Goal: Information Seeking & Learning: Check status

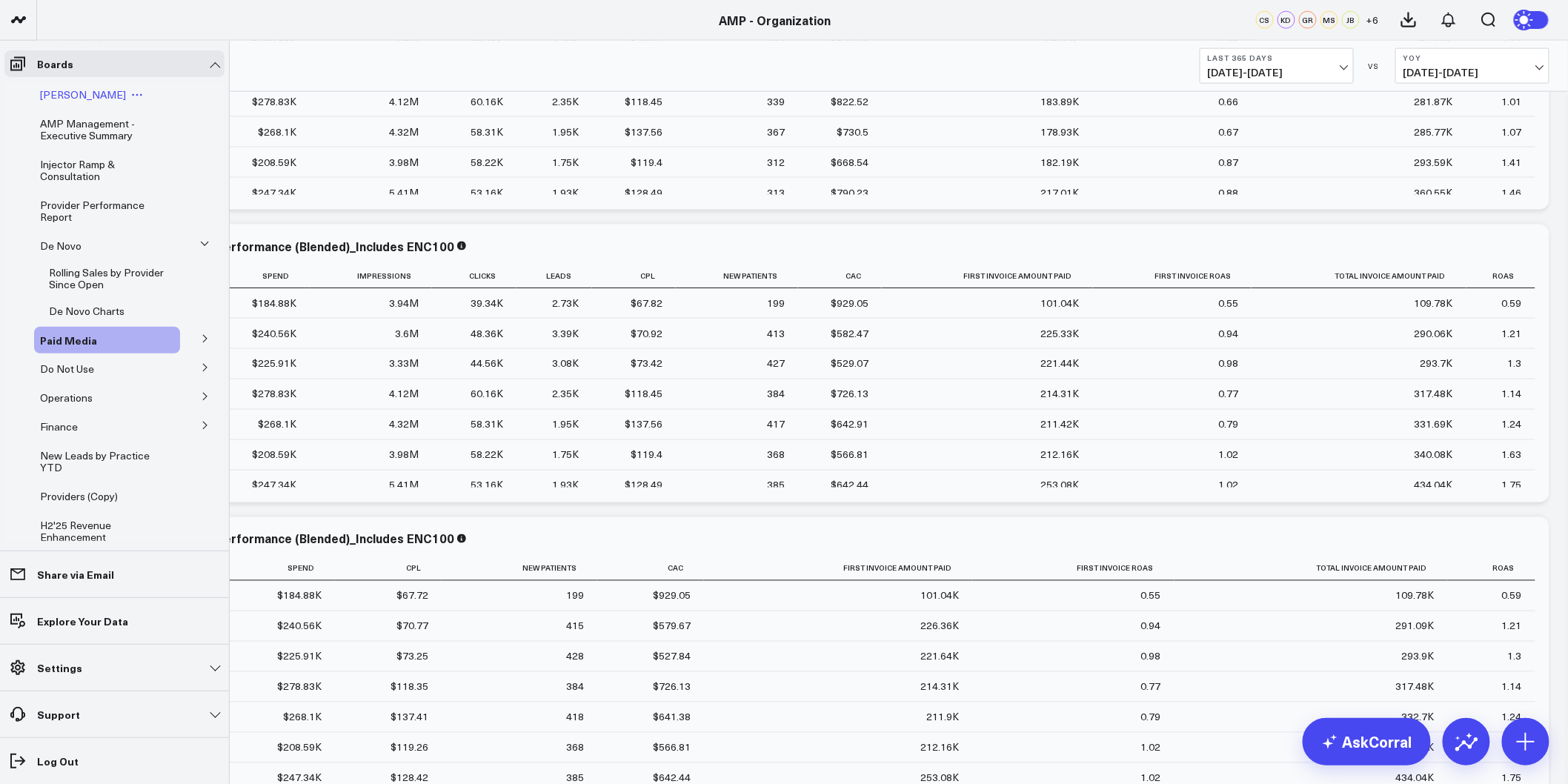
click at [90, 96] on span "[PERSON_NAME]" at bounding box center [83, 94] width 86 height 15
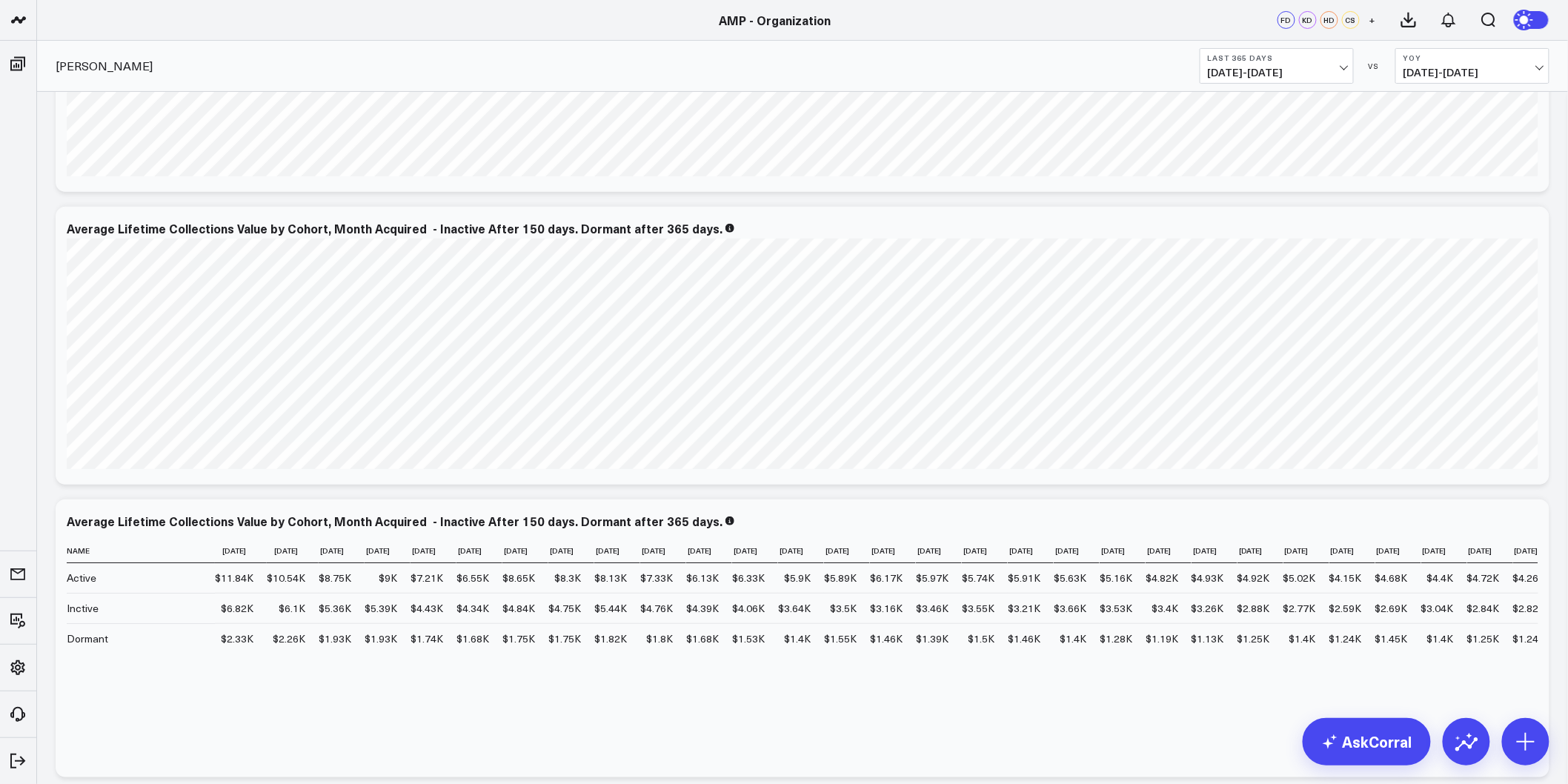
scroll to position [9945, 0]
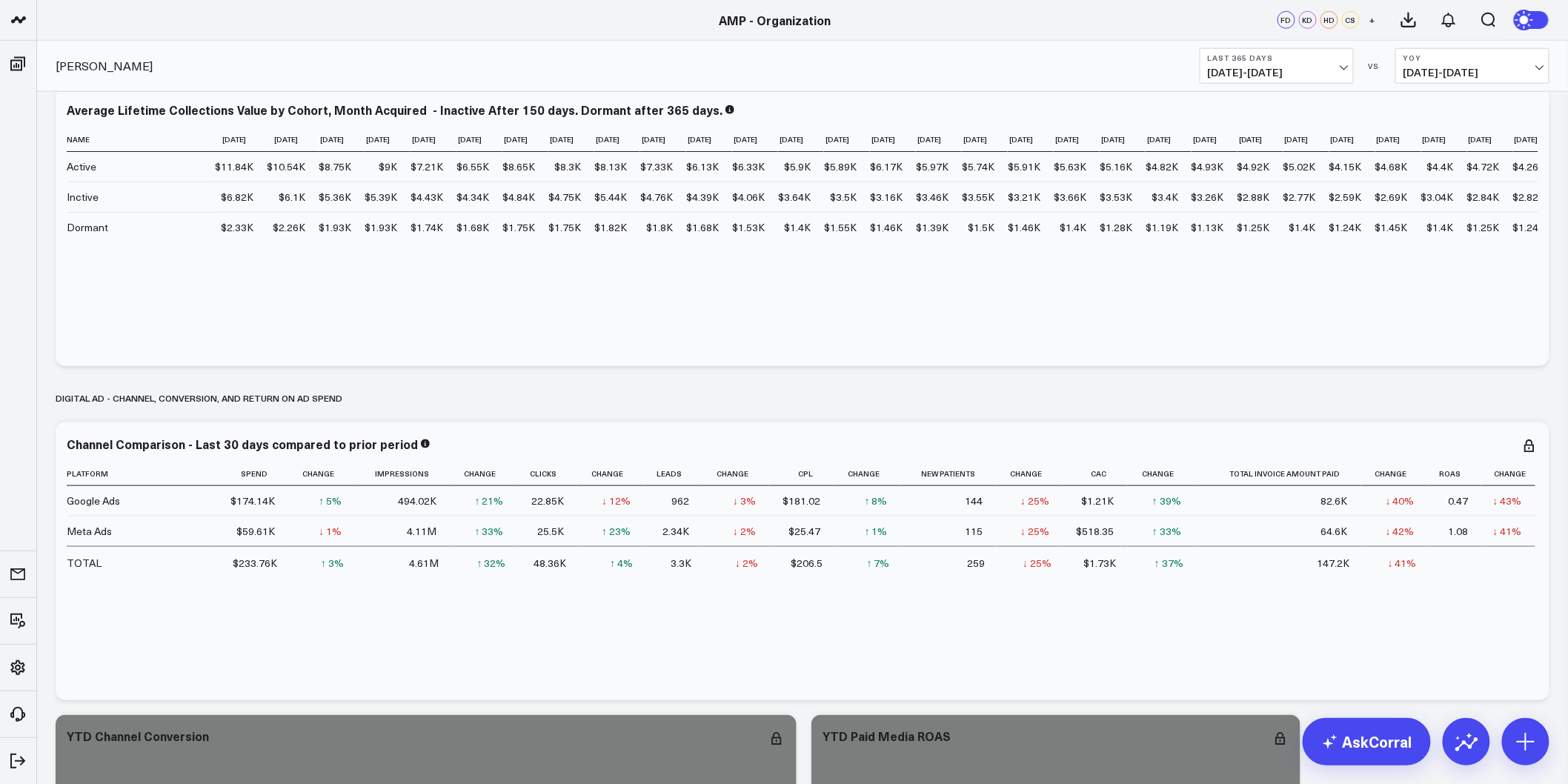
drag, startPoint x: 50, startPoint y: 437, endPoint x: 49, endPoint y: 615, distance: 178.0
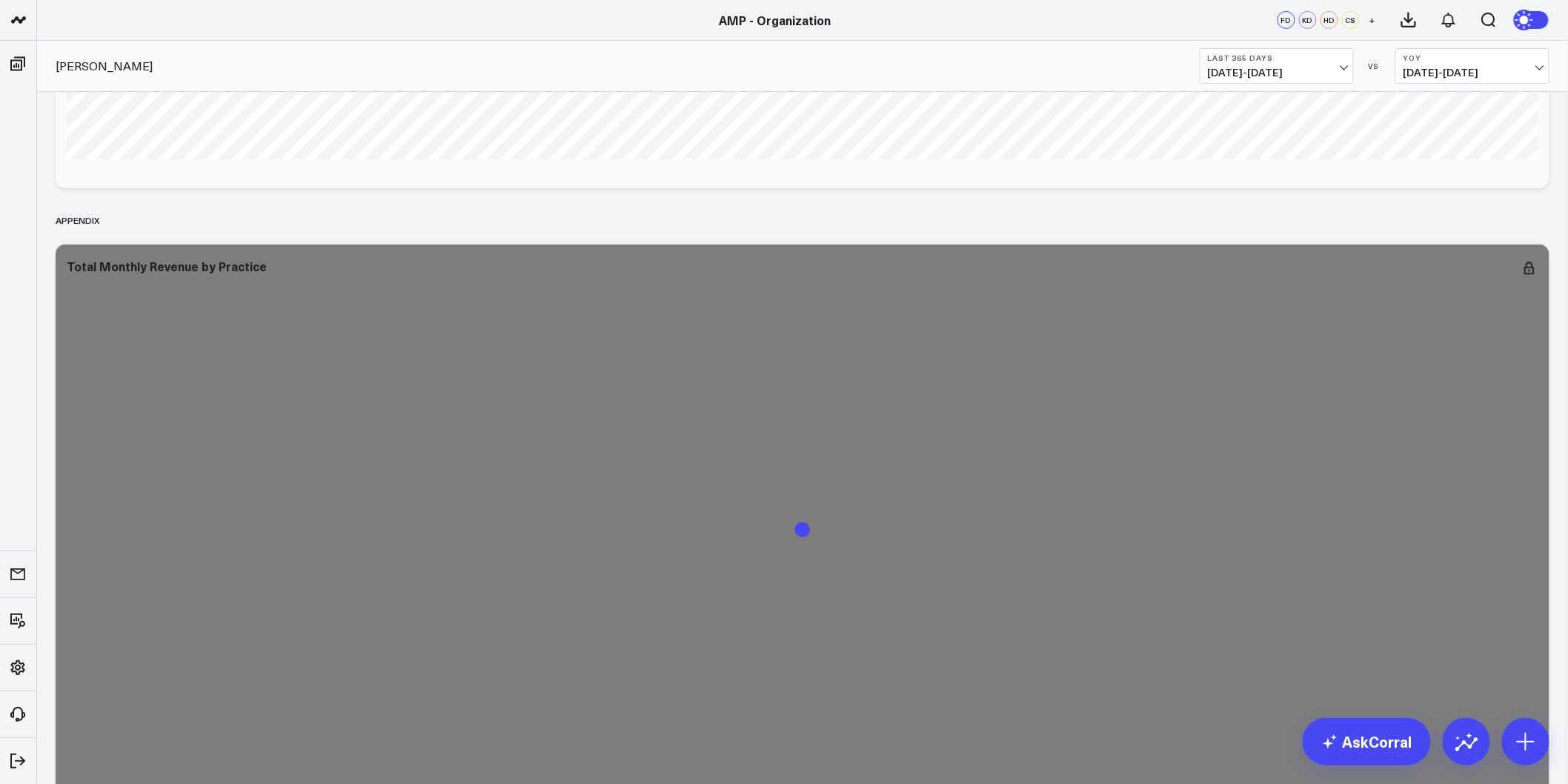
scroll to position [11988, 0]
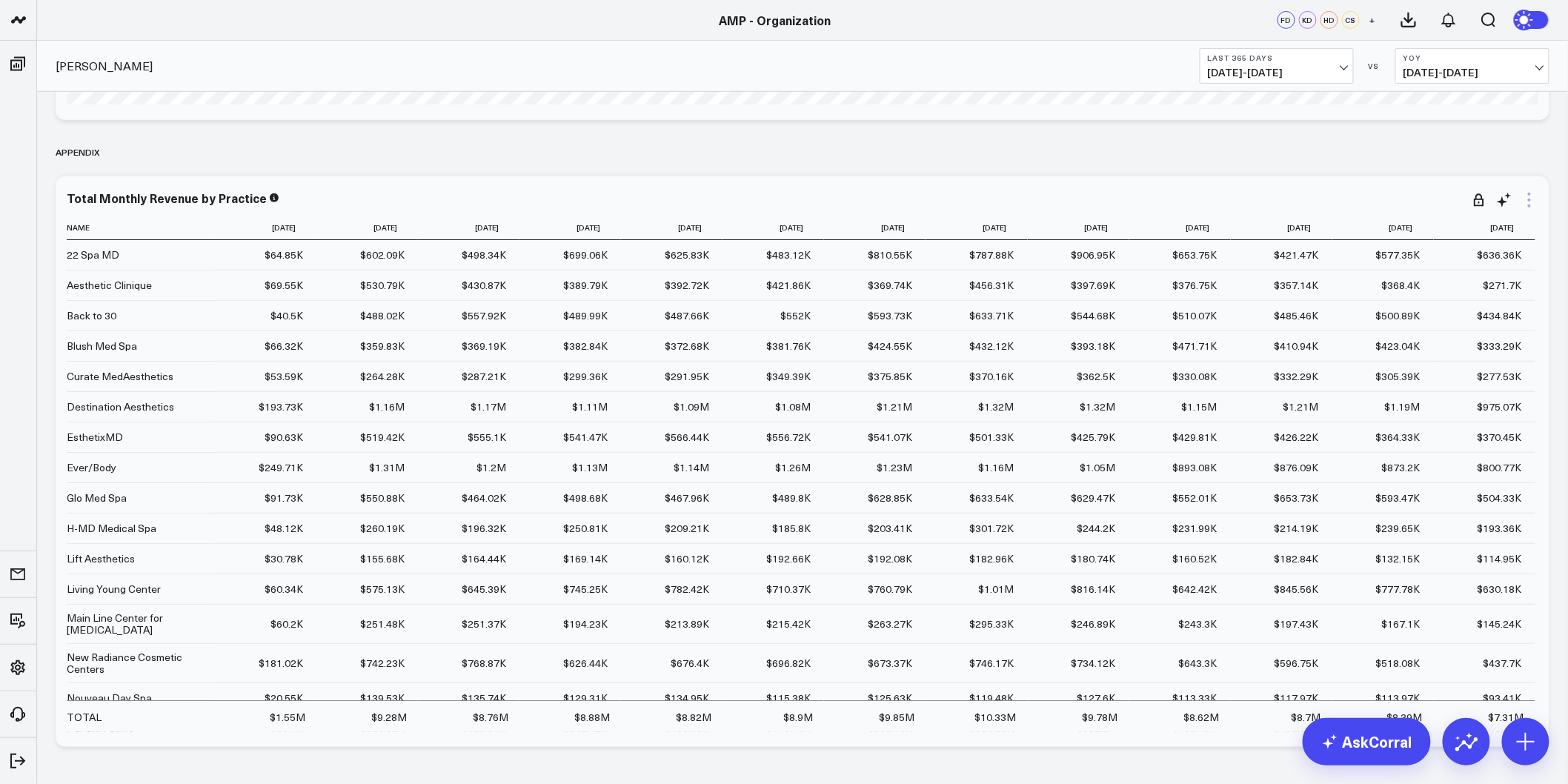
click at [1530, 201] on icon at bounding box center [1529, 200] width 3 height 3
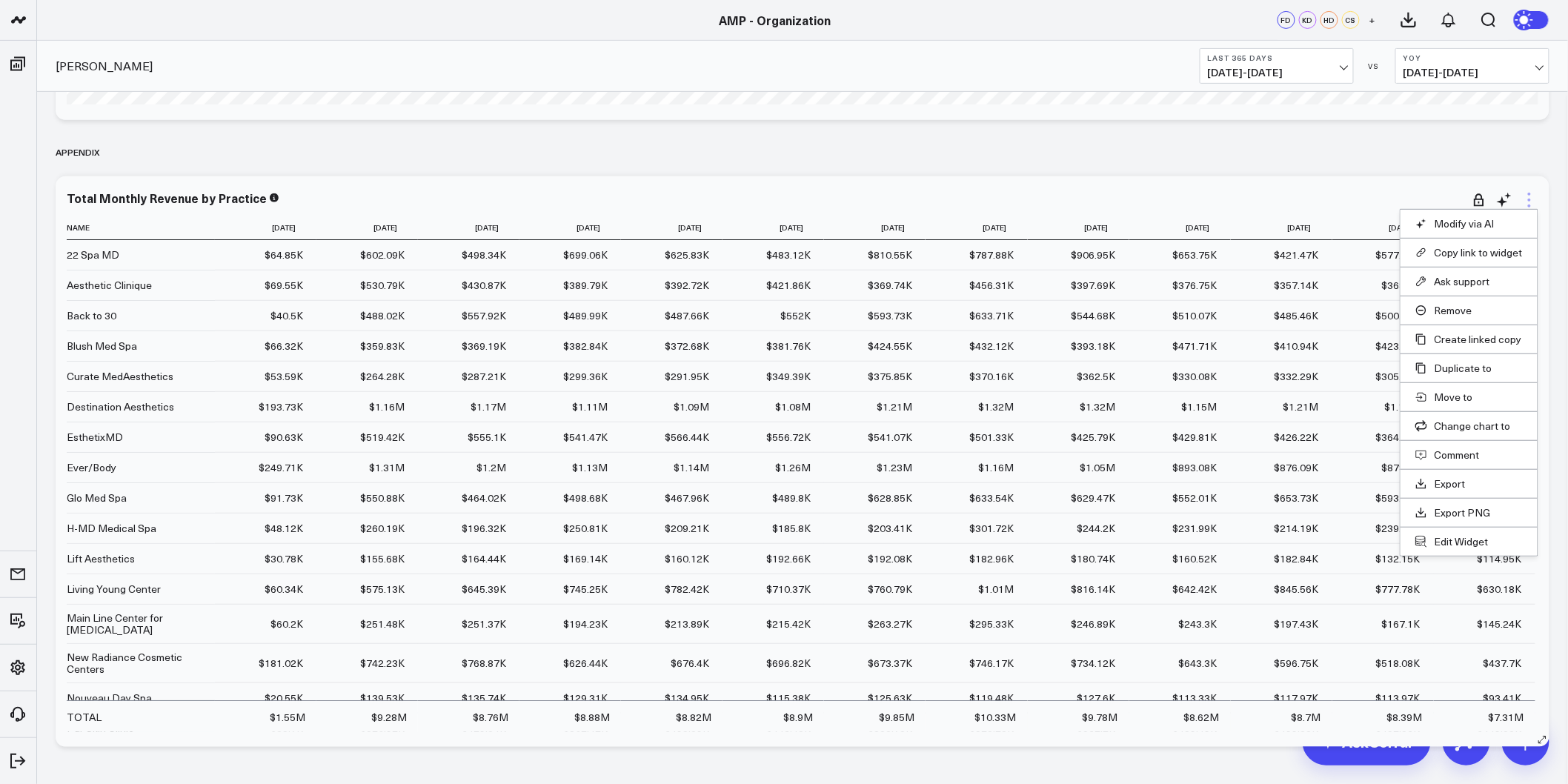
click at [1532, 198] on icon at bounding box center [1530, 200] width 17 height 17
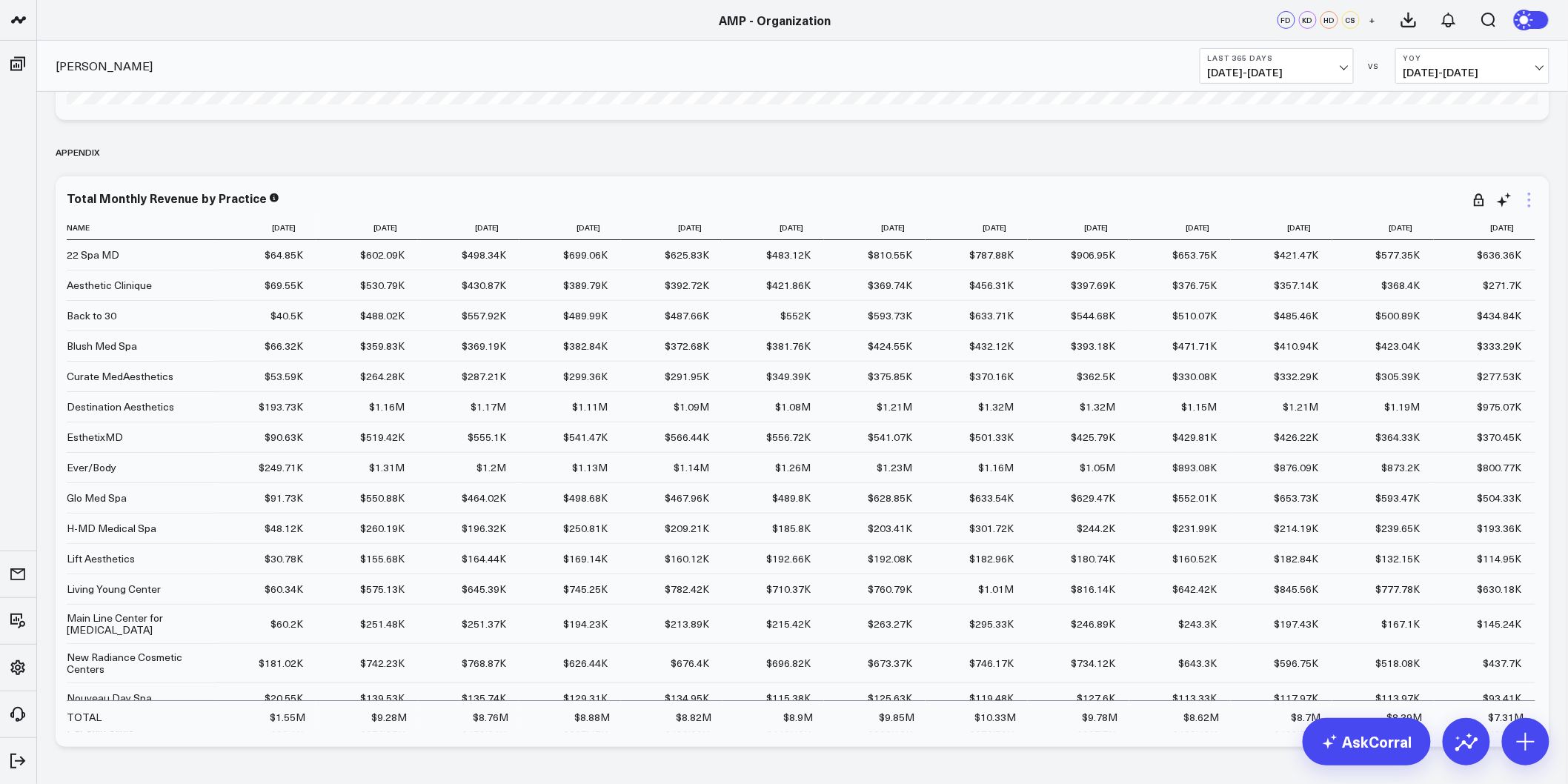
click at [1532, 198] on icon at bounding box center [1530, 200] width 17 height 17
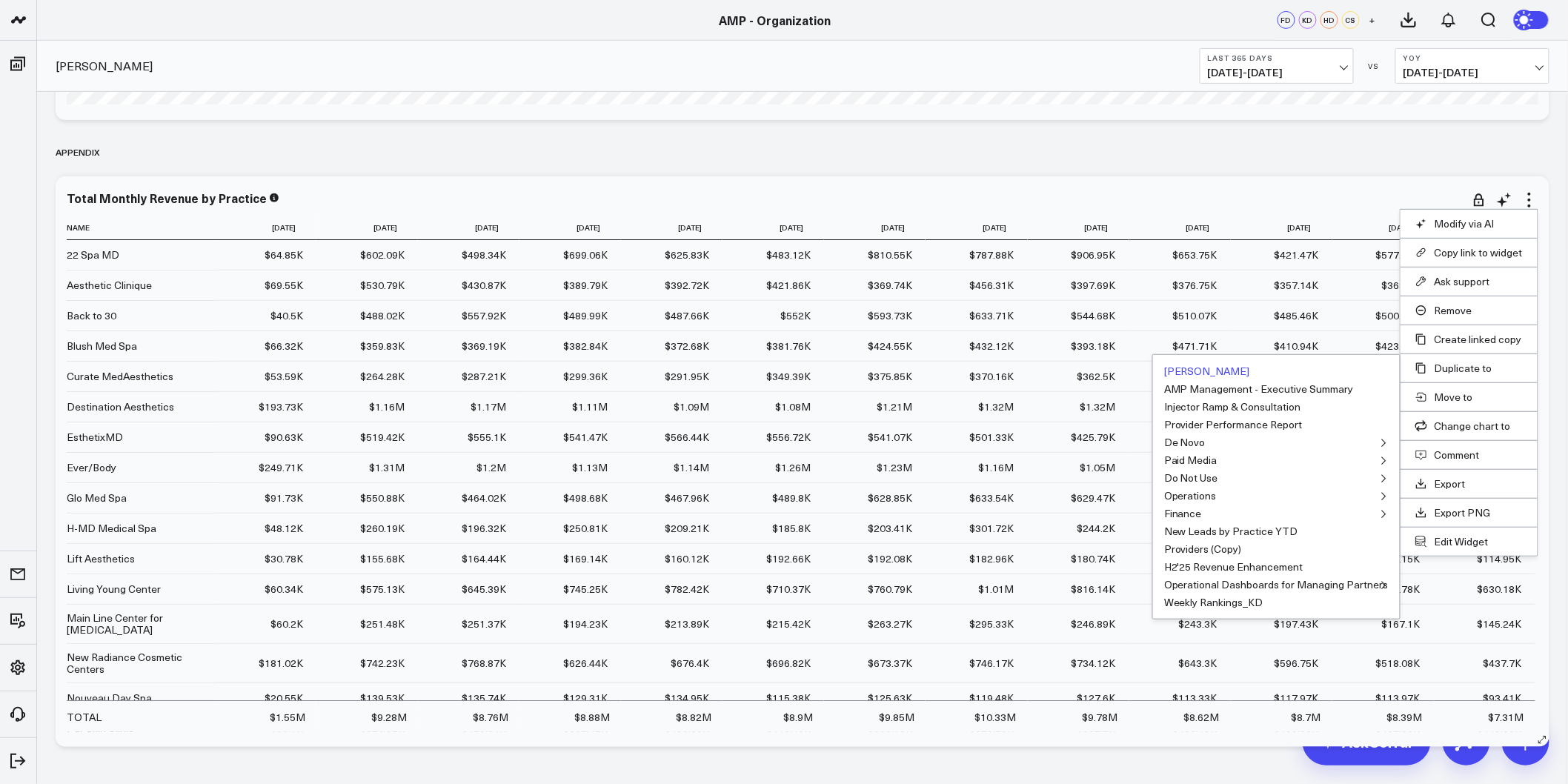
click at [1216, 374] on button "Leon Dashboard" at bounding box center [1207, 371] width 86 height 11
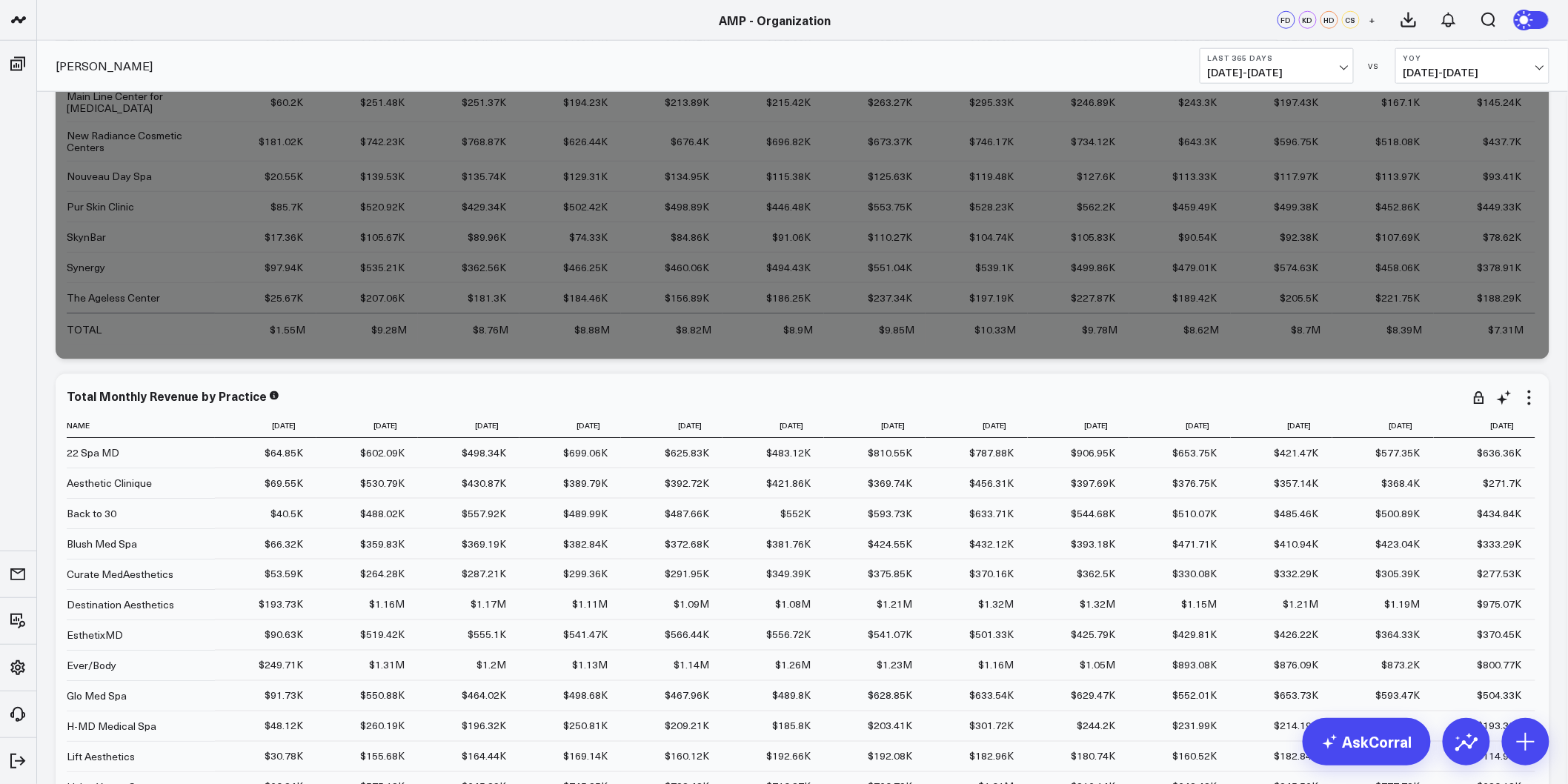
scroll to position [12631, 0]
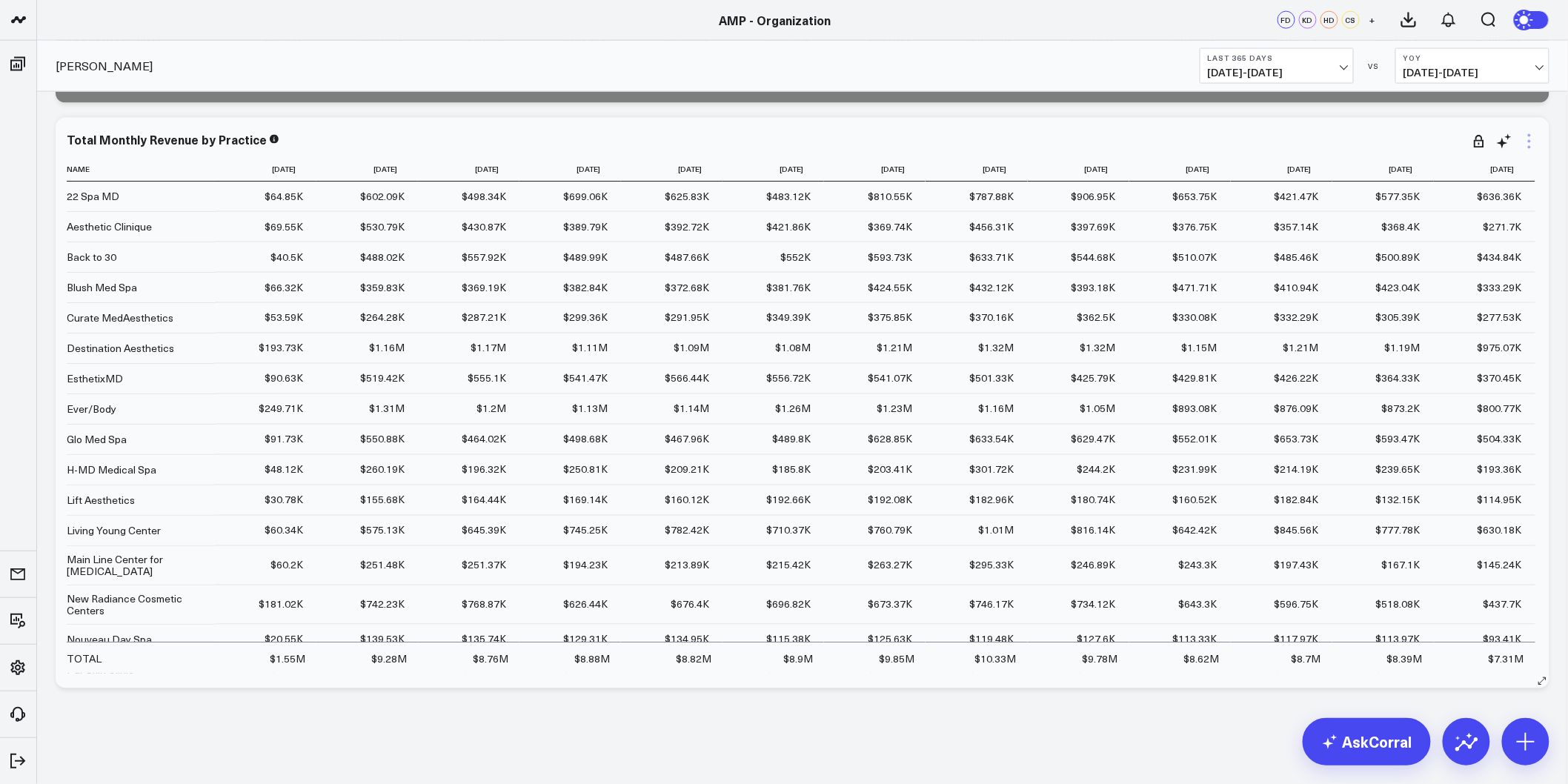
click at [1527, 139] on icon at bounding box center [1530, 142] width 17 height 17
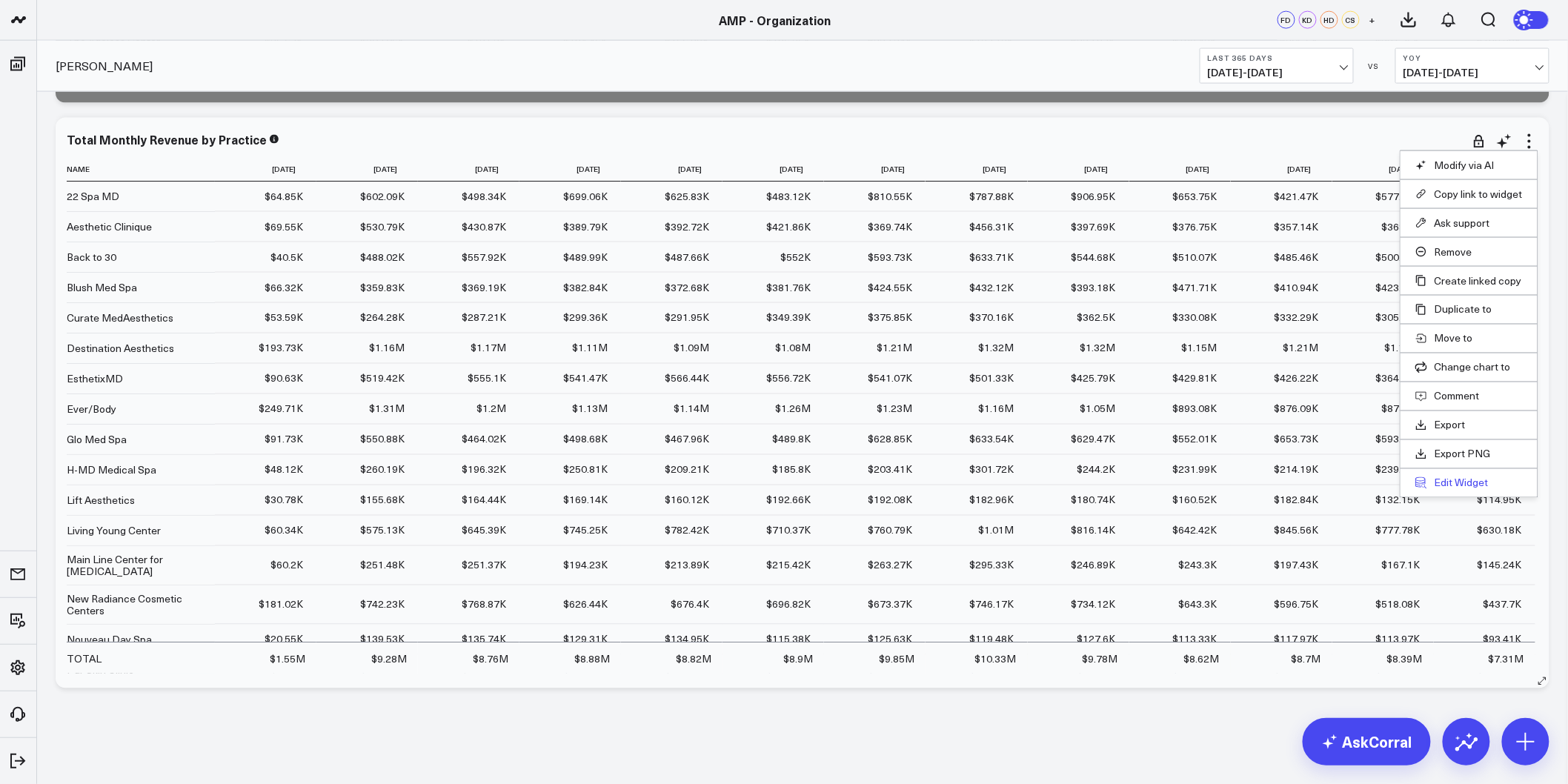
click at [1484, 478] on button "Edit Widget" at bounding box center [1469, 483] width 108 height 14
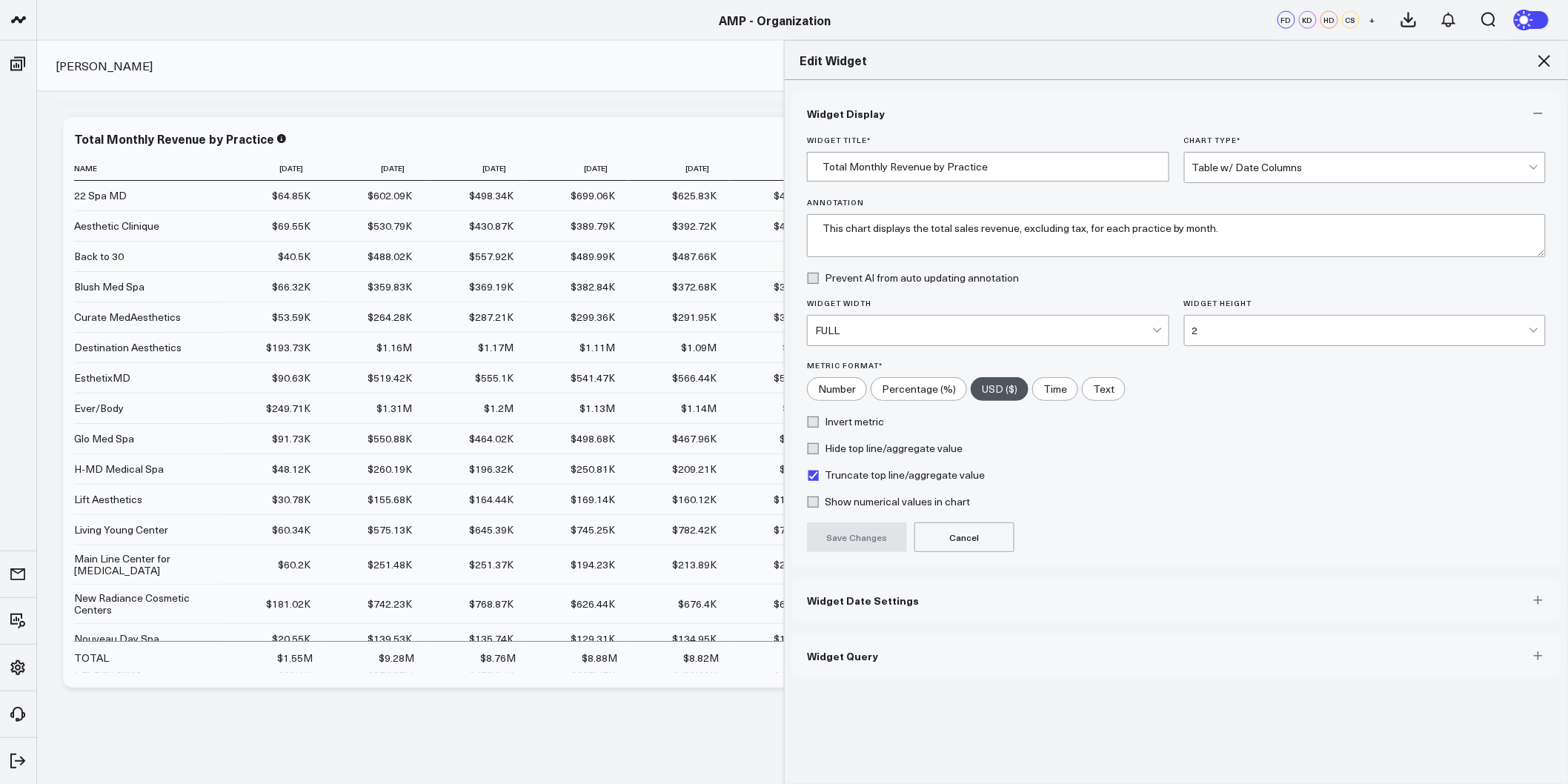
click at [1182, 198] on label "Annotation" at bounding box center [1176, 202] width 739 height 9
click at [1182, 214] on textarea "This chart displays the total sales revenue, excluding tax, for each practice b…" at bounding box center [1176, 236] width 739 height 43
click at [973, 586] on button "Widget Date Settings" at bounding box center [1177, 600] width 769 height 45
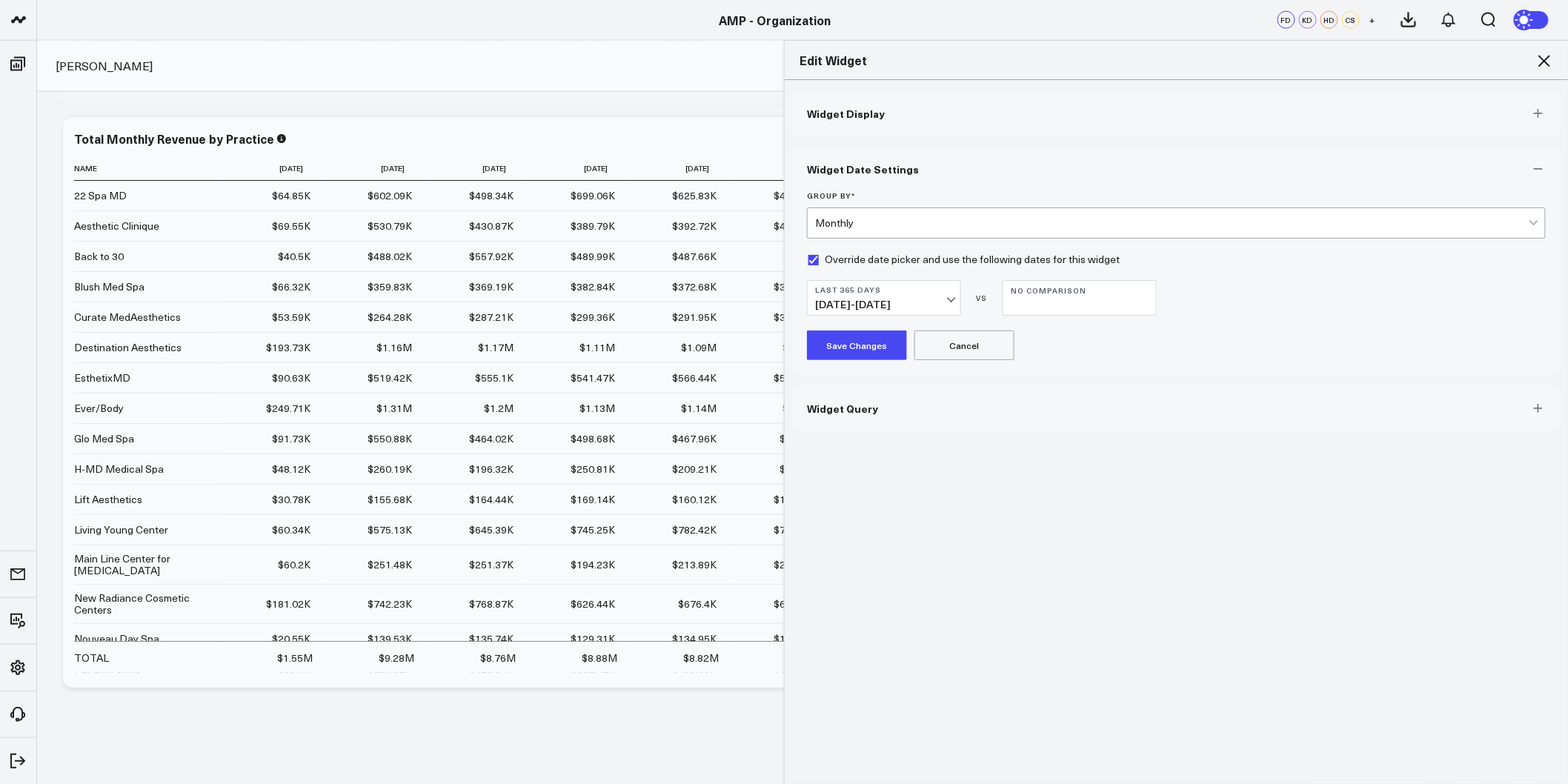
click at [819, 261] on label "Override date picker and use the following dates for this widget" at bounding box center [963, 259] width 313 height 12
click at [819, 261] on input "Override date picker and use the following dates for this widget" at bounding box center [813, 259] width 12 height 12
checkbox input "false"
click at [885, 225] on div "Monthly" at bounding box center [1172, 223] width 714 height 12
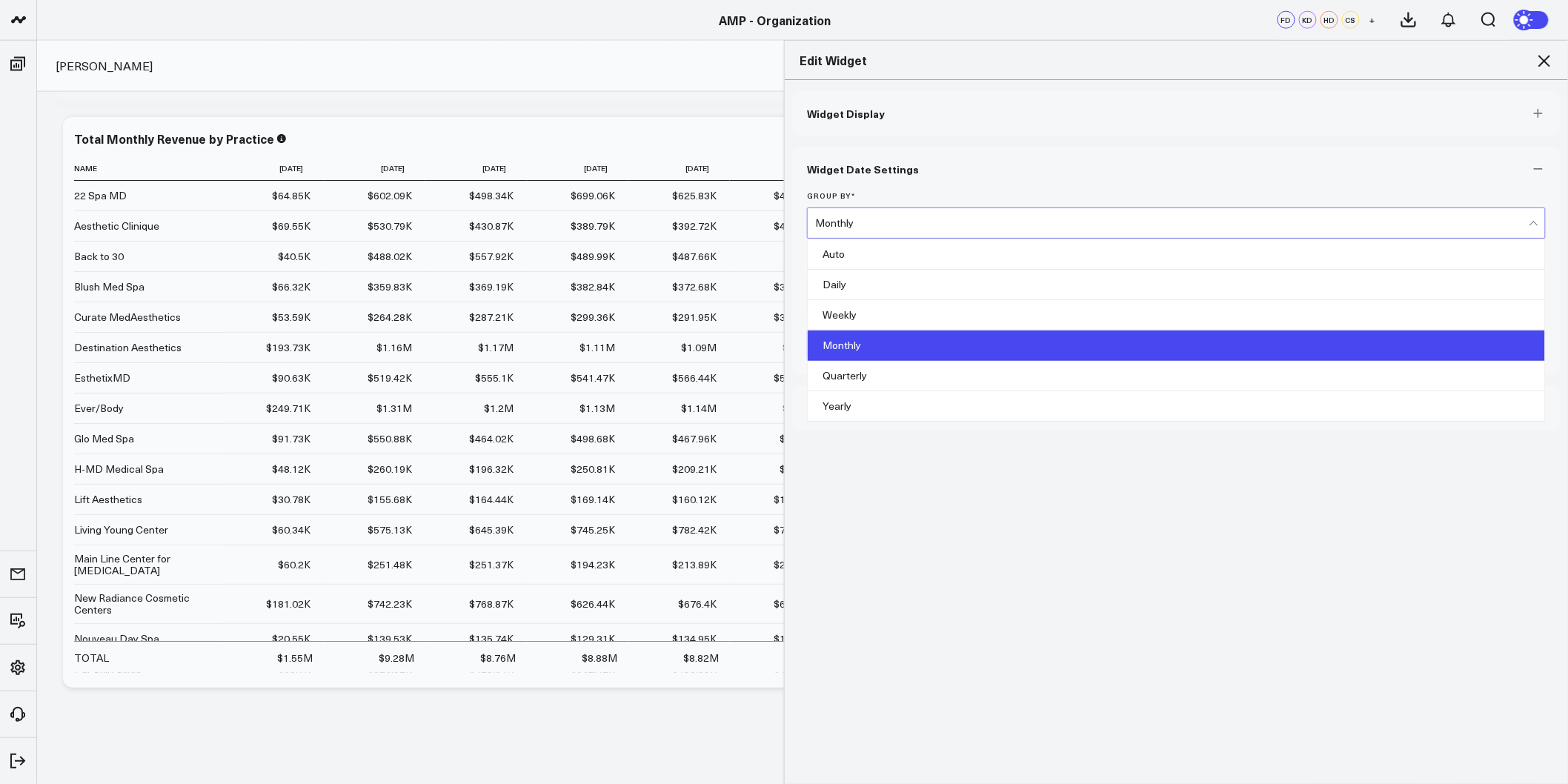
click at [870, 341] on div "Monthly" at bounding box center [1177, 344] width 738 height 30
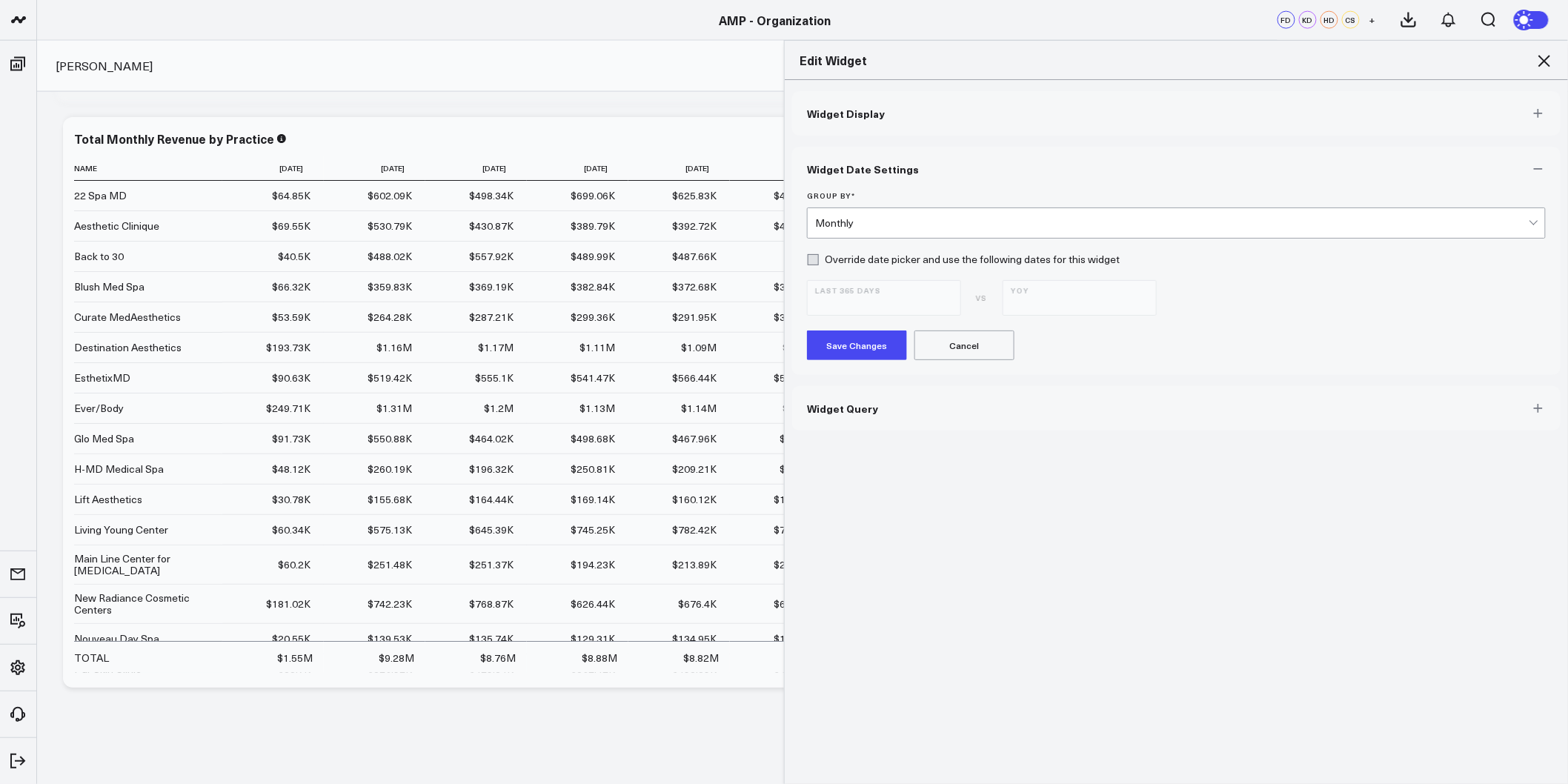
click at [882, 345] on button "Save Changes" at bounding box center [856, 344] width 100 height 30
click at [1546, 56] on icon at bounding box center [1545, 60] width 17 height 17
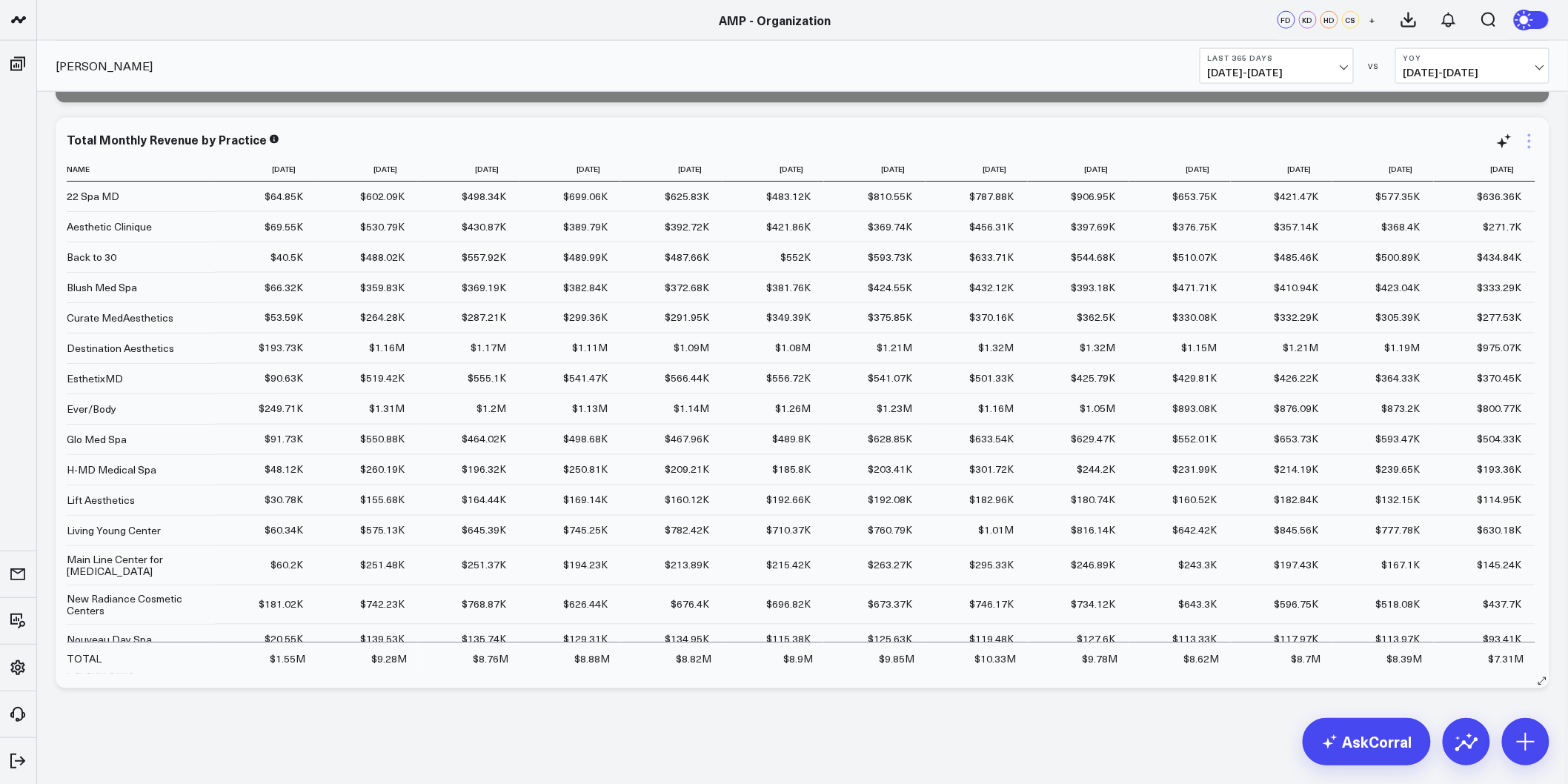
click at [1531, 147] on icon at bounding box center [1530, 142] width 17 height 17
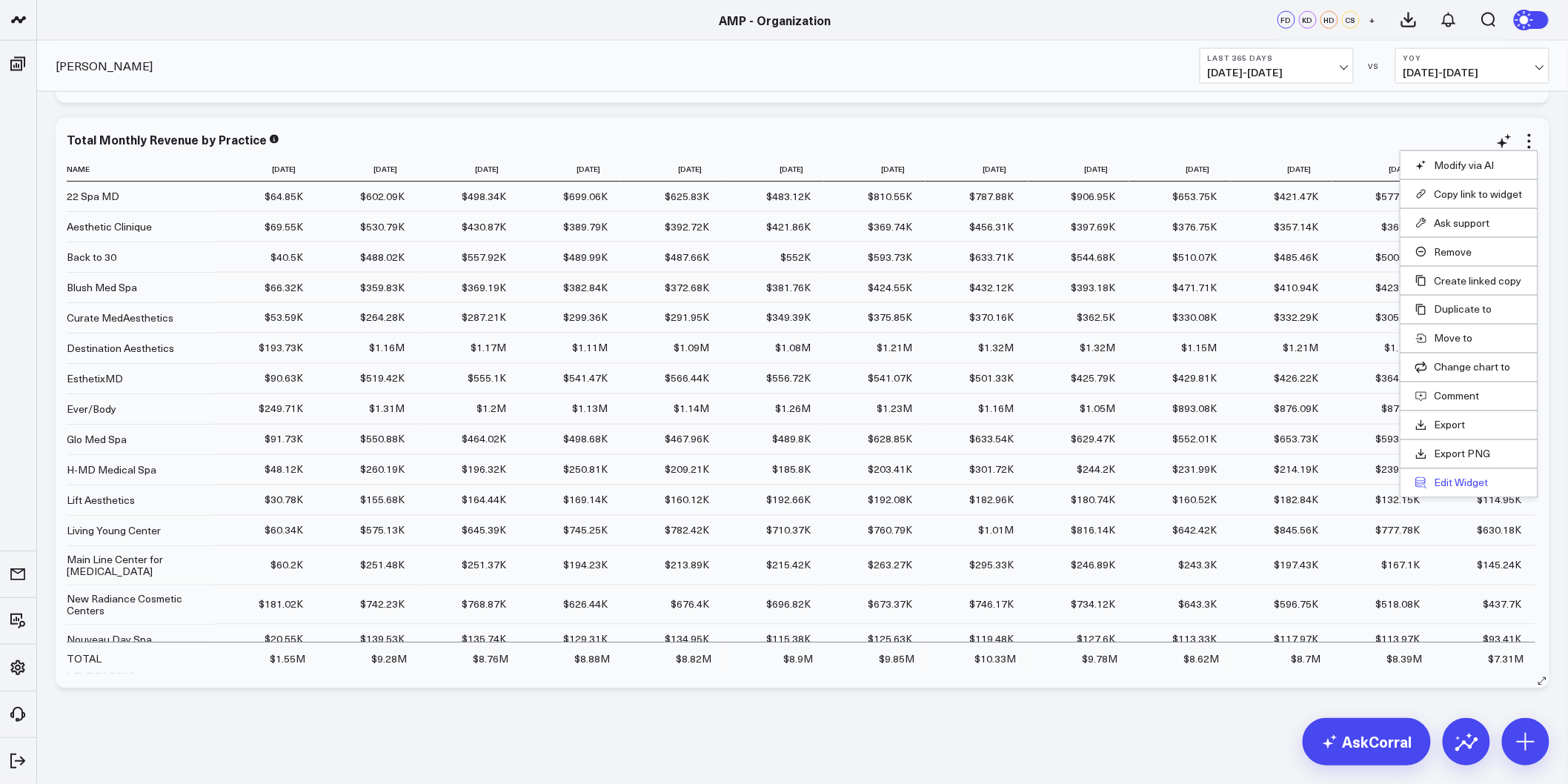
click at [1471, 489] on button "Edit Widget" at bounding box center [1469, 483] width 108 height 14
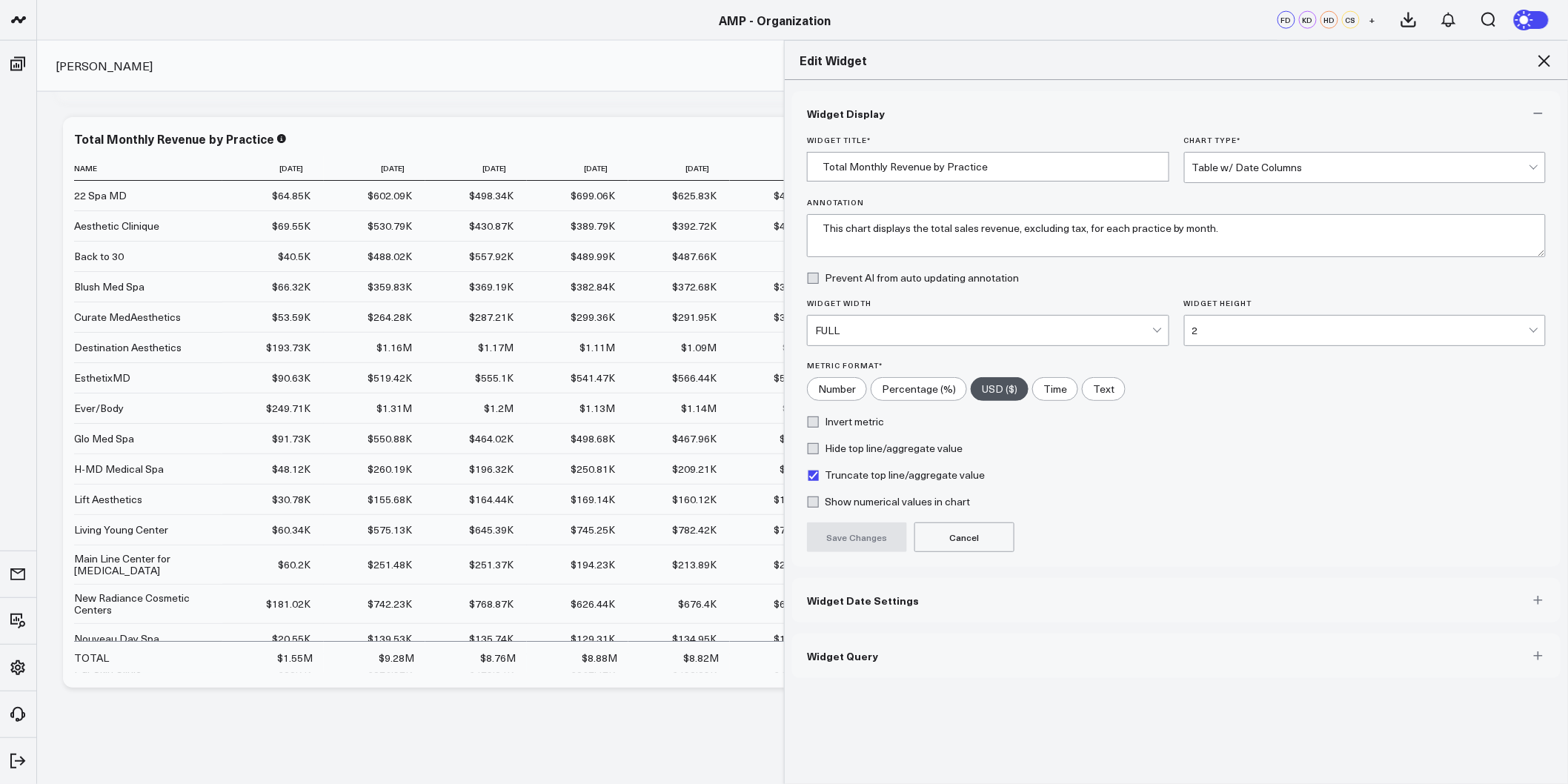
click at [893, 600] on span "Widget Date Settings" at bounding box center [862, 600] width 112 height 12
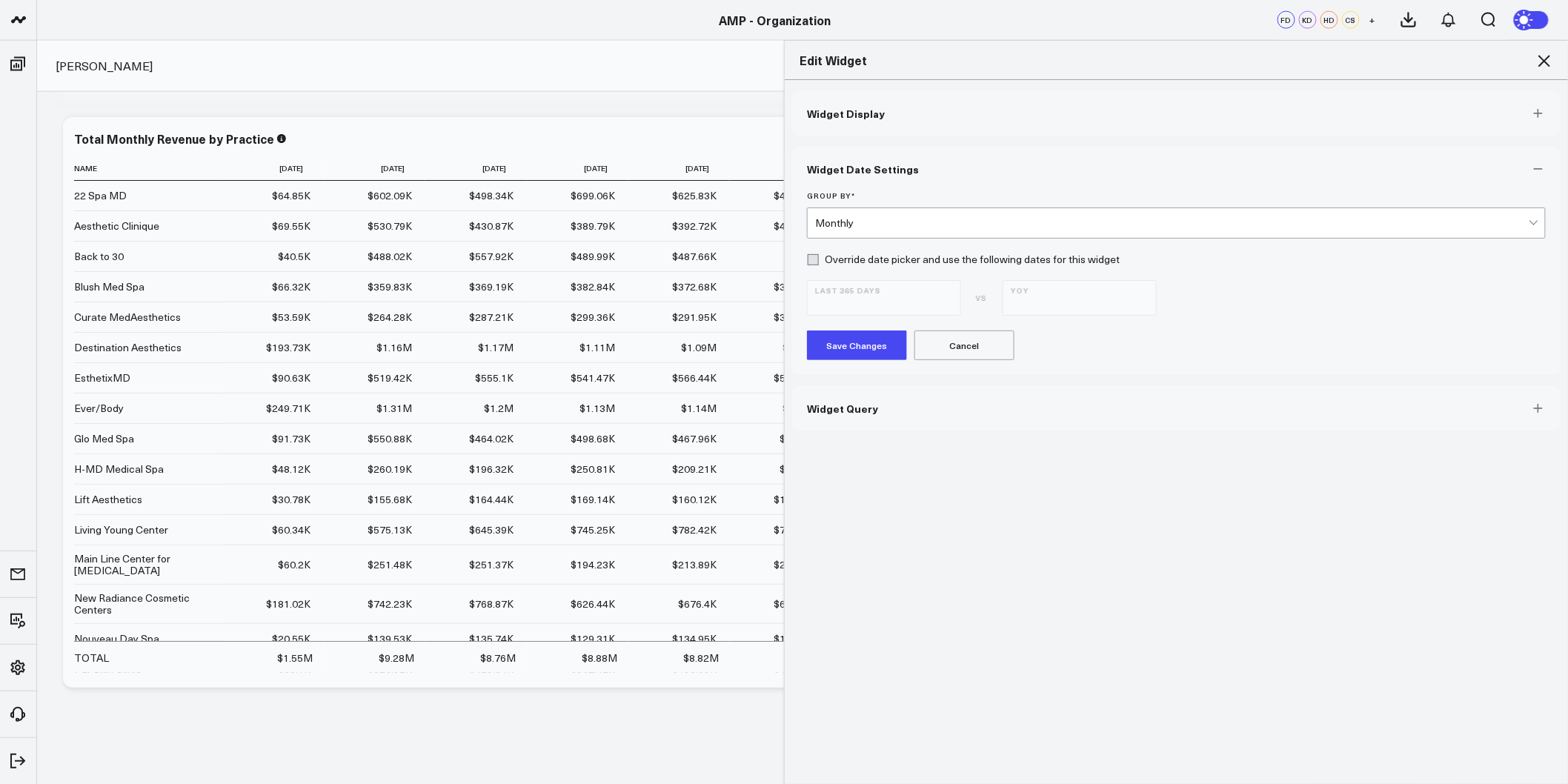
click at [880, 269] on form "Group By * Monthly Override date picker and use the following dates for this wi…" at bounding box center [1176, 276] width 739 height 169
click at [878, 255] on label "Override date picker and use the following dates for this widget" at bounding box center [963, 259] width 313 height 12
click at [819, 255] on input "Override date picker and use the following dates for this widget" at bounding box center [813, 259] width 12 height 12
checkbox input "true"
click at [885, 299] on span "09/25/24 - 09/24/25" at bounding box center [884, 305] width 138 height 12
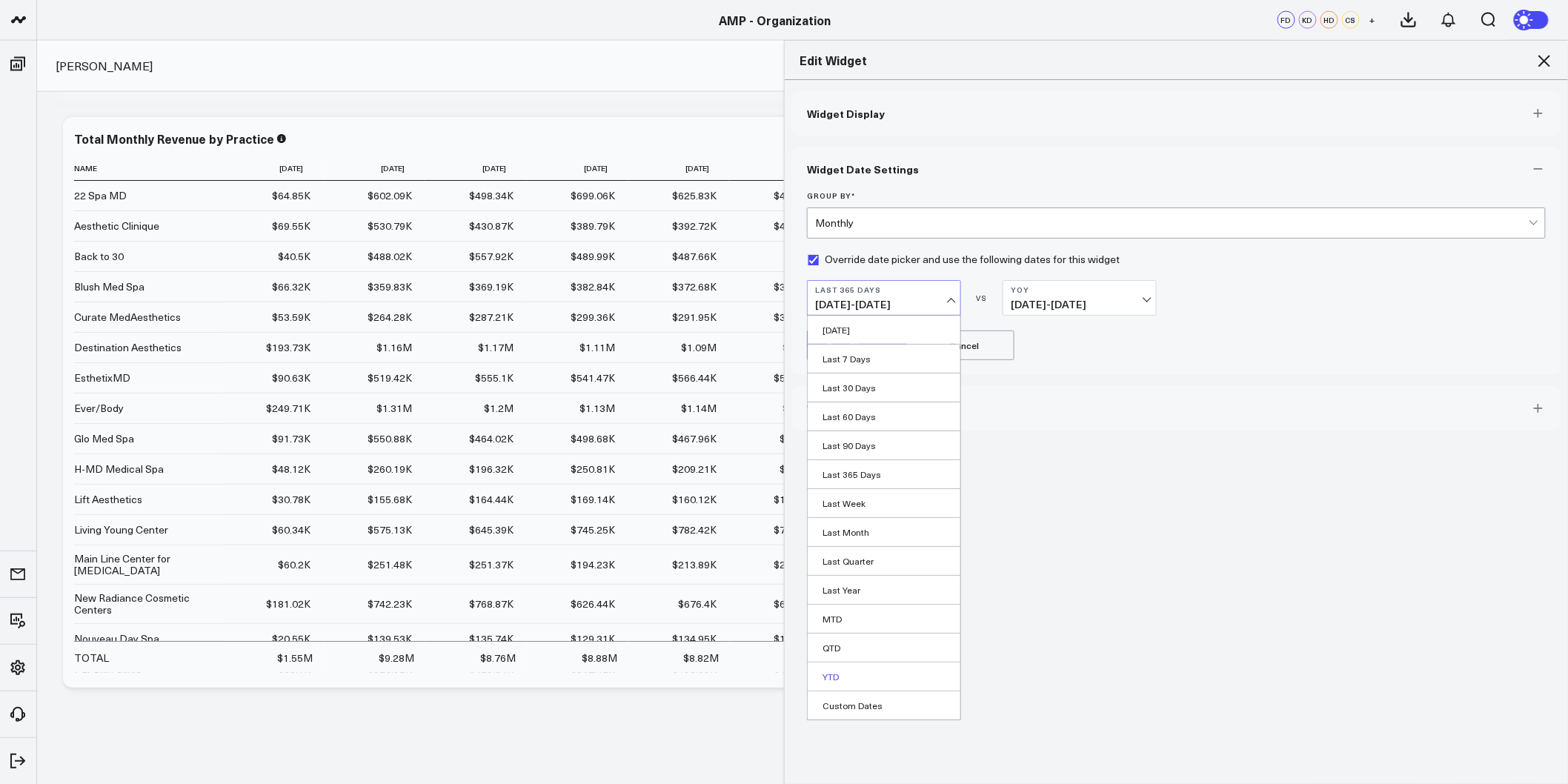
click at [843, 671] on link "YTD" at bounding box center [884, 676] width 152 height 28
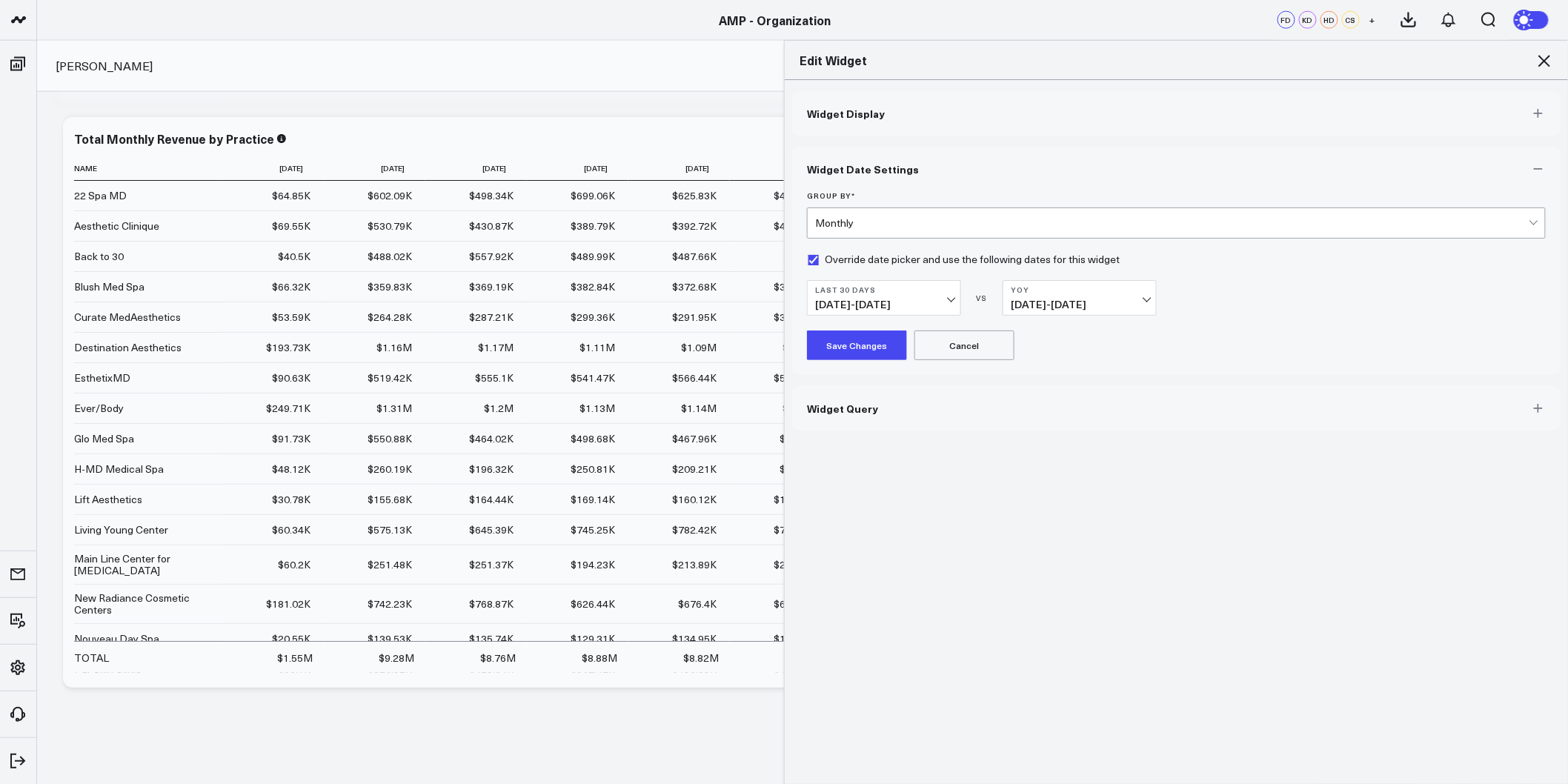
click at [857, 328] on form "Group By * Monthly Override date picker and use the following dates for this wi…" at bounding box center [1176, 276] width 739 height 169
drag, startPoint x: 853, startPoint y: 345, endPoint x: 910, endPoint y: 286, distance: 82.0
click at [1118, 408] on div "Widget Display Widget Date Settings Group By * Monthly Override date picker and…" at bounding box center [1177, 261] width 769 height 340
click at [873, 304] on span "08/26/25 - 09/24/25" at bounding box center [884, 305] width 138 height 12
click at [910, 286] on b "Last 30 Days" at bounding box center [884, 289] width 138 height 9
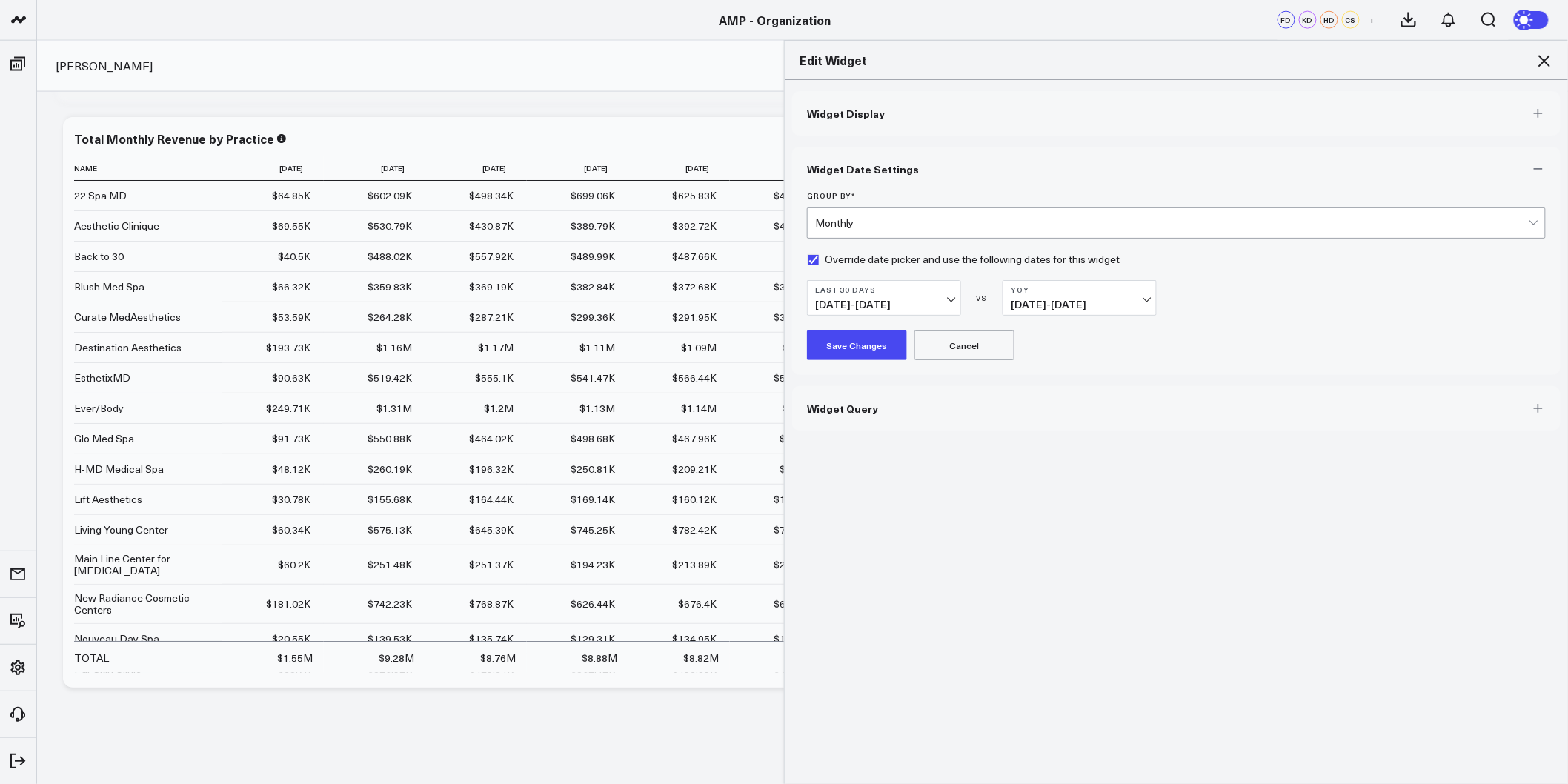
drag, startPoint x: 937, startPoint y: 299, endPoint x: 976, endPoint y: 291, distance: 39.8
click at [938, 299] on span "08/26/25 - 09/24/25" at bounding box center [884, 305] width 138 height 12
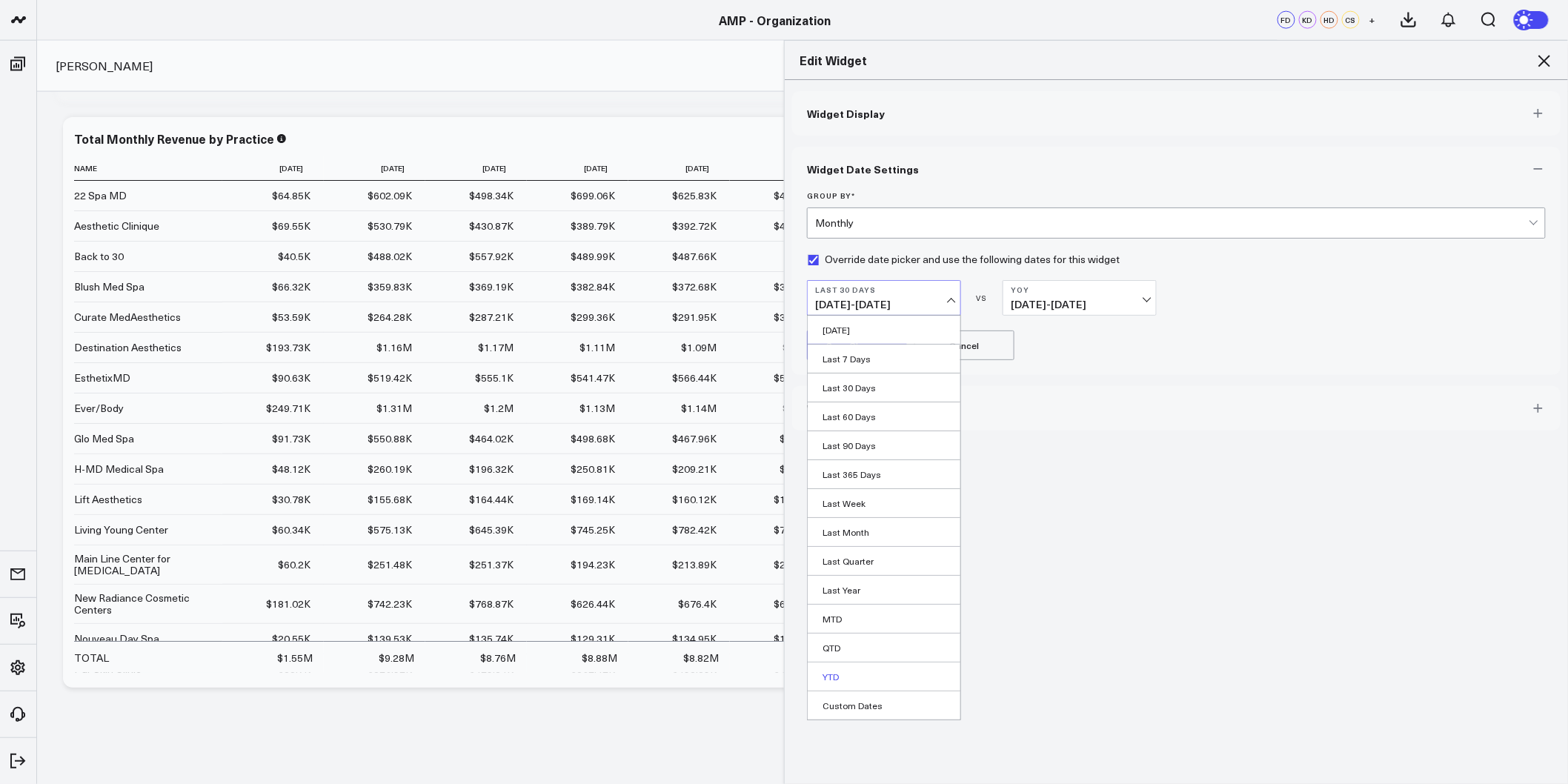
click at [831, 672] on link "YTD" at bounding box center [884, 676] width 152 height 28
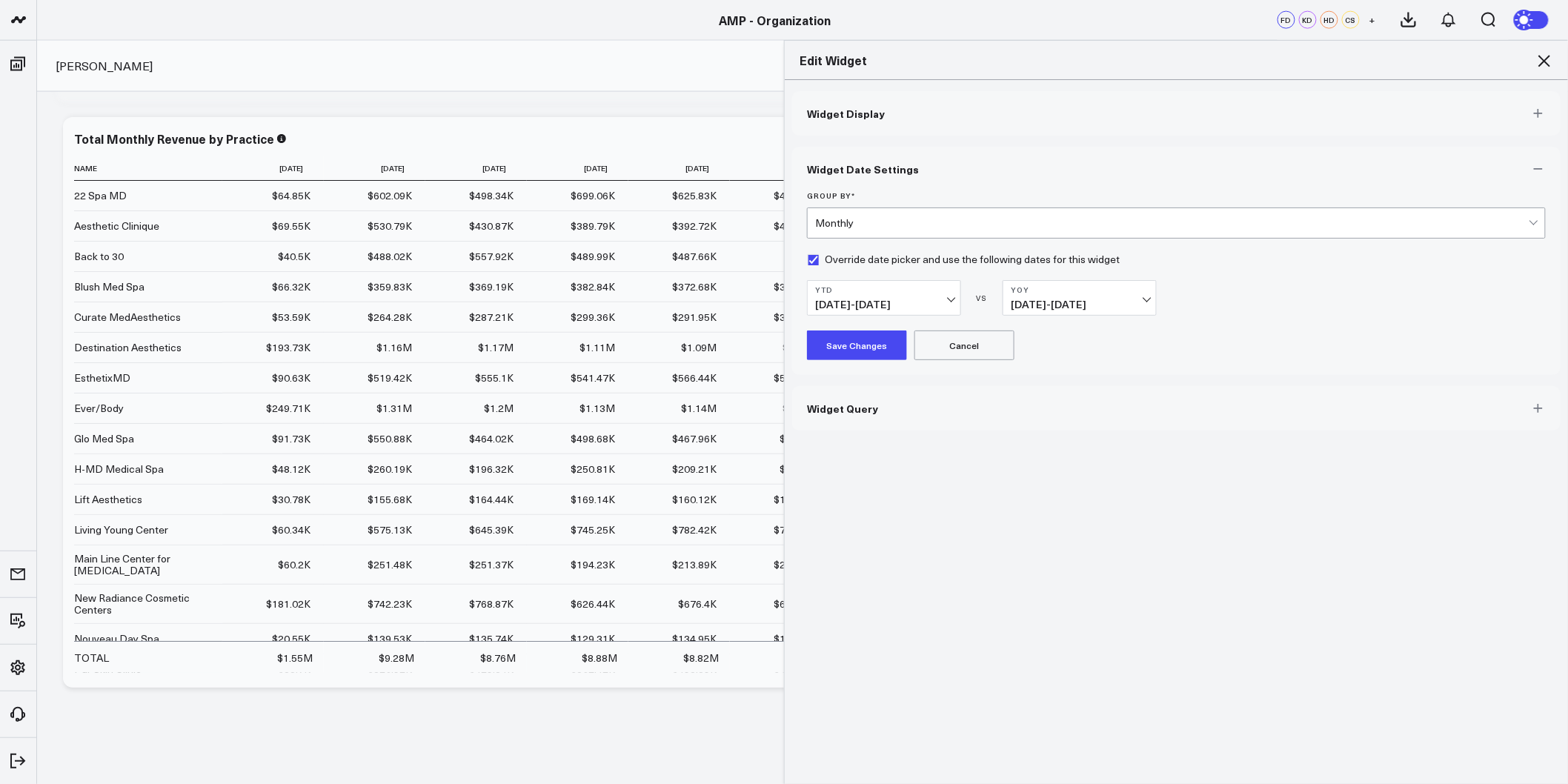
click at [1103, 299] on span "08/25/24 - 09/23/24" at bounding box center [1080, 305] width 138 height 12
click at [1049, 423] on link "No Comparison" at bounding box center [1080, 416] width 152 height 28
click at [1548, 61] on icon at bounding box center [1545, 60] width 17 height 17
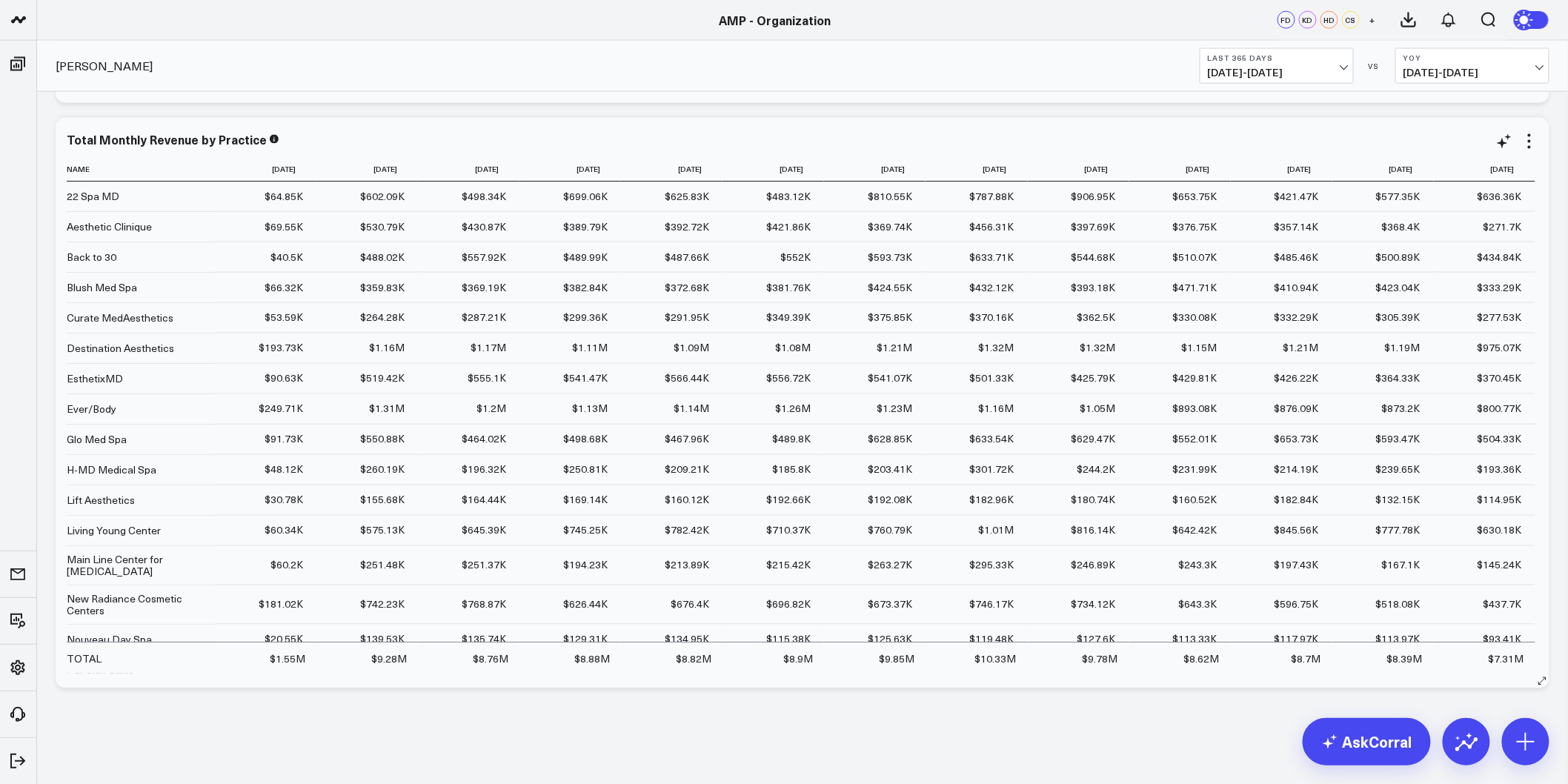
scroll to position [12384, 0]
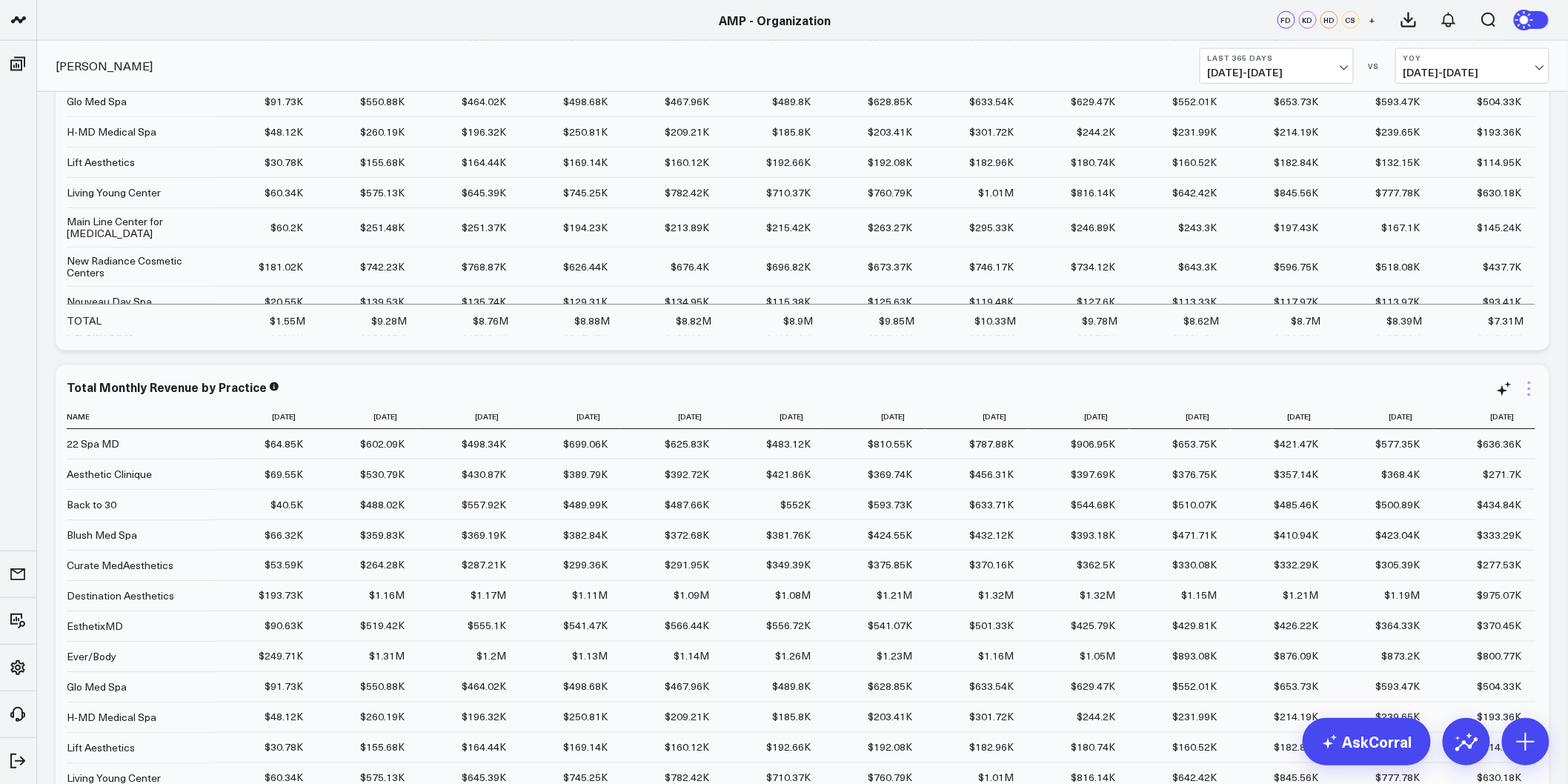
click at [1530, 388] on icon at bounding box center [1529, 388] width 3 height 3
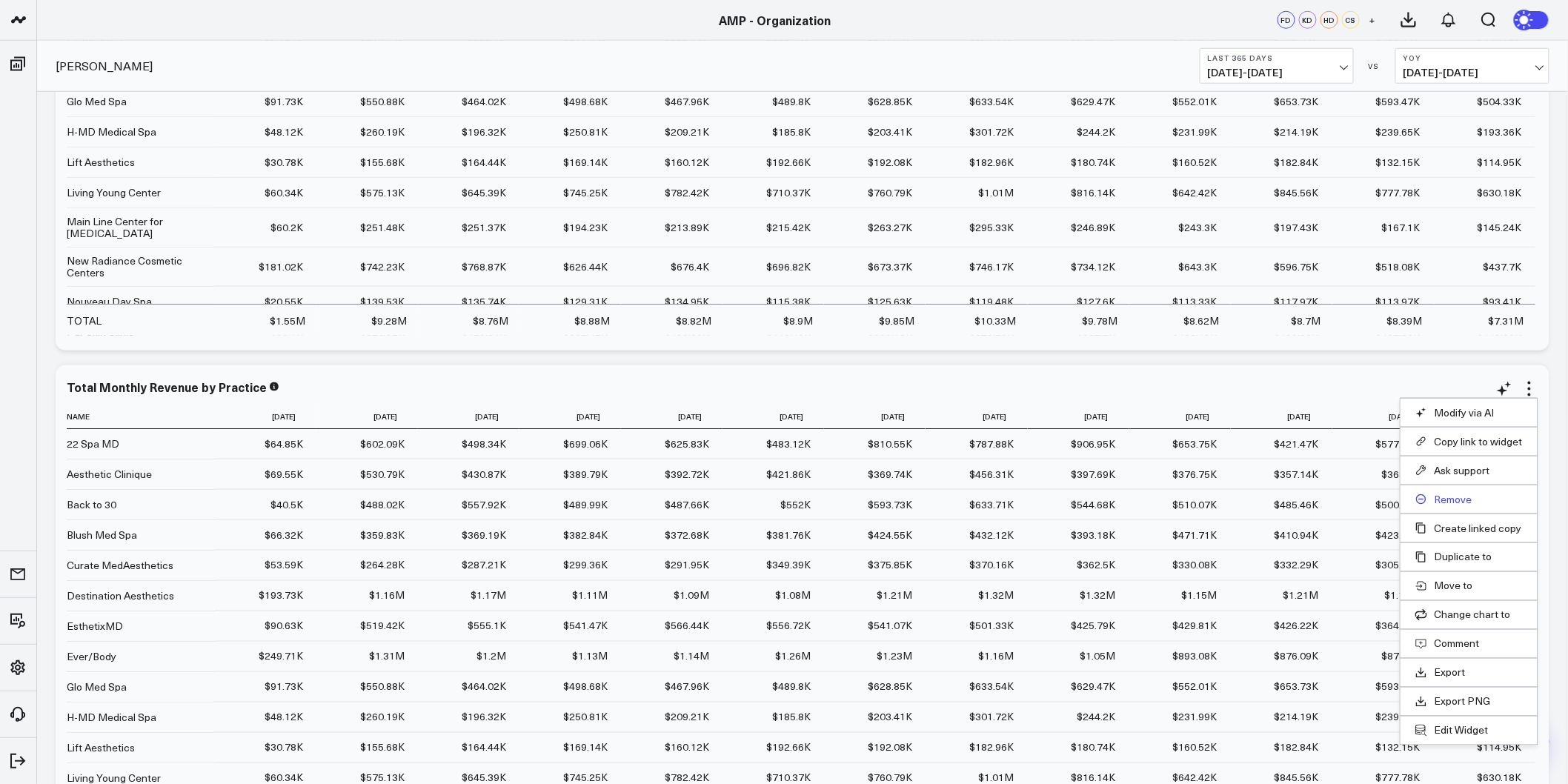
click at [1457, 499] on button "Remove" at bounding box center [1469, 500] width 108 height 14
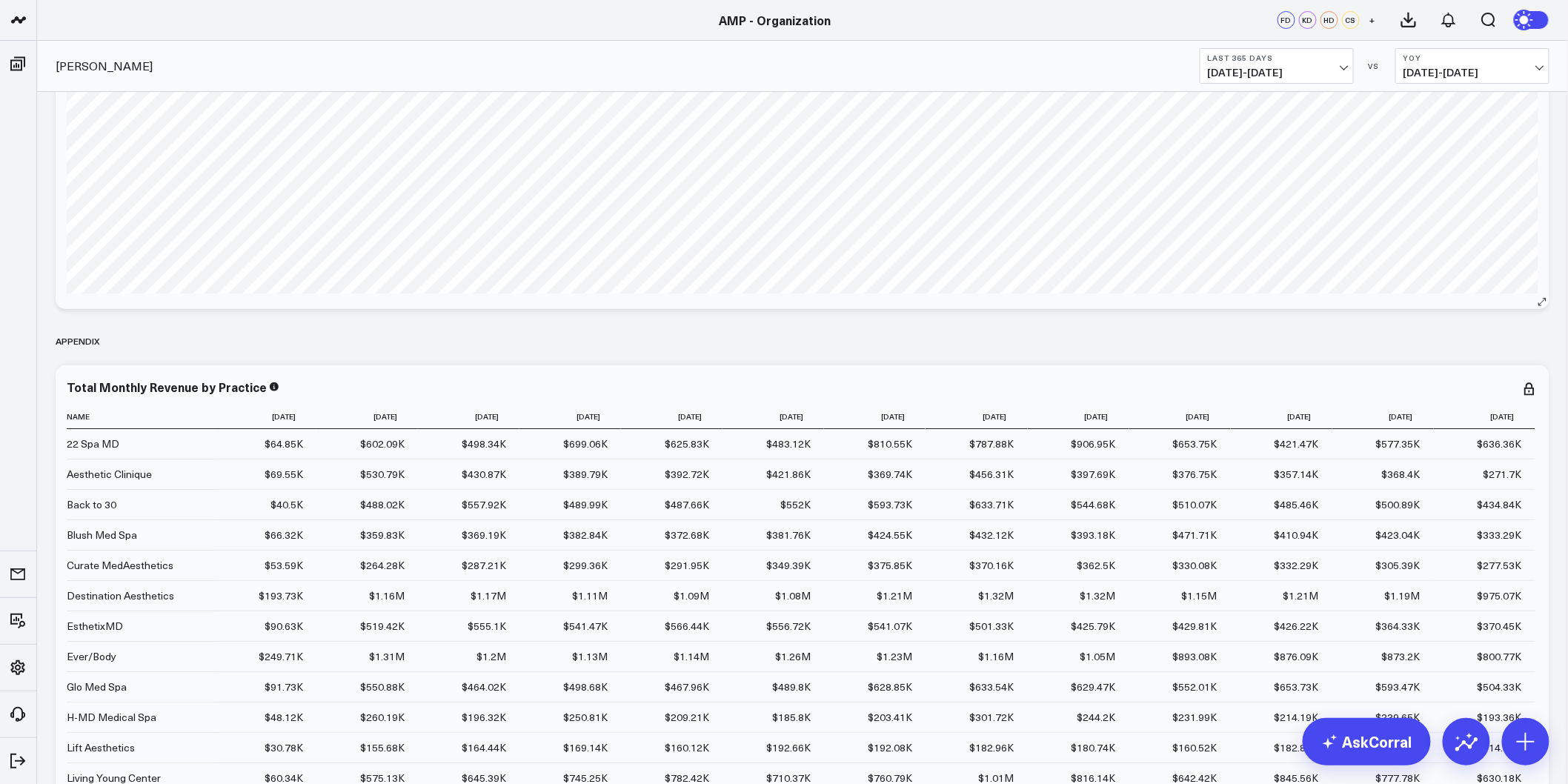
click at [1542, 195] on div "YTD Meta ROAS" at bounding box center [802, 24] width 1494 height 571
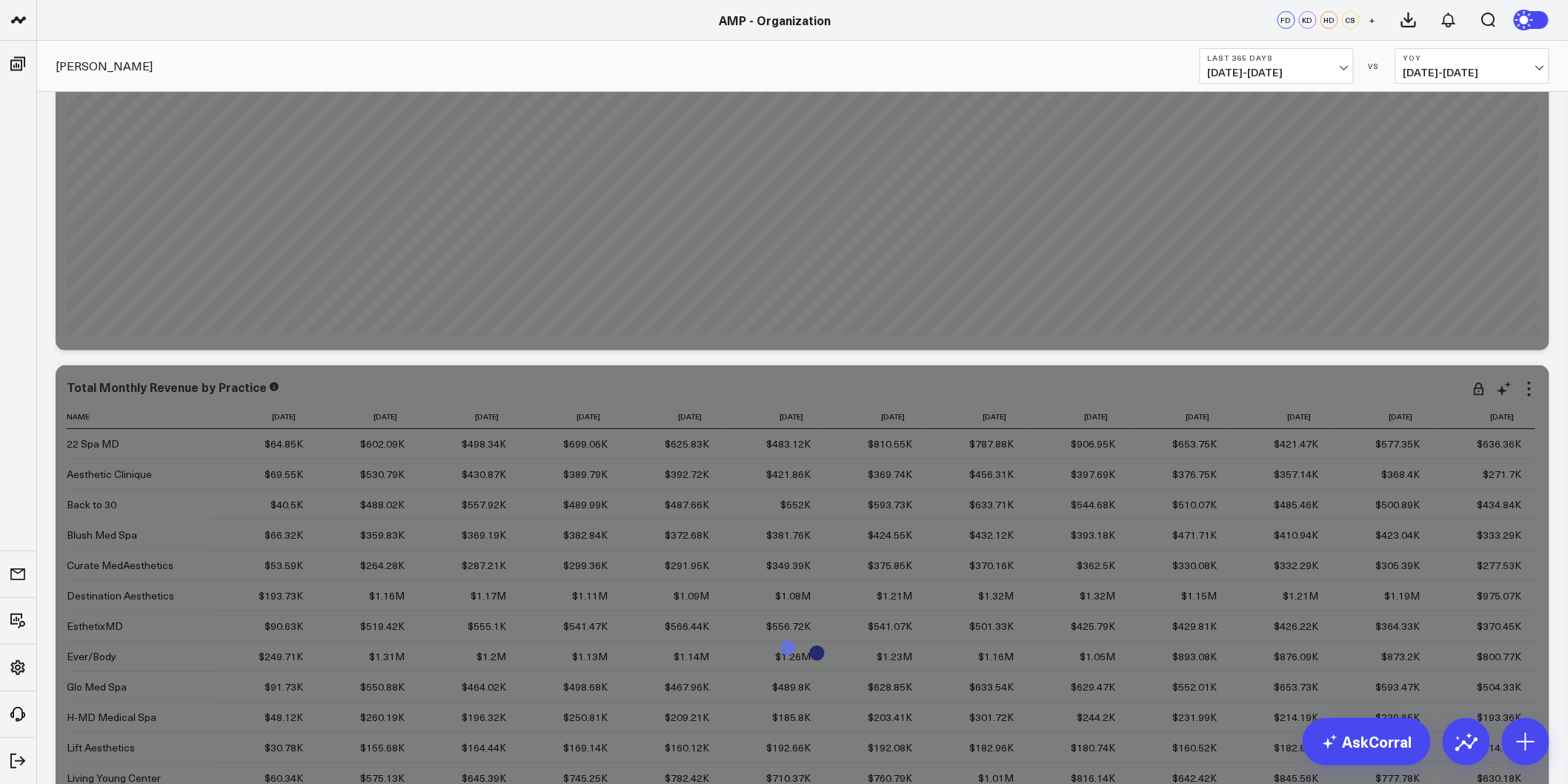
scroll to position [11964, 0]
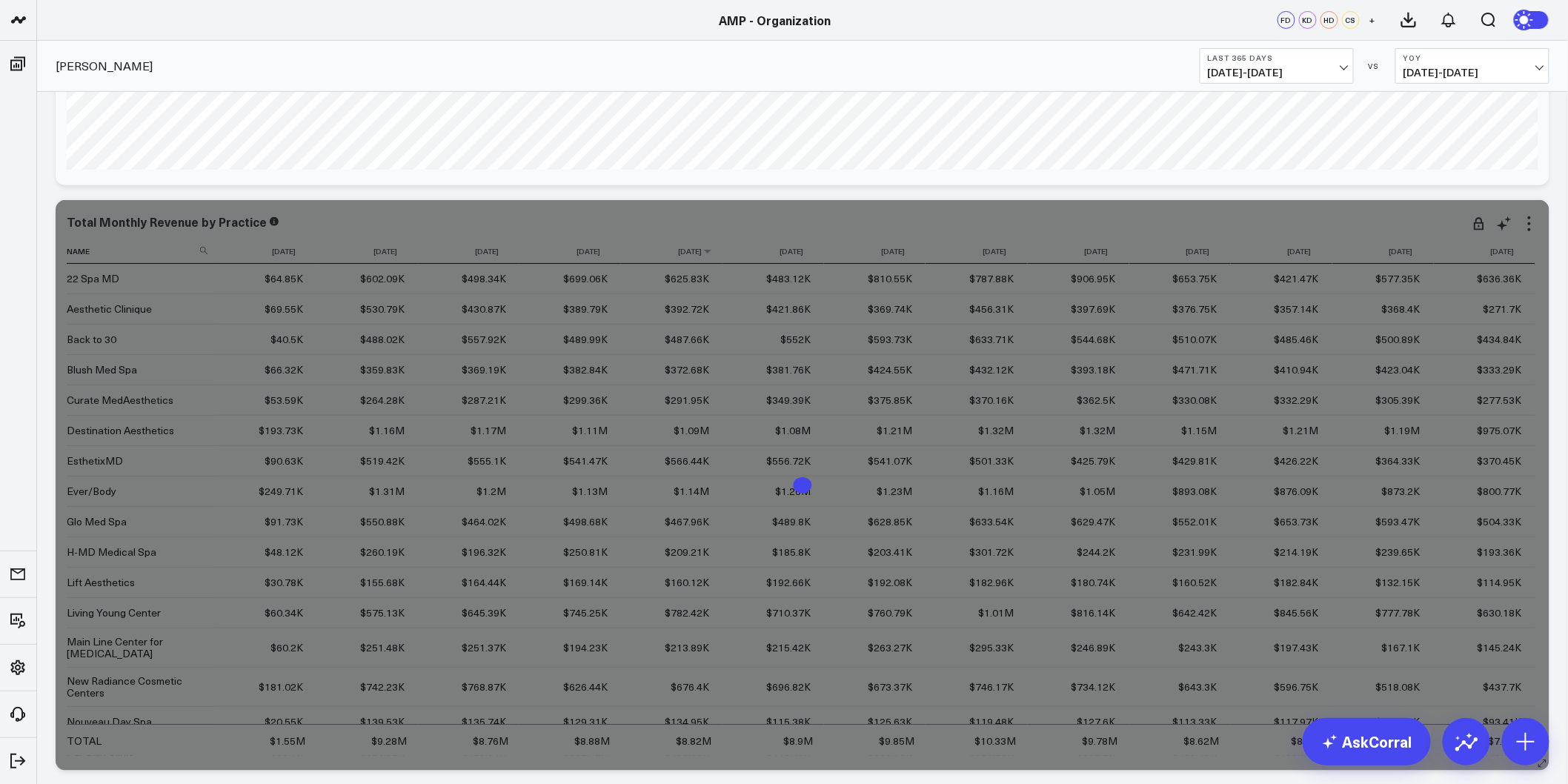
scroll to position [11990, 0]
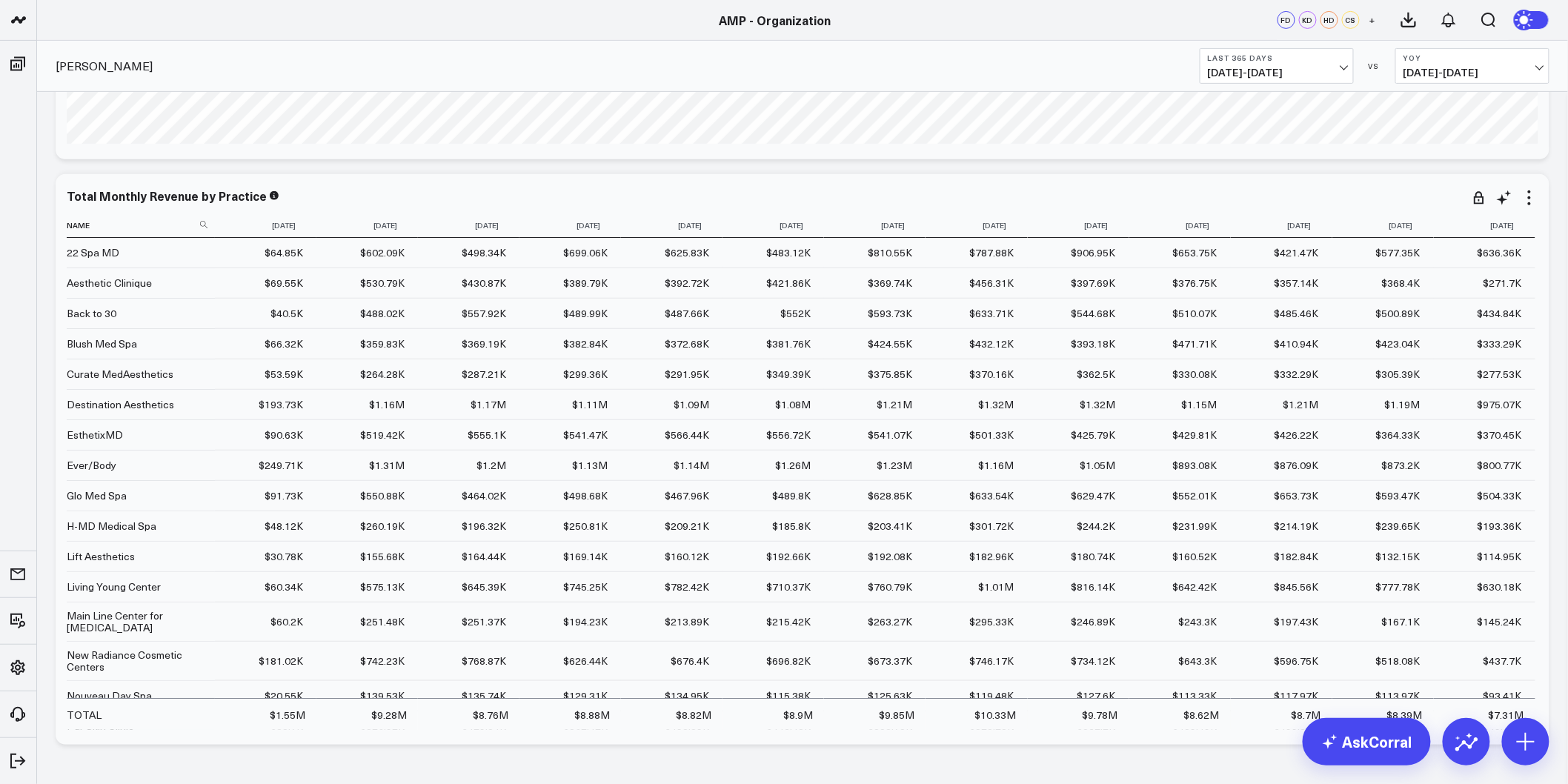
click at [1530, 199] on icon at bounding box center [1529, 197] width 3 height 3
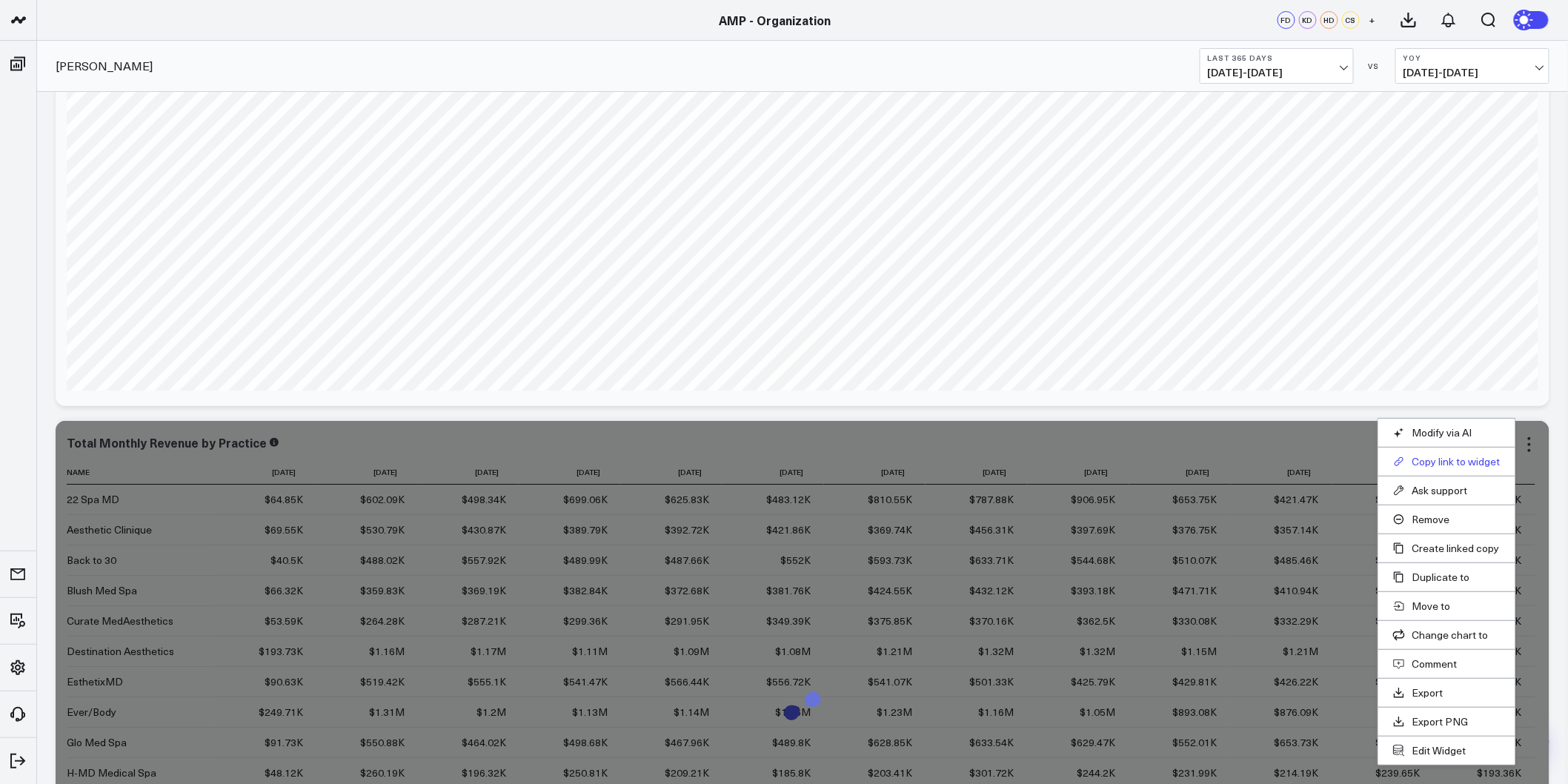
click at [1457, 463] on button "Copy link to widget" at bounding box center [1447, 462] width 108 height 14
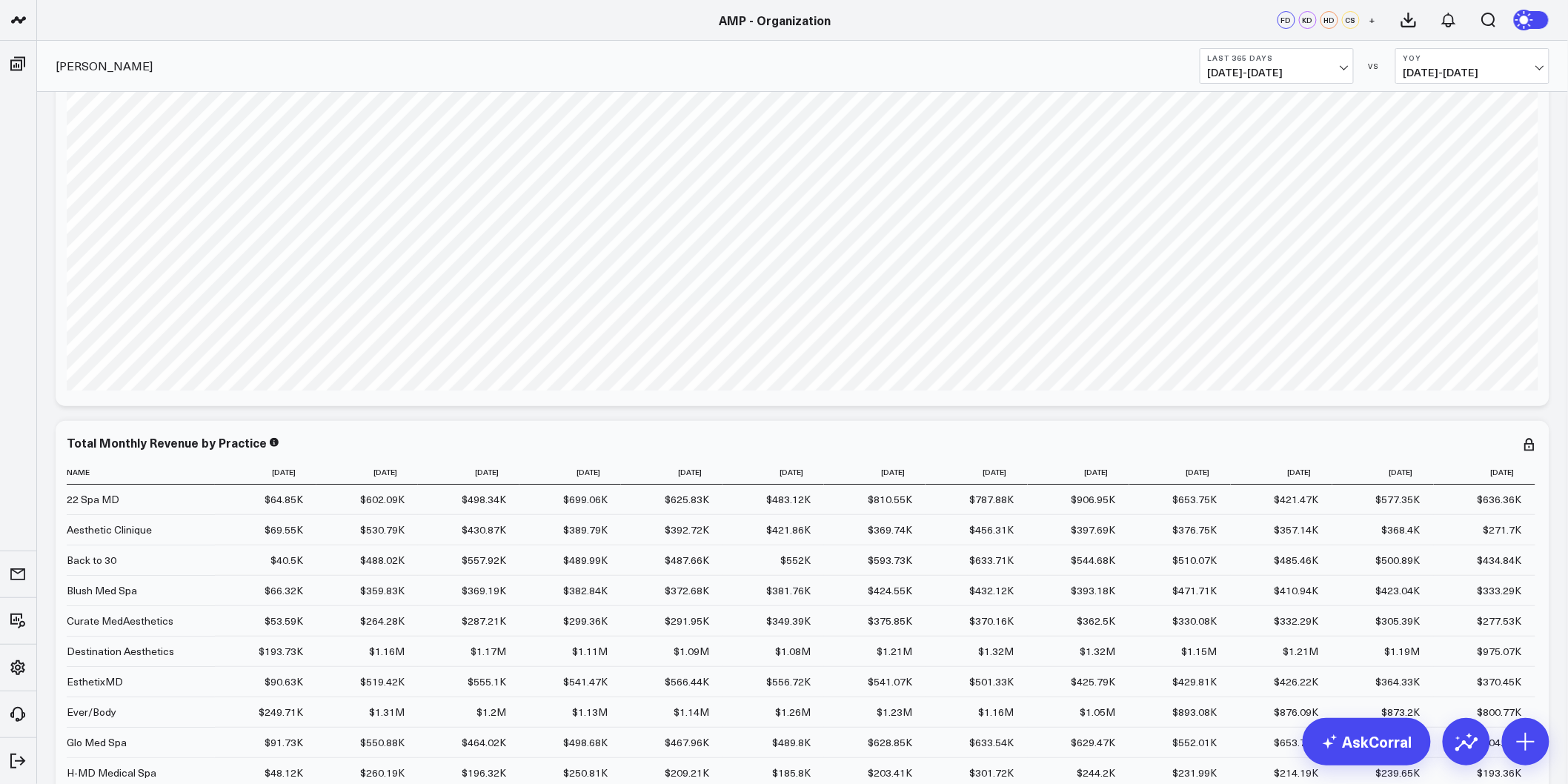
scroll to position [10838, 0]
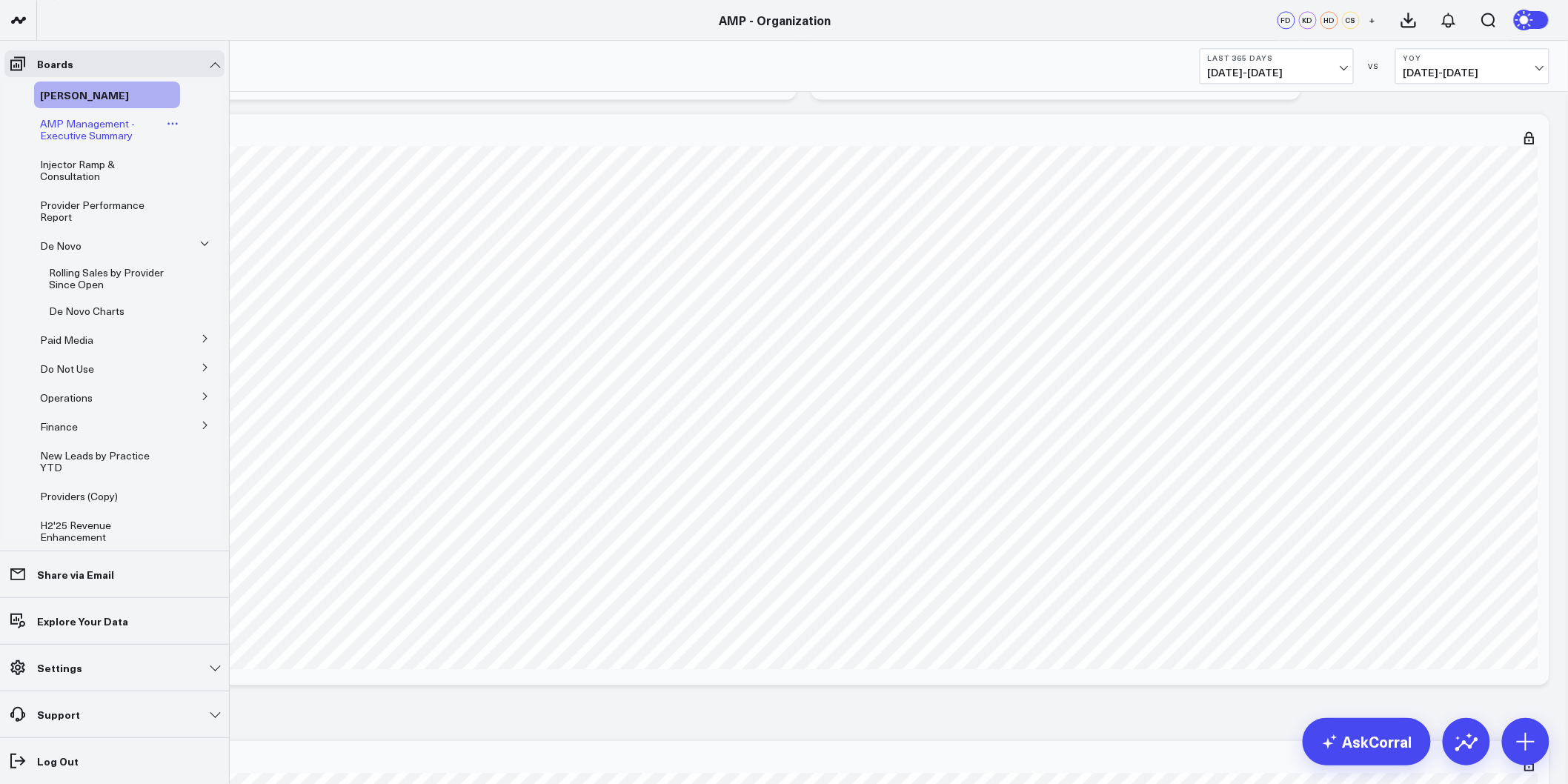
click at [70, 136] on span "AMP Management - Executive Summary" at bounding box center [87, 129] width 95 height 26
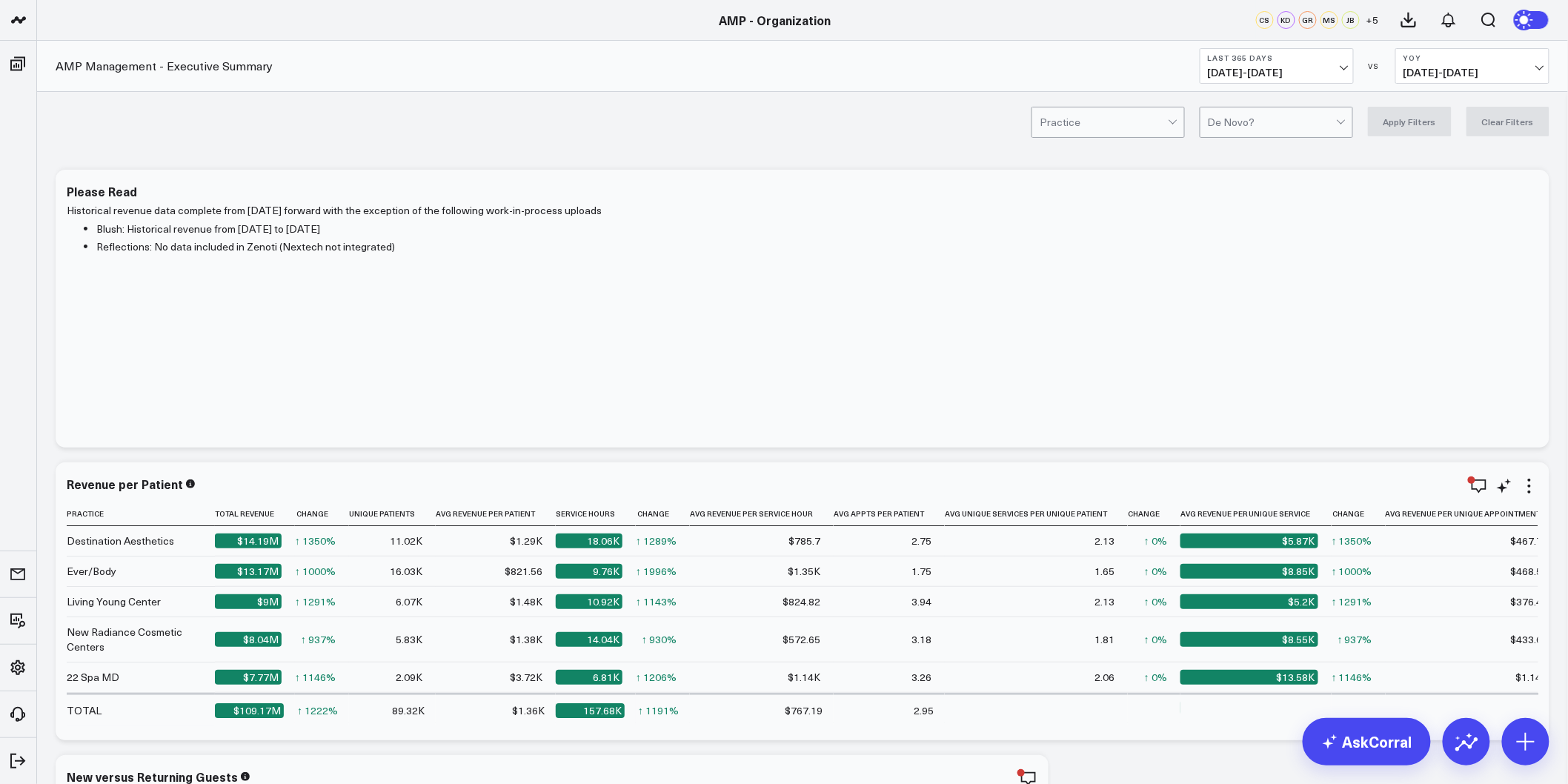
drag, startPoint x: 60, startPoint y: 603, endPoint x: 80, endPoint y: 255, distance: 348.6
click at [1345, 74] on span "09/25/24 - 09/24/25" at bounding box center [1277, 73] width 138 height 12
click at [1270, 474] on link "Custom Dates" at bounding box center [1277, 473] width 152 height 28
select select "8"
select select "2025"
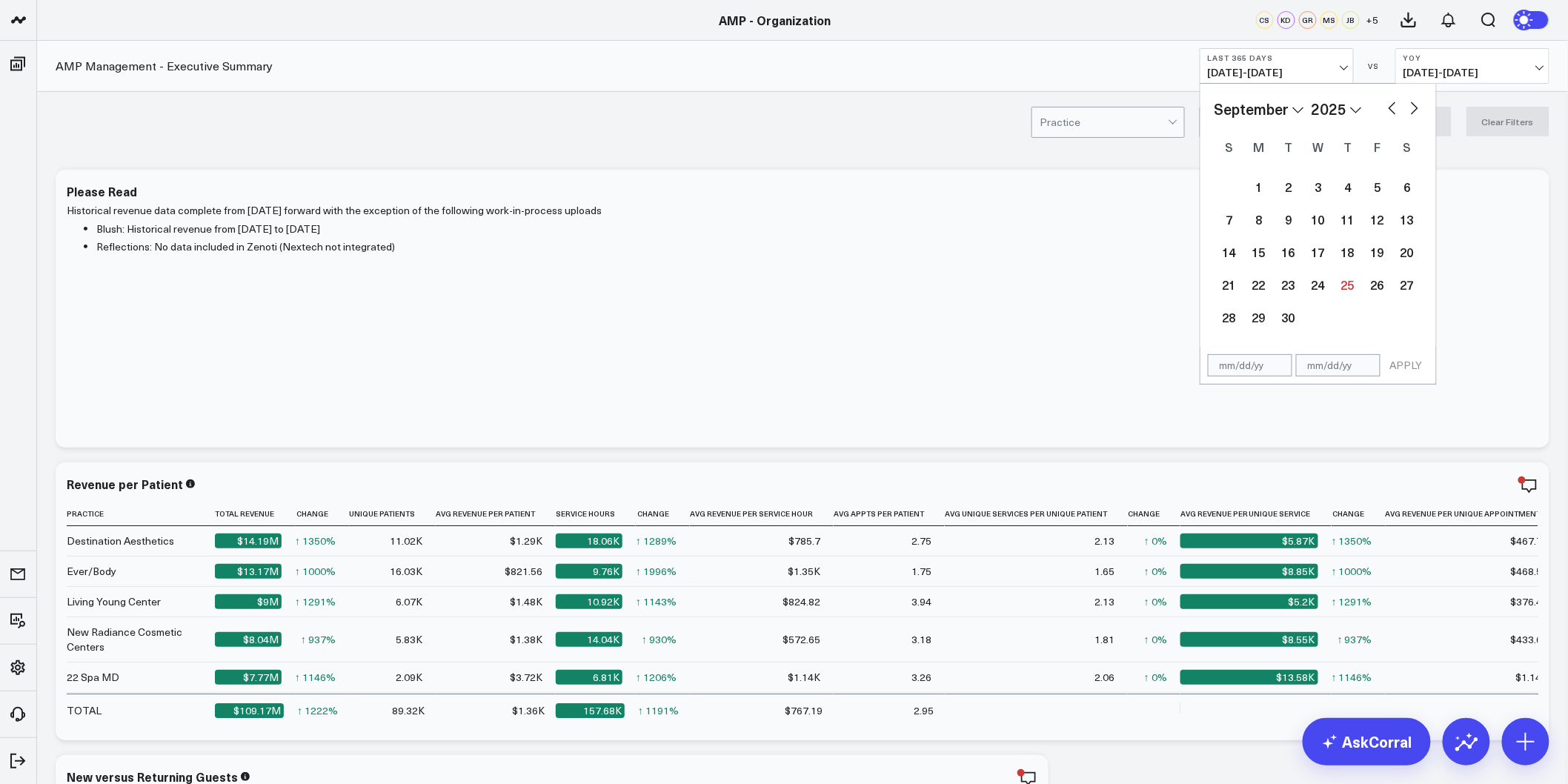
click at [1392, 107] on button "button" at bounding box center [1392, 107] width 15 height 17
select select "7"
select select "2025"
click at [1392, 107] on button "button" at bounding box center [1392, 107] width 15 height 17
select select "6"
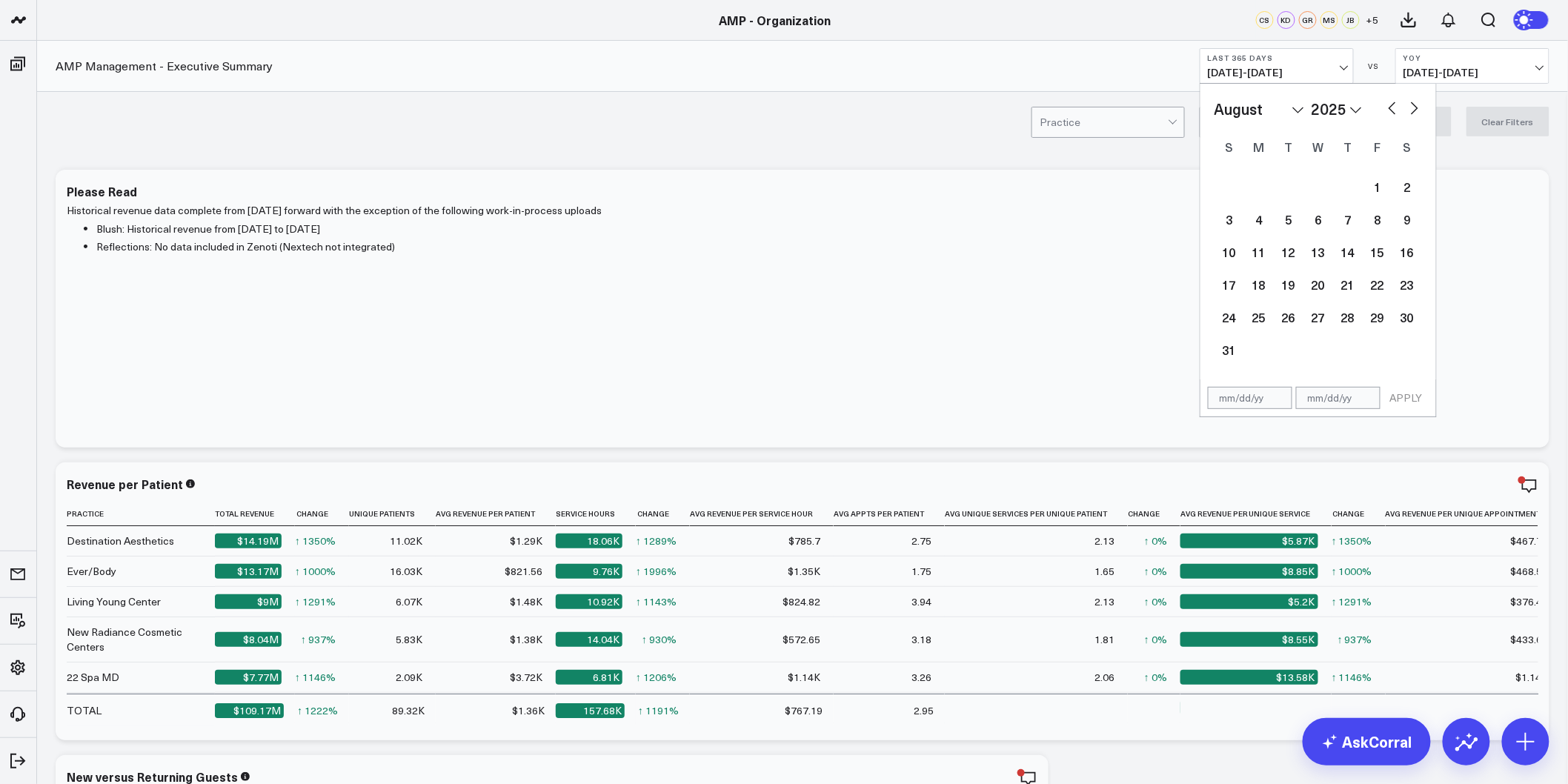
select select "2025"
click at [1286, 183] on div "1" at bounding box center [1288, 186] width 30 height 30
type input "07/01/25"
select select "6"
select select "2025"
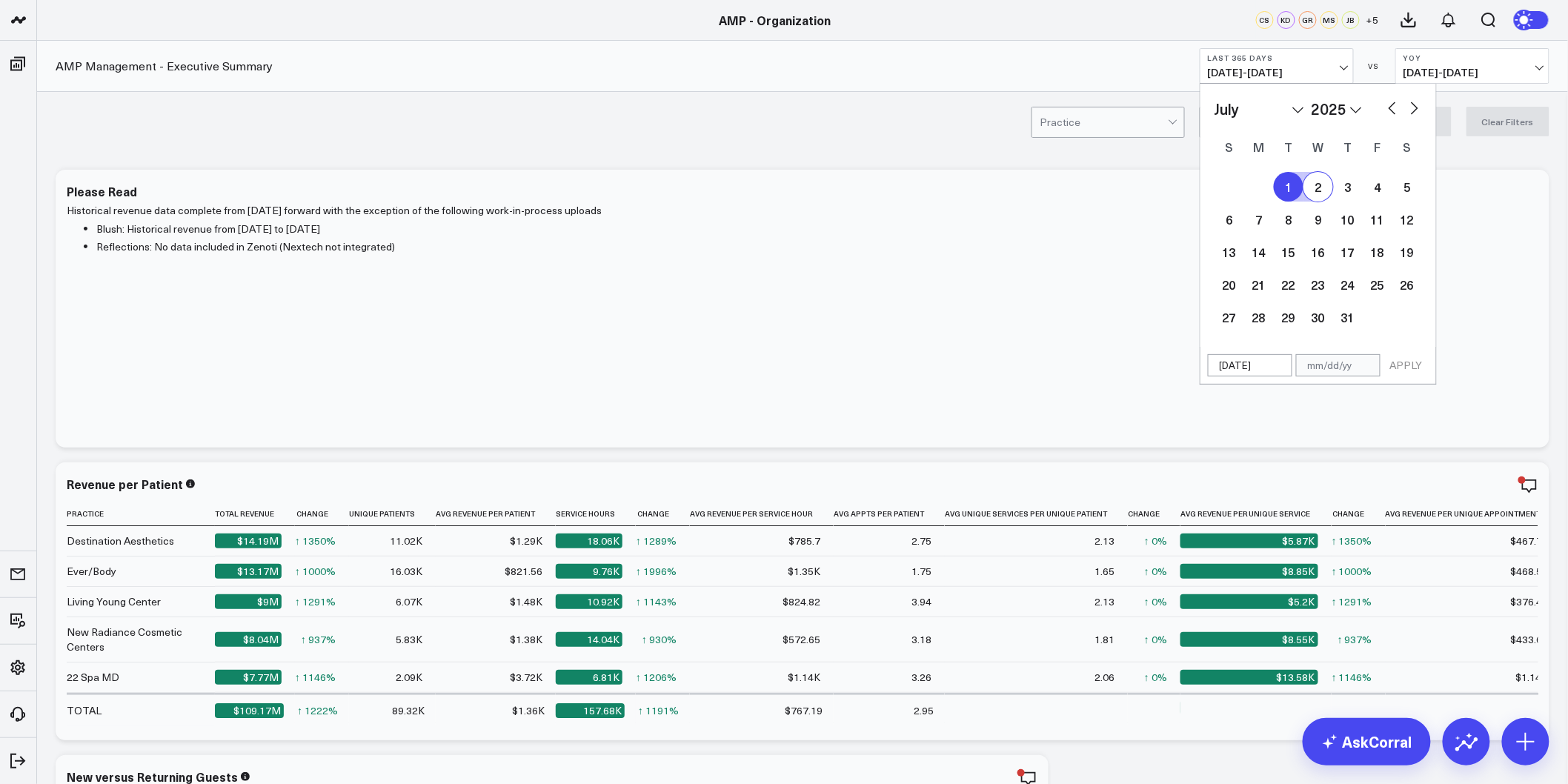
click at [1418, 114] on button "button" at bounding box center [1415, 107] width 15 height 17
select select "7"
select select "2025"
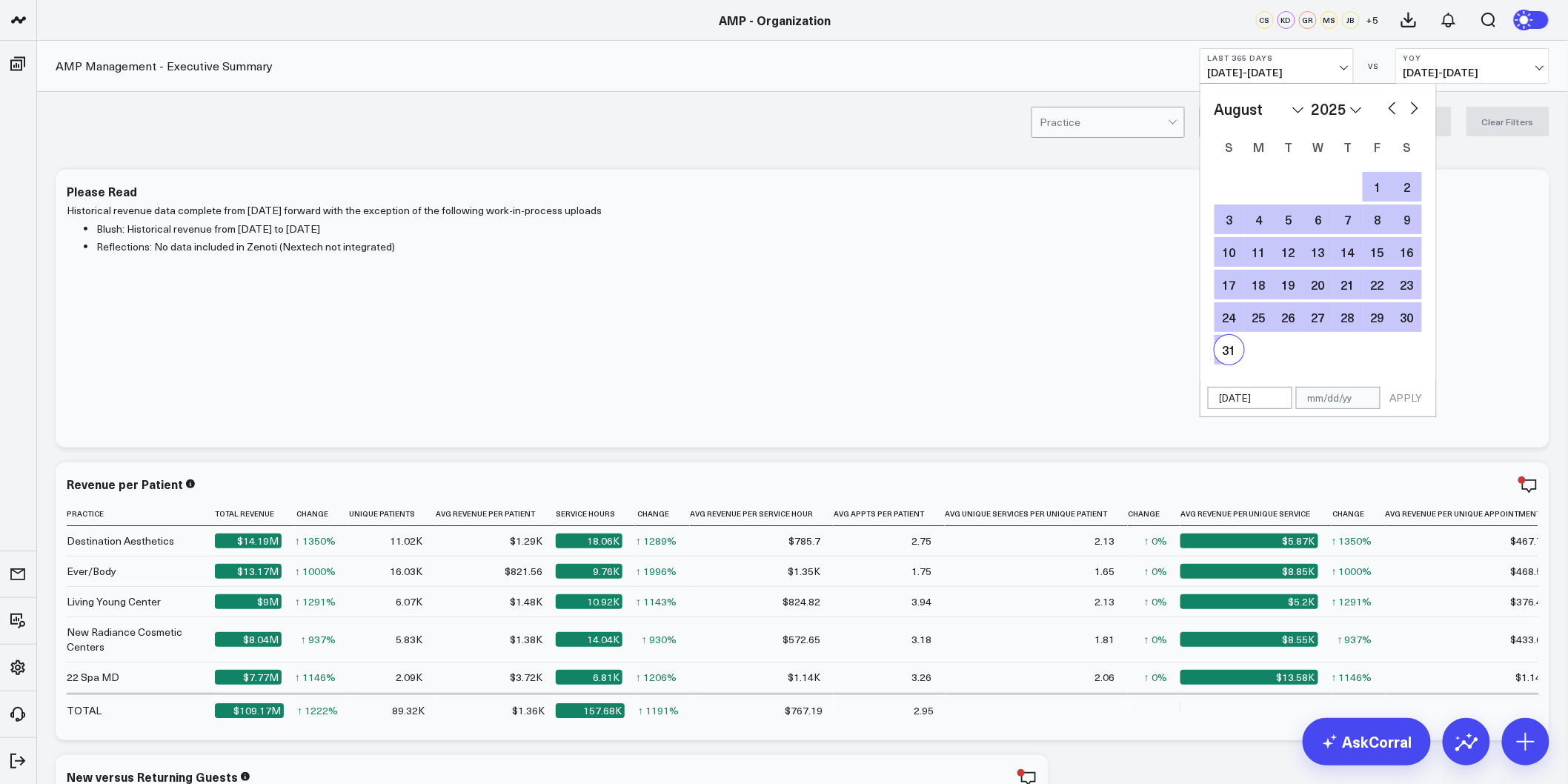
click at [1223, 352] on div "31" at bounding box center [1229, 349] width 30 height 30
type input "08/31/25"
select select "7"
select select "2025"
click at [1395, 399] on button "APPLY" at bounding box center [1407, 398] width 45 height 22
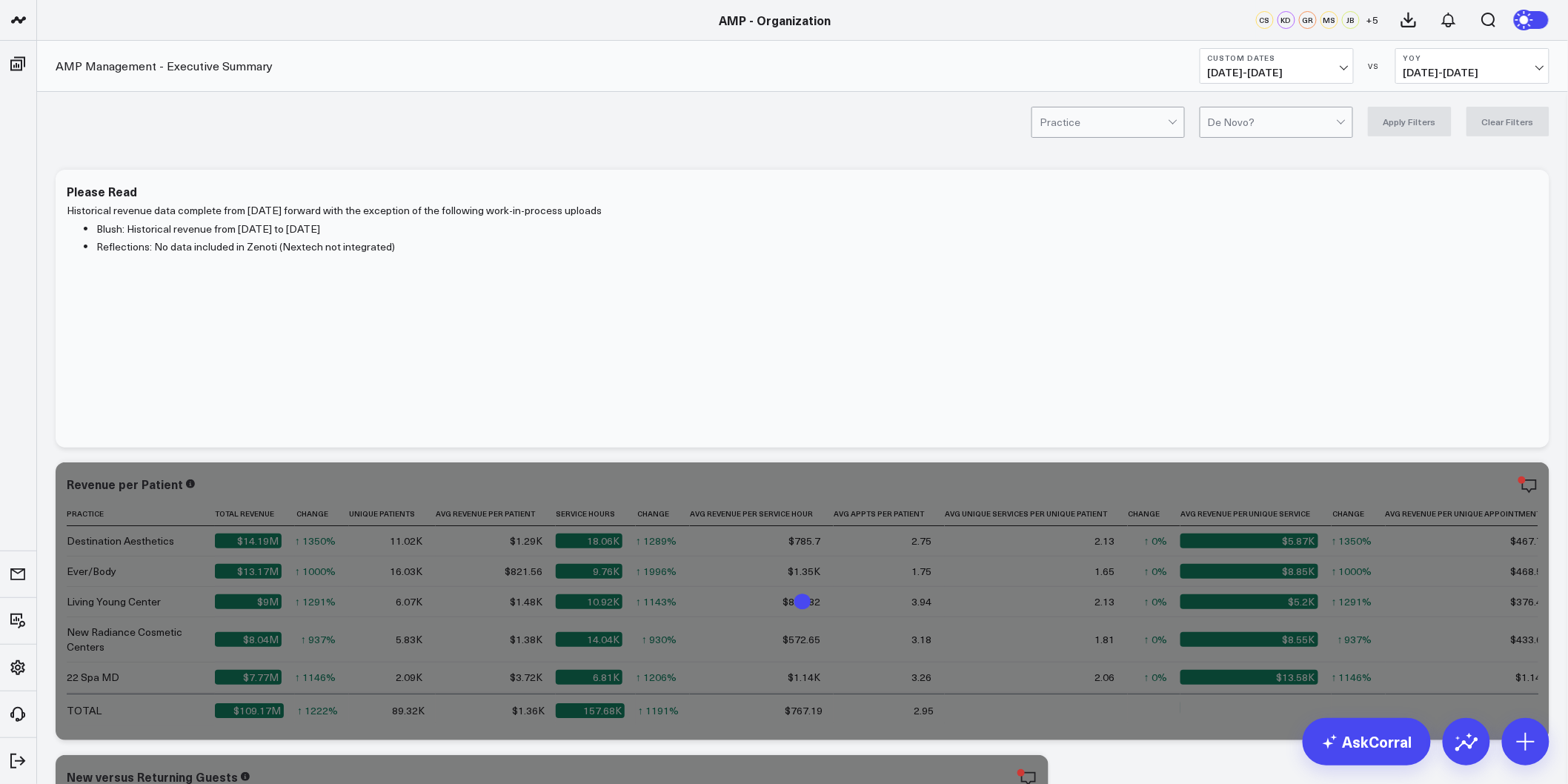
click at [1458, 76] on span "08/25/24 - 09/23/24" at bounding box center [1473, 73] width 138 height 12
click at [1433, 148] on link "YoY" at bounding box center [1472, 155] width 152 height 28
click at [1498, 63] on button "YoY 08/25/24 - 09/23/24" at bounding box center [1473, 66] width 154 height 36
click at [1446, 105] on link "Previous Period" at bounding box center [1472, 97] width 152 height 28
click at [1505, 83] on div "AMP Management - Executive Summary Custom Dates 07/01/25 - 08/31/25 VS Previous…" at bounding box center [802, 66] width 1531 height 51
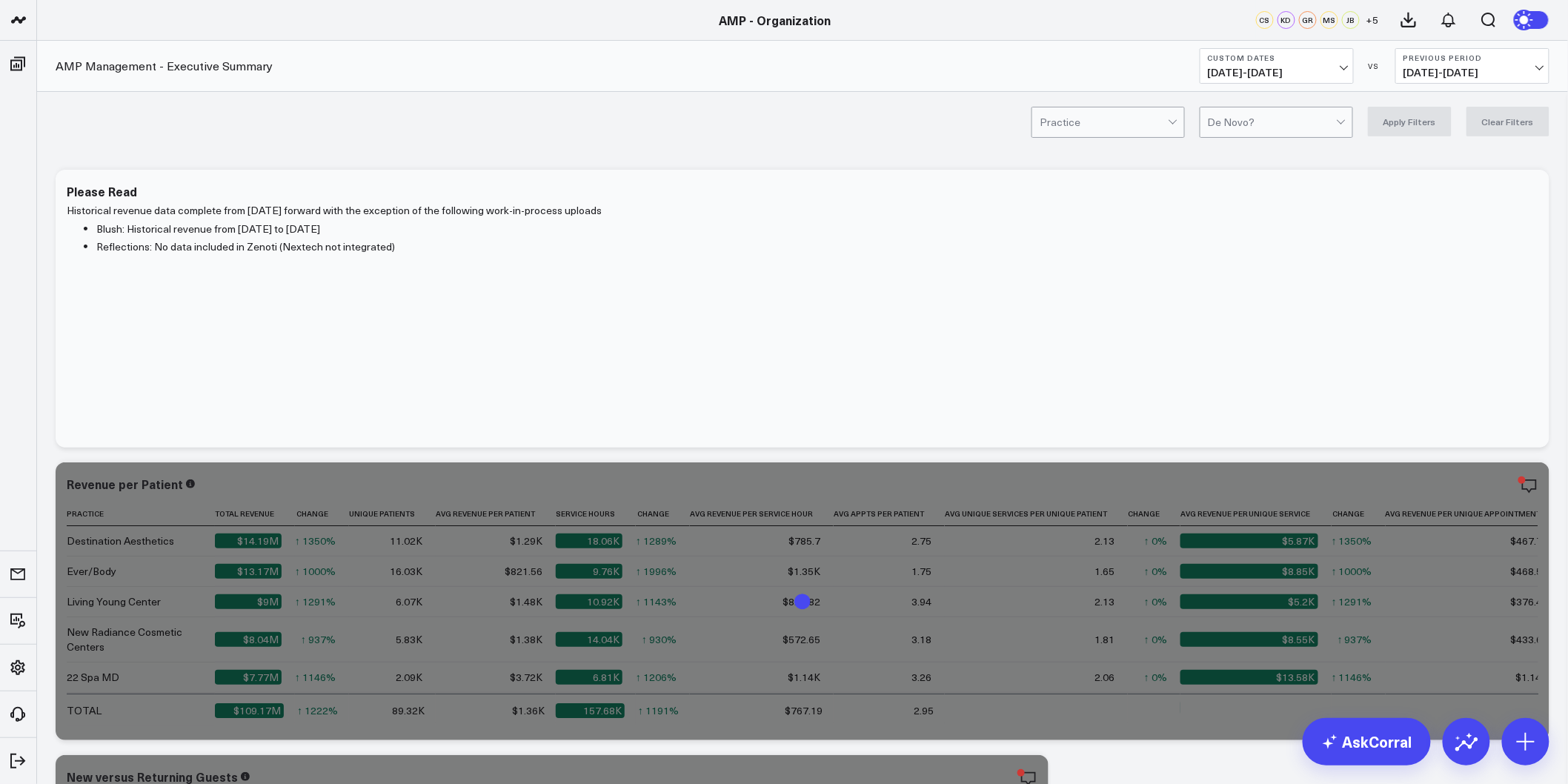
click at [1484, 58] on b "Previous Period" at bounding box center [1473, 57] width 138 height 9
click at [1427, 150] on link "YoY" at bounding box center [1472, 155] width 152 height 28
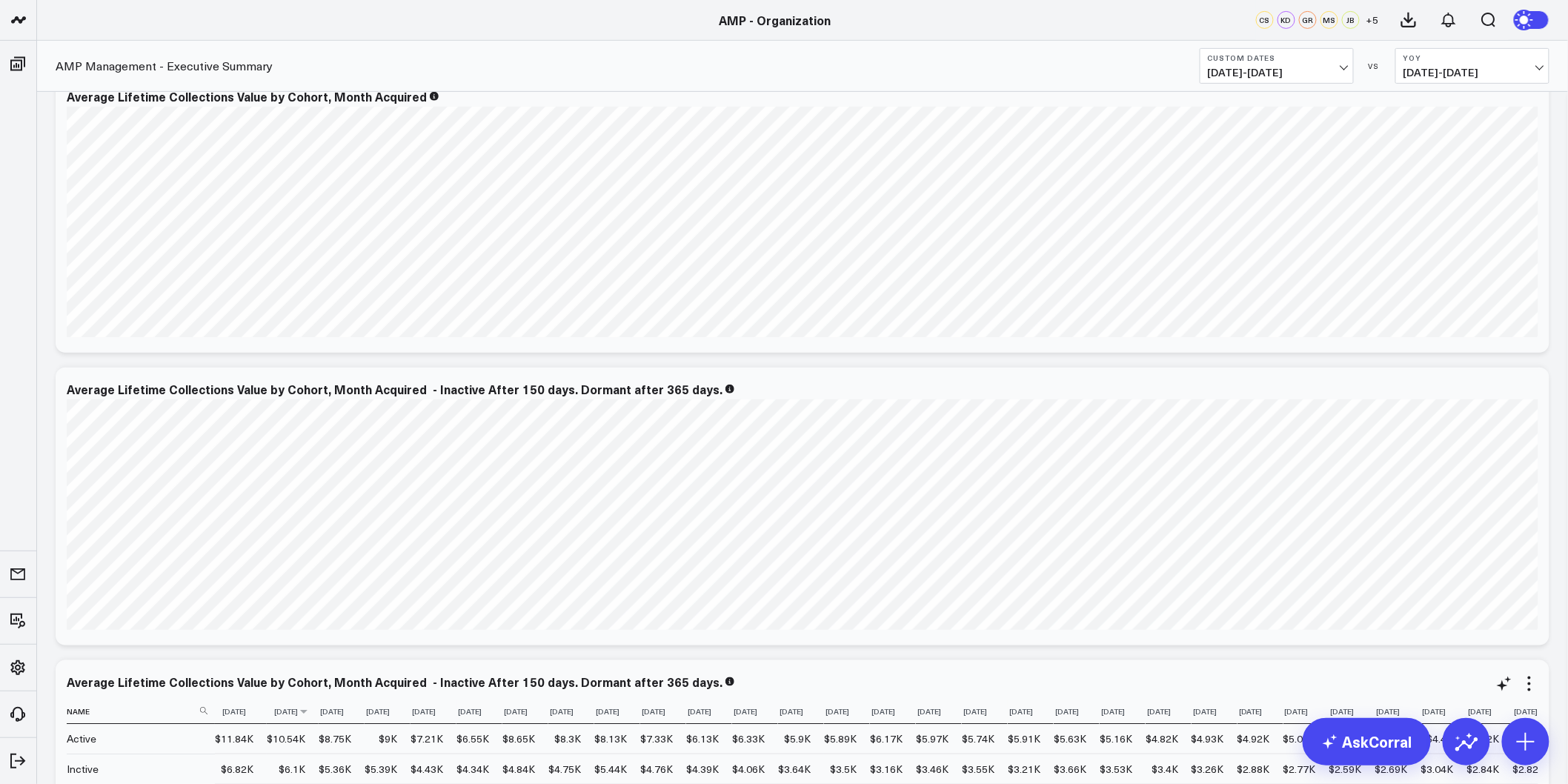
scroll to position [7490, 0]
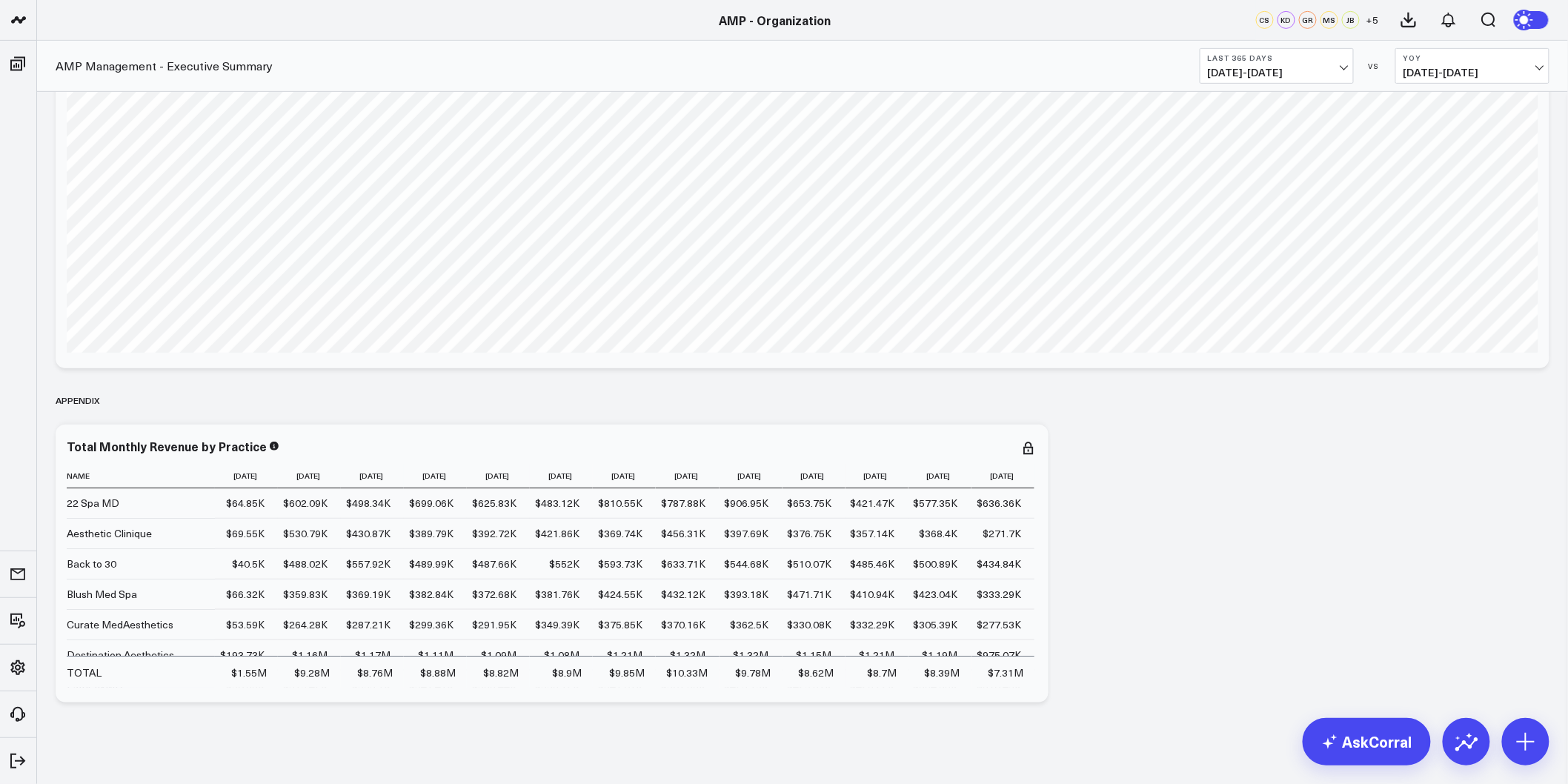
scroll to position [9706, 0]
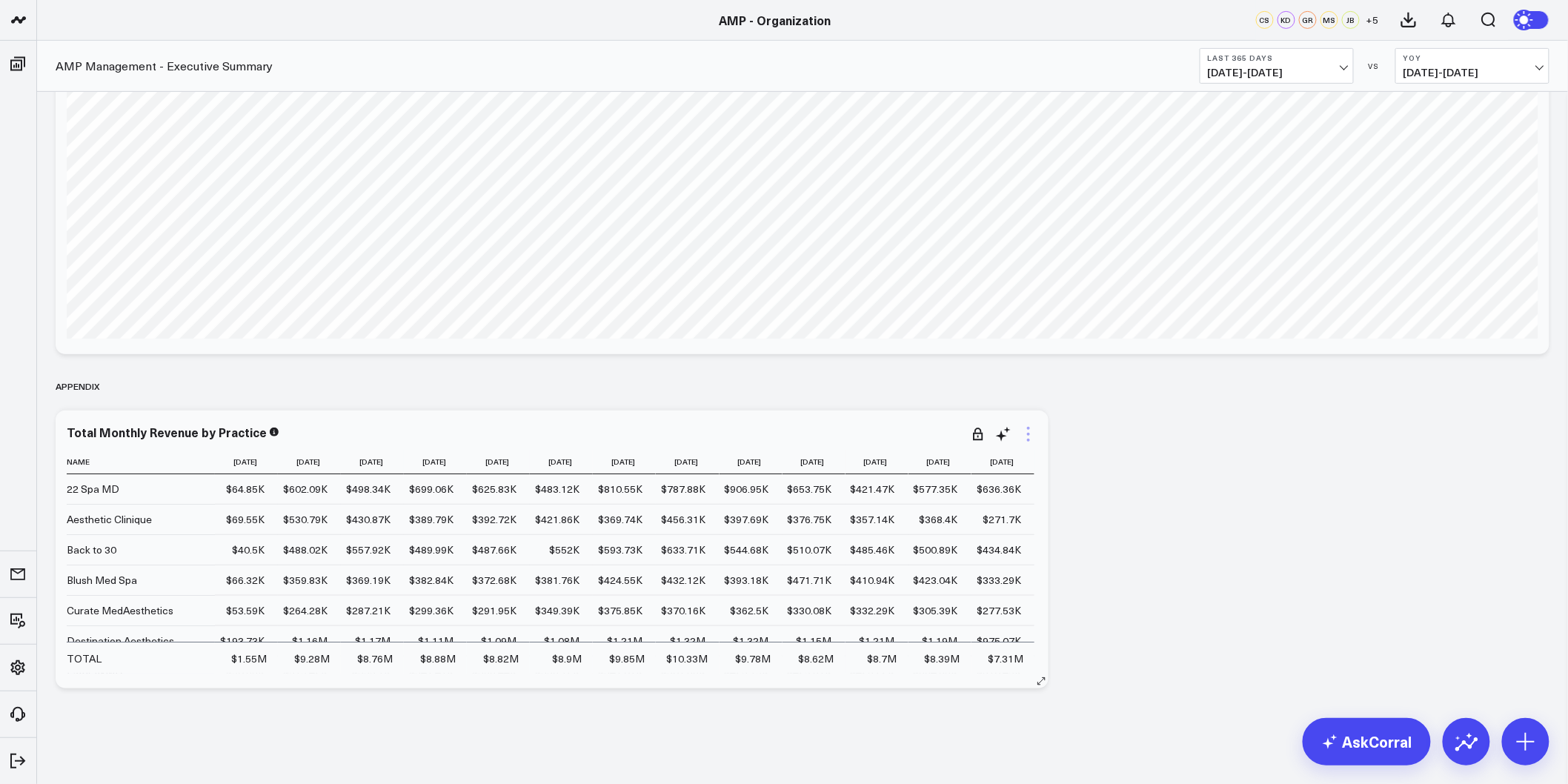
click at [1021, 430] on icon at bounding box center [1028, 434] width 17 height 17
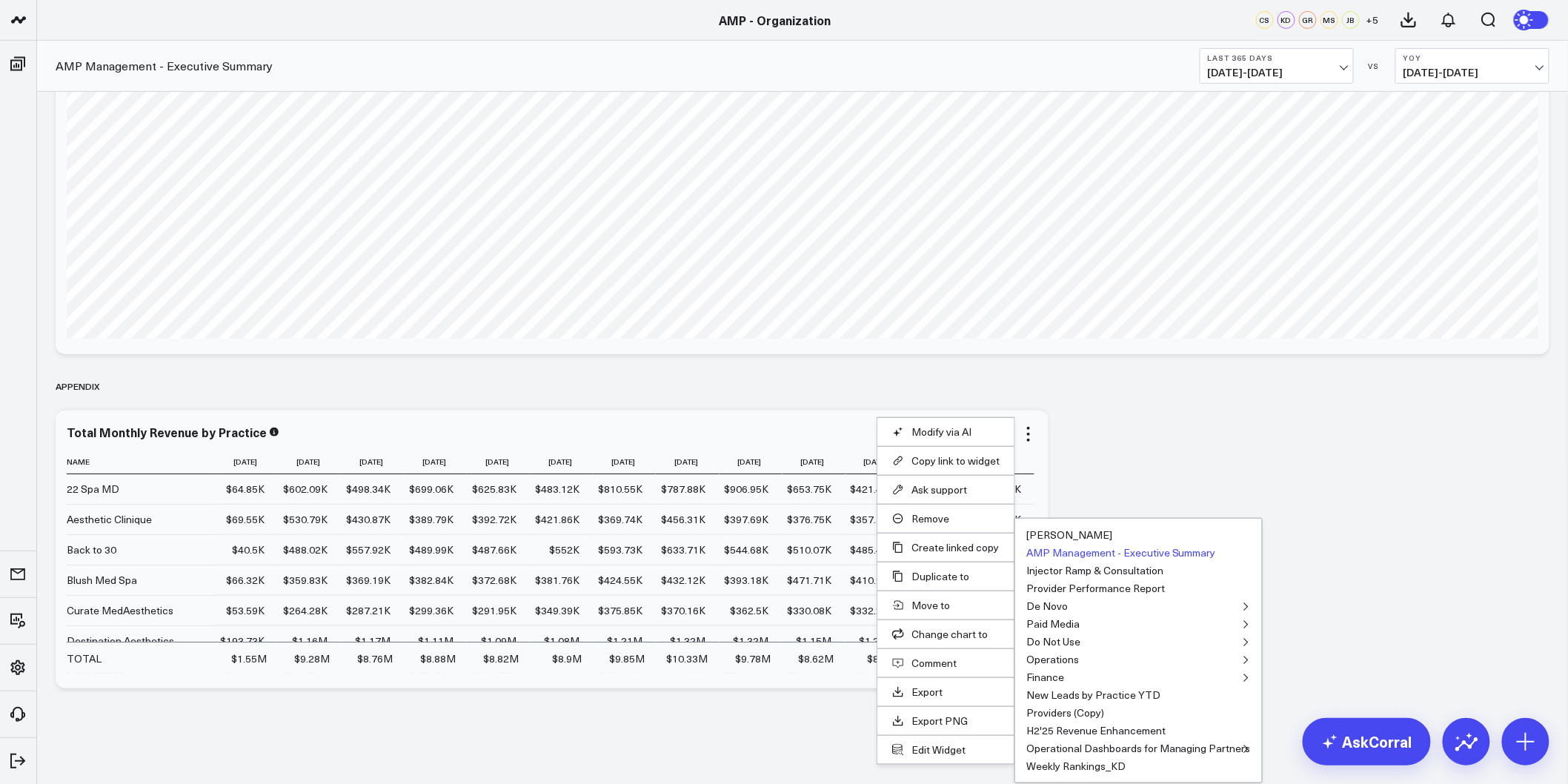
click at [1071, 550] on button "AMP Management - Executive Summary" at bounding box center [1120, 552] width 189 height 11
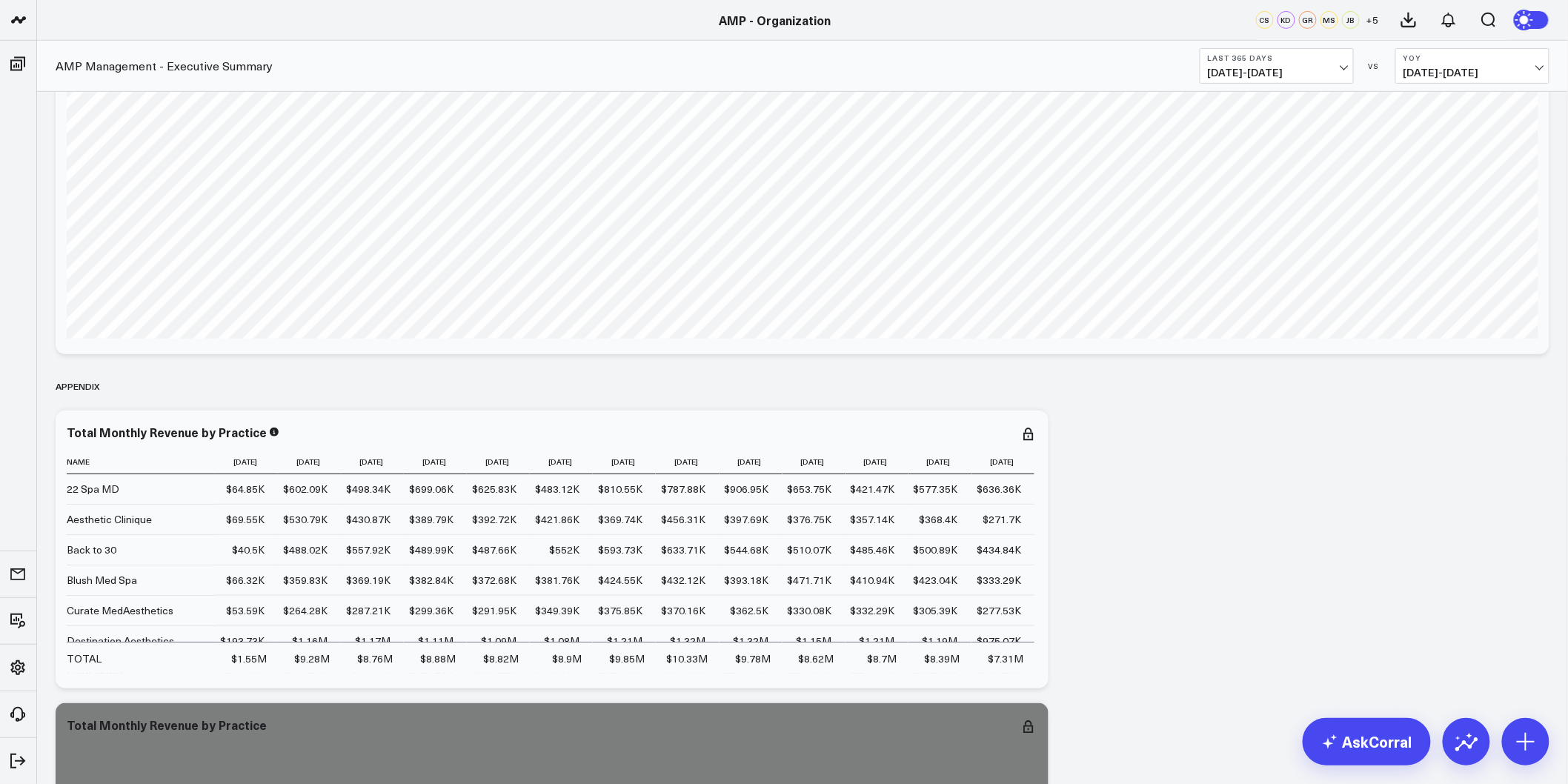
scroll to position [9998, 0]
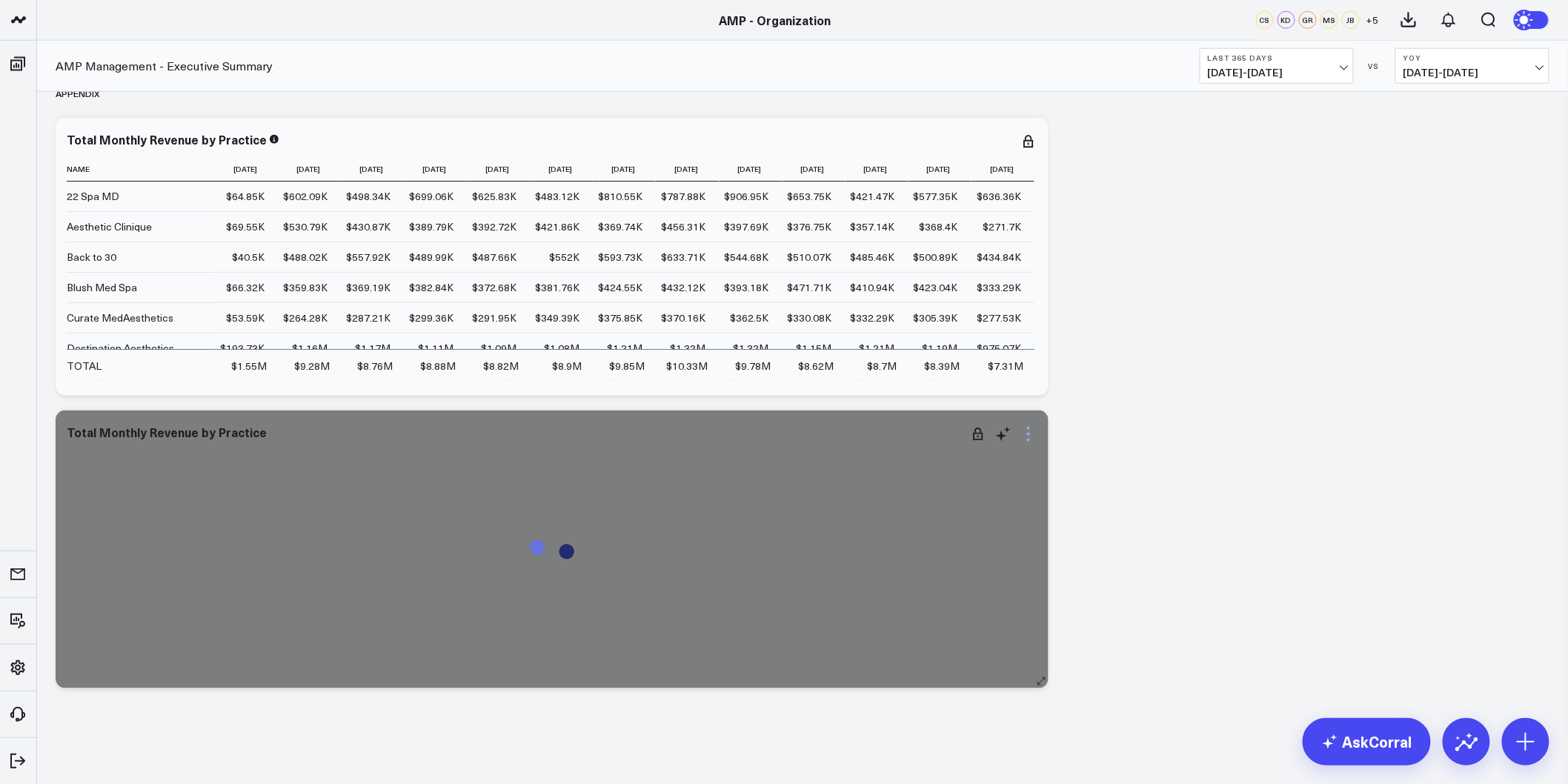
click at [1033, 435] on icon at bounding box center [1028, 434] width 17 height 17
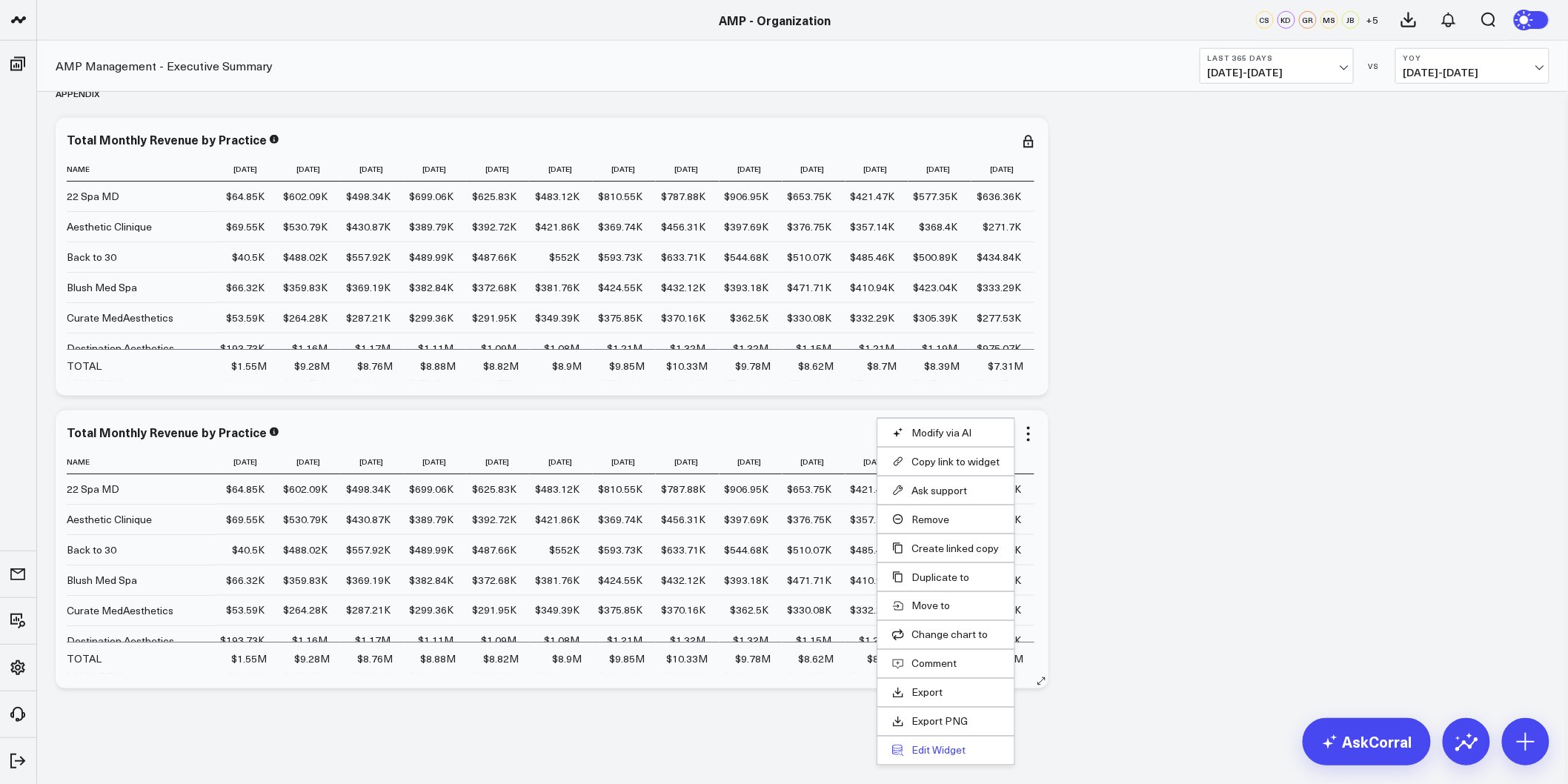
click at [935, 753] on button "Edit Widget" at bounding box center [946, 750] width 108 height 14
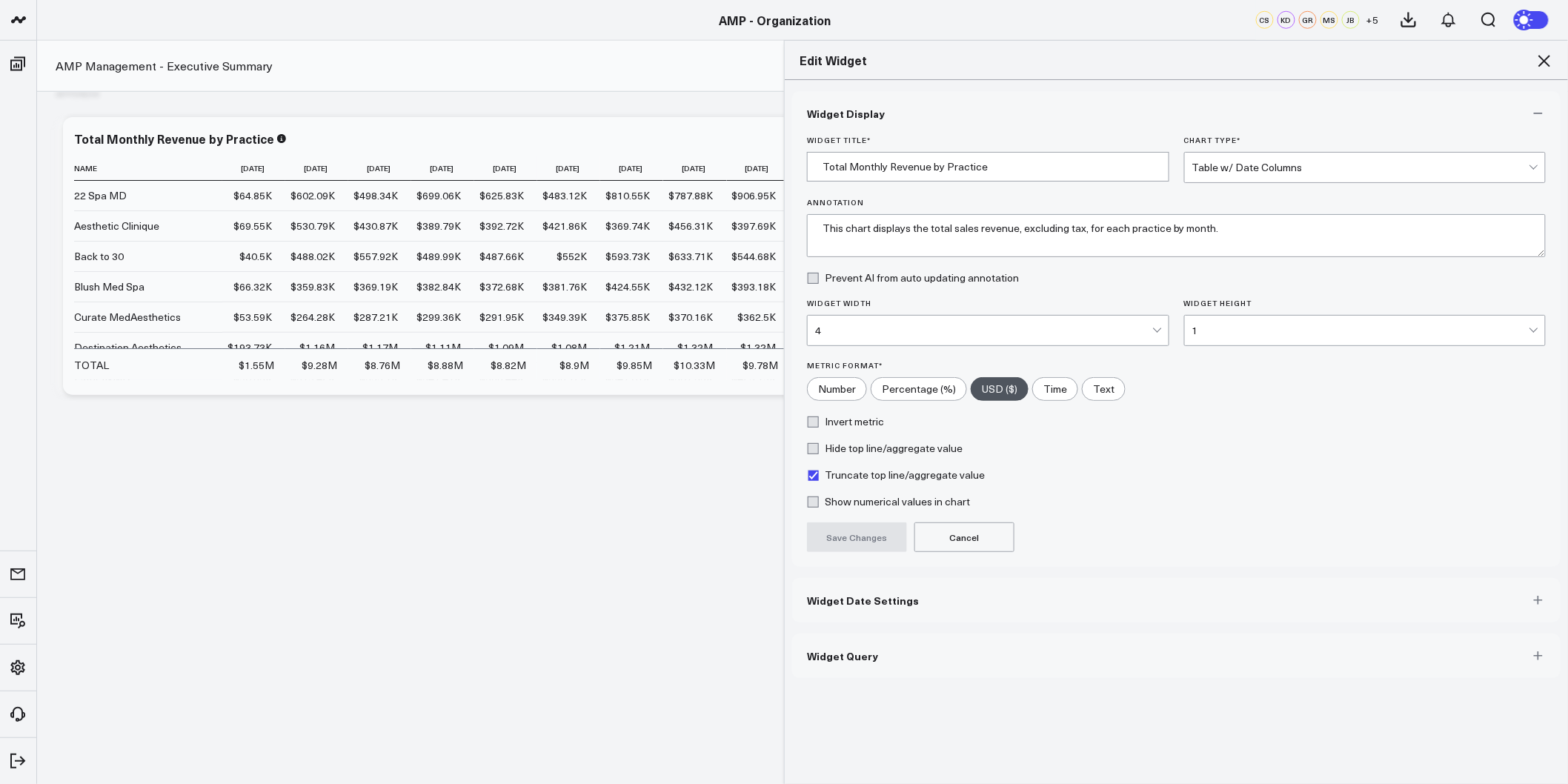
click at [867, 590] on button "Widget Date Settings" at bounding box center [1177, 600] width 769 height 45
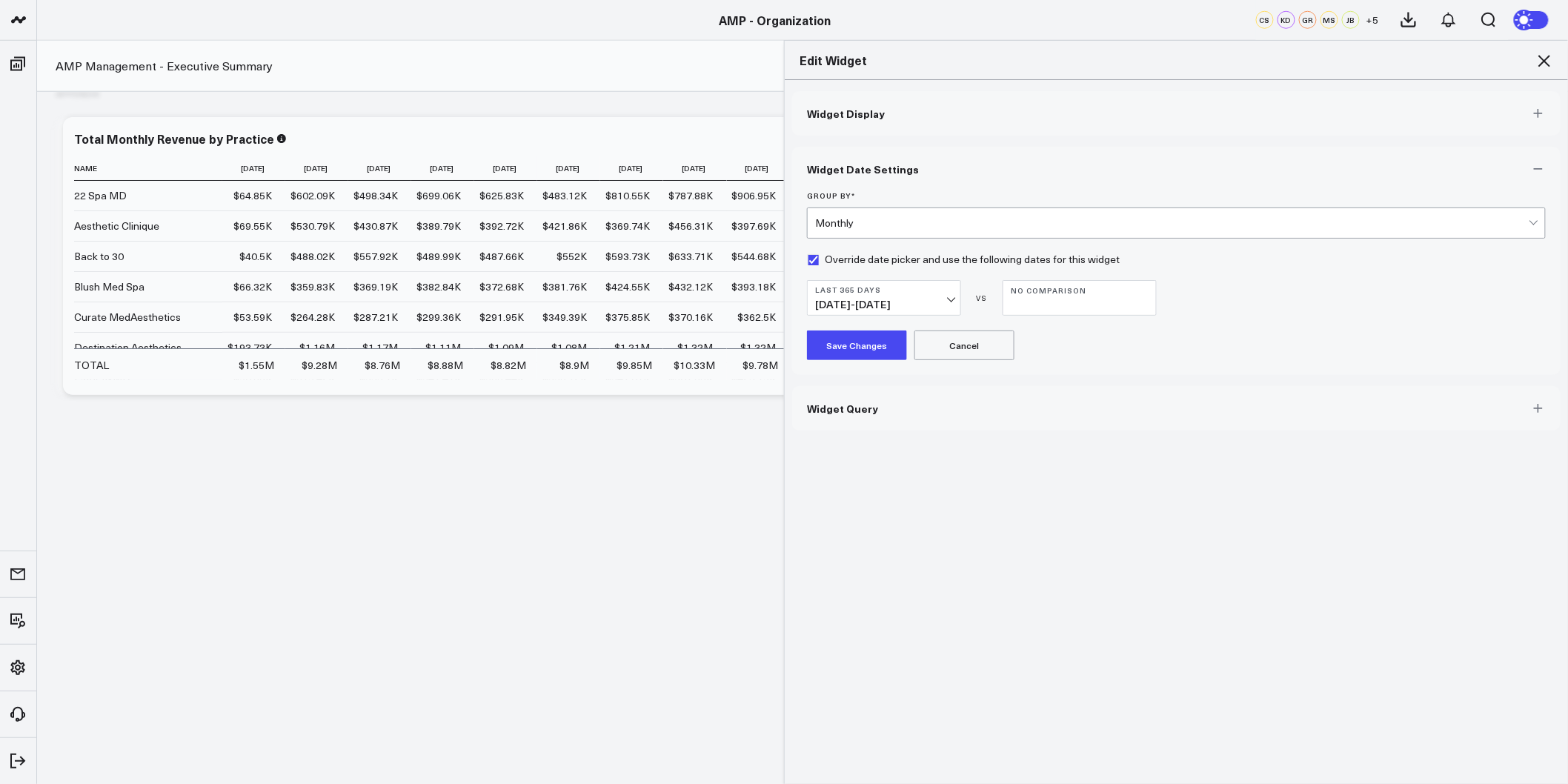
click at [935, 299] on span "09/25/24 - 09/24/25" at bounding box center [884, 305] width 138 height 12
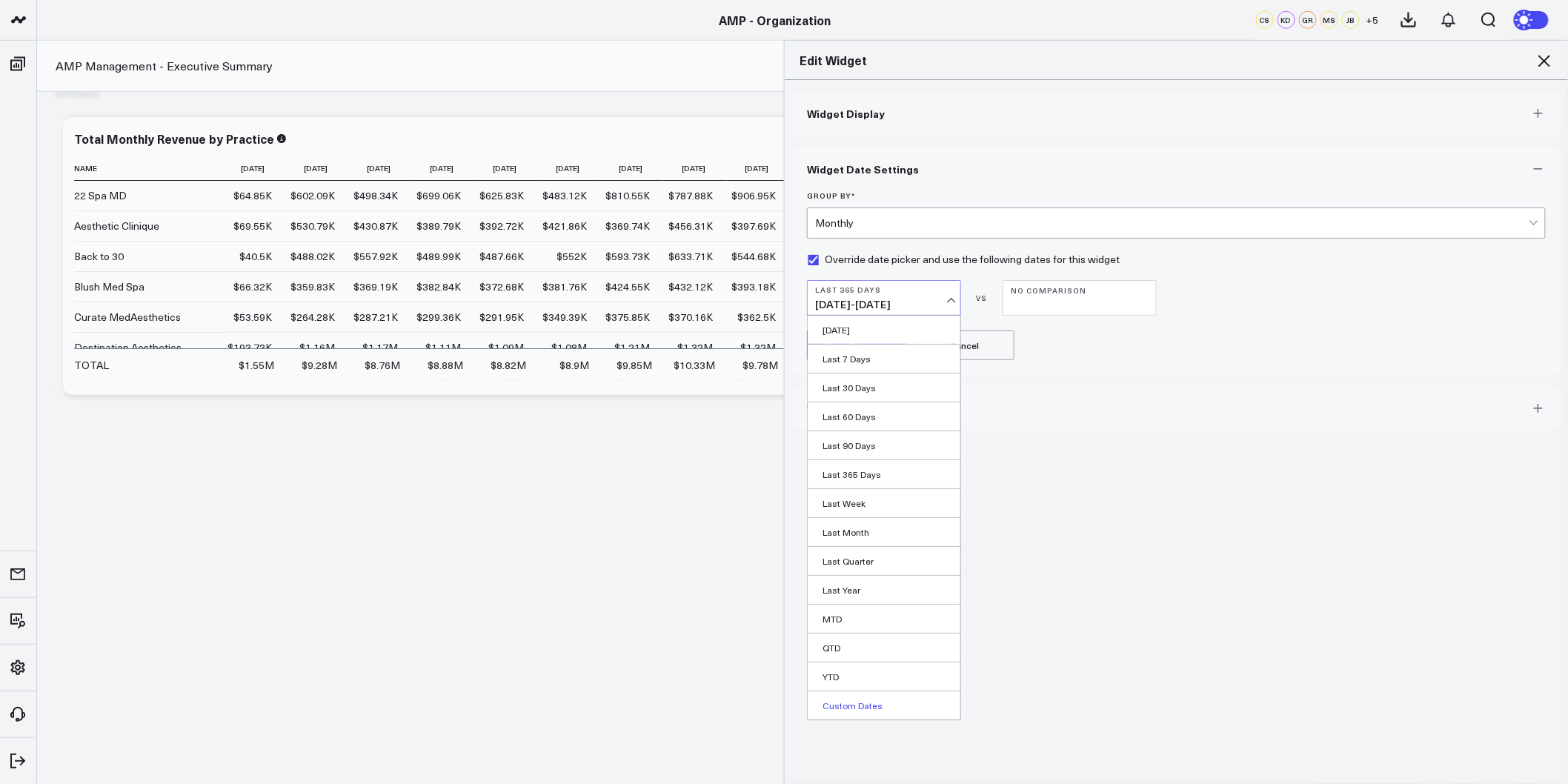
click at [852, 702] on link "Custom Dates" at bounding box center [884, 704] width 152 height 28
select select "8"
select select "2025"
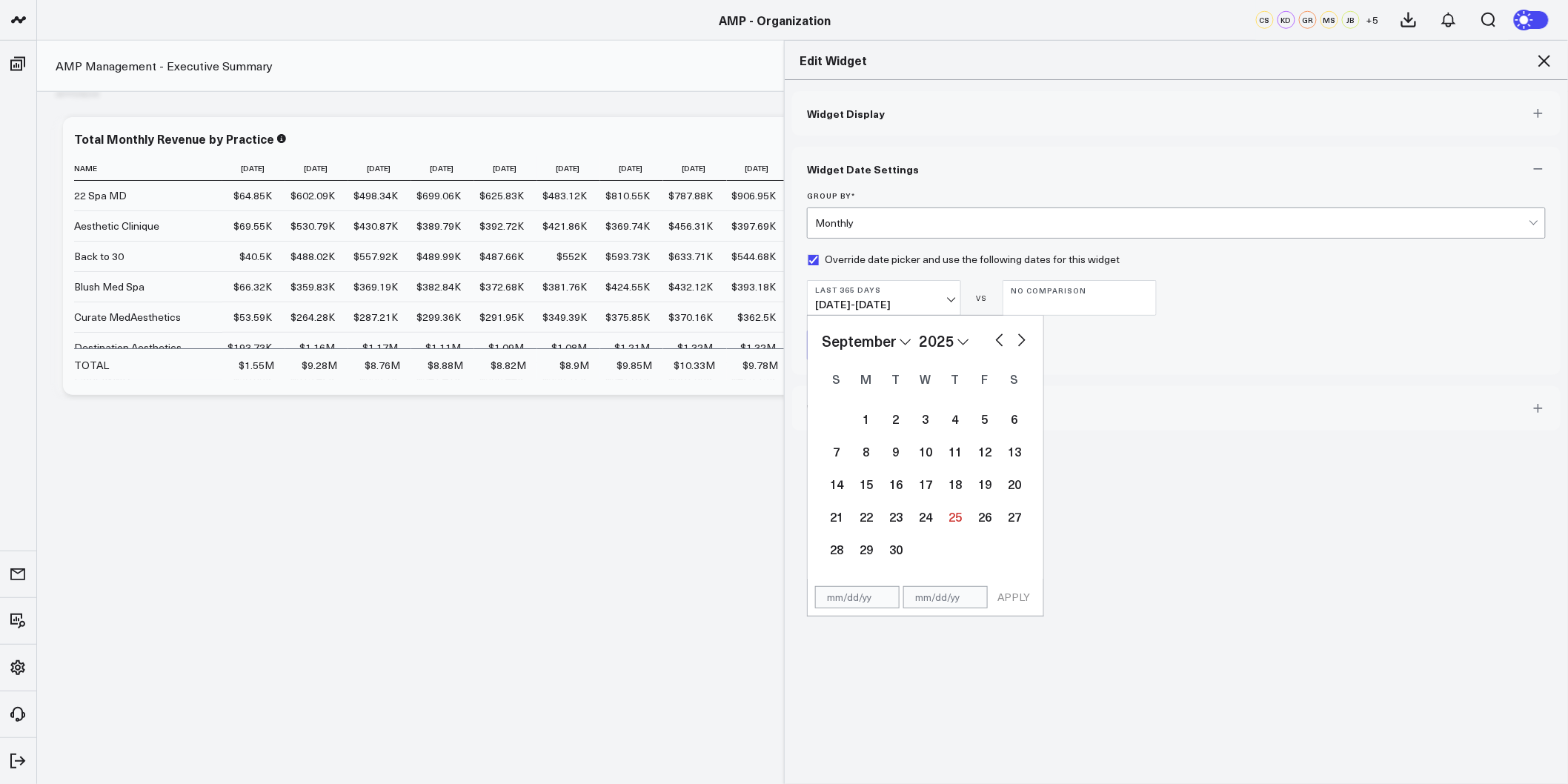
click at [992, 342] on button "button" at bounding box center [999, 339] width 15 height 17
select select "7"
select select "2025"
click at [992, 342] on button "button" at bounding box center [999, 339] width 15 height 17
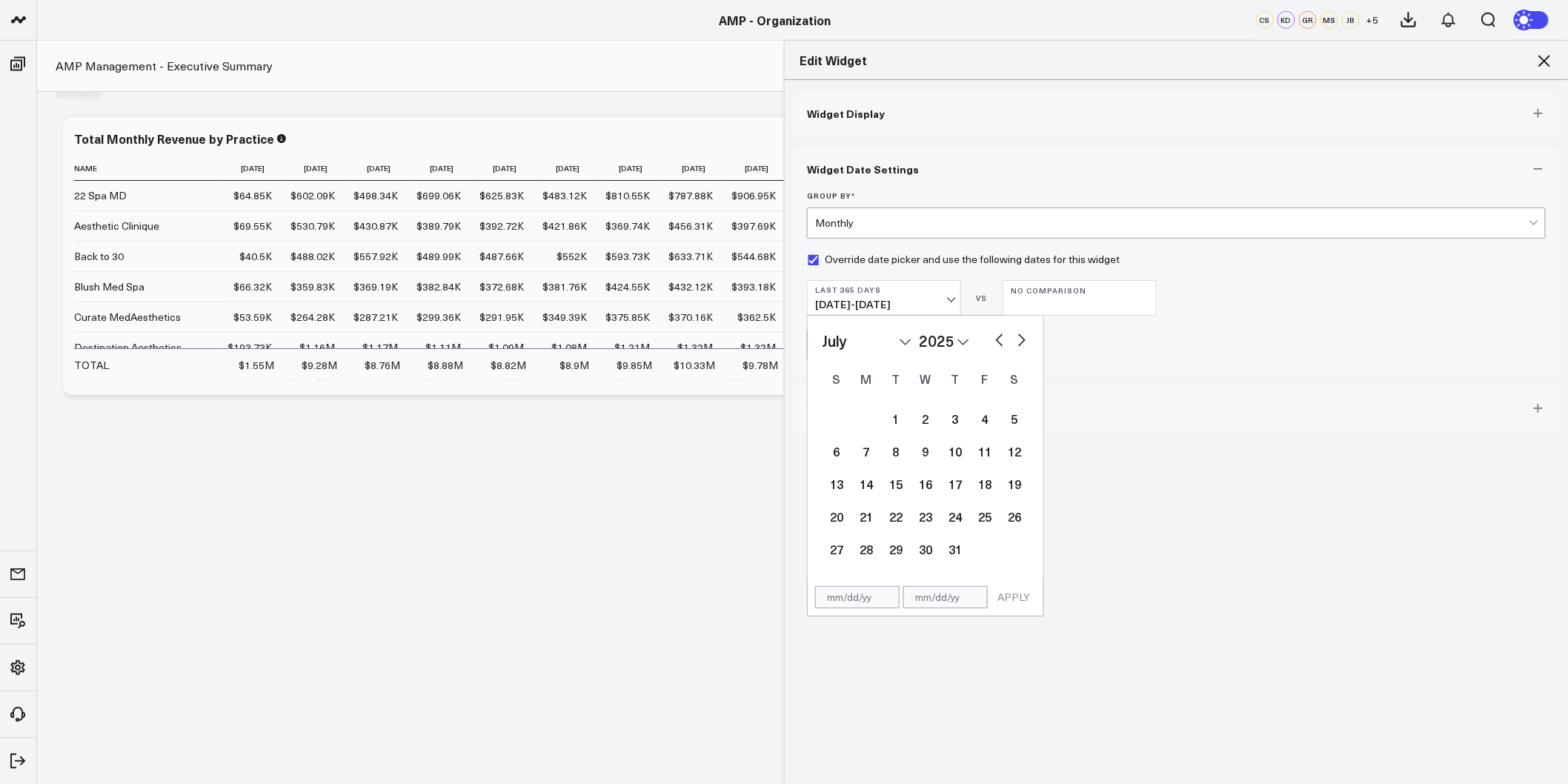
select select "4"
select select "2025"
click at [992, 342] on button "button" at bounding box center [999, 339] width 15 height 17
select select "3"
select select "2025"
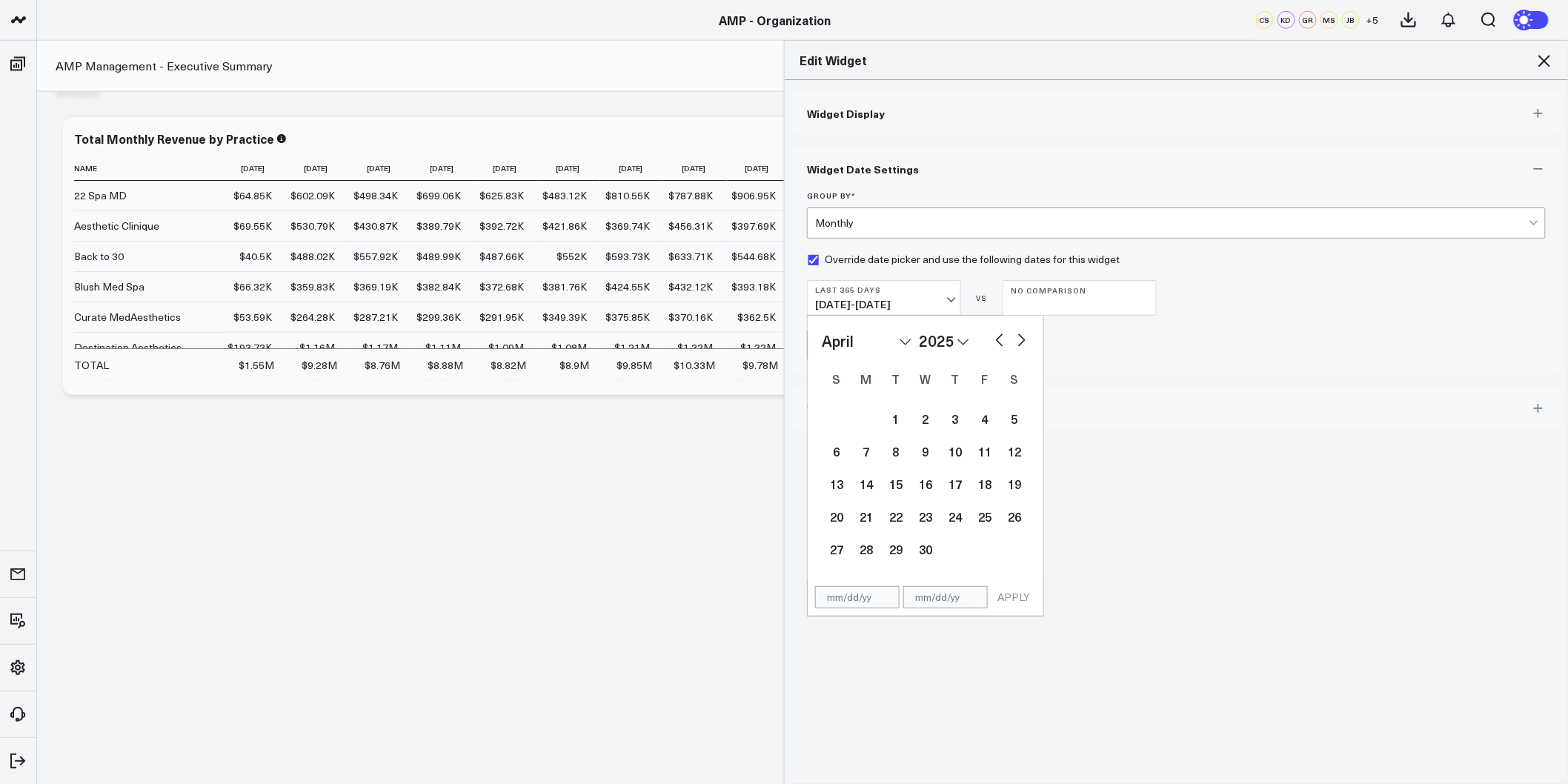
click at [992, 342] on button "button" at bounding box center [999, 339] width 15 height 17
select select "2"
select select "2025"
click at [992, 342] on button "button" at bounding box center [999, 339] width 15 height 17
select select "1"
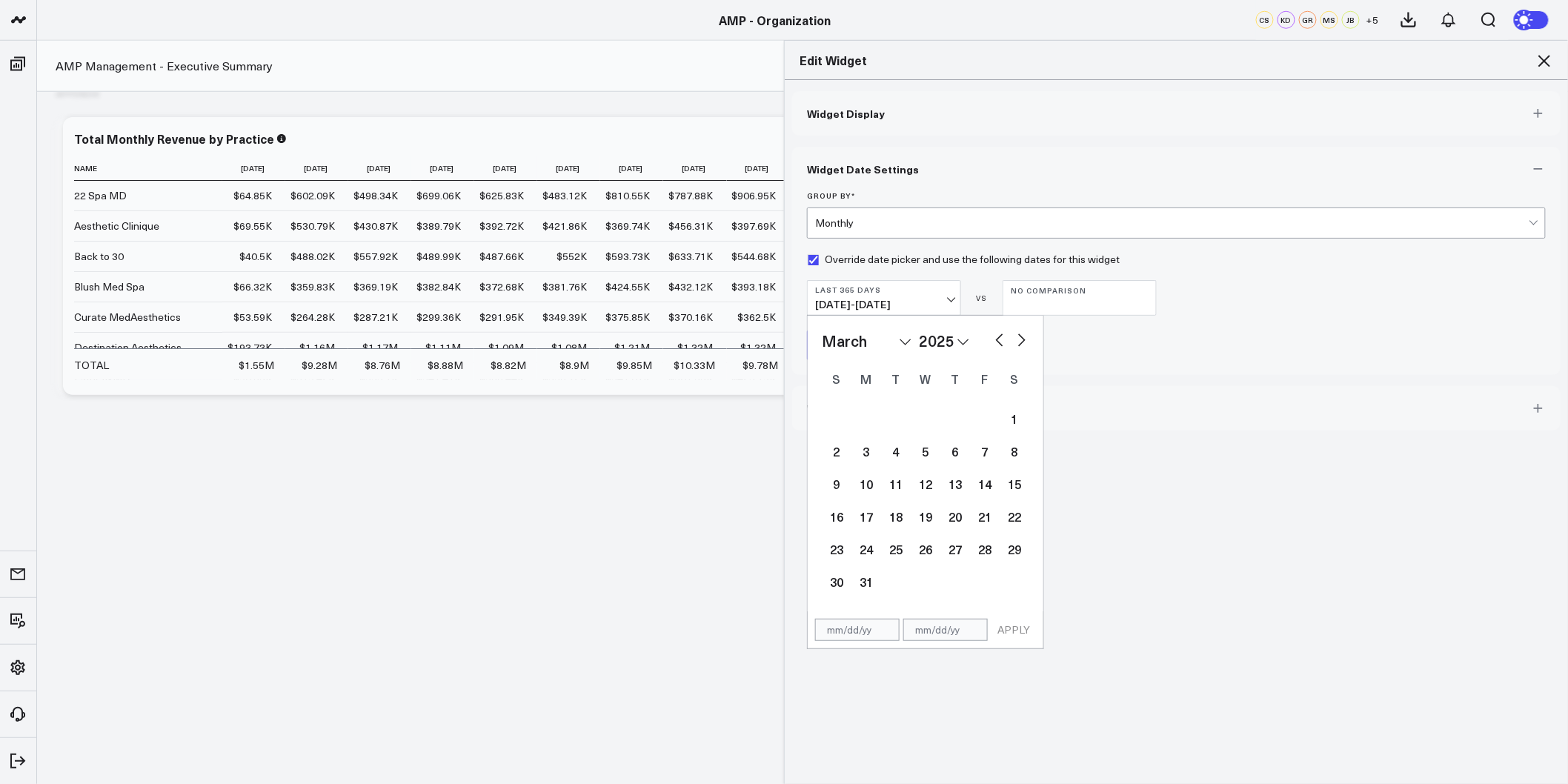
select select "2025"
click at [992, 342] on button "button" at bounding box center [999, 339] width 15 height 17
select select "2025"
click at [992, 342] on button "button" at bounding box center [999, 339] width 15 height 17
select select "10"
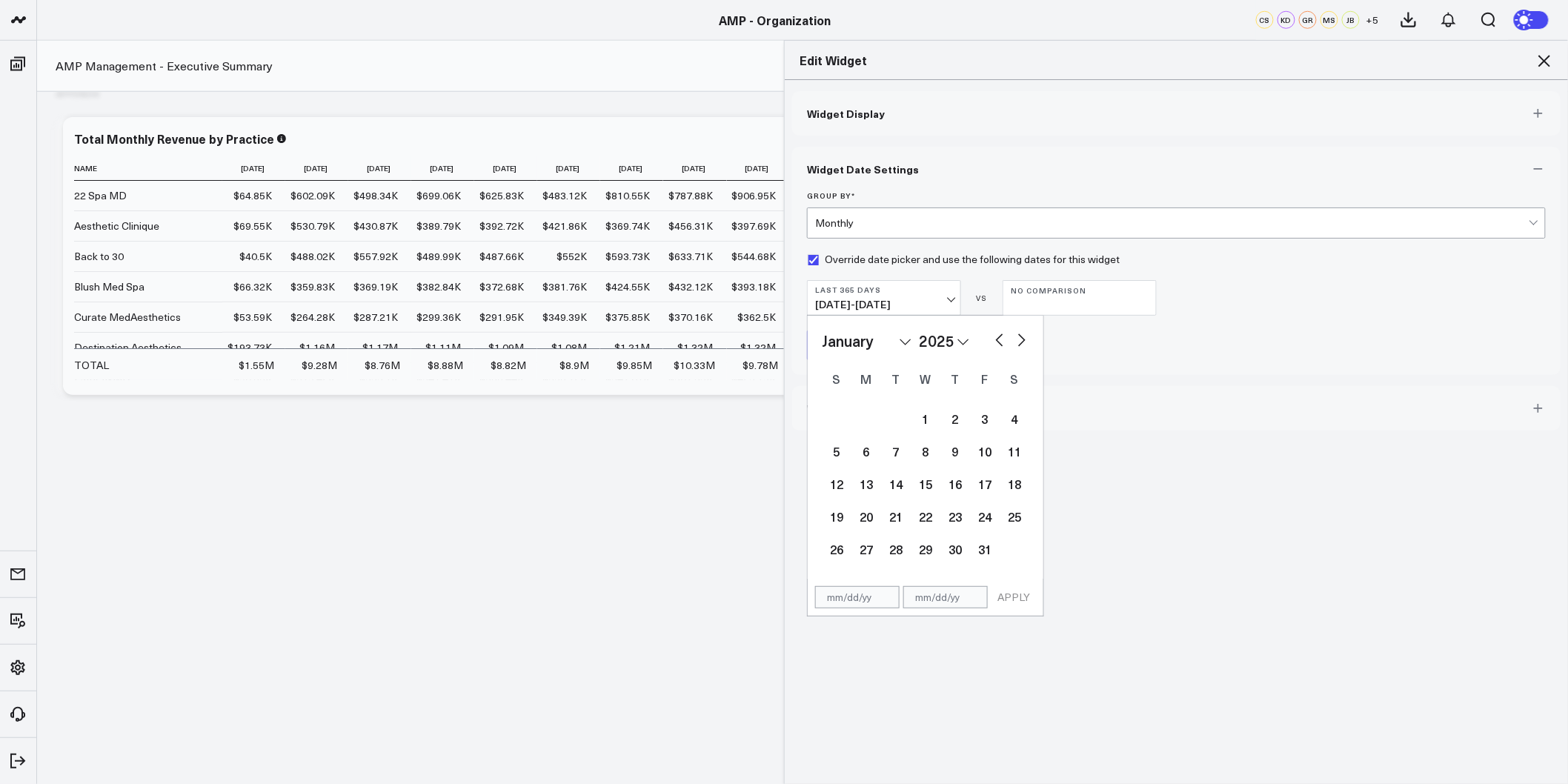
select select "2024"
click at [992, 342] on button "button" at bounding box center [999, 339] width 15 height 17
select select "9"
select select "2024"
click at [992, 342] on button "button" at bounding box center [999, 339] width 15 height 17
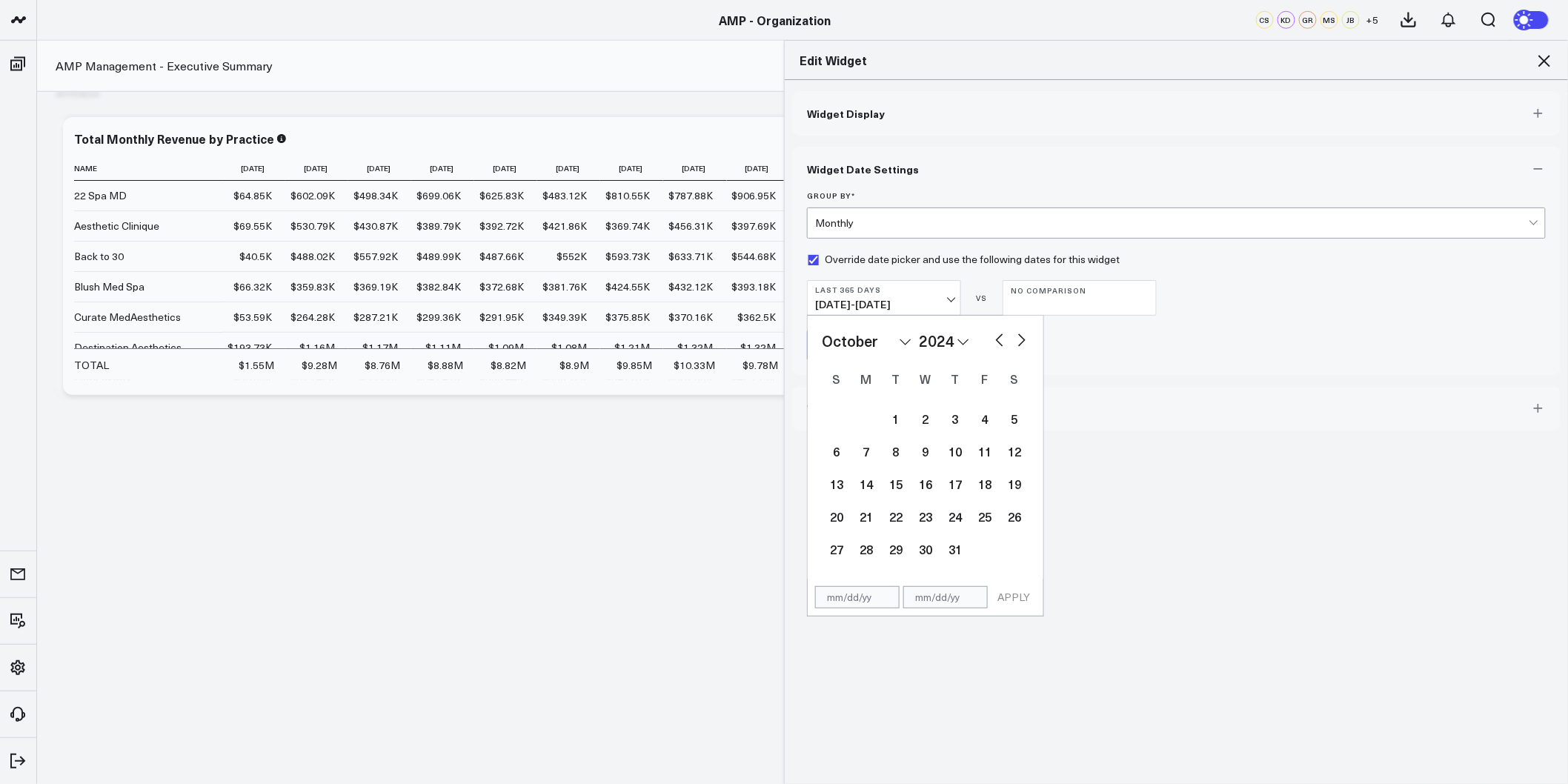
select select "7"
select select "2024"
click at [992, 342] on button "button" at bounding box center [999, 339] width 15 height 17
select select "6"
select select "2024"
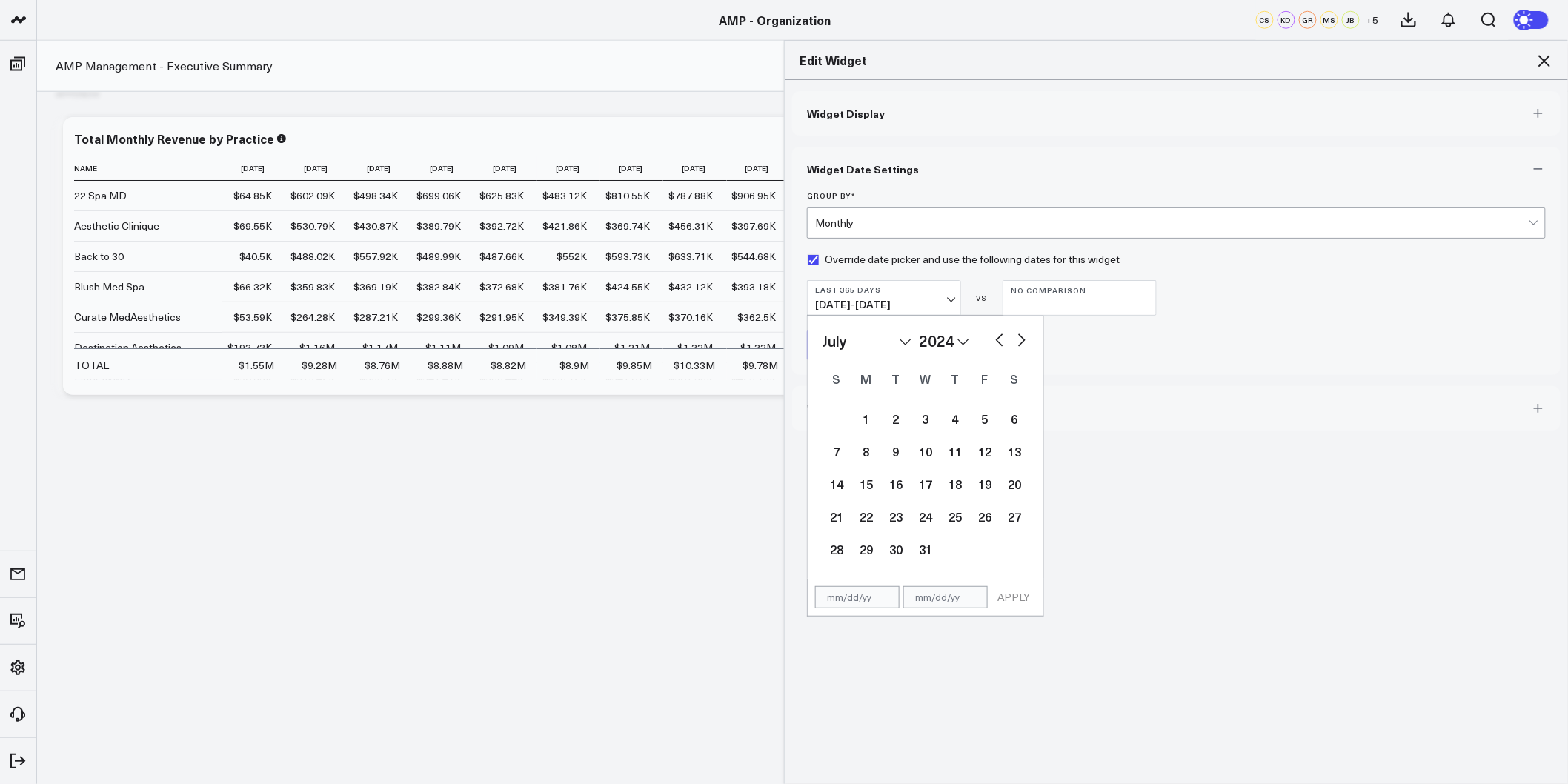
click at [992, 342] on button "button" at bounding box center [999, 339] width 15 height 17
select select "5"
select select "2024"
click at [992, 342] on button "button" at bounding box center [999, 339] width 15 height 17
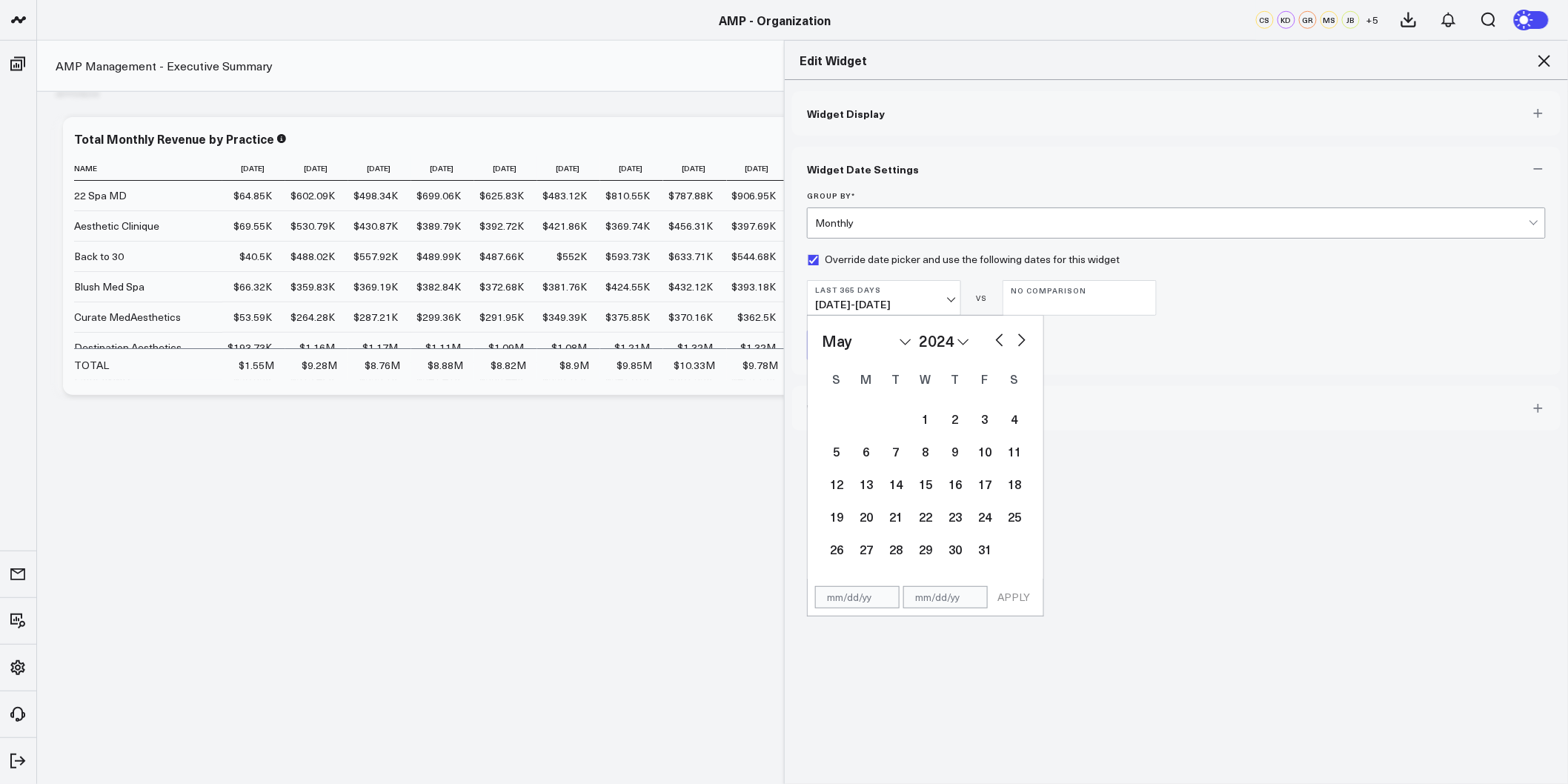
select select "3"
select select "2024"
click at [992, 342] on button "button" at bounding box center [999, 339] width 15 height 17
select select "2"
select select "2024"
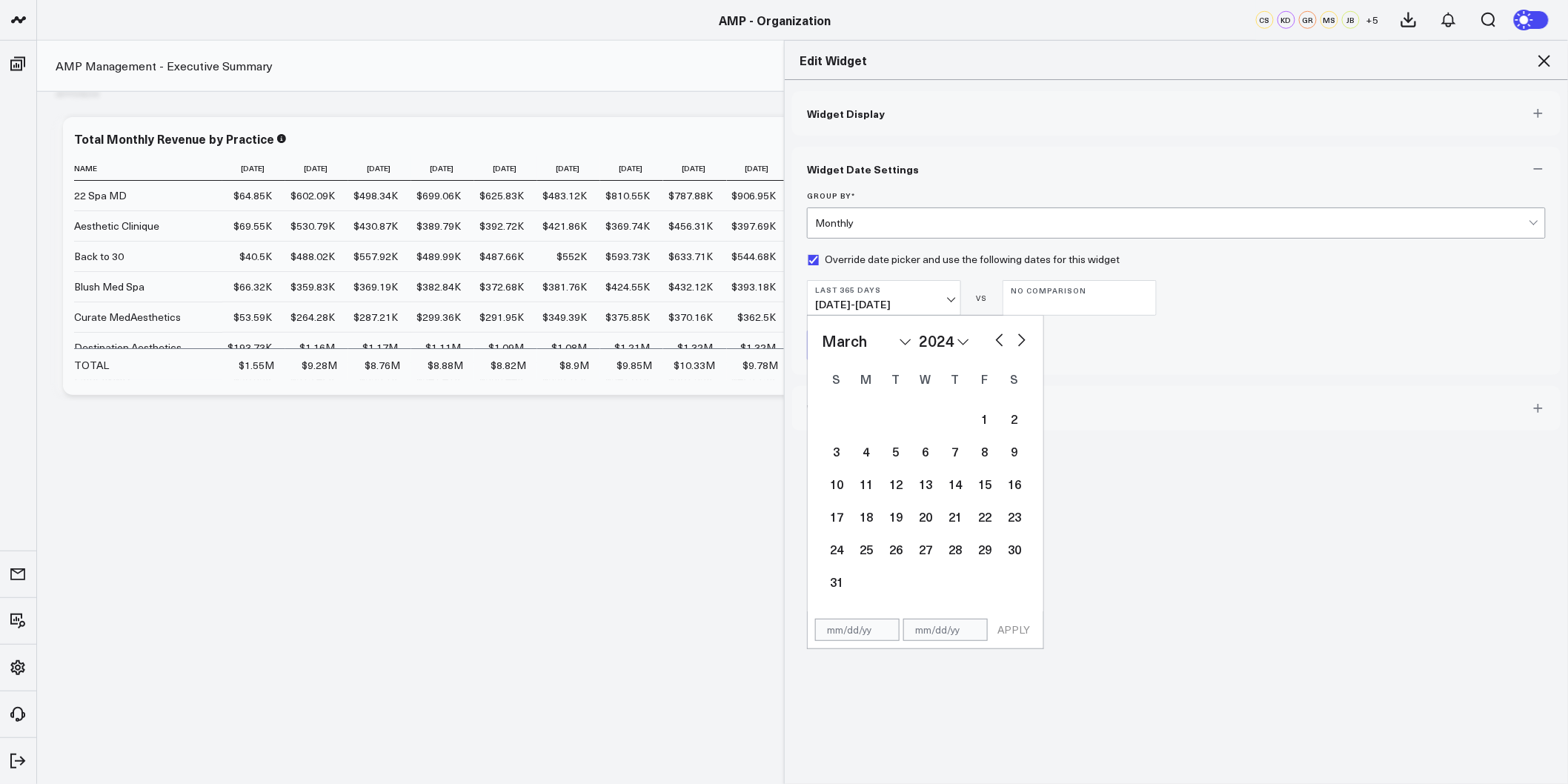
click at [992, 342] on button "button" at bounding box center [999, 339] width 15 height 17
select select "1"
select select "2024"
click at [992, 342] on button "button" at bounding box center [999, 339] width 15 height 17
select select "2024"
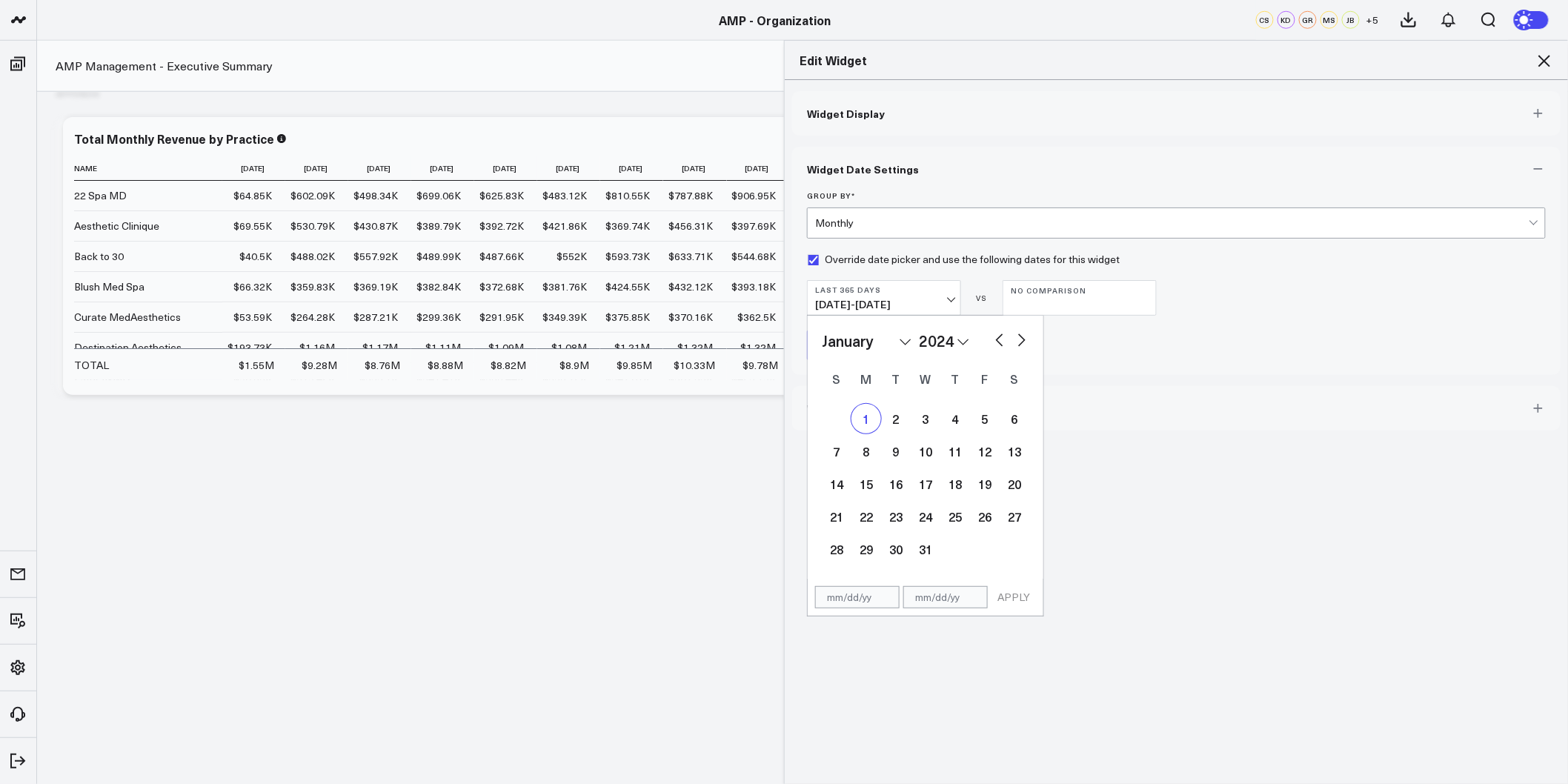
click at [860, 418] on div "1" at bounding box center [866, 418] width 30 height 30
type input "01/01/24"
select select "2024"
click at [1015, 338] on button "button" at bounding box center [1021, 339] width 15 height 17
select select "2"
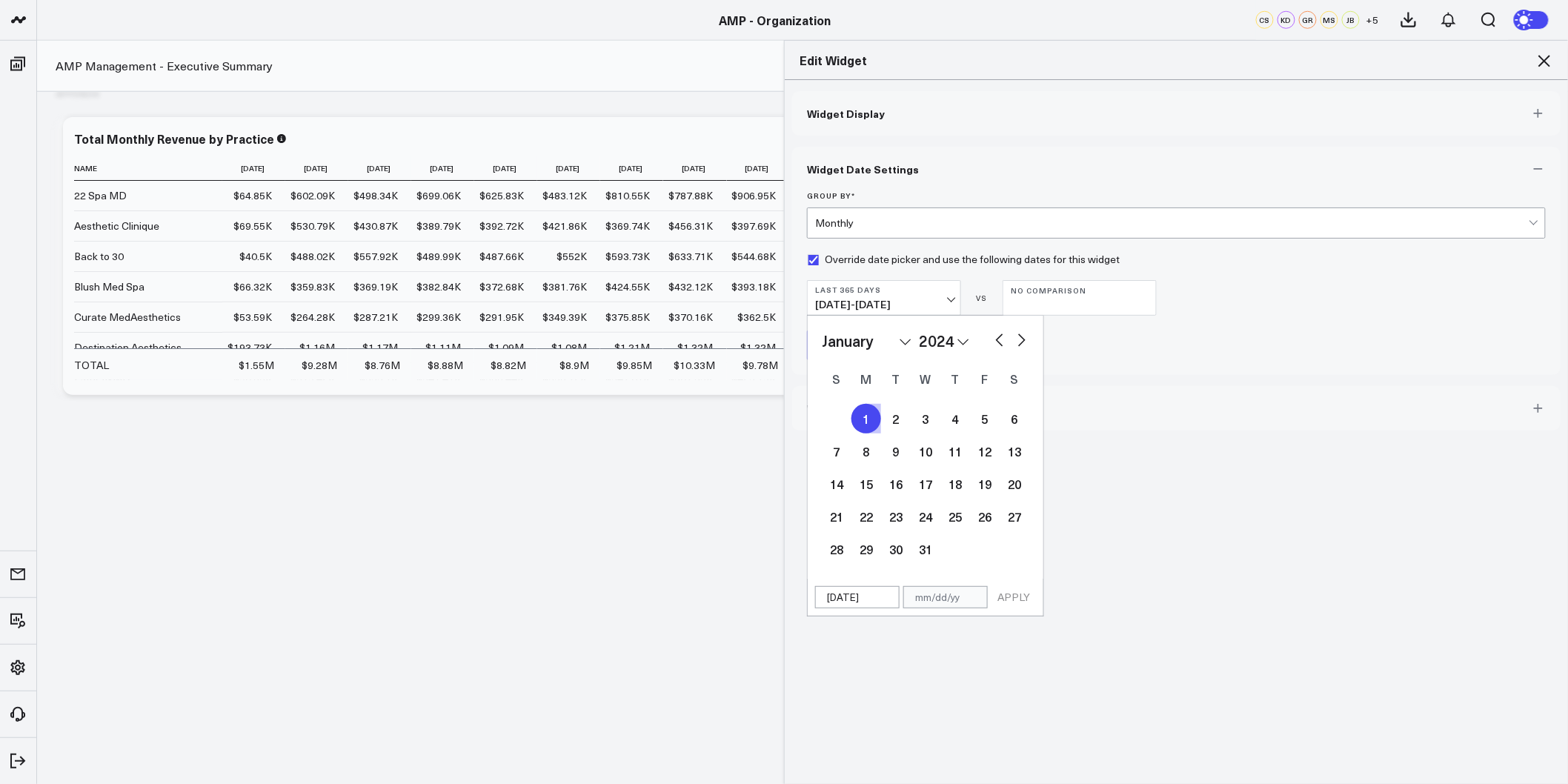
select select "2024"
click at [1015, 338] on button "button" at bounding box center [1021, 339] width 15 height 17
select select "4"
select select "2024"
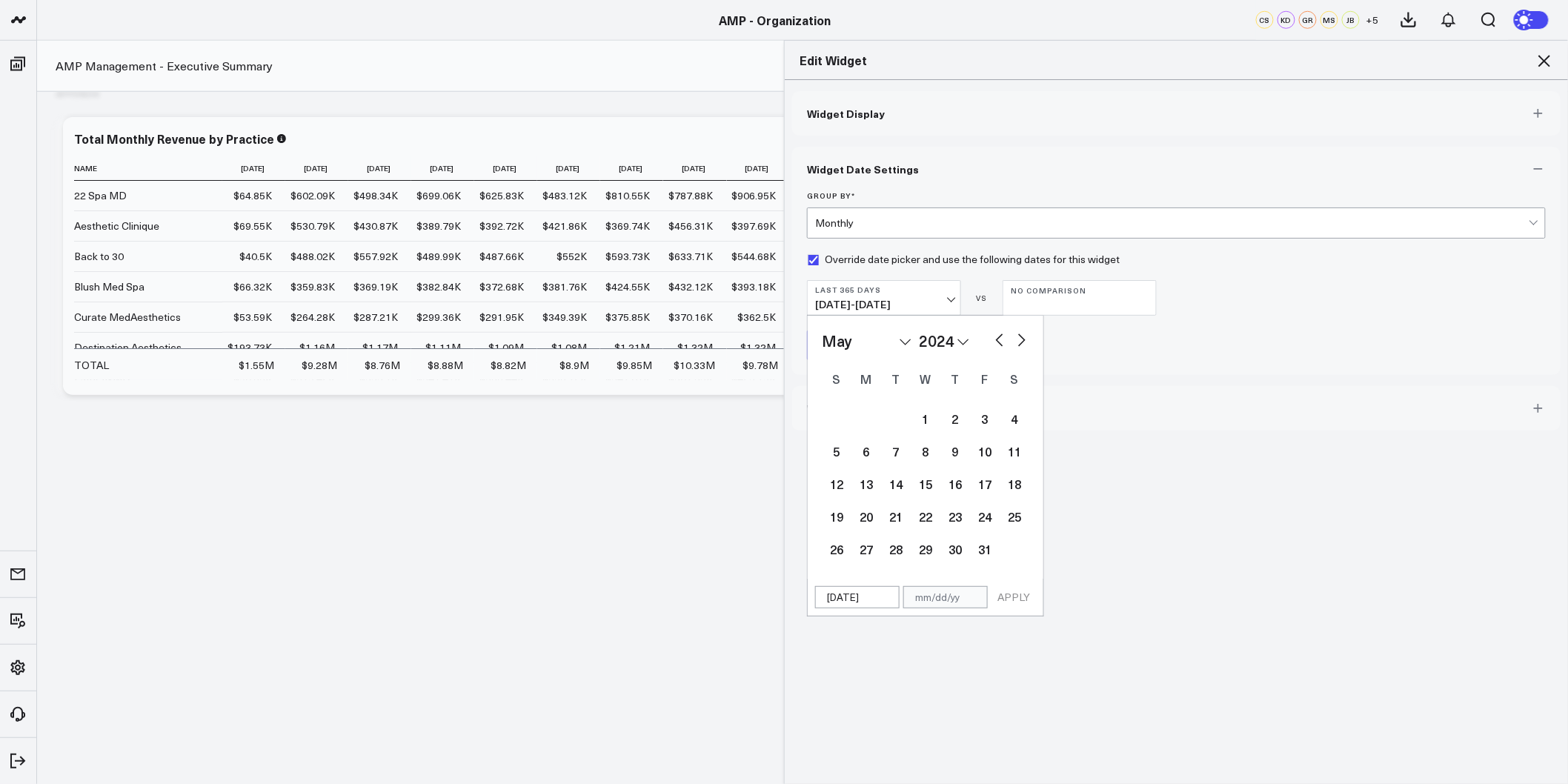
click at [1015, 338] on button "button" at bounding box center [1021, 339] width 15 height 17
select select "6"
select select "2024"
click at [1015, 338] on button "button" at bounding box center [1021, 339] width 15 height 17
select select "7"
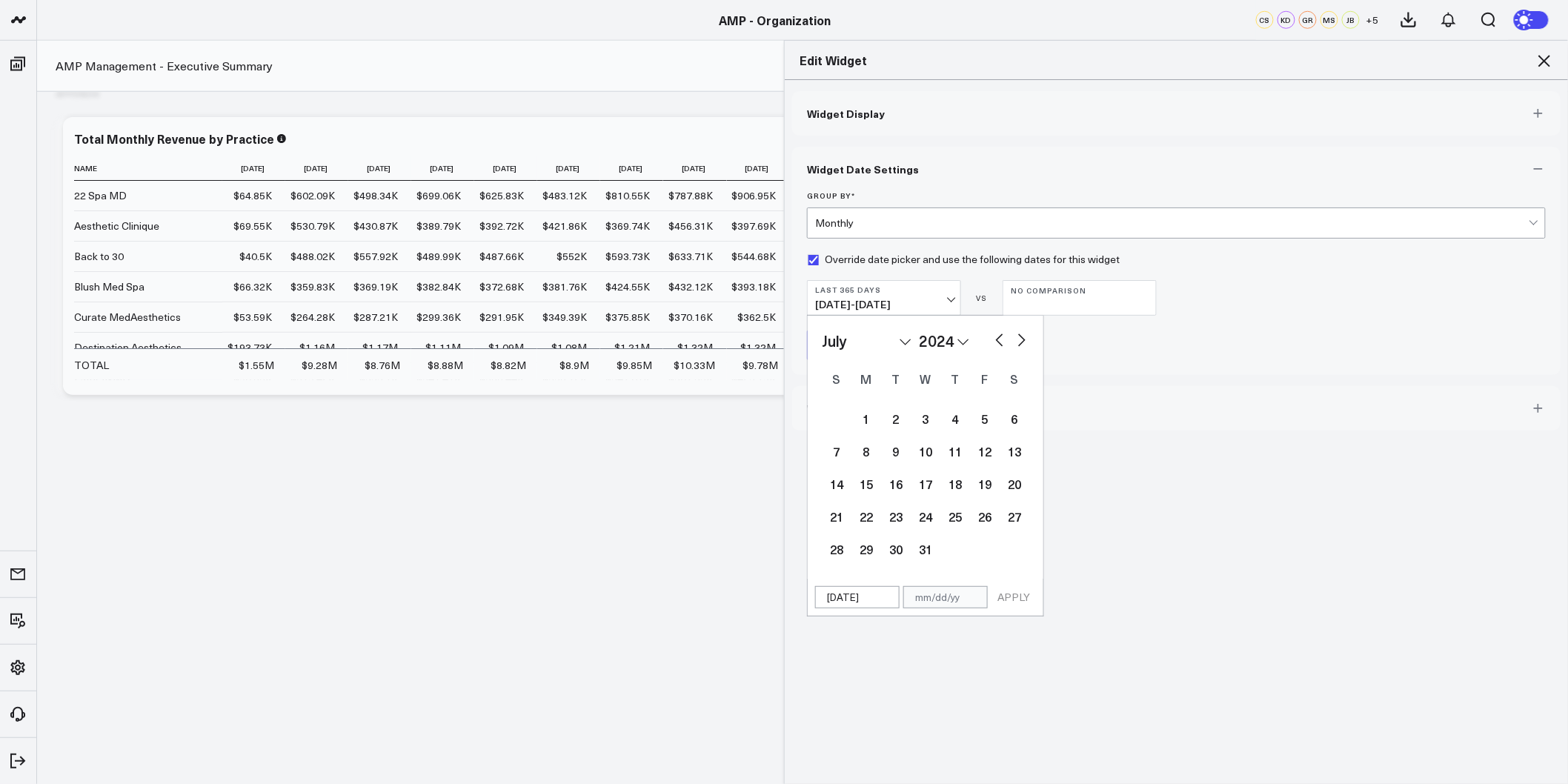
select select "2024"
click at [1015, 338] on button "button" at bounding box center [1021, 339] width 15 height 17
select select "9"
select select "2024"
click at [994, 338] on button "button" at bounding box center [999, 339] width 15 height 17
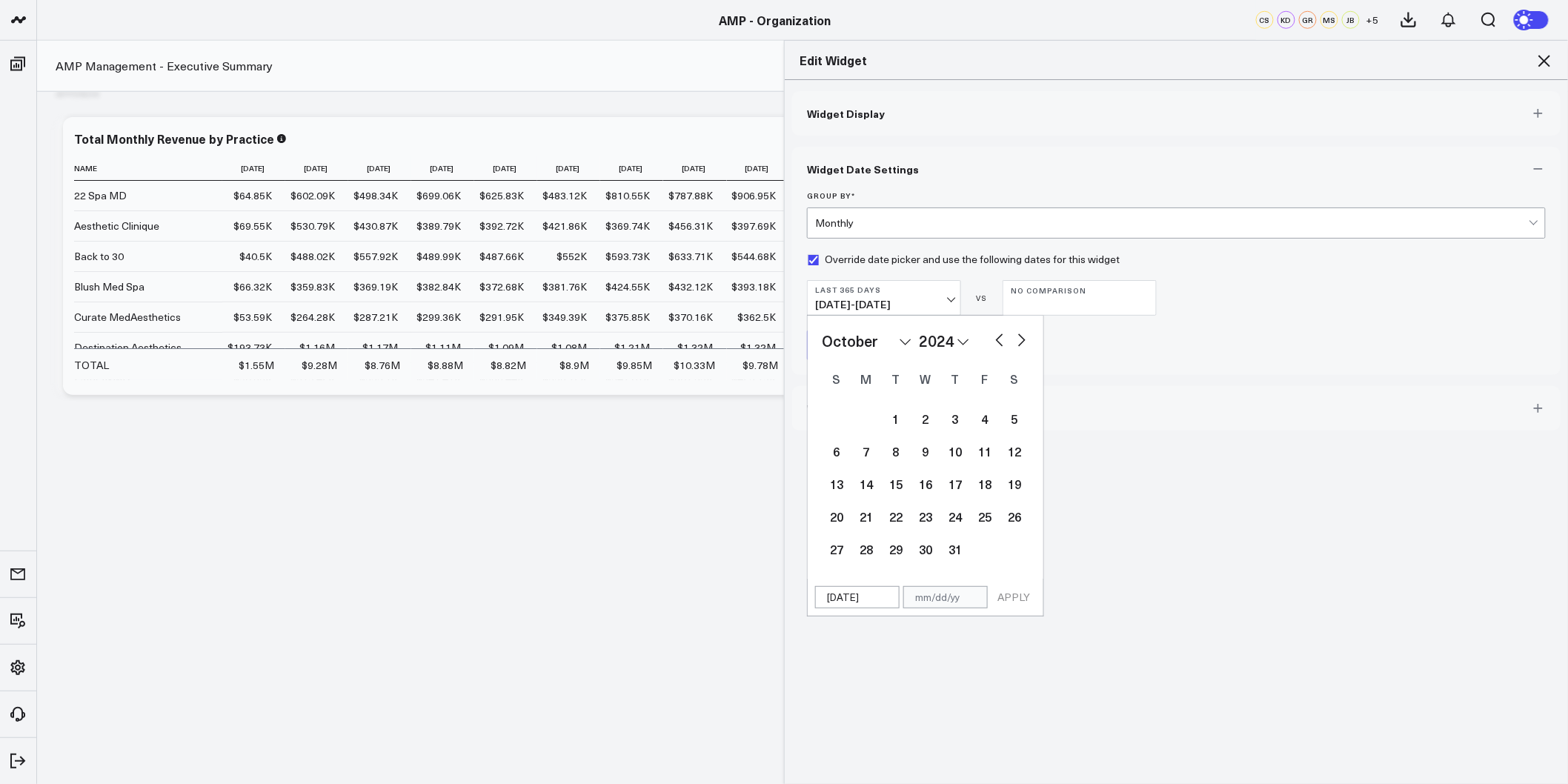
select select "8"
select select "2024"
click at [994, 338] on button "button" at bounding box center [999, 339] width 15 height 17
select select "7"
select select "2024"
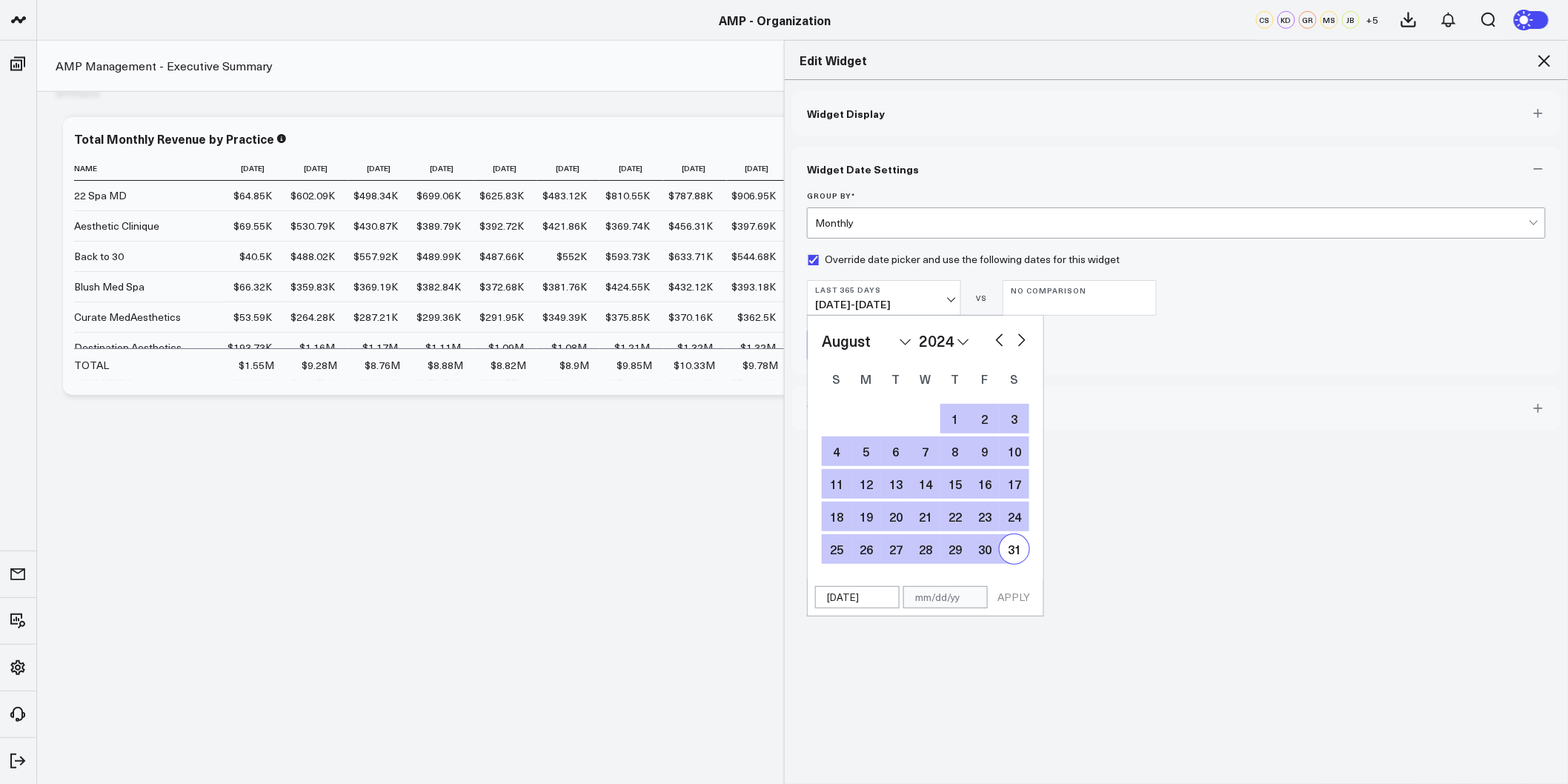
click at [1012, 553] on div "31" at bounding box center [1015, 548] width 30 height 30
type input "08/31/24"
select select "7"
select select "2024"
click at [1013, 599] on button "APPLY" at bounding box center [1014, 597] width 45 height 22
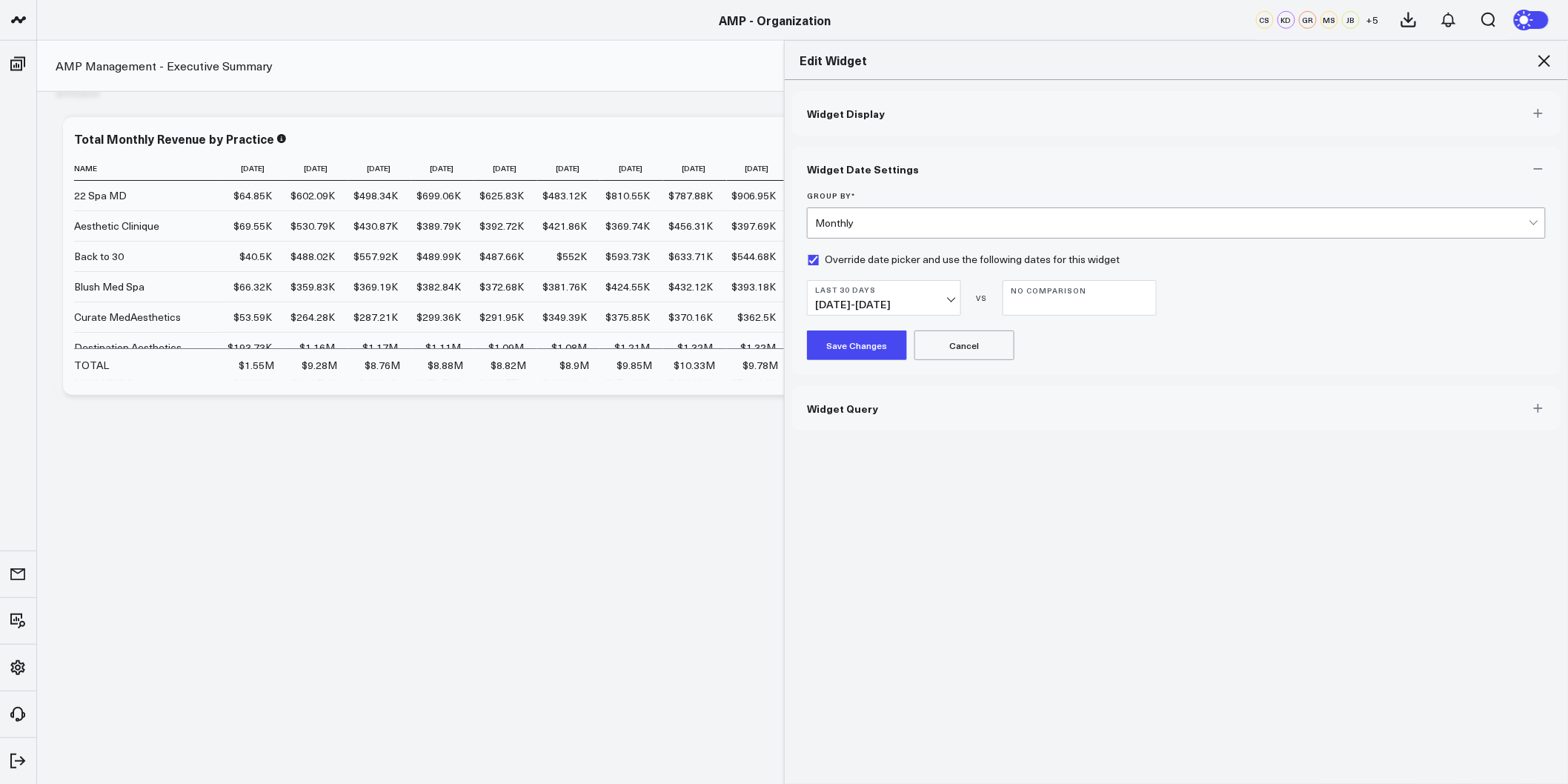
click at [842, 349] on button "Save Changes" at bounding box center [856, 344] width 100 height 30
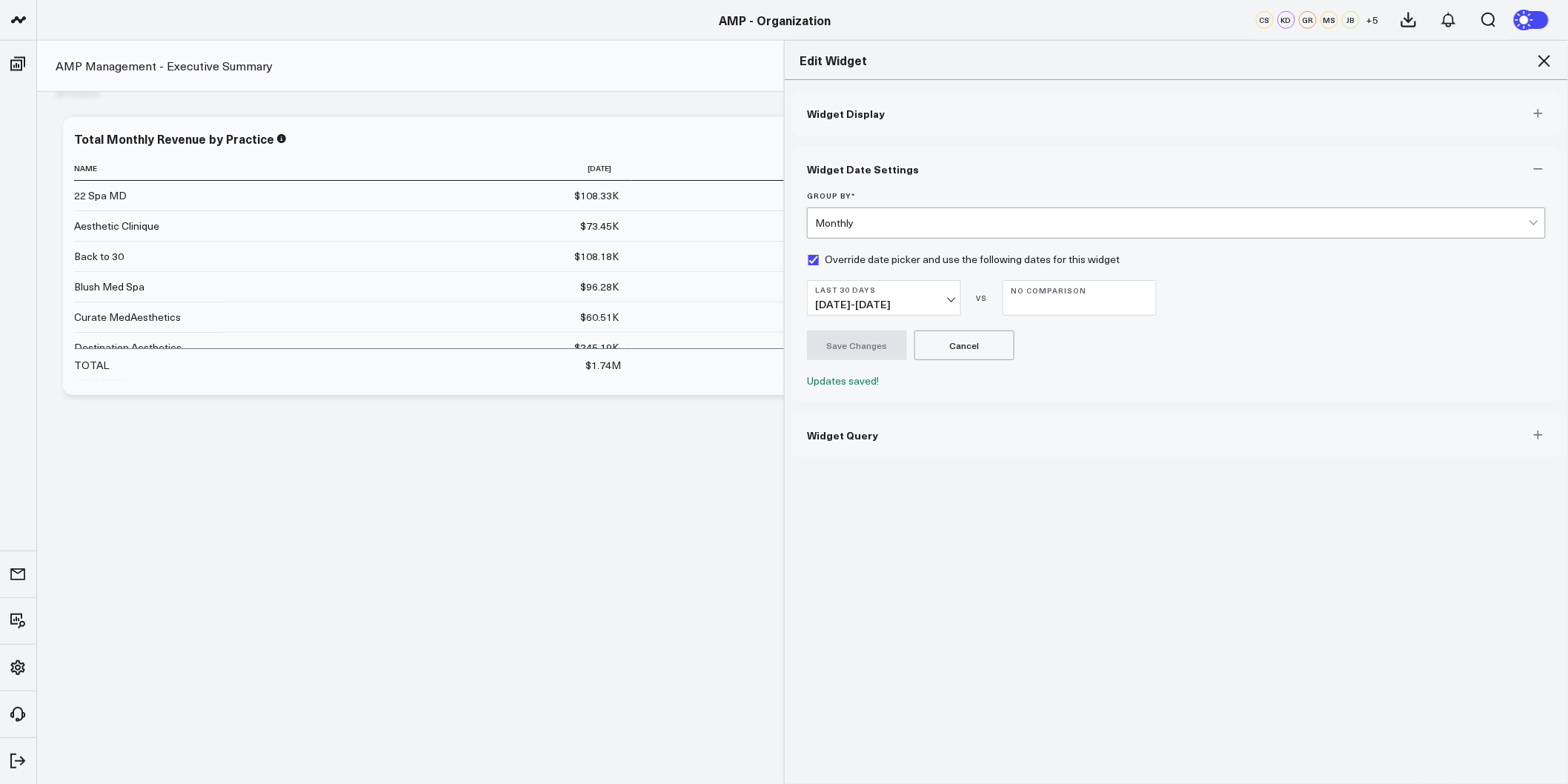
click at [1177, 348] on div "Save Changes Cancel" at bounding box center [1176, 344] width 739 height 30
click at [1552, 61] on icon at bounding box center [1545, 60] width 17 height 17
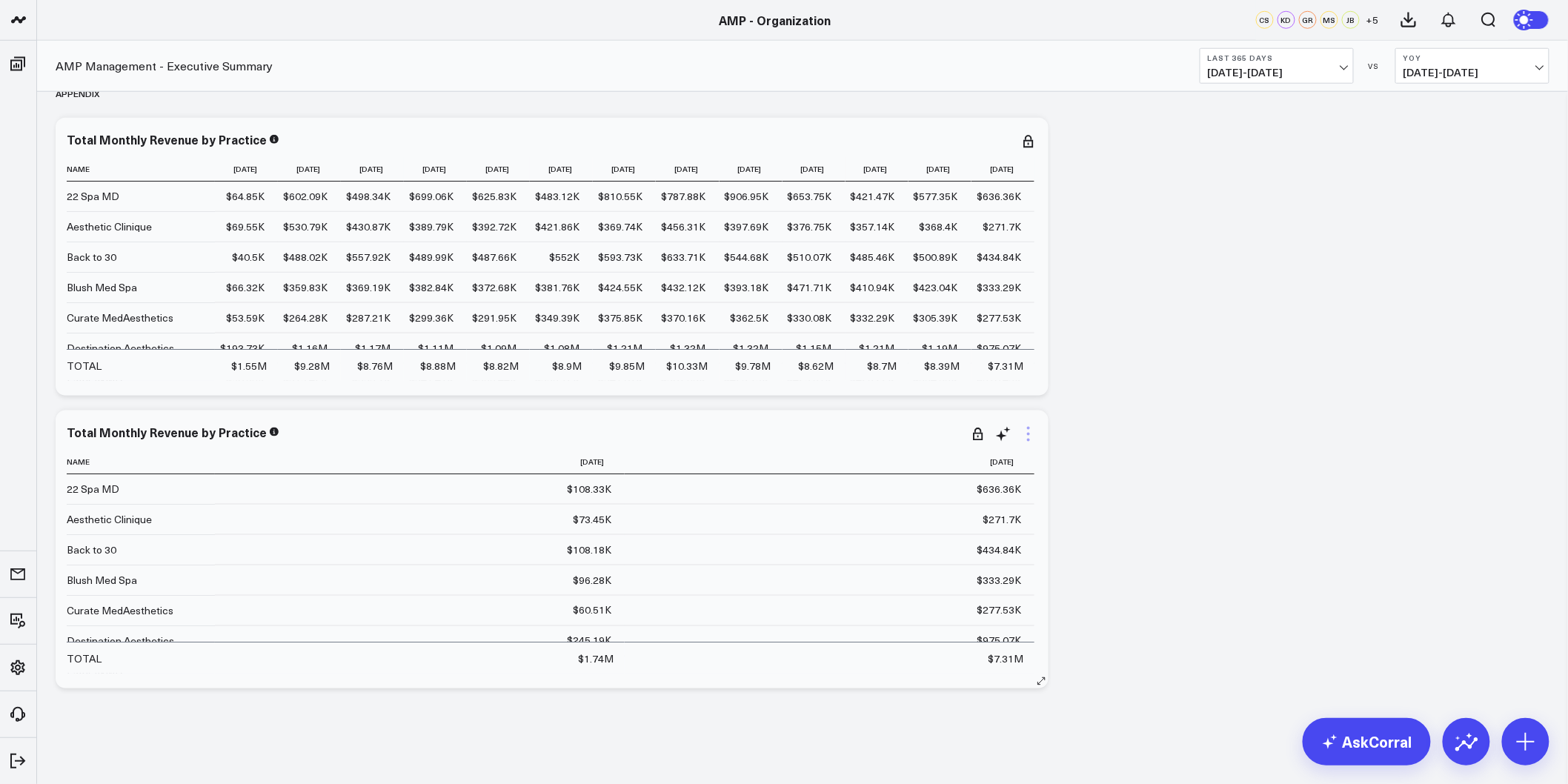
click at [1026, 428] on icon at bounding box center [1028, 434] width 17 height 17
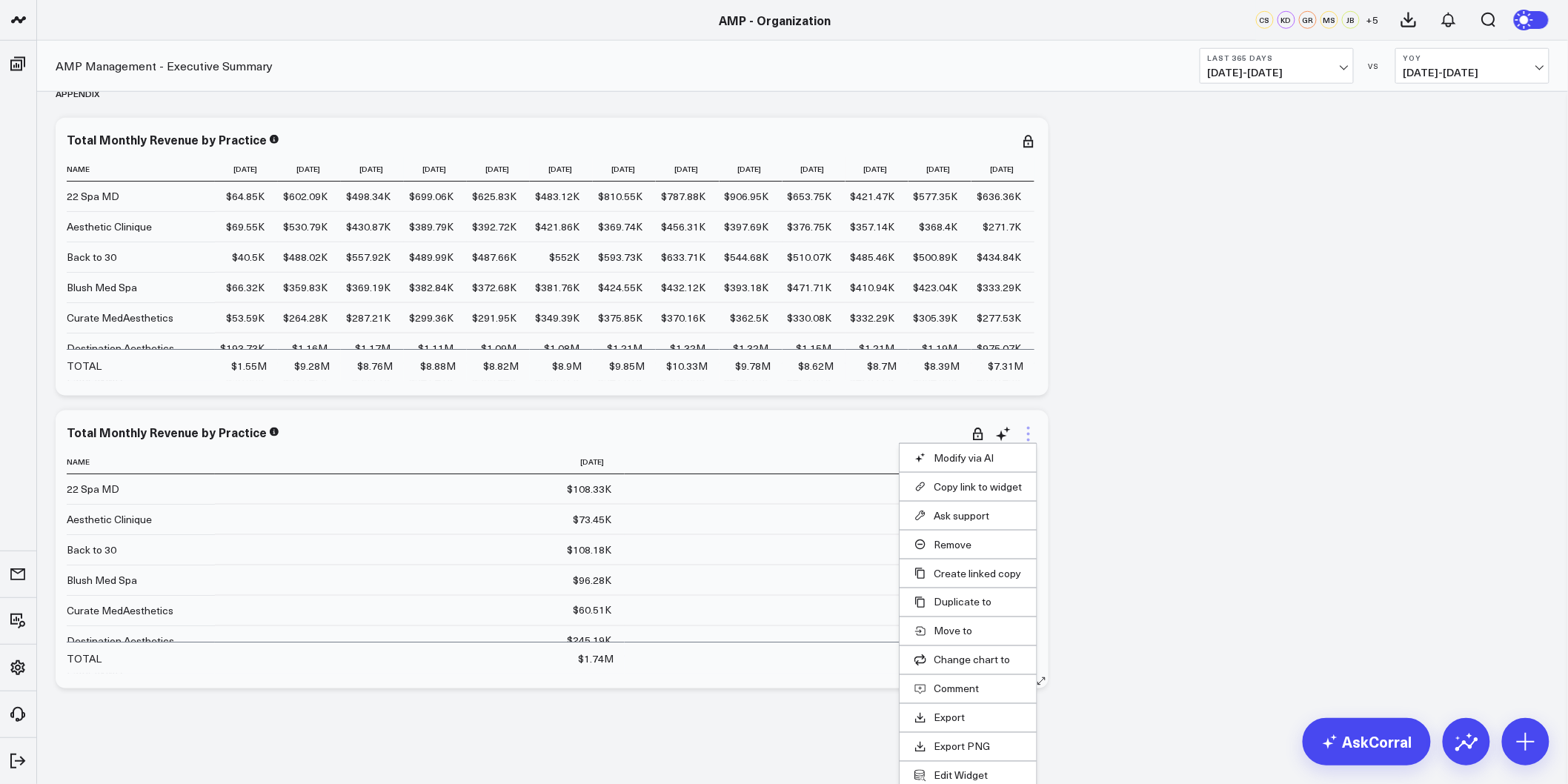
click at [1023, 431] on icon at bounding box center [1028, 434] width 17 height 17
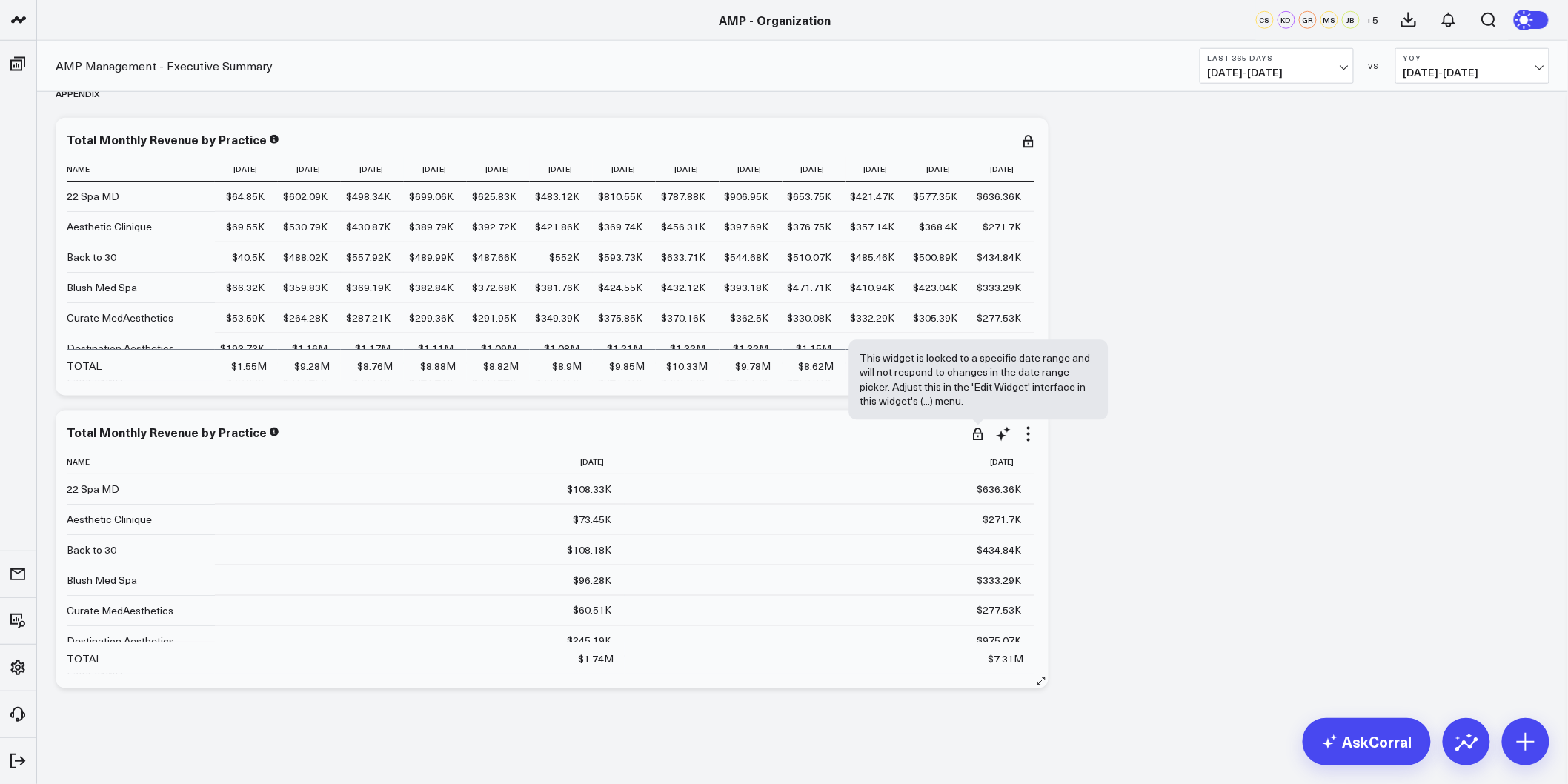
click at [982, 434] on icon at bounding box center [978, 434] width 15 height 15
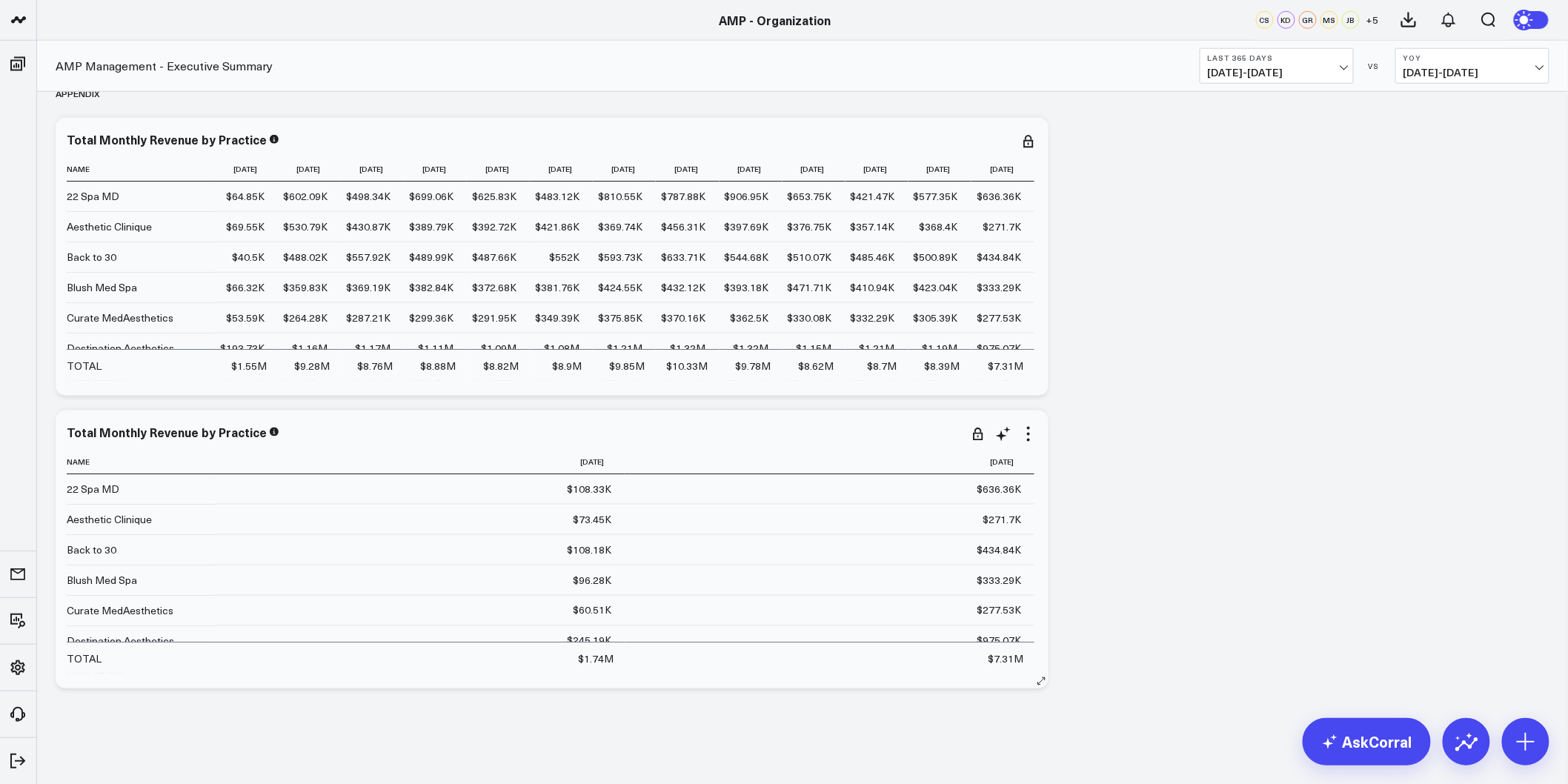
click at [982, 439] on icon at bounding box center [978, 437] width 10 height 8
click at [977, 434] on icon at bounding box center [978, 434] width 15 height 15
click at [1029, 434] on icon at bounding box center [1028, 434] width 3 height 3
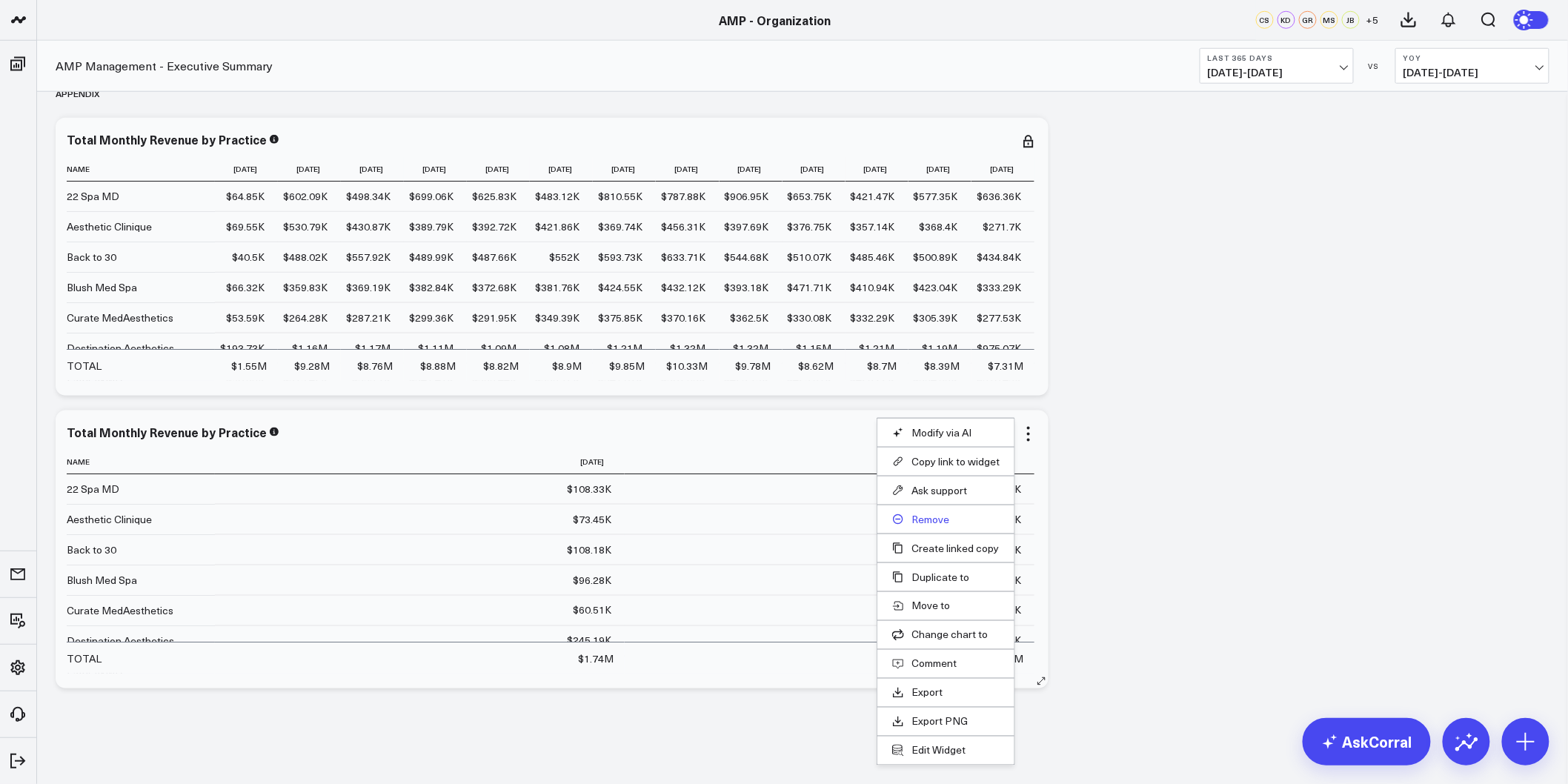
click at [945, 523] on button "Remove" at bounding box center [946, 519] width 108 height 14
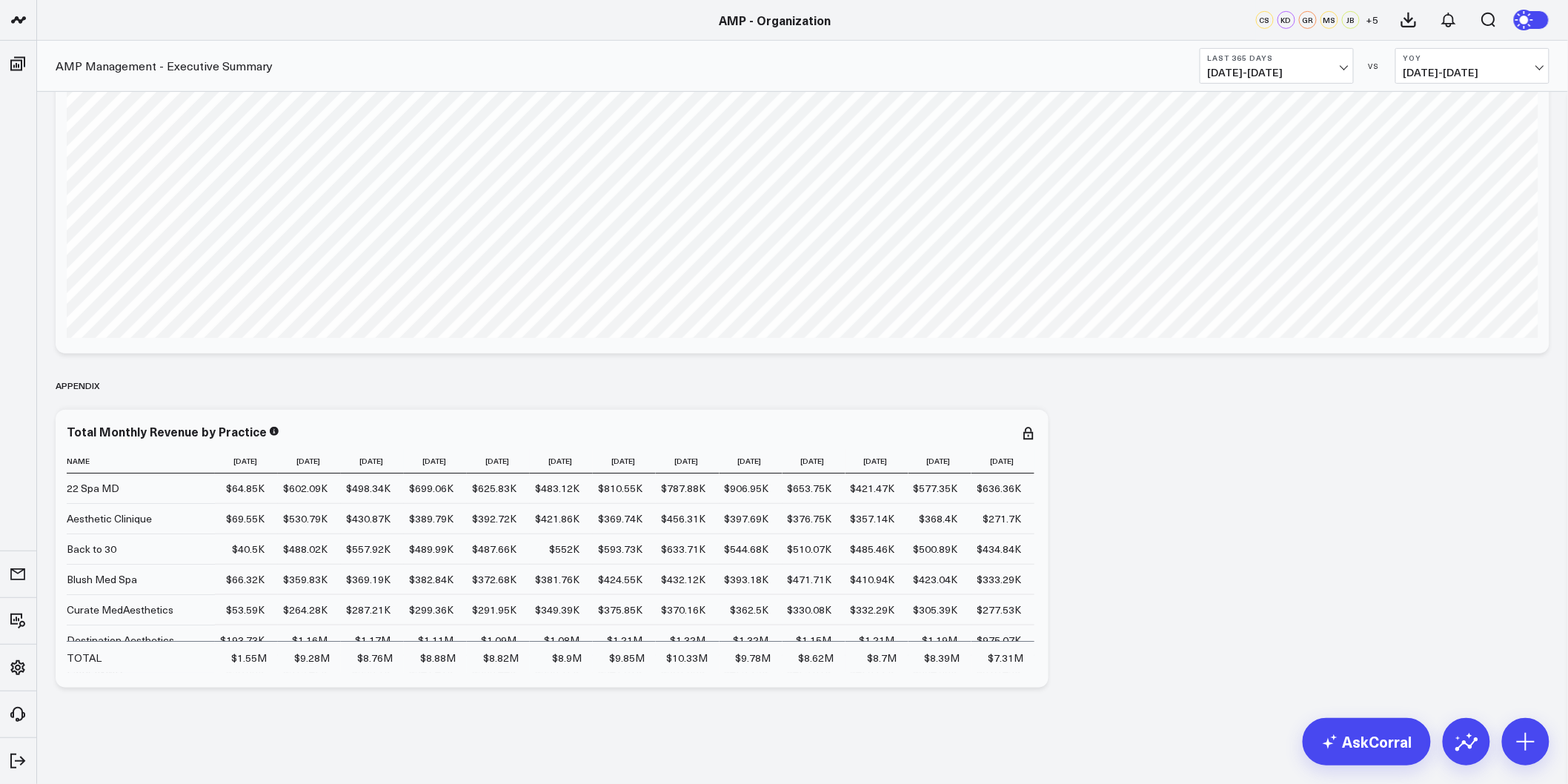
scroll to position [9706, 0]
click at [1031, 433] on icon at bounding box center [1028, 434] width 17 height 17
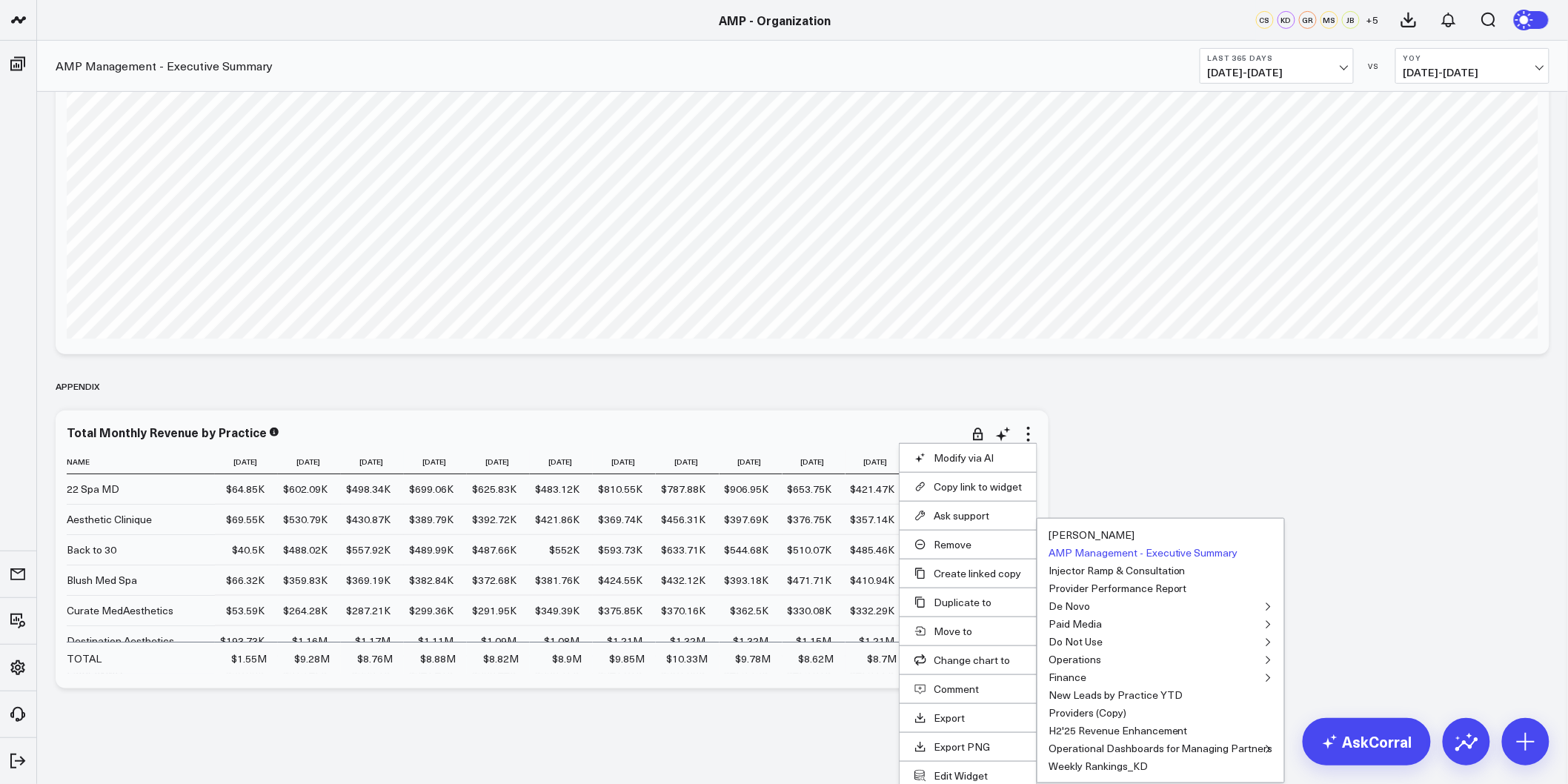
click at [1150, 556] on button "AMP Management - Executive Summary" at bounding box center [1143, 552] width 189 height 11
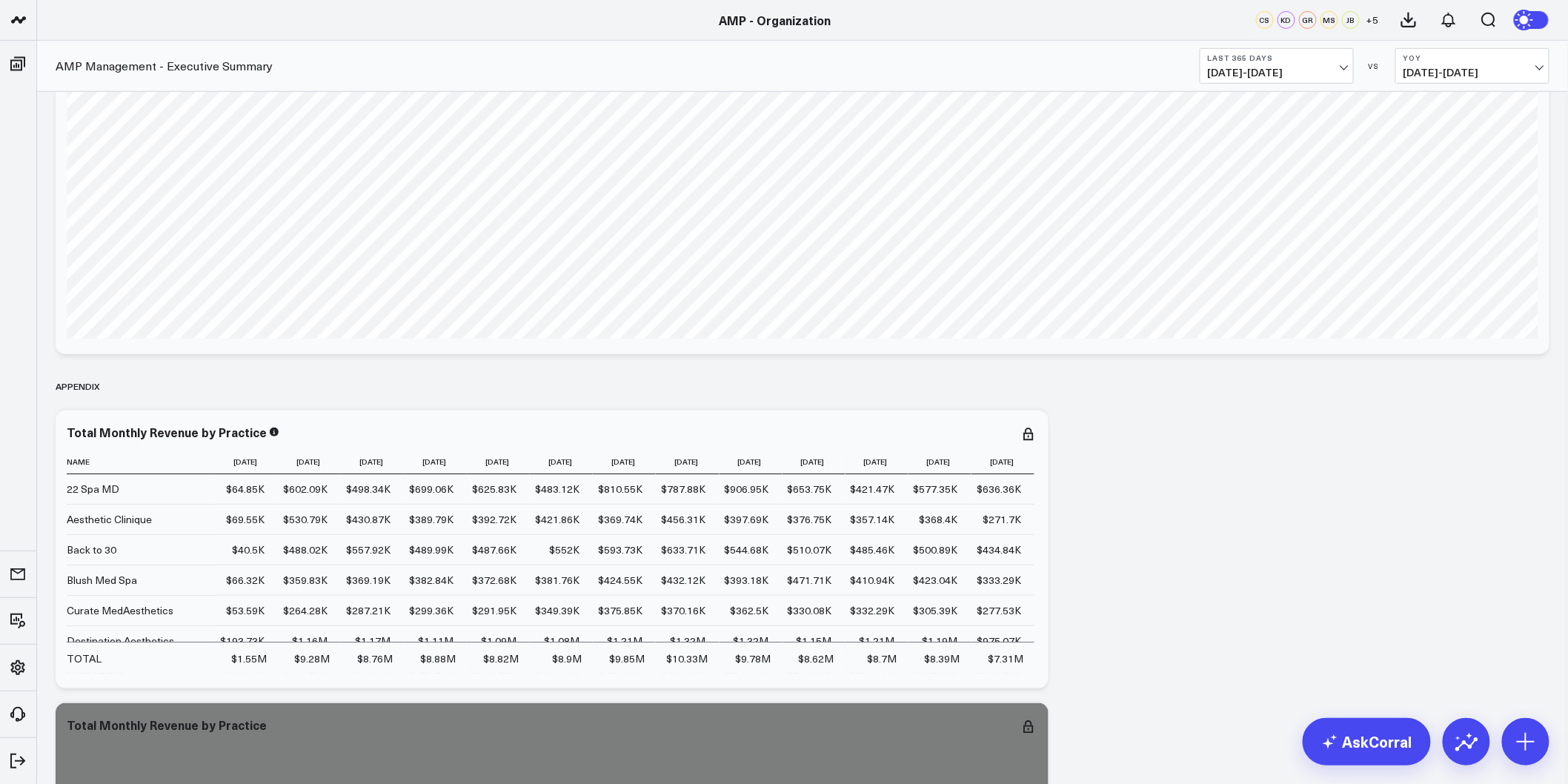
scroll to position [9998, 0]
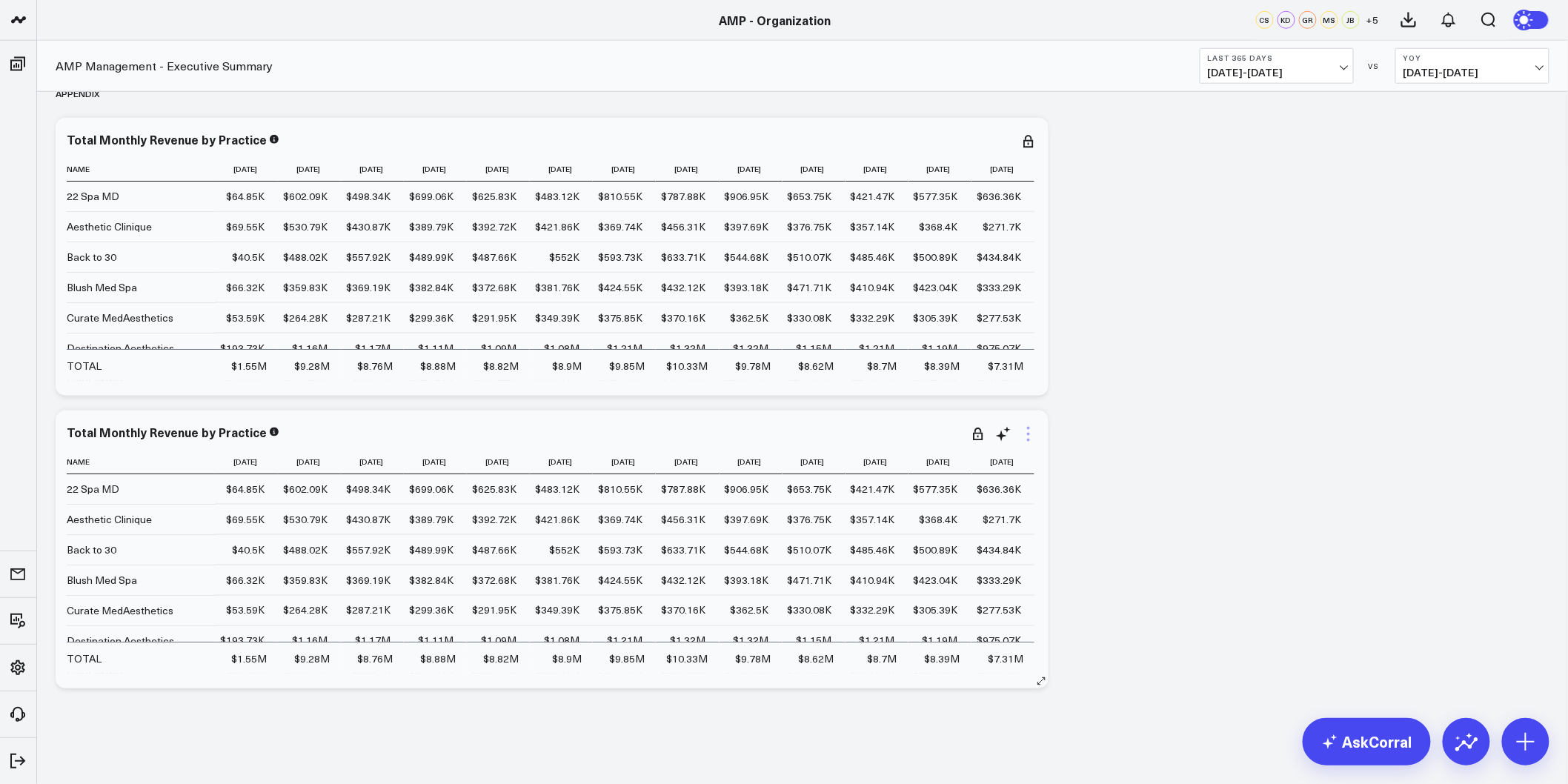
click at [1036, 436] on icon at bounding box center [1028, 434] width 17 height 17
click at [931, 750] on button "Edit Widget" at bounding box center [946, 750] width 108 height 14
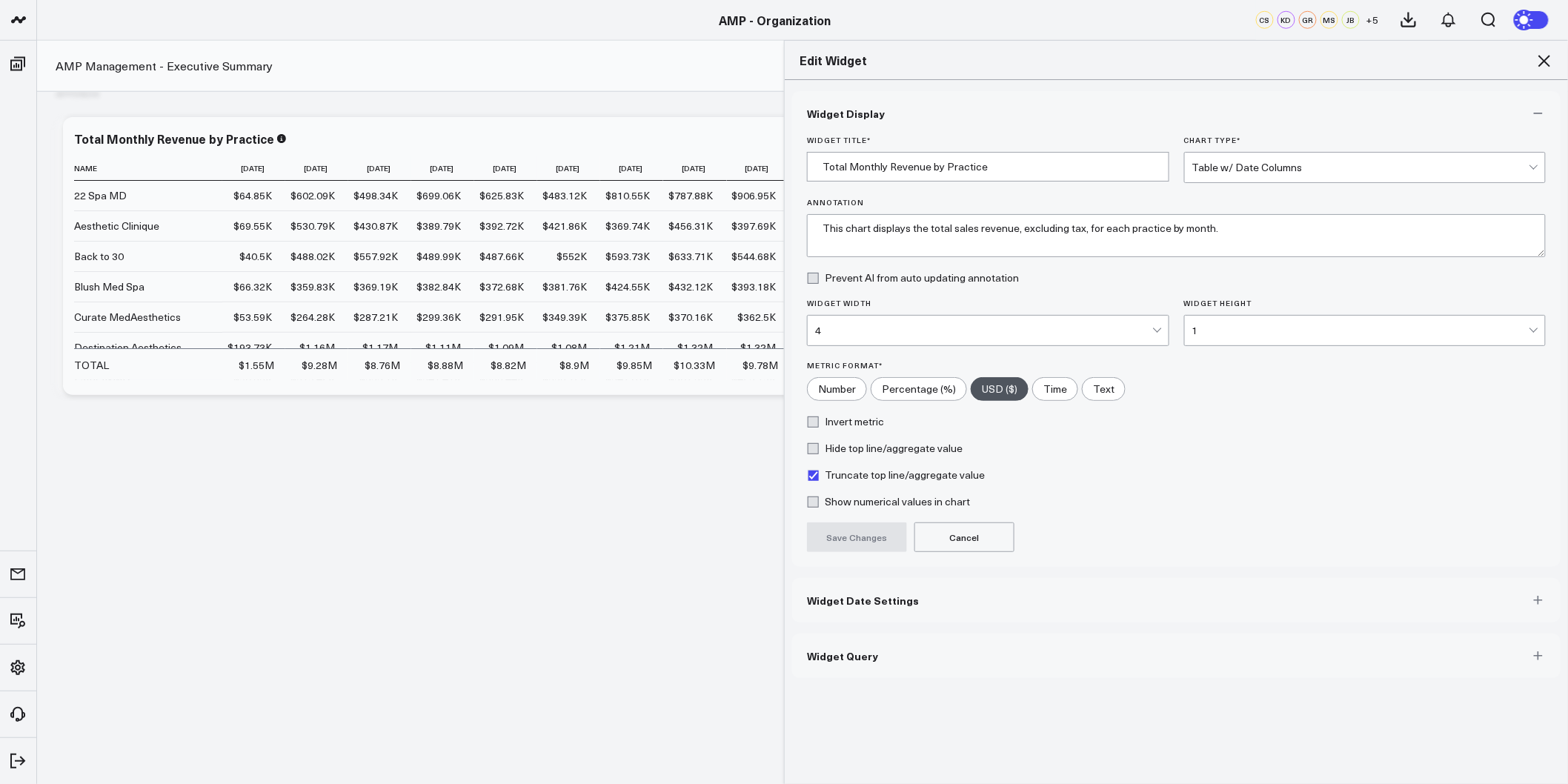
click at [956, 610] on button "Widget Date Settings" at bounding box center [1177, 600] width 769 height 45
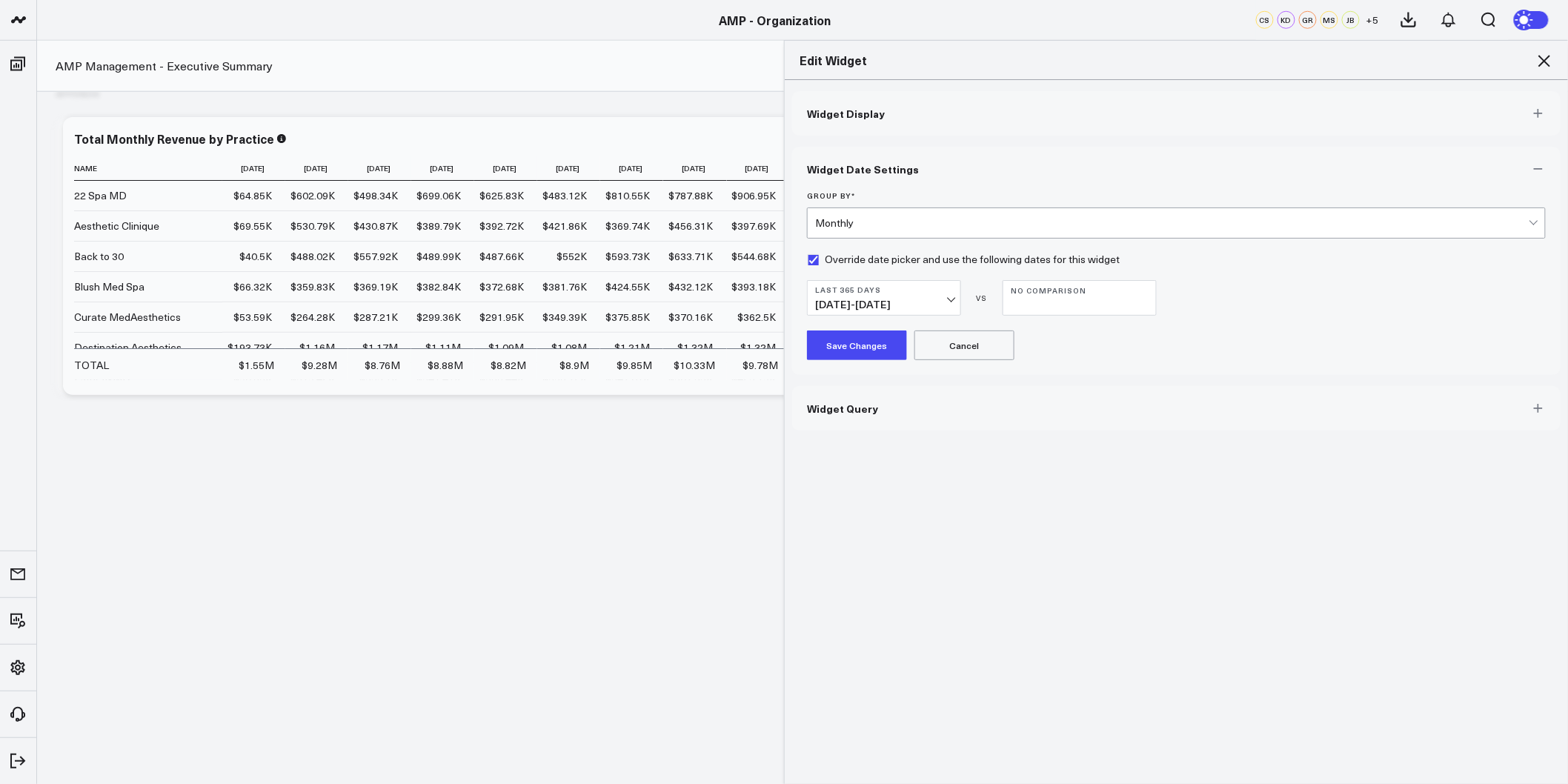
click at [945, 417] on button "Widget Query" at bounding box center [1177, 408] width 769 height 45
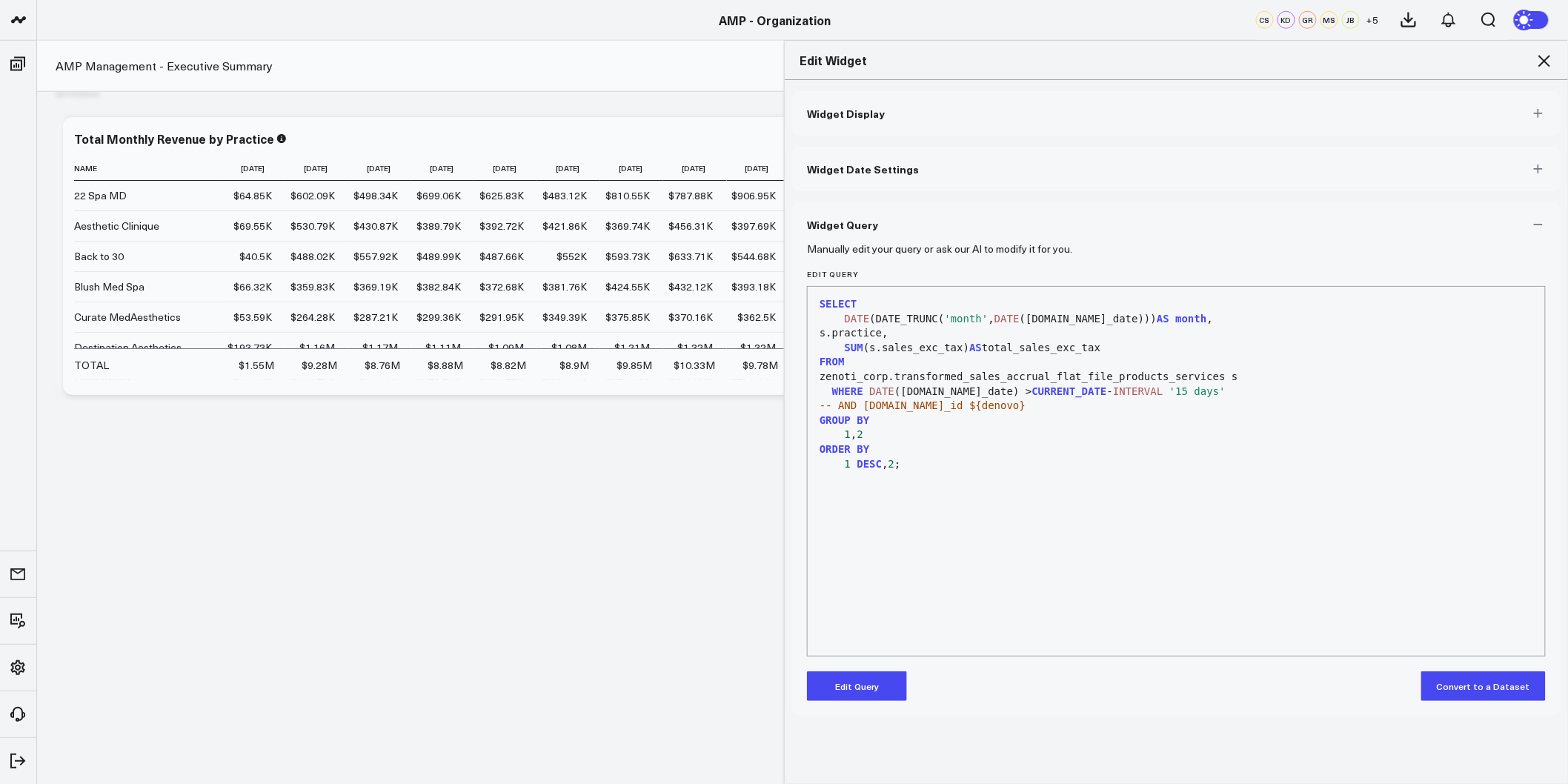
click at [856, 691] on button "Edit Query" at bounding box center [856, 686] width 100 height 30
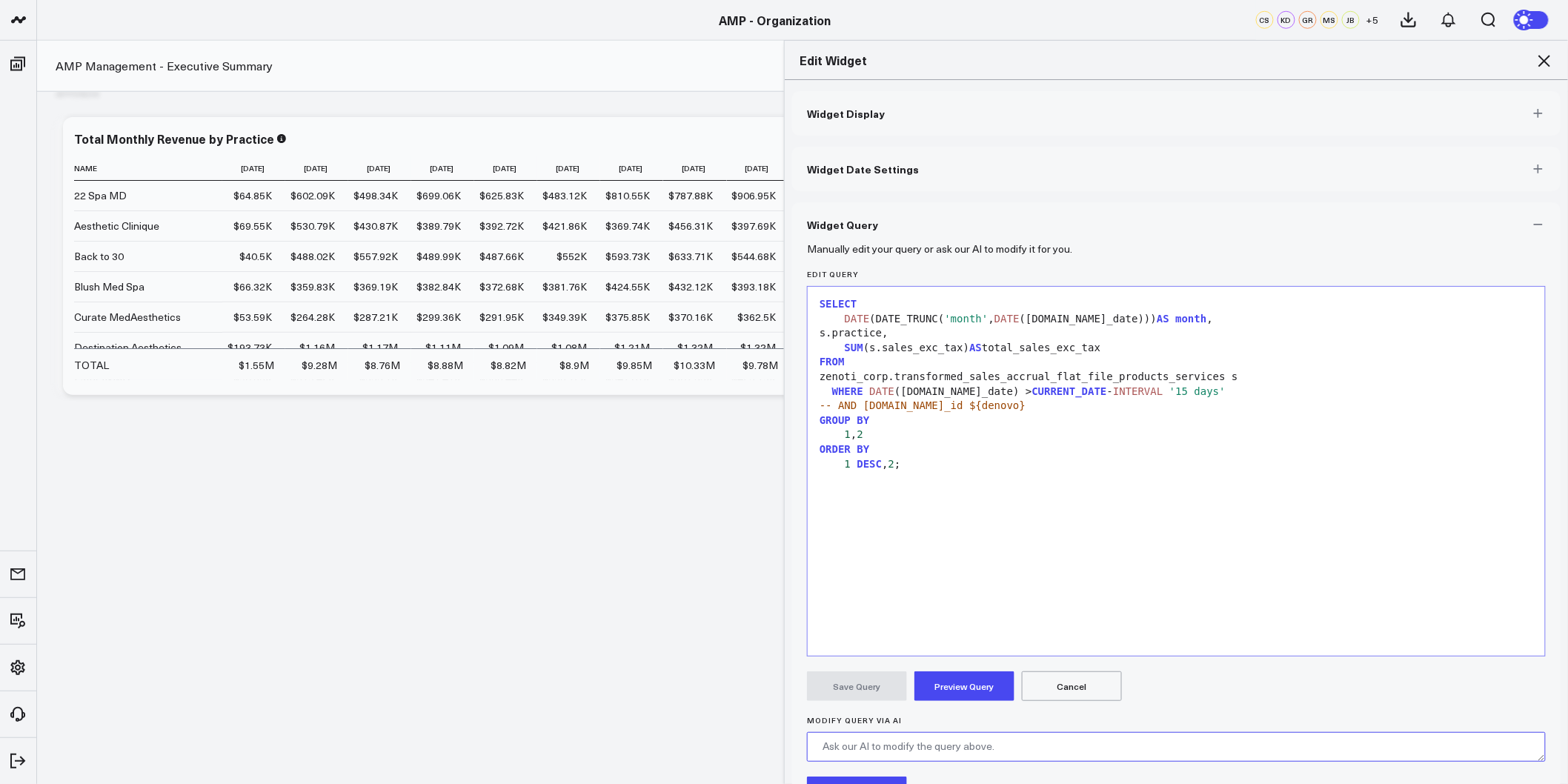
click at [887, 739] on textarea "Modify Query via AI" at bounding box center [1176, 746] width 739 height 30
type textarea "C"
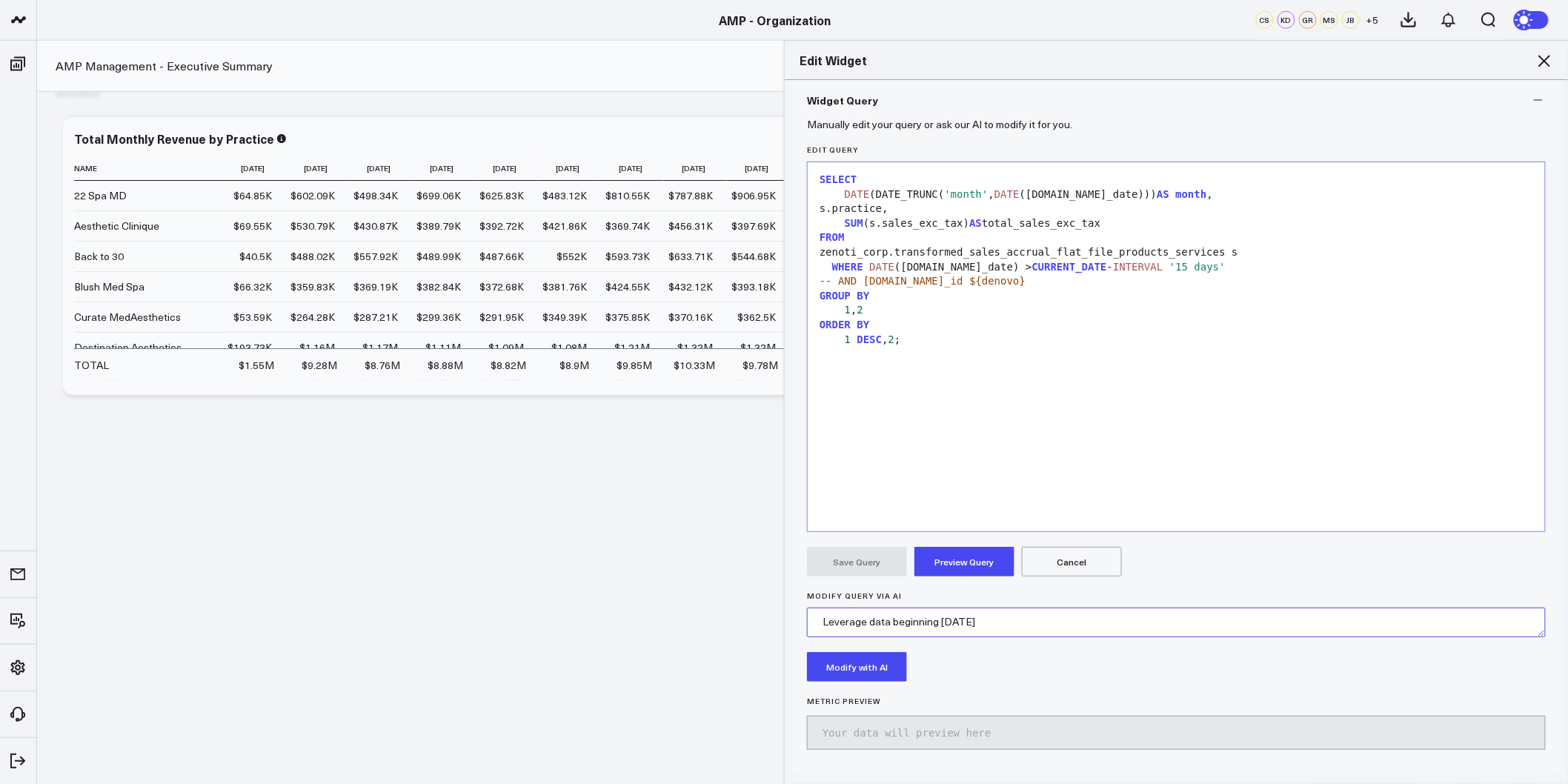
type textarea "Leverage data beginning 1/1/2024"
click at [856, 671] on button "Modify with AI" at bounding box center [856, 667] width 100 height 30
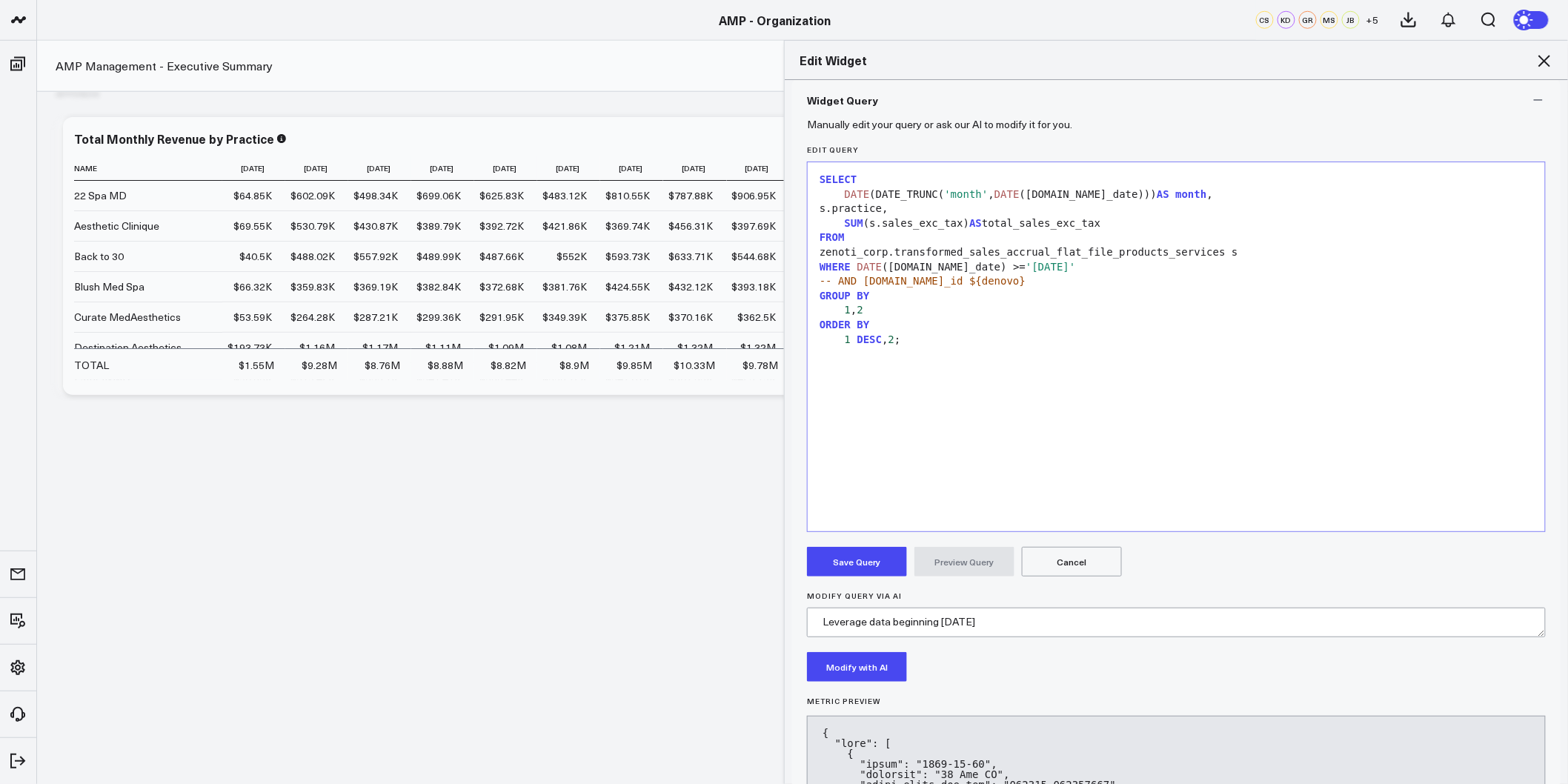
click at [866, 560] on button "Save Query" at bounding box center [856, 561] width 100 height 30
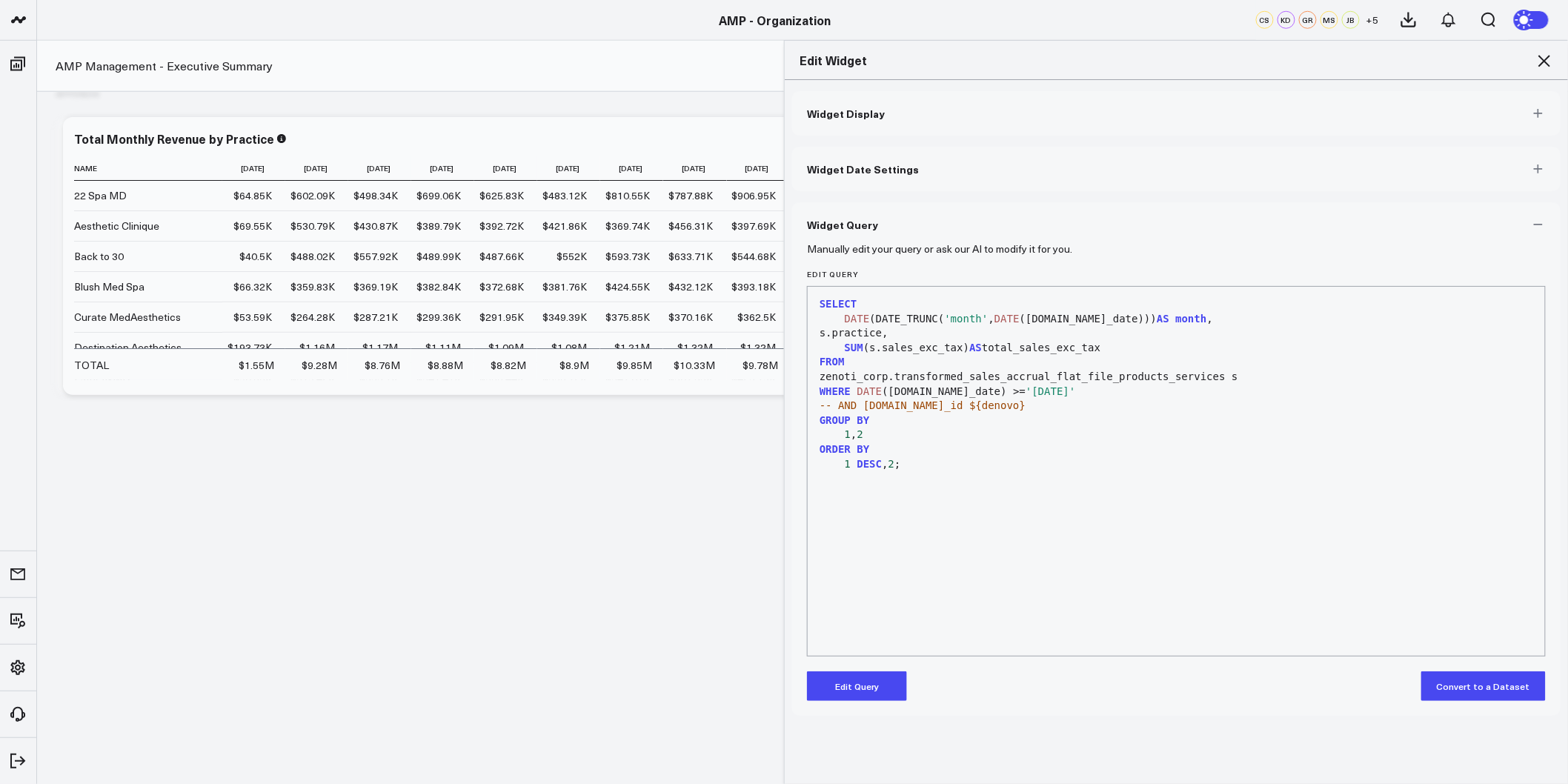
scroll to position [0, 0]
click at [1546, 53] on icon at bounding box center [1545, 60] width 17 height 17
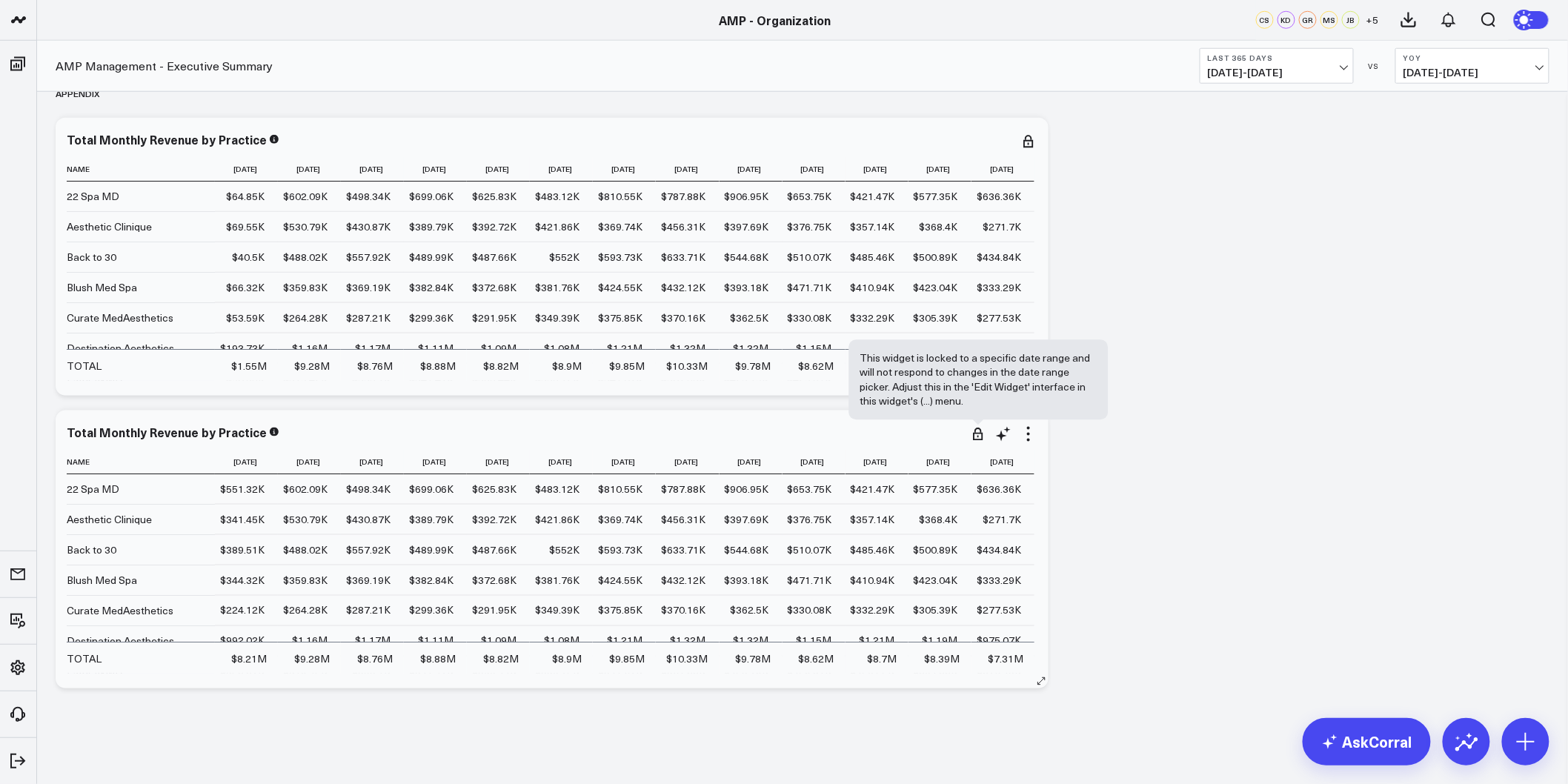
click at [983, 439] on icon at bounding box center [978, 437] width 10 height 8
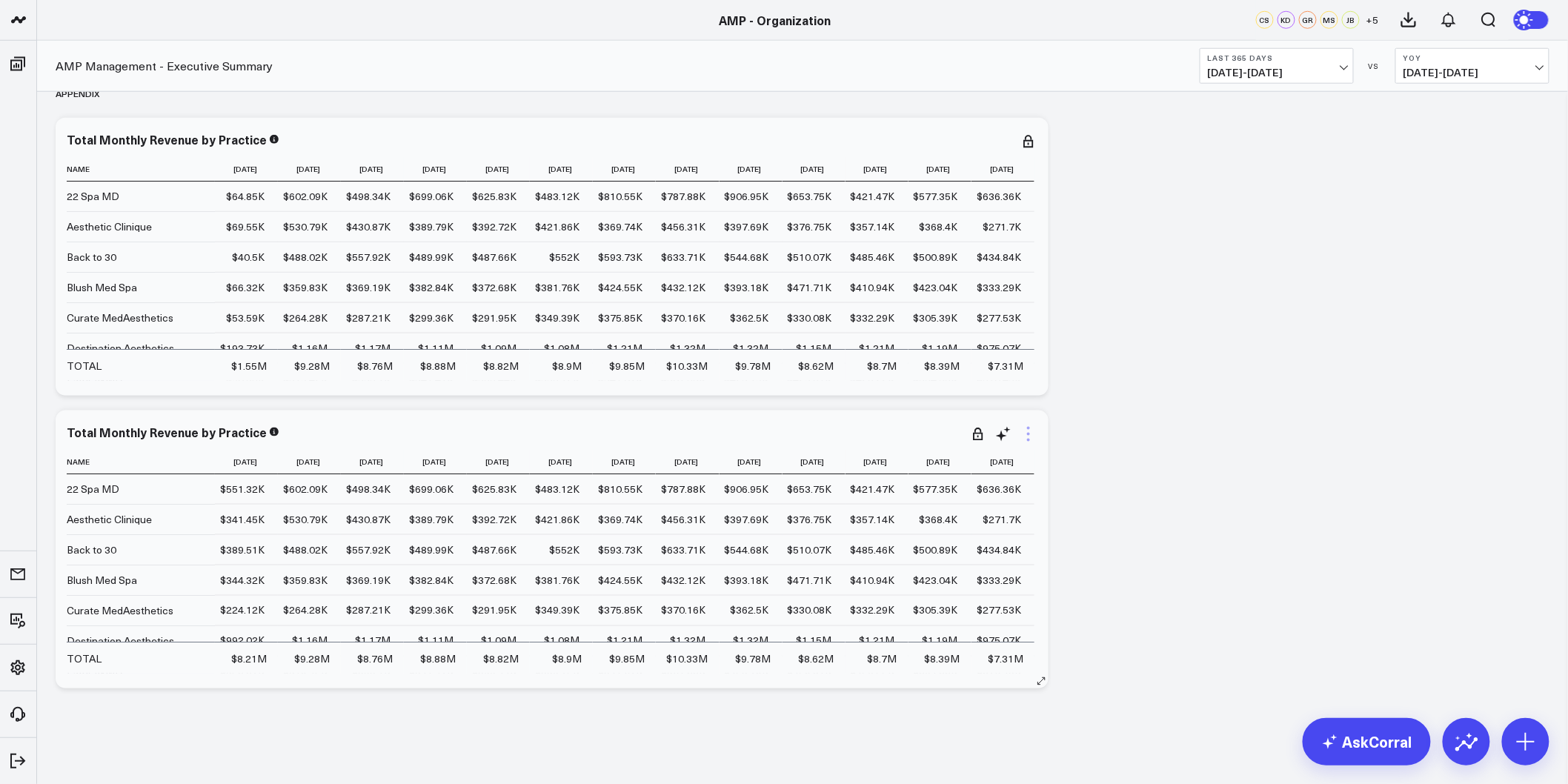
click at [1026, 432] on icon at bounding box center [1028, 434] width 17 height 17
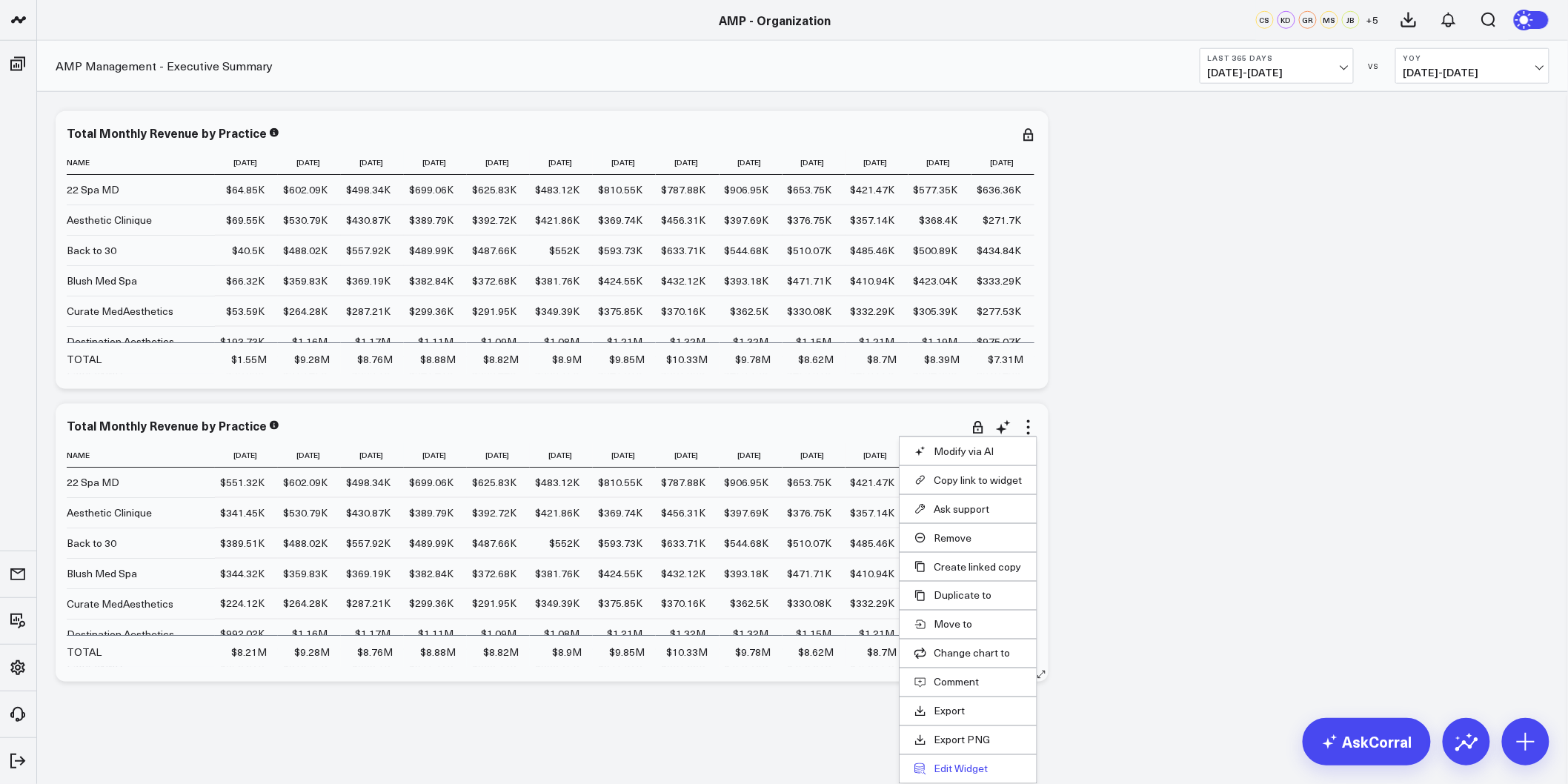
click at [966, 773] on button "Edit Widget" at bounding box center [968, 769] width 108 height 14
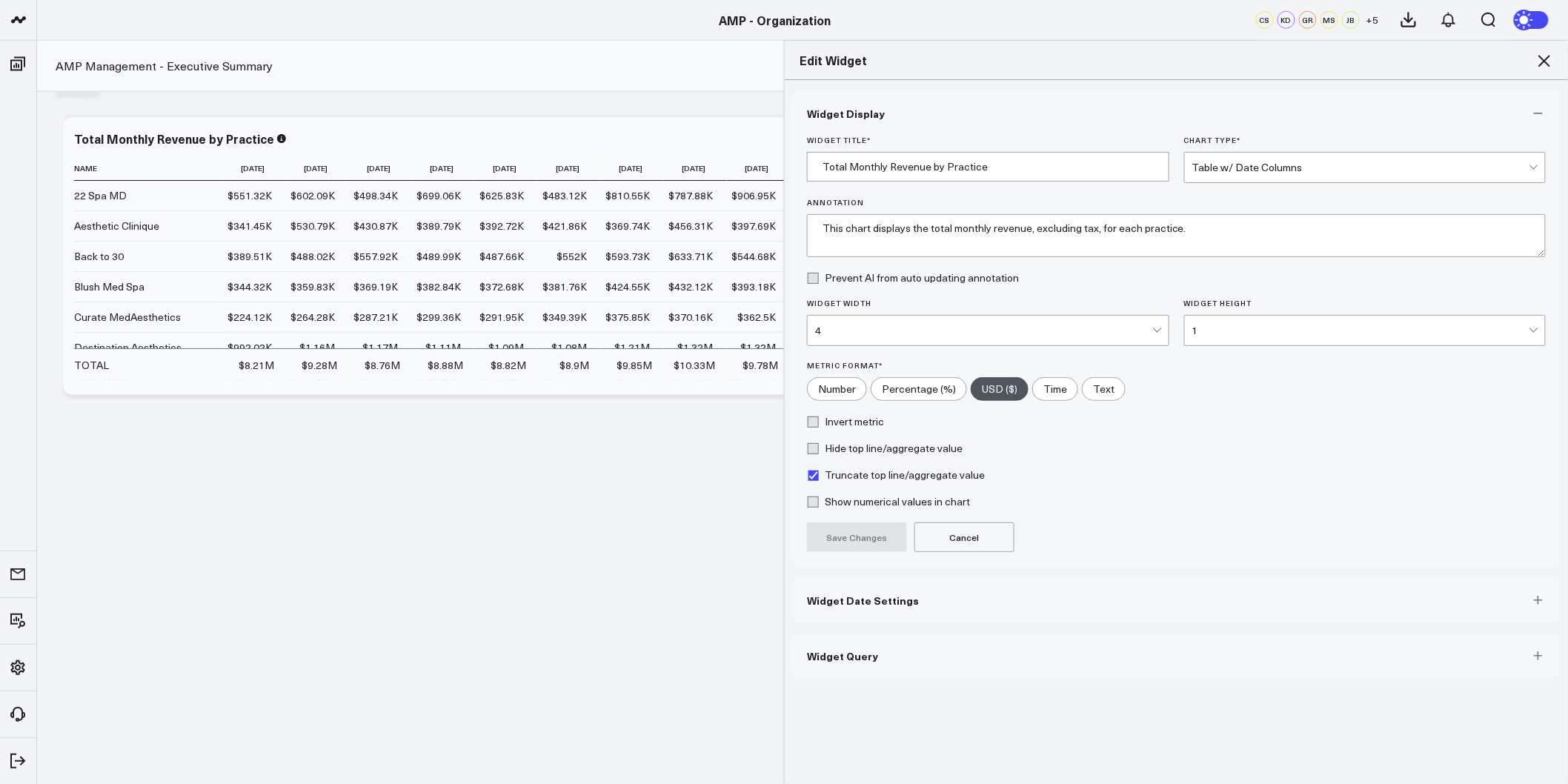
click at [925, 609] on button "Widget Date Settings" at bounding box center [1177, 600] width 769 height 45
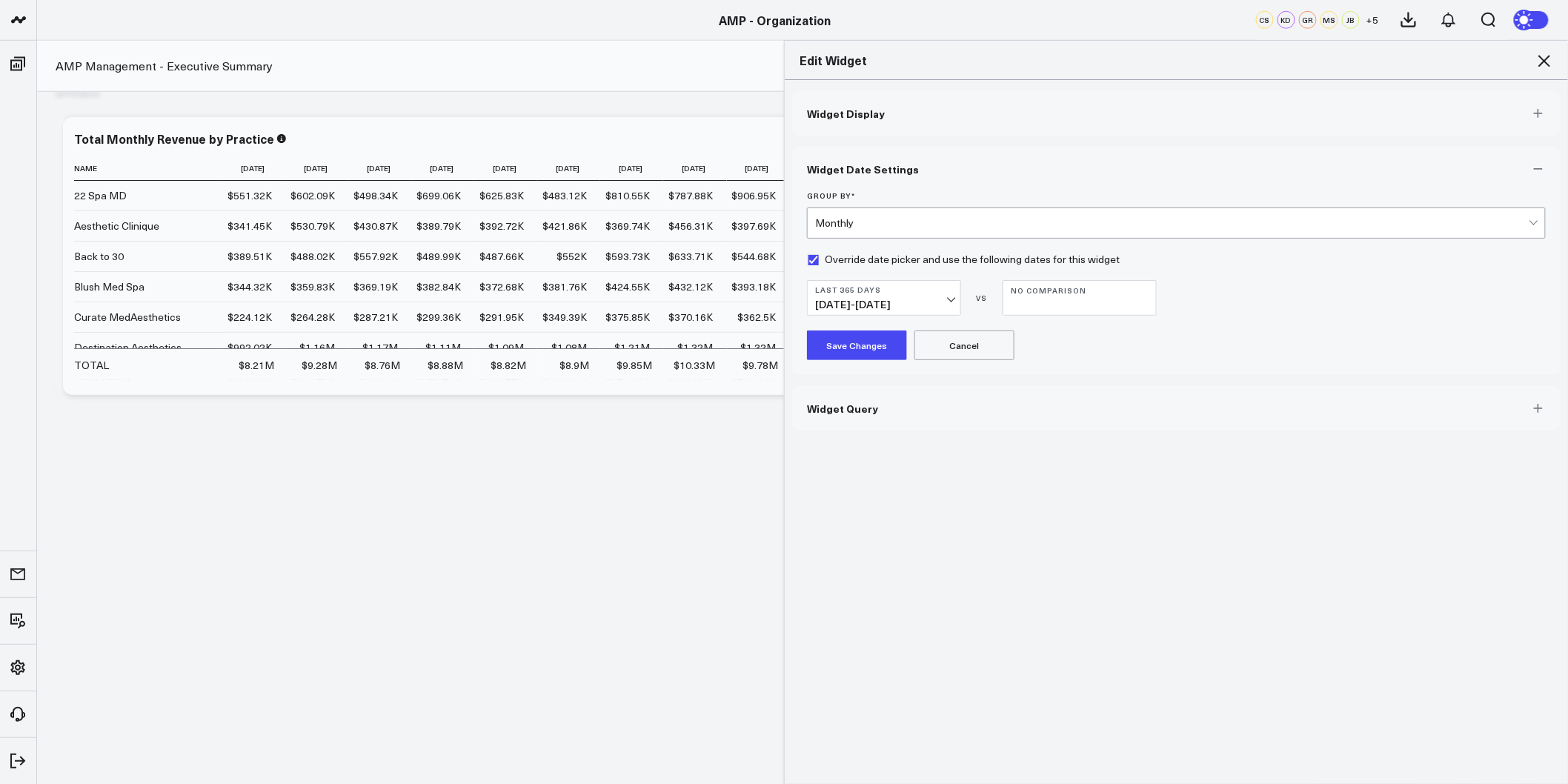
click at [887, 110] on button "Widget Display" at bounding box center [1177, 114] width 769 height 45
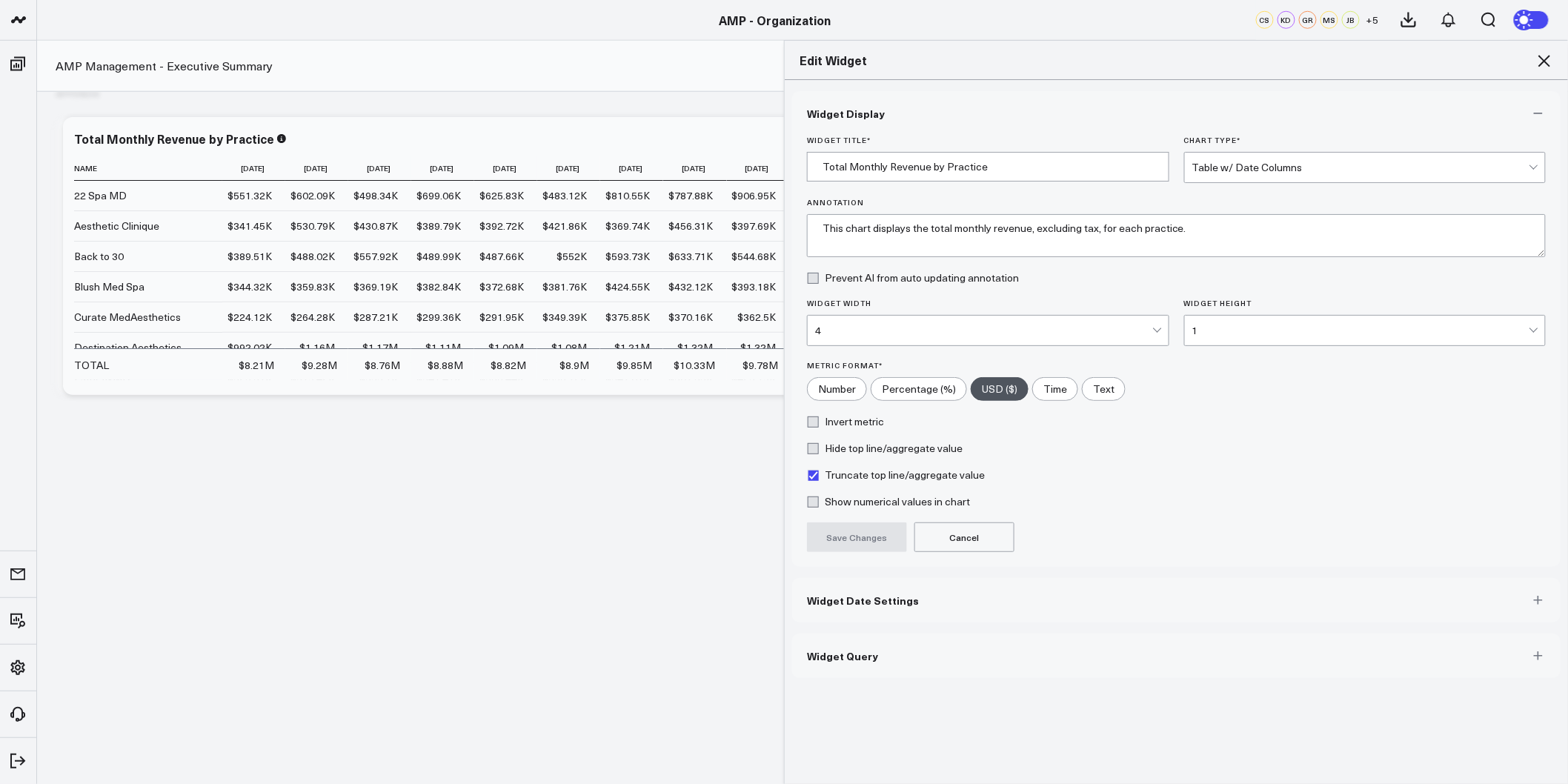
click at [912, 659] on button "Widget Query" at bounding box center [1177, 656] width 769 height 45
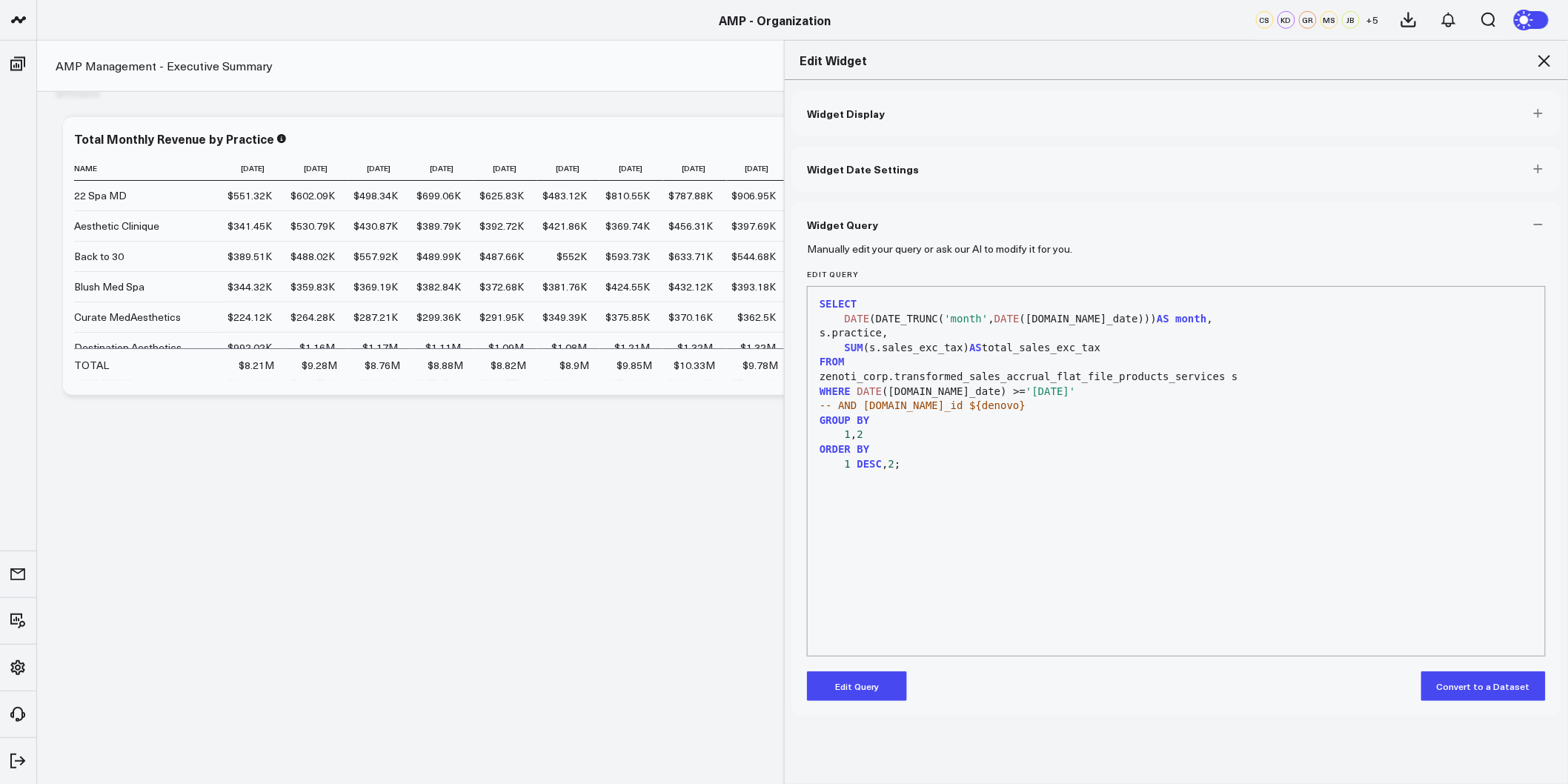
scroll to position [9834, 0]
click at [1544, 54] on icon at bounding box center [1545, 60] width 17 height 17
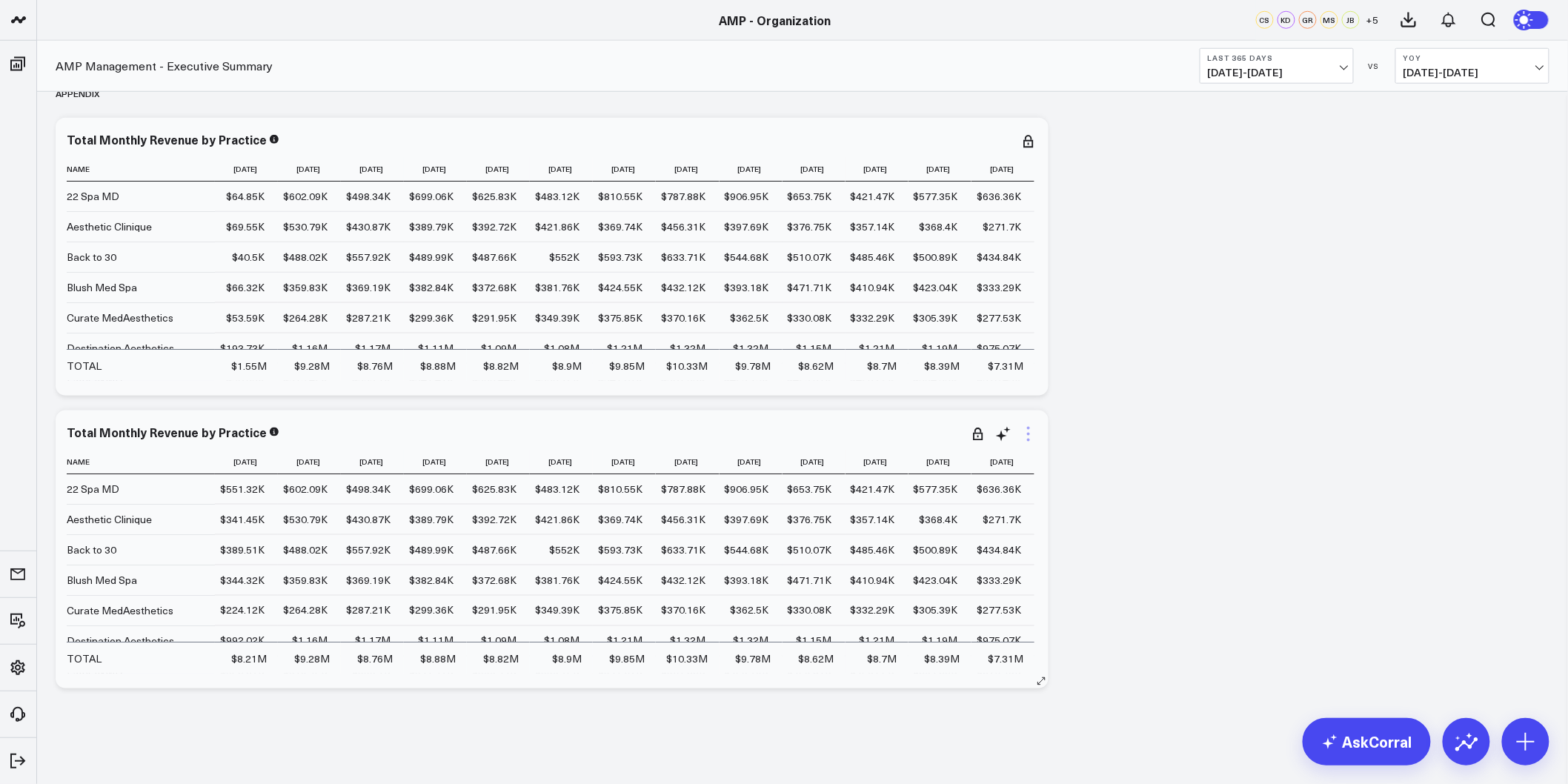
click at [1019, 433] on icon at bounding box center [1028, 434] width 17 height 17
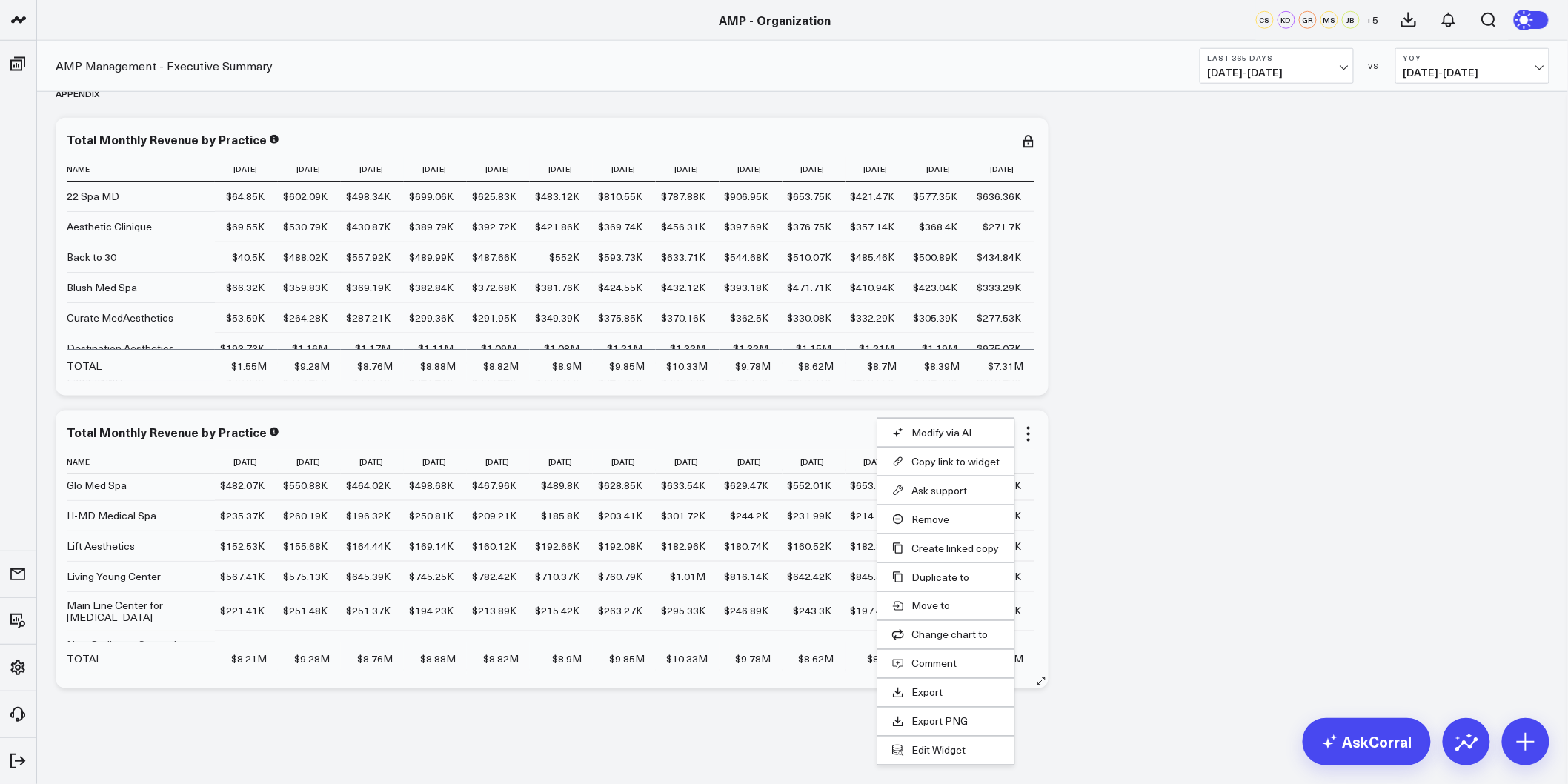
scroll to position [428, 0]
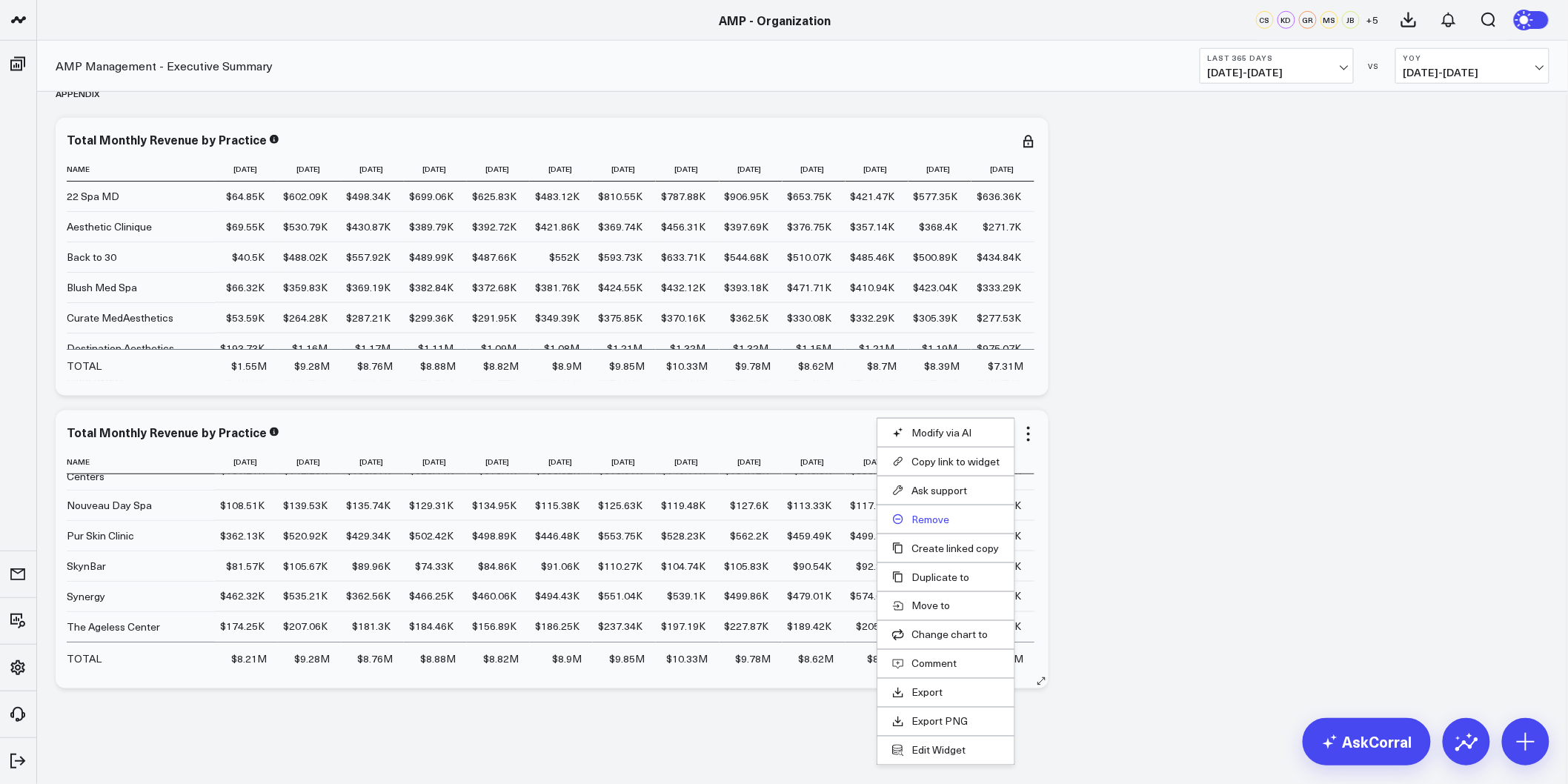
click at [932, 525] on button "Remove" at bounding box center [946, 519] width 108 height 14
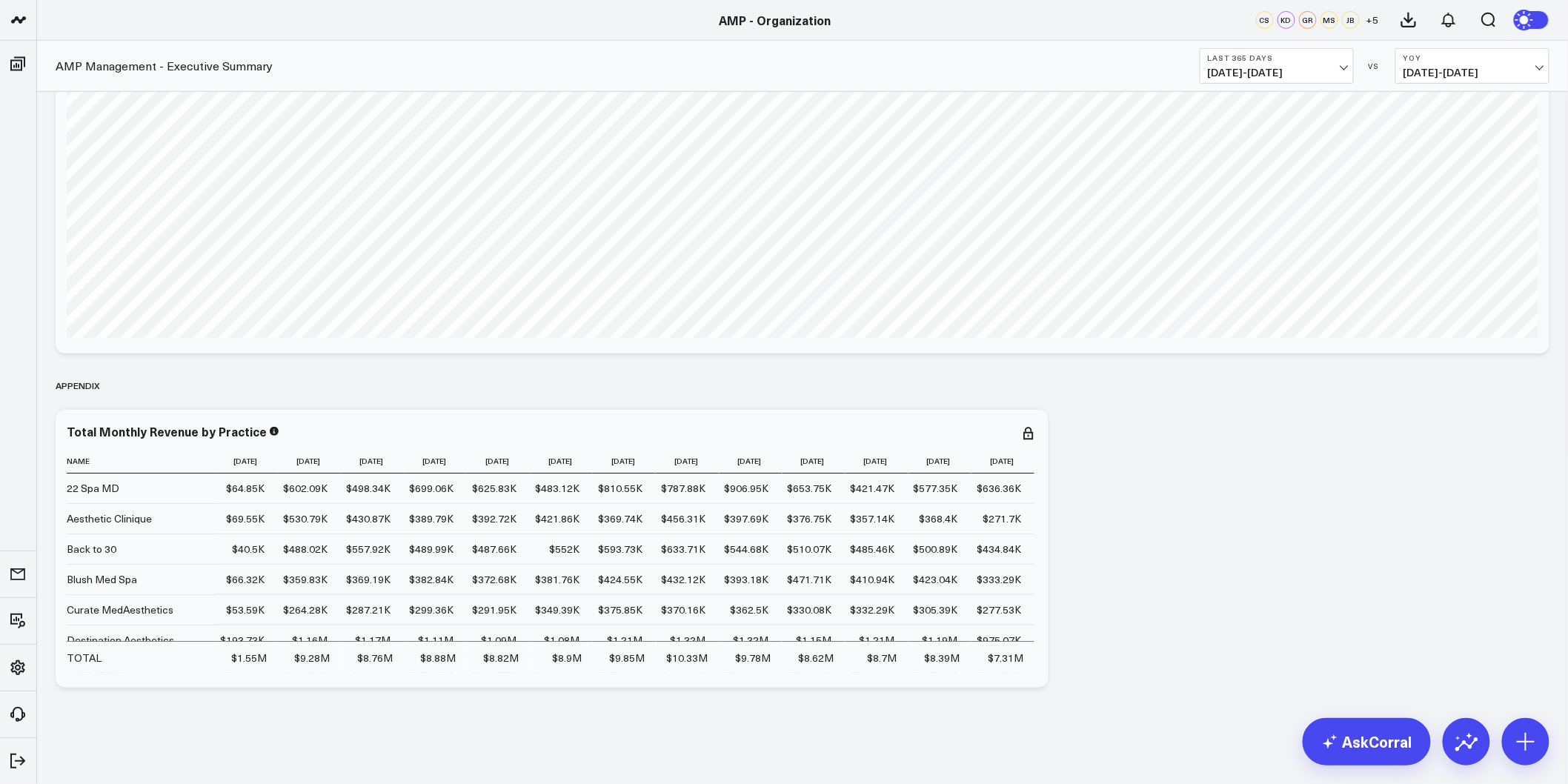
click at [77, 433] on div "Total Monthly Revenue by Practice" at bounding box center [173, 432] width 213 height 16
drag, startPoint x: 255, startPoint y: 431, endPoint x: 50, endPoint y: 421, distance: 205.2
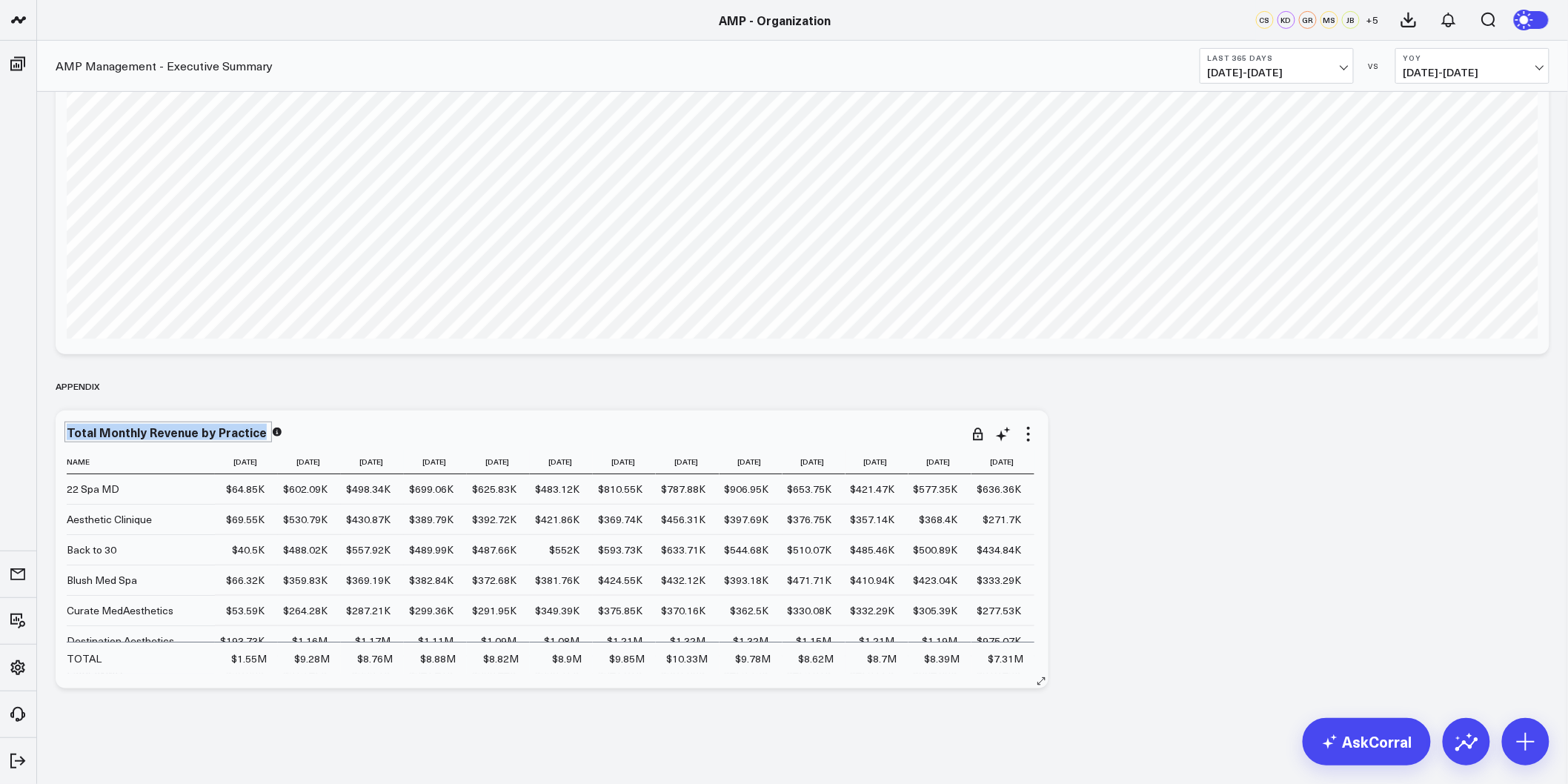
copy div "Total Monthly Revenue by Practice"
click at [1356, 735] on link "AskCorral" at bounding box center [1367, 741] width 128 height 48
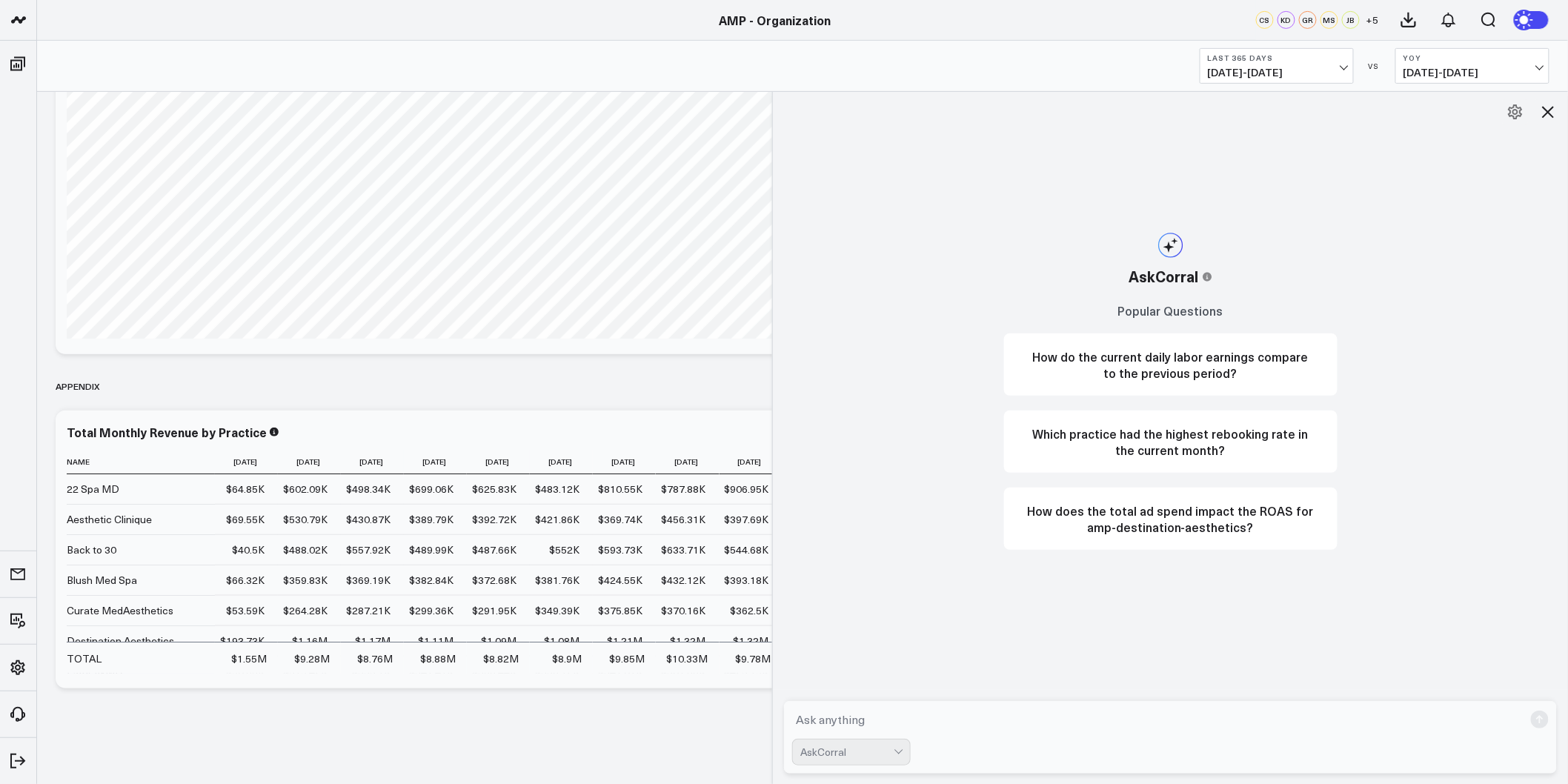
click at [858, 722] on textarea at bounding box center [1158, 719] width 732 height 26
type textarea "Calculate the "Total Monthly Revenue by Location" since 1/1/2024"
click at [1539, 722] on rect "submit" at bounding box center [1540, 719] width 17 height 17
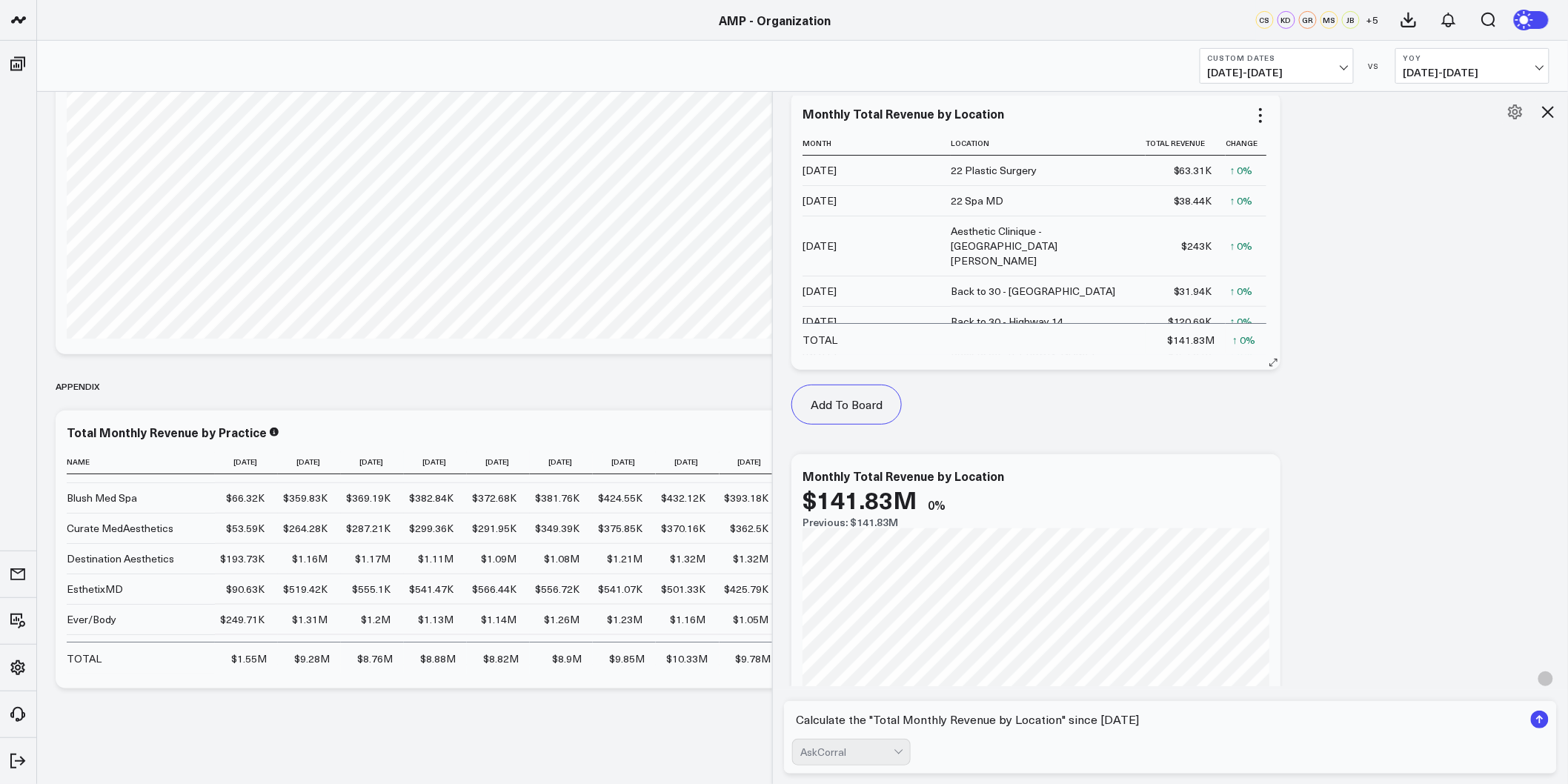
scroll to position [237, 0]
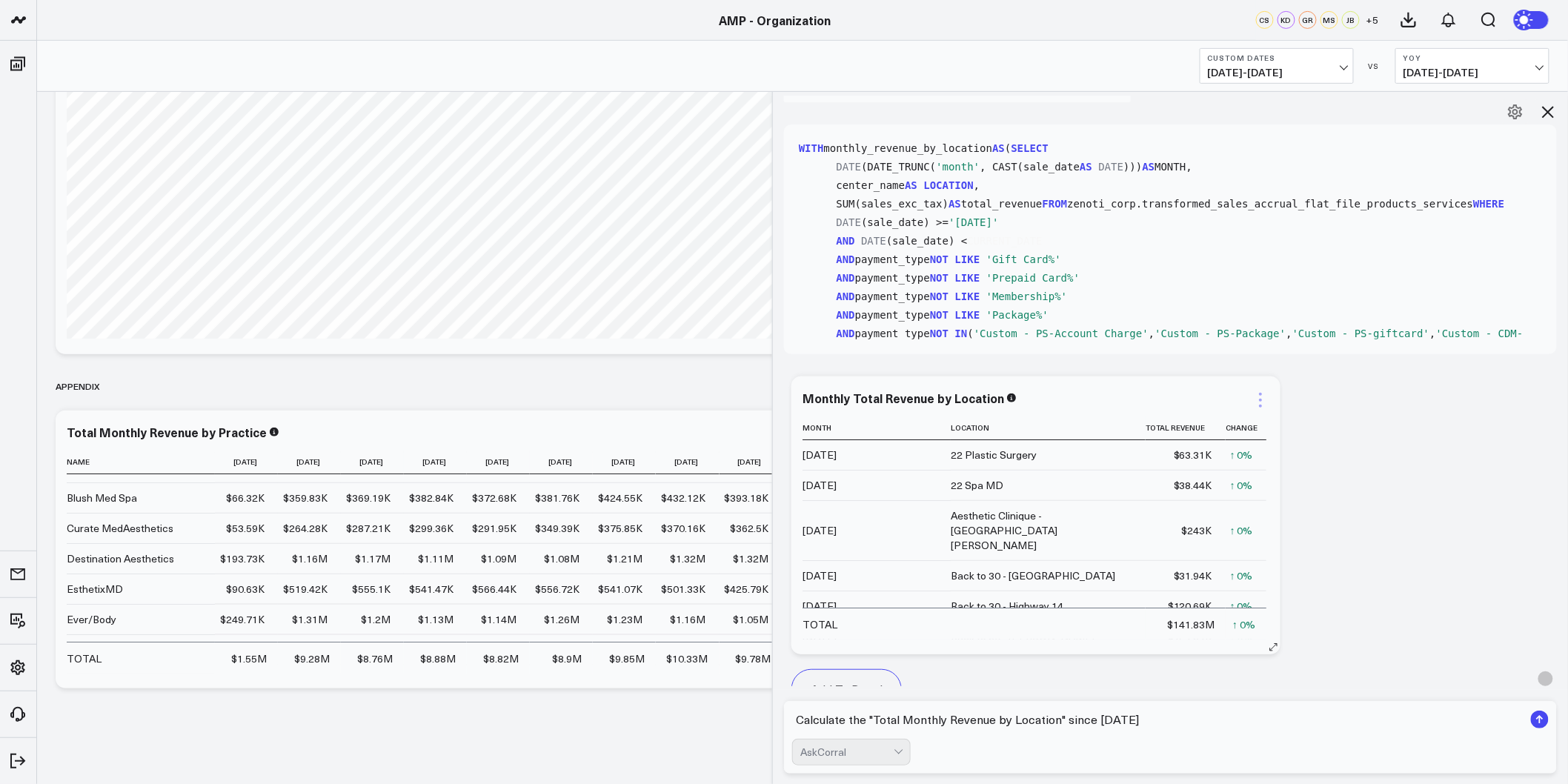
click at [1264, 400] on icon at bounding box center [1260, 400] width 17 height 17
click at [1223, 539] on button "Edit Widget" at bounding box center [1202, 539] width 102 height 14
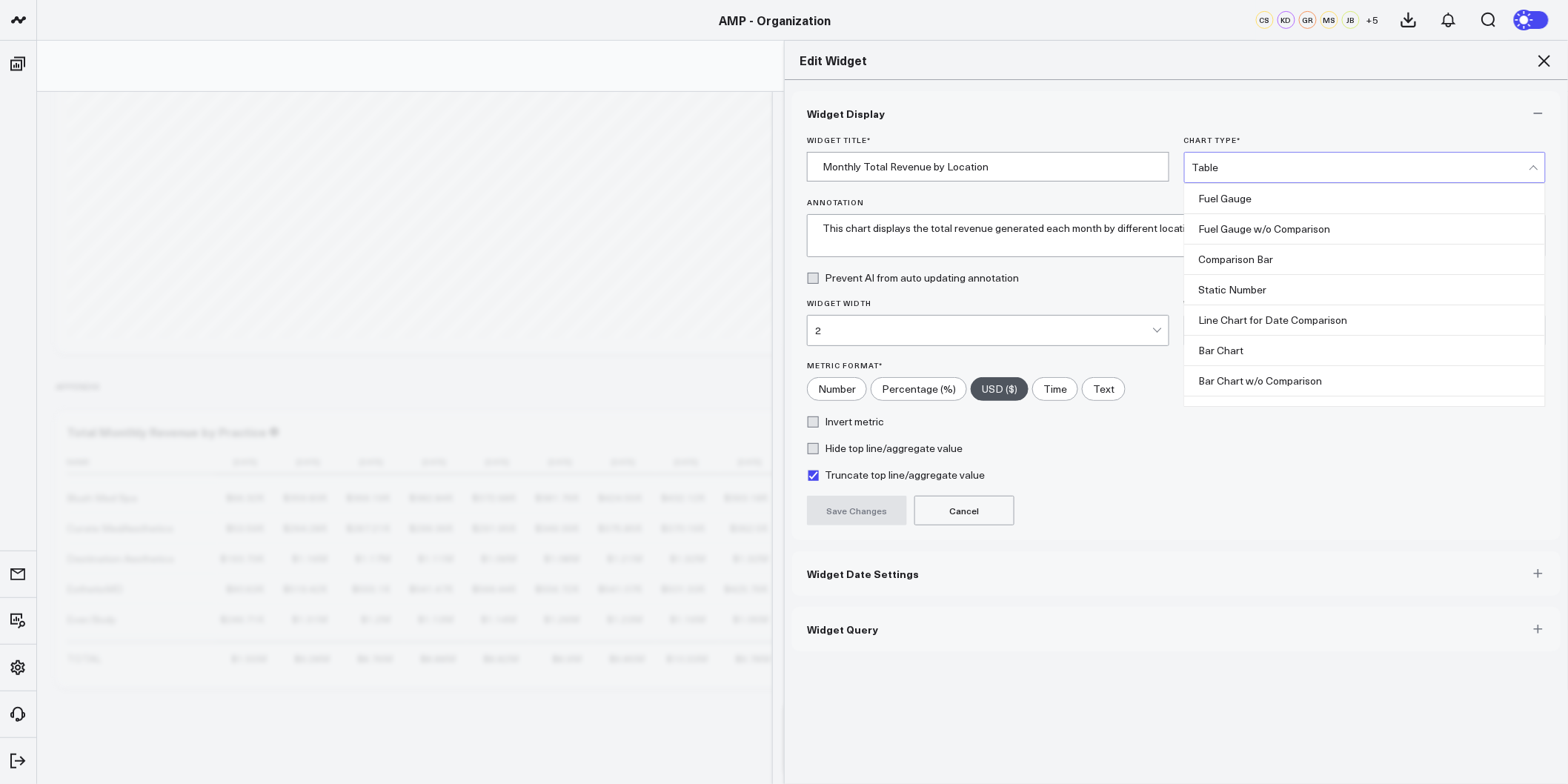
click at [1485, 180] on div "Table" at bounding box center [1360, 167] width 337 height 30
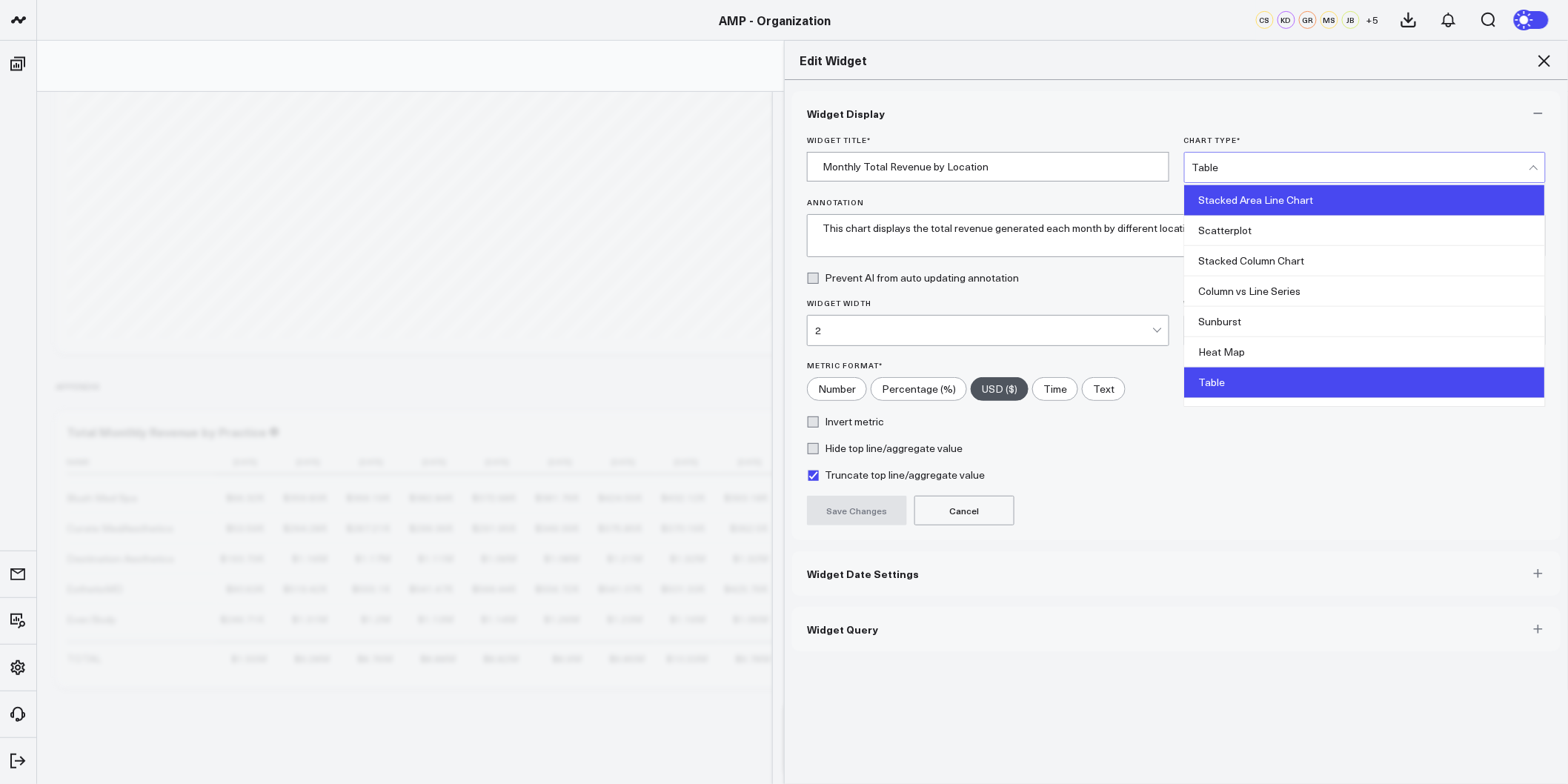
scroll to position [599, 0]
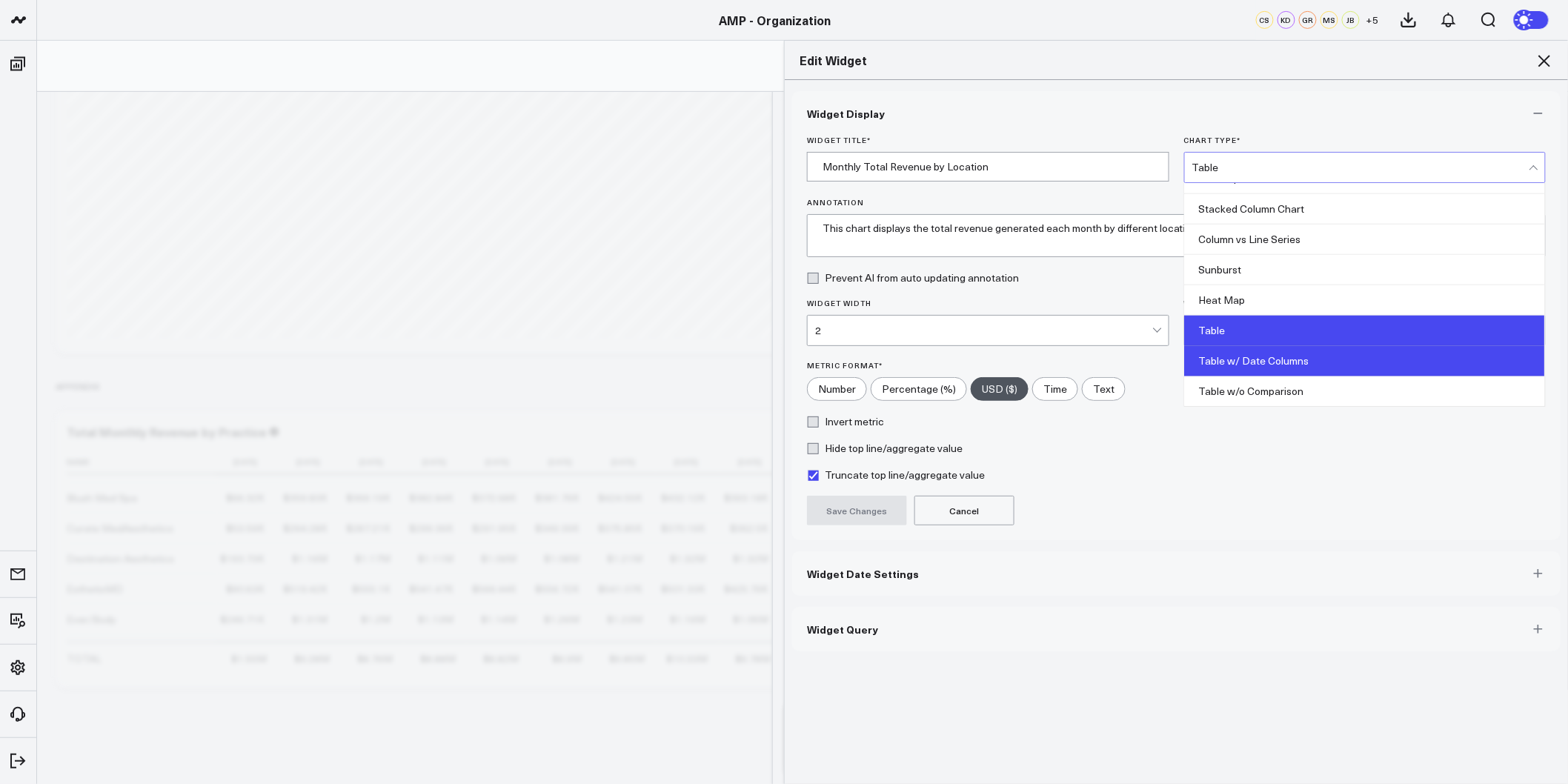
click at [1288, 365] on div "Table w/ Date Columns" at bounding box center [1366, 361] width 361 height 30
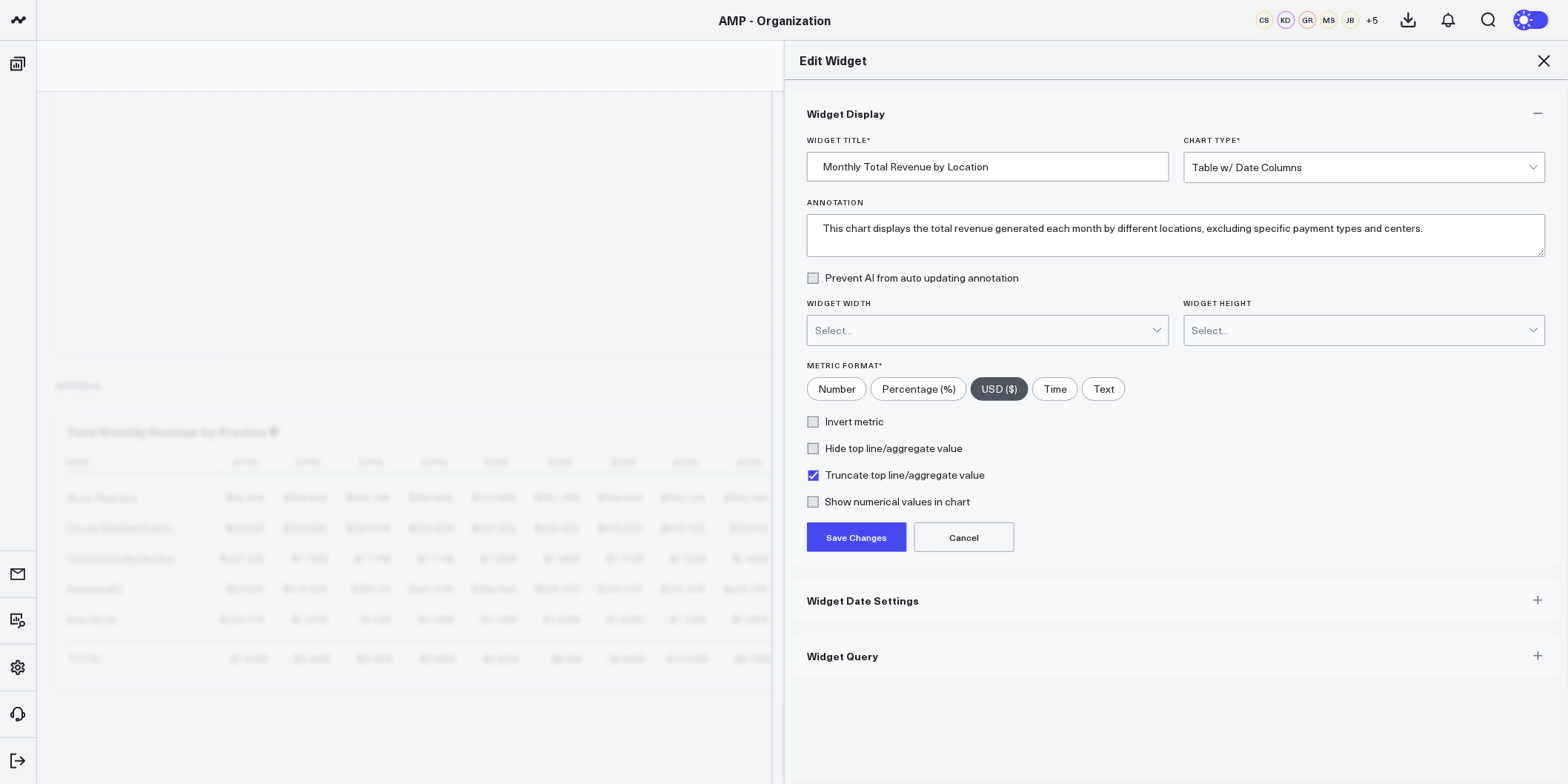
click at [851, 545] on button "Save Changes" at bounding box center [856, 537] width 100 height 30
click at [1547, 58] on icon at bounding box center [1545, 60] width 17 height 17
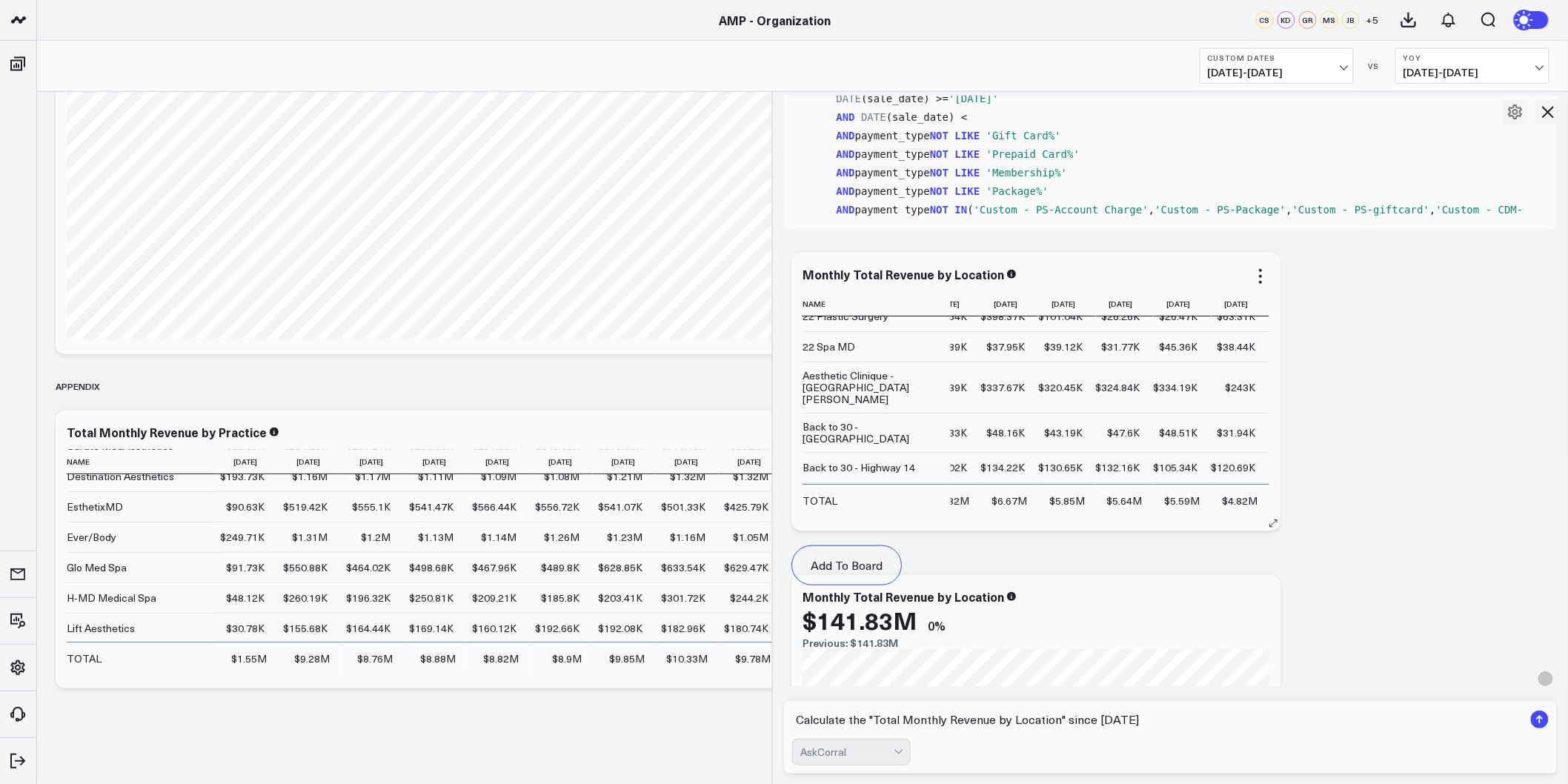
scroll to position [0, 914]
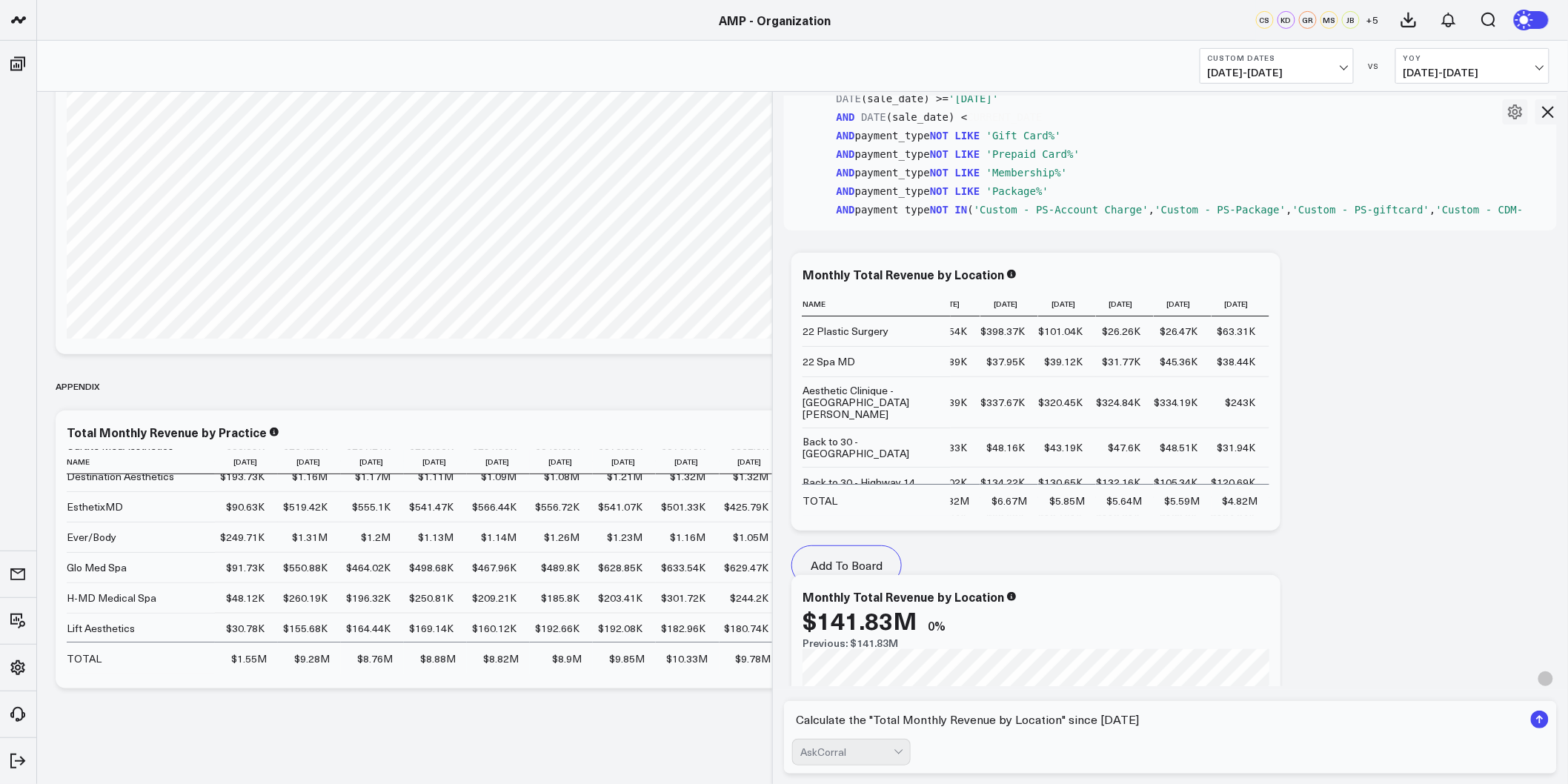
click at [1551, 110] on icon at bounding box center [1549, 112] width 12 height 12
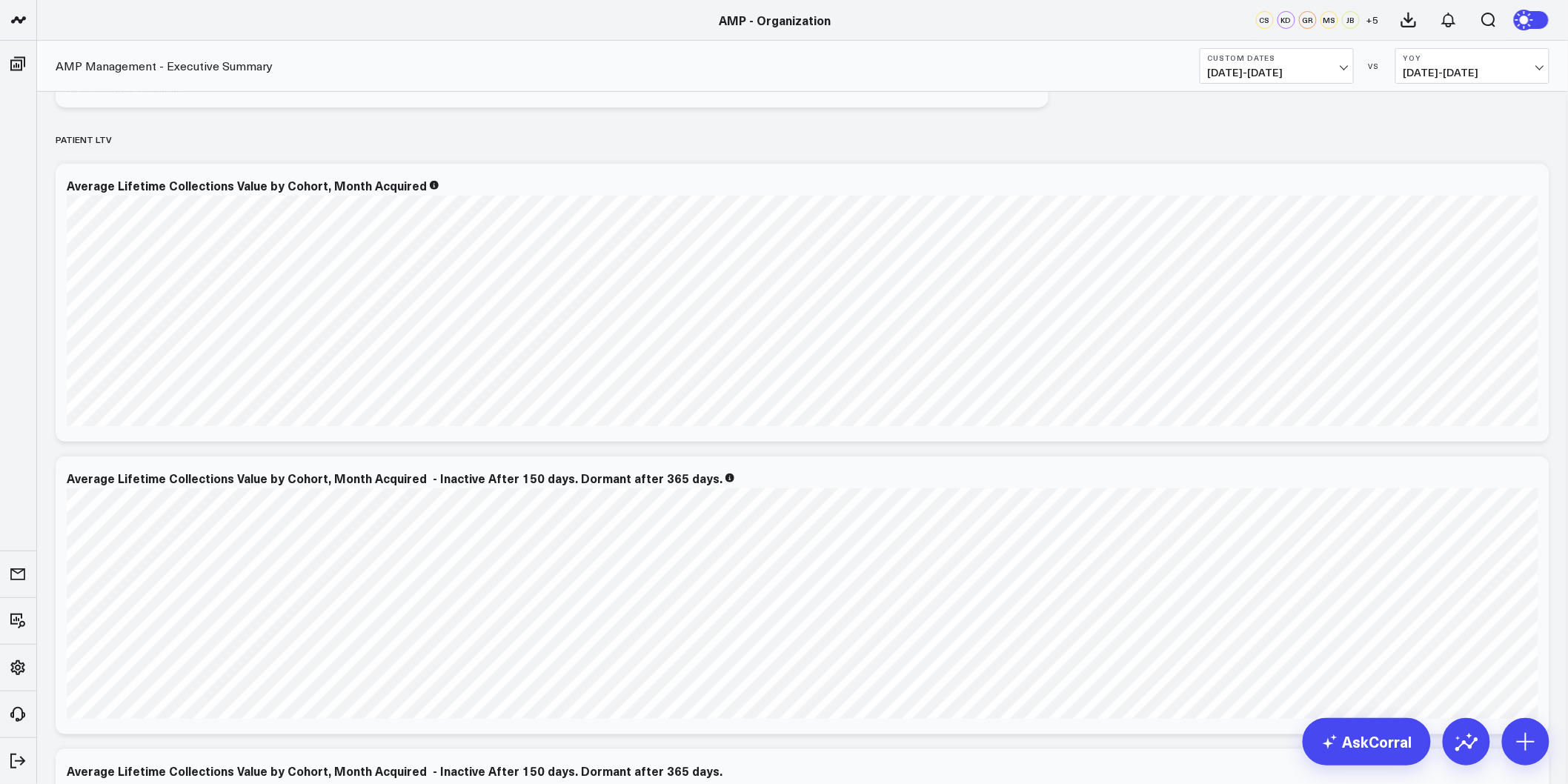
scroll to position [9706, 0]
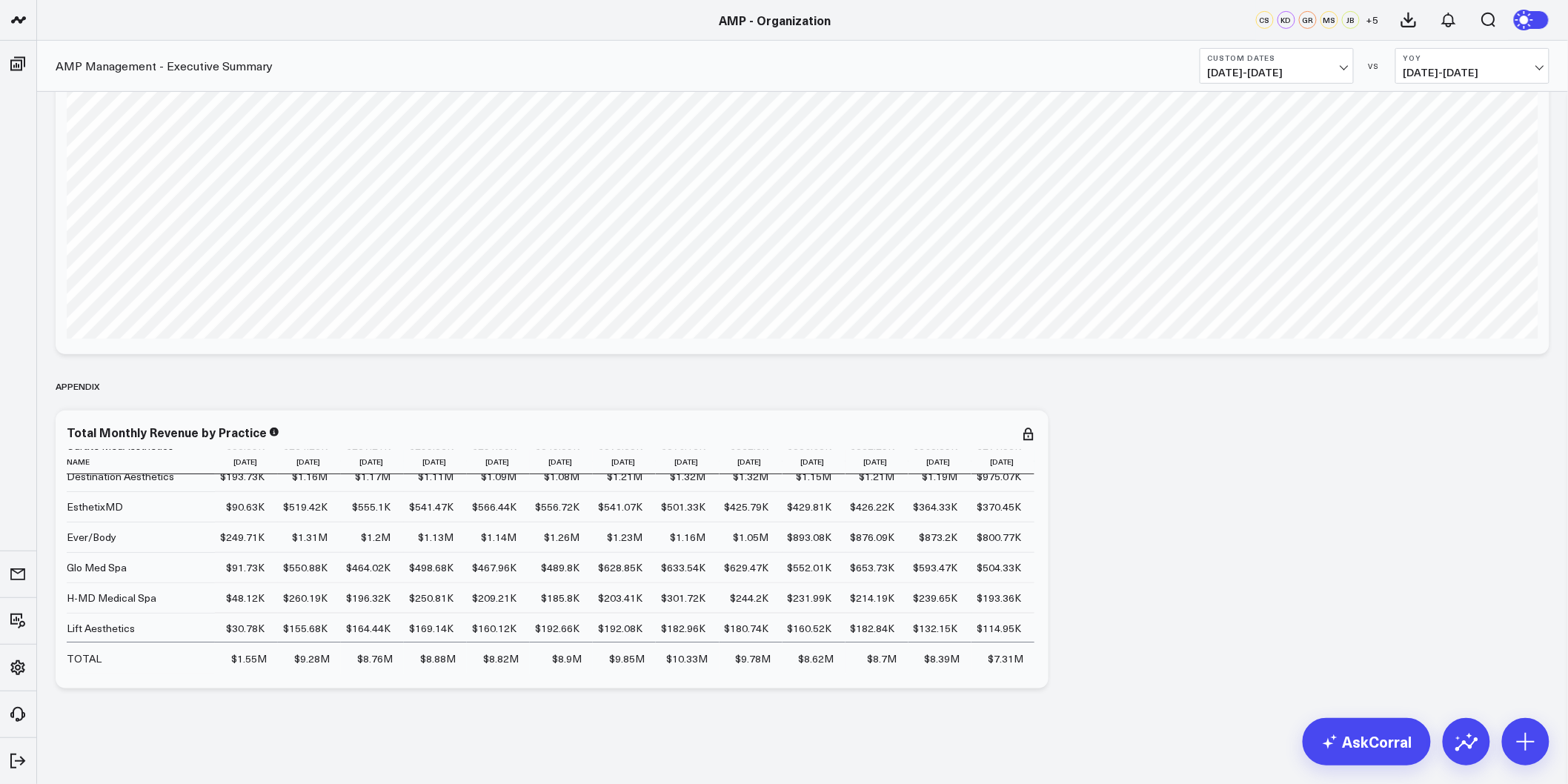
drag, startPoint x: 354, startPoint y: 159, endPoint x: 352, endPoint y: 508, distance: 349.0
drag, startPoint x: 1446, startPoint y: 612, endPoint x: 1368, endPoint y: 217, distance: 402.6
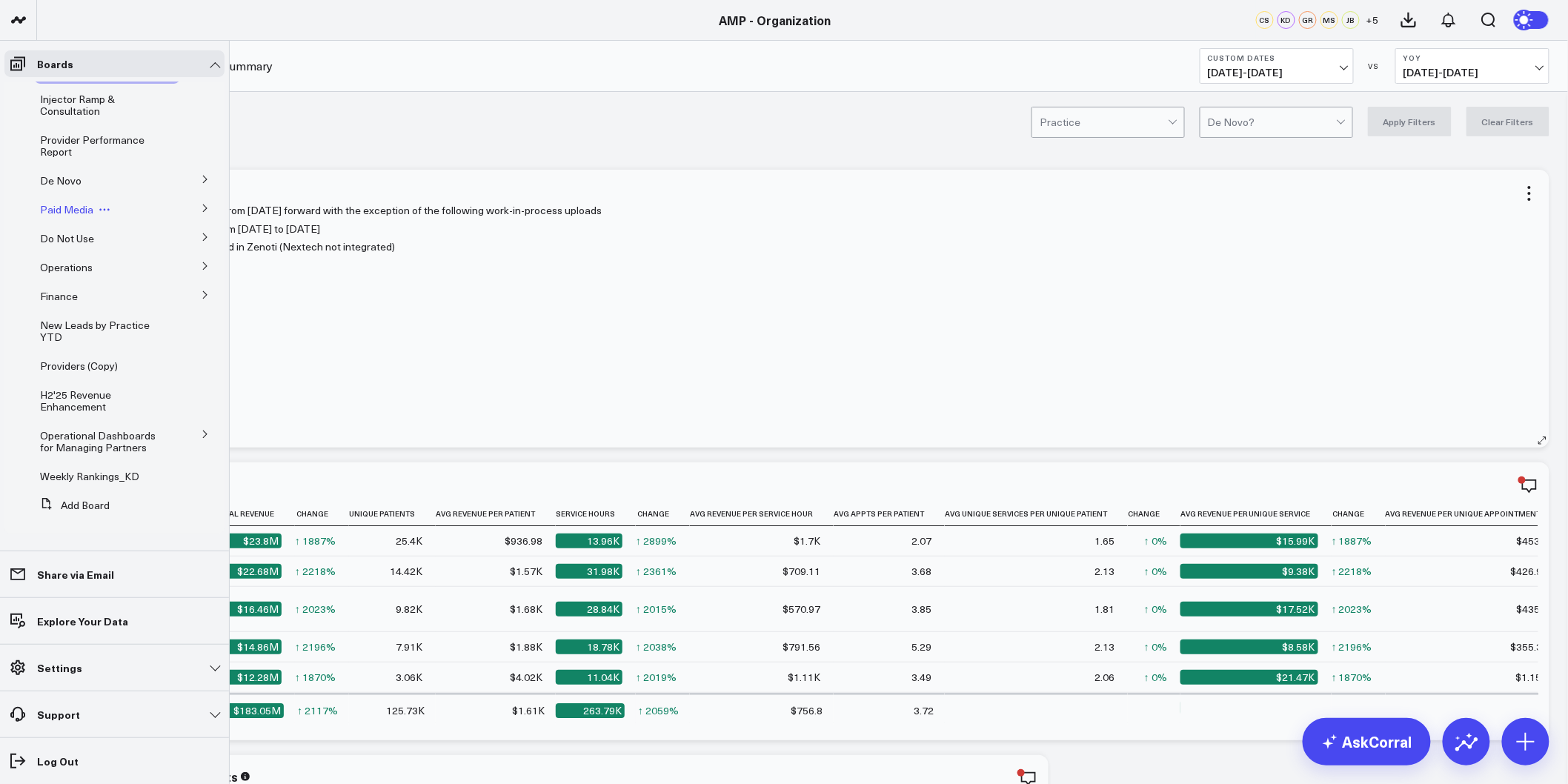
scroll to position [0, 0]
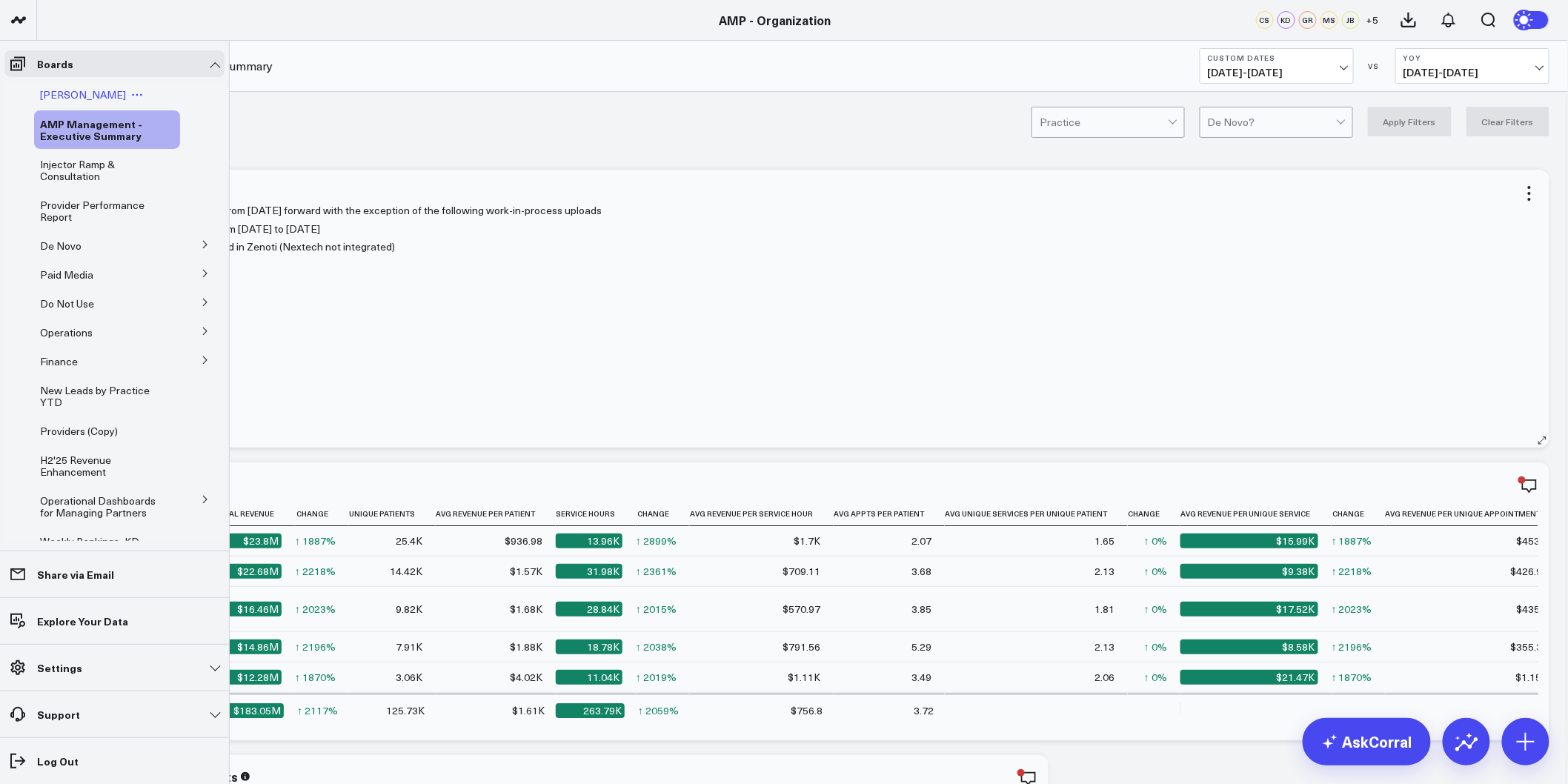
click at [97, 99] on span "[PERSON_NAME]" at bounding box center [83, 94] width 86 height 15
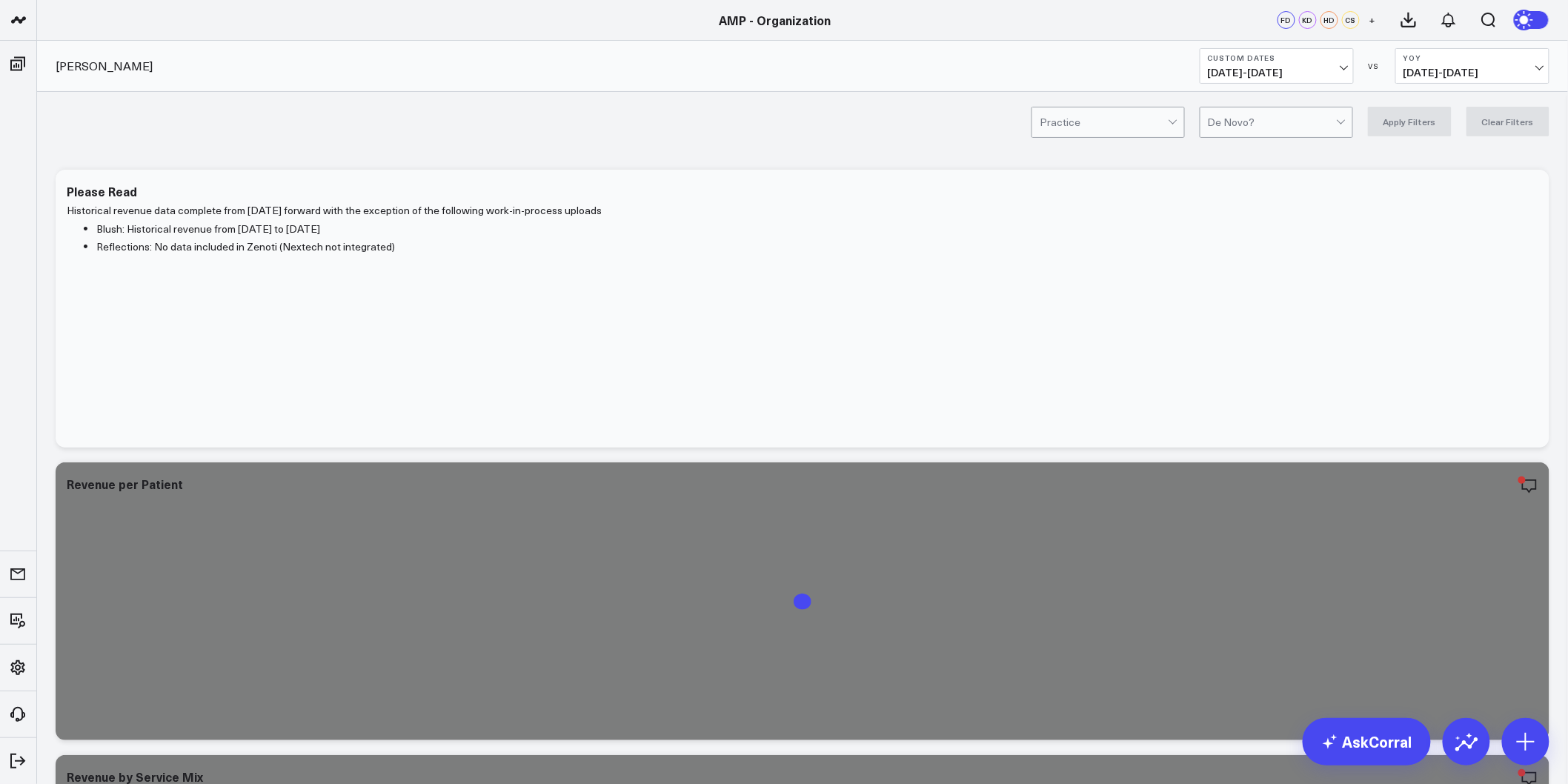
scroll to position [82, 0]
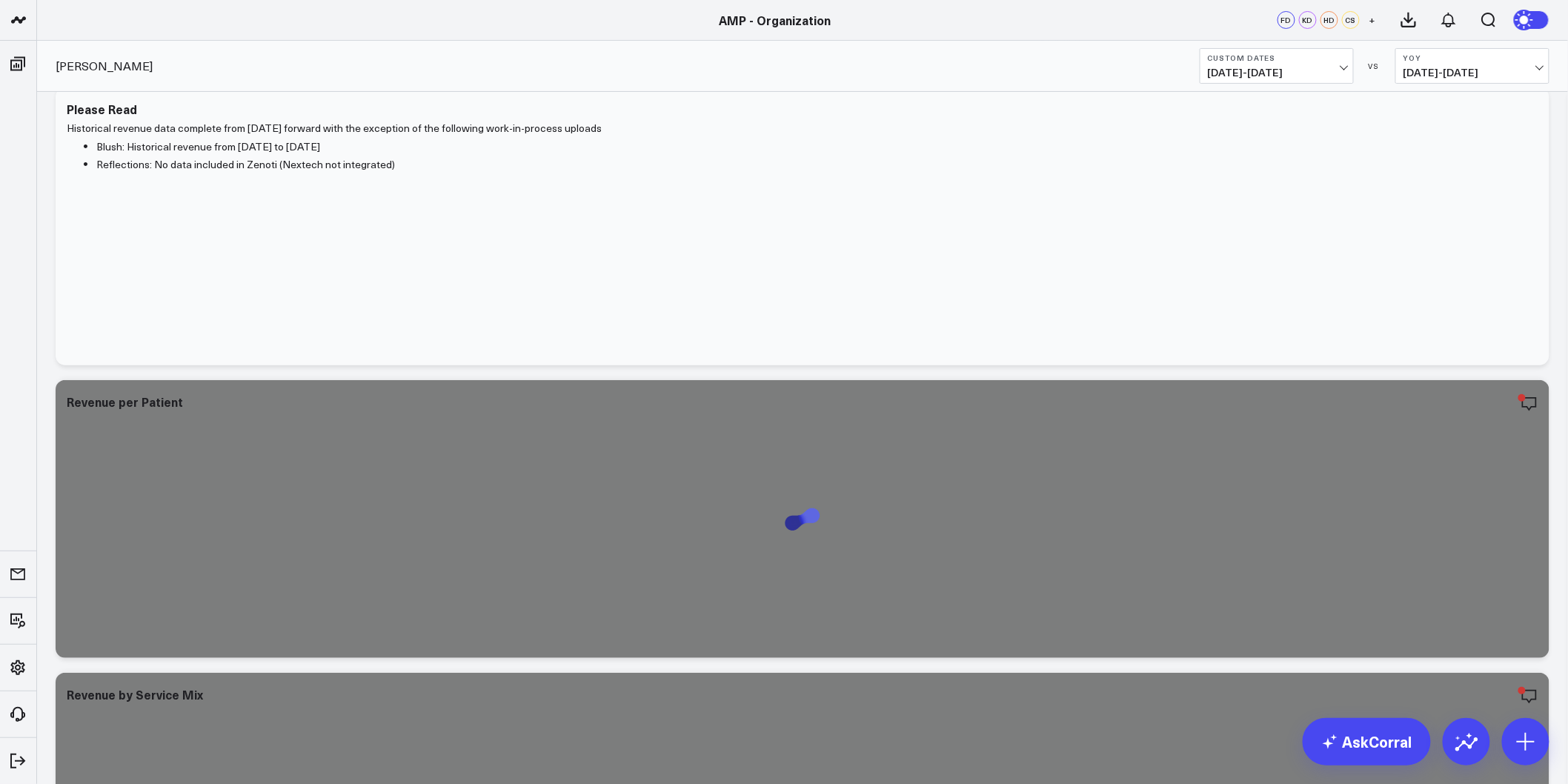
click at [1351, 70] on button "Custom Dates 01/01/24 - 09/25/25" at bounding box center [1277, 66] width 154 height 36
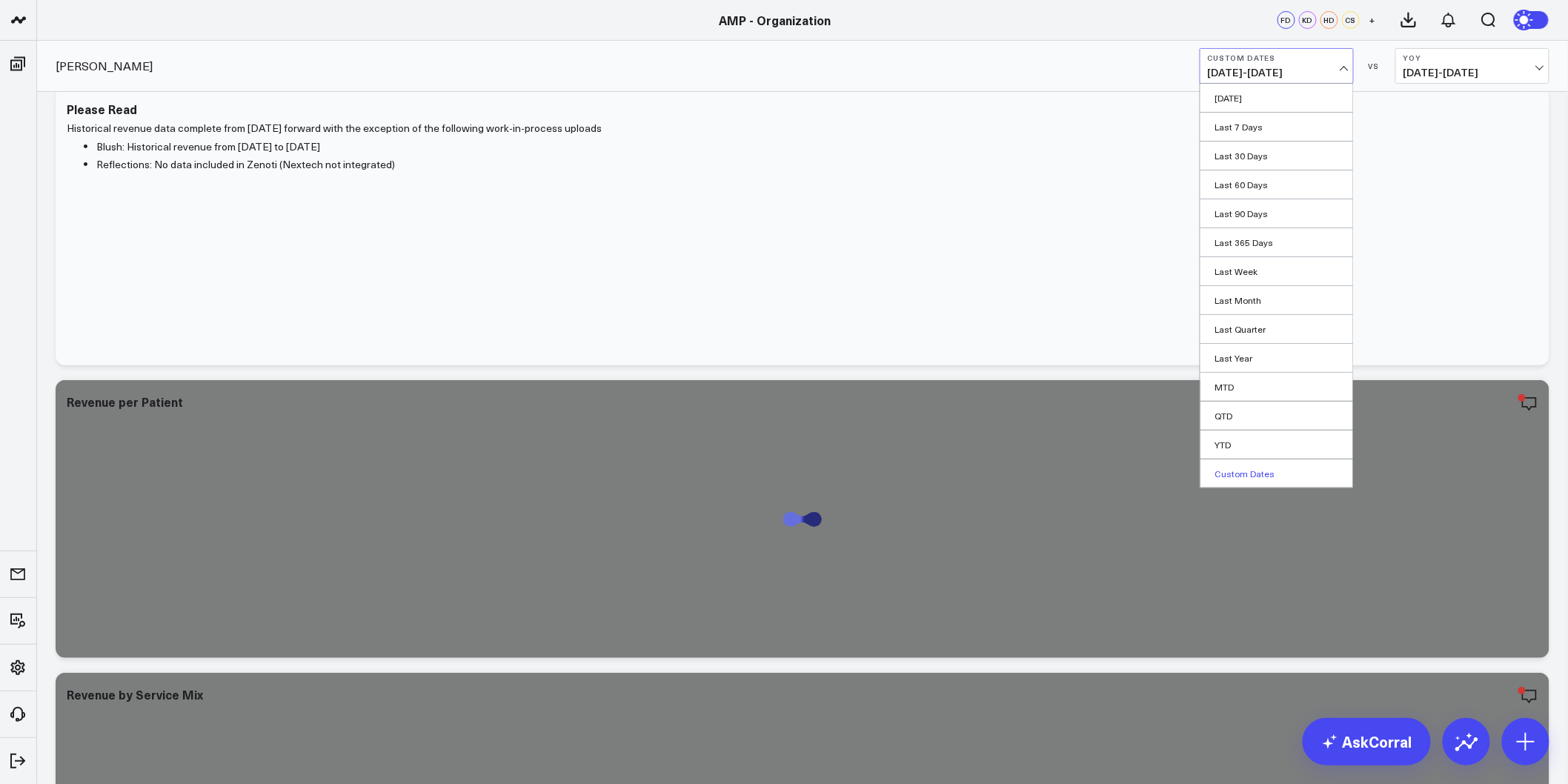
click at [1254, 476] on link "Custom Dates" at bounding box center [1277, 473] width 152 height 28
select select "8"
select select "2025"
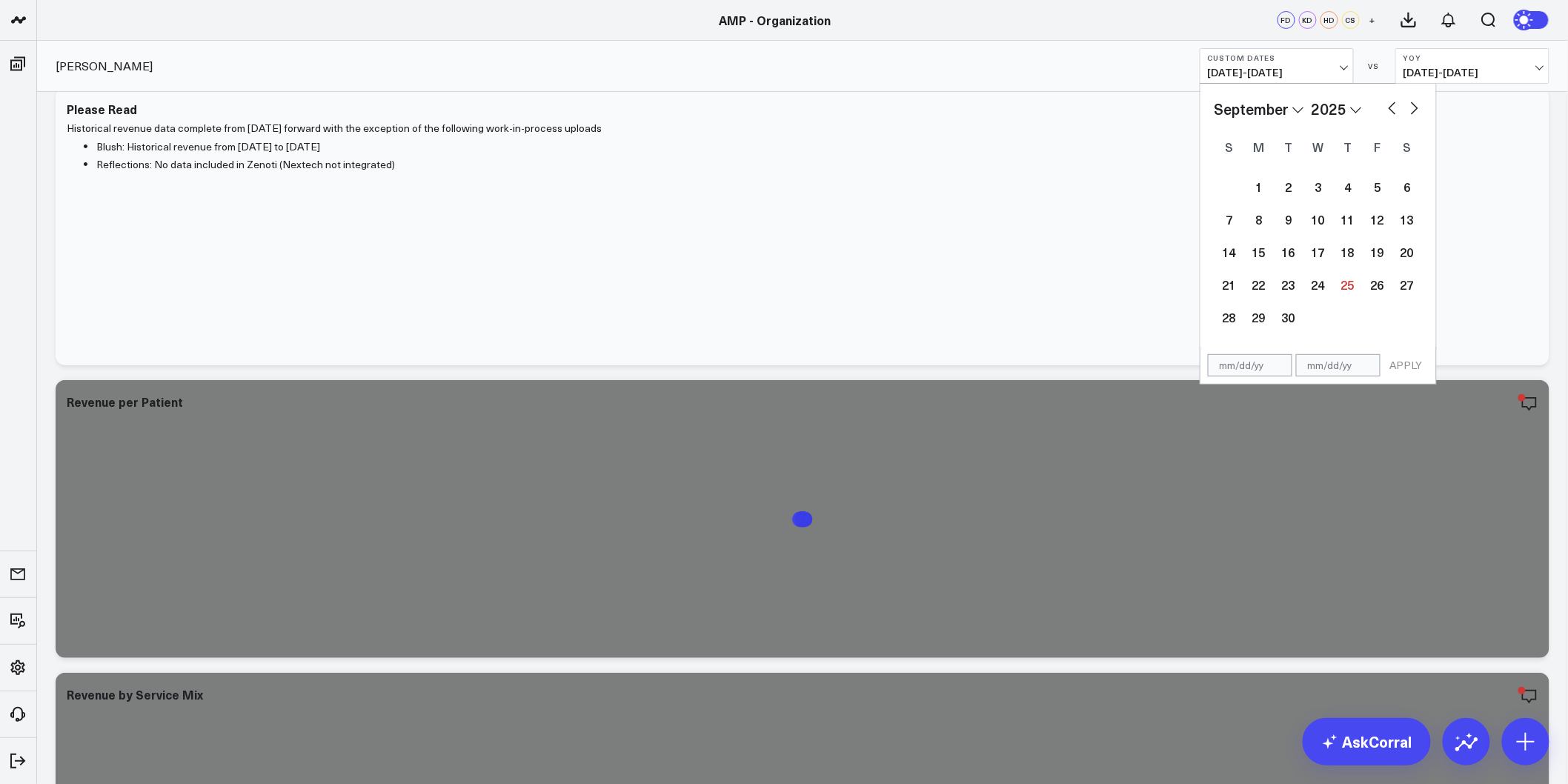
click at [1394, 115] on div "January February March April May June July August September October November De…" at bounding box center [1318, 109] width 208 height 22
click at [1393, 106] on button "button" at bounding box center [1392, 107] width 15 height 17
select select "7"
select select "2025"
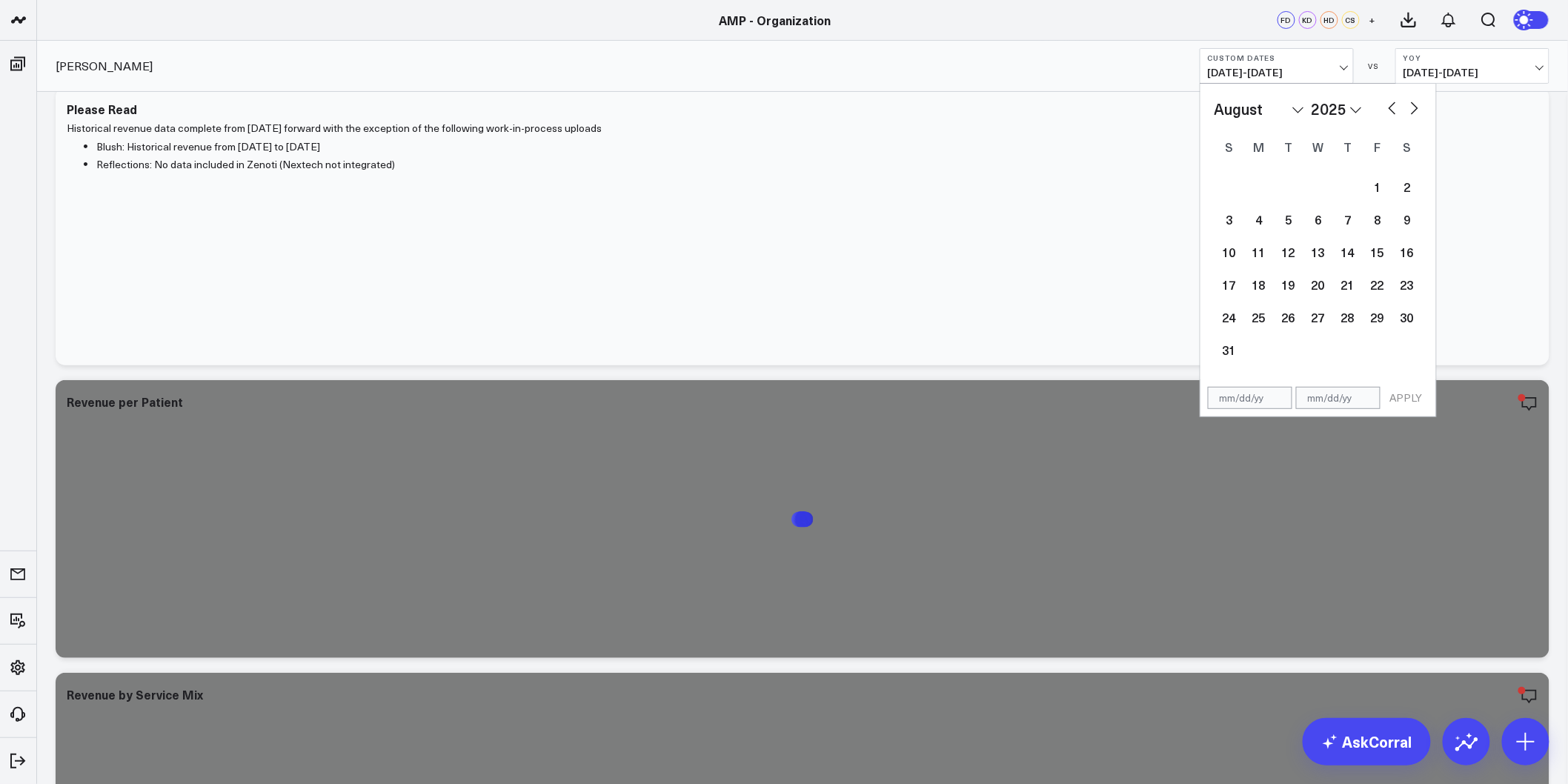
click at [1393, 106] on button "button" at bounding box center [1392, 107] width 15 height 17
select select "6"
select select "2025"
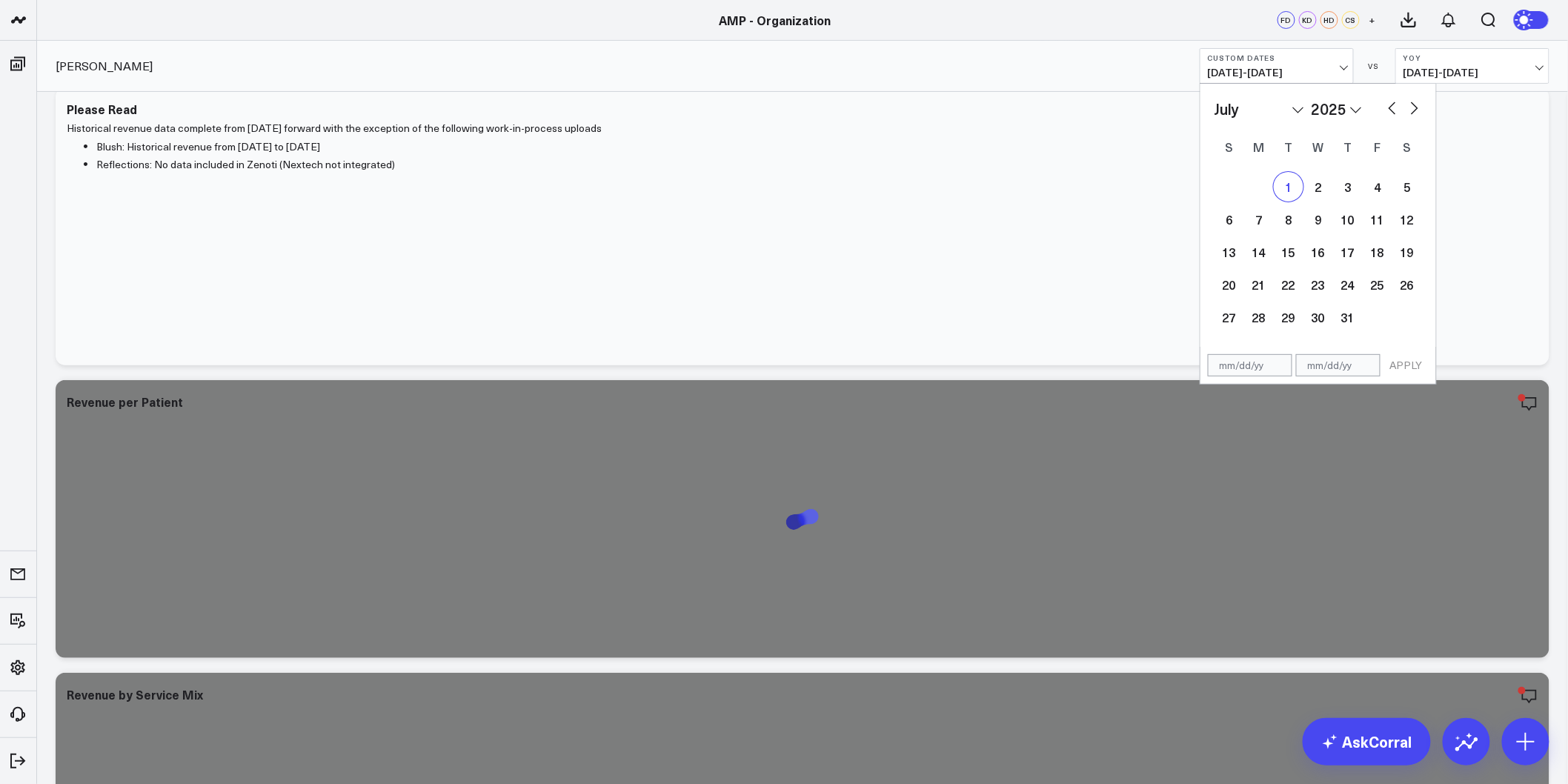
click at [1292, 181] on div "1" at bounding box center [1288, 186] width 30 height 30
type input "07/01/25"
select select "6"
select select "2025"
click at [1412, 109] on button "button" at bounding box center [1415, 107] width 15 height 17
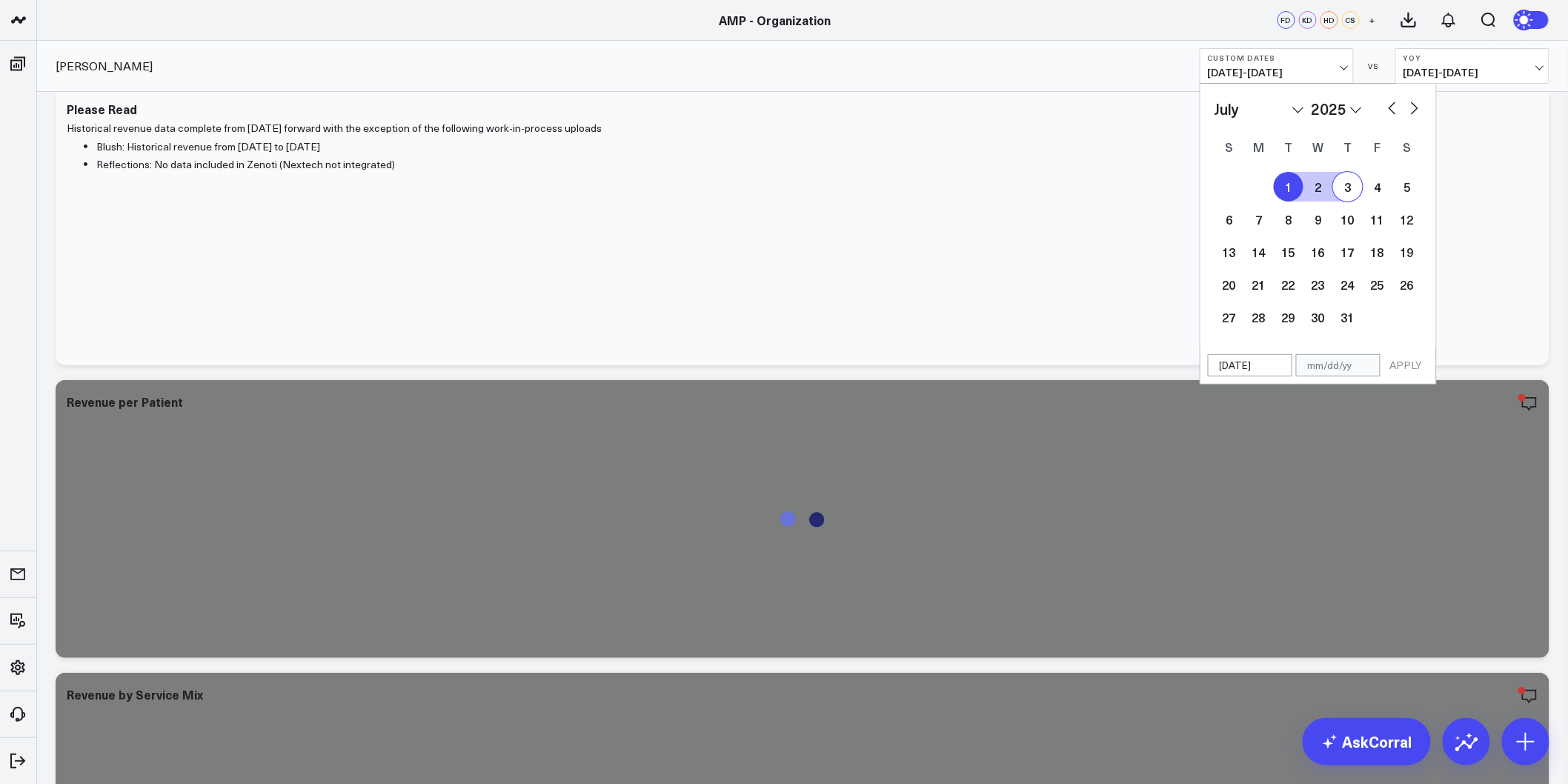
select select "7"
select select "2025"
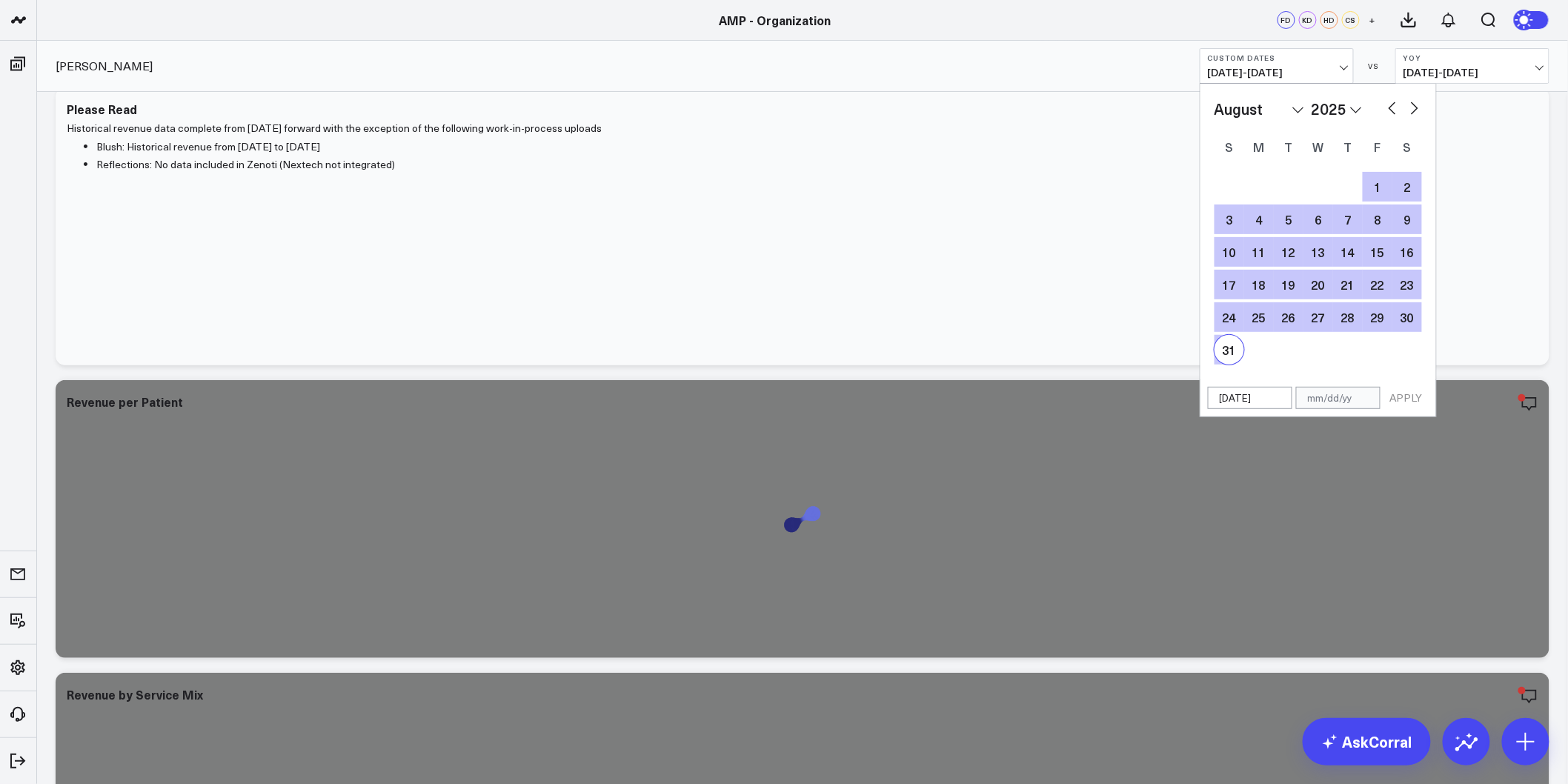
click at [1224, 346] on div "31" at bounding box center [1229, 349] width 30 height 30
type input "08/31/25"
select select "7"
select select "2025"
click at [1412, 402] on button "APPLY" at bounding box center [1407, 398] width 45 height 22
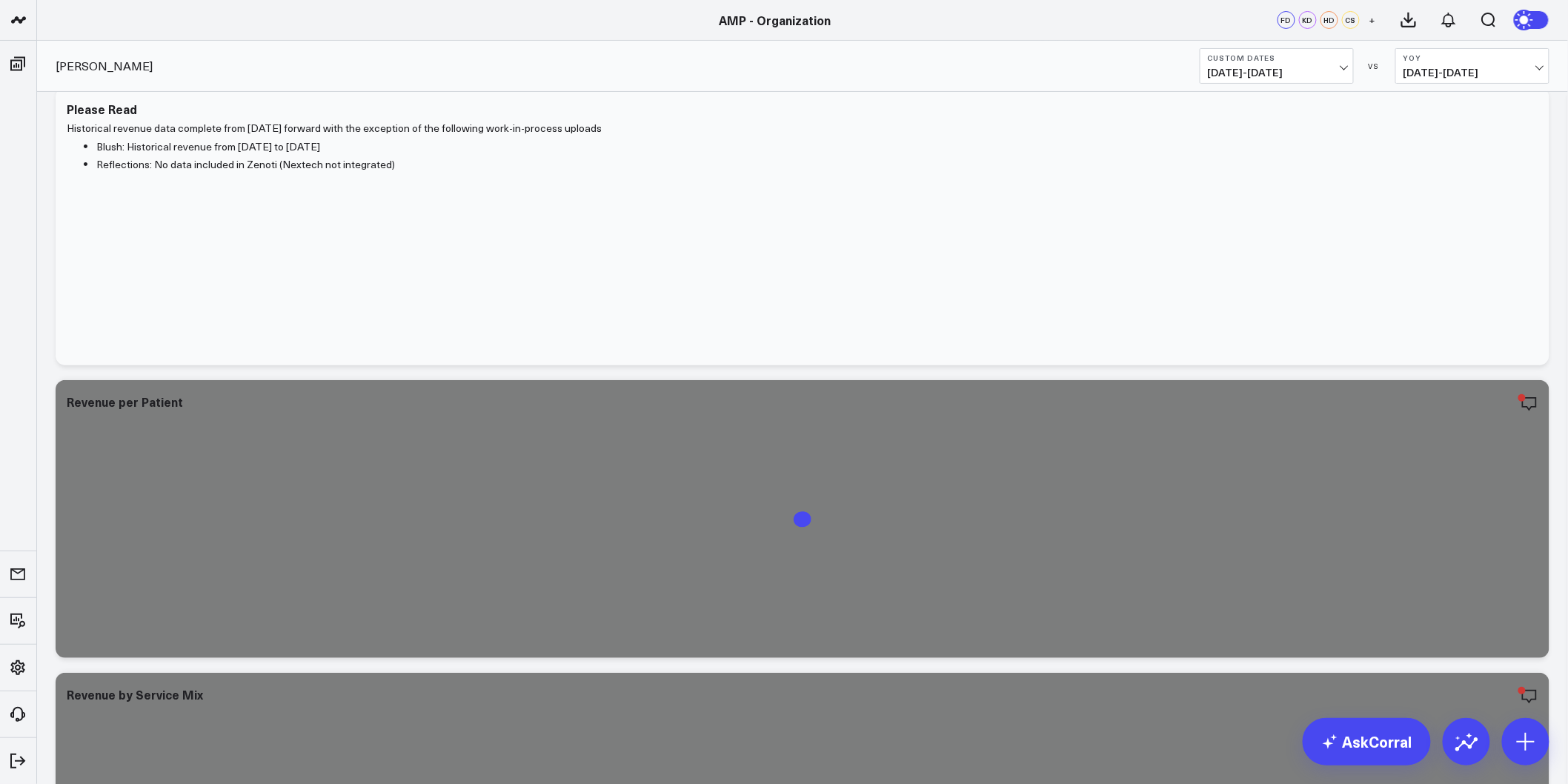
click at [1522, 72] on span "08/25/24 - 09/23/24" at bounding box center [1473, 73] width 138 height 12
click at [1466, 152] on link "YoY" at bounding box center [1472, 155] width 152 height 28
click at [1529, 75] on span "08/25/24 - 09/23/24" at bounding box center [1473, 73] width 138 height 12
click at [1454, 99] on link "Previous Period" at bounding box center [1472, 97] width 152 height 28
click at [1532, 75] on span "04/30/25 - 06/30/25" at bounding box center [1473, 73] width 138 height 12
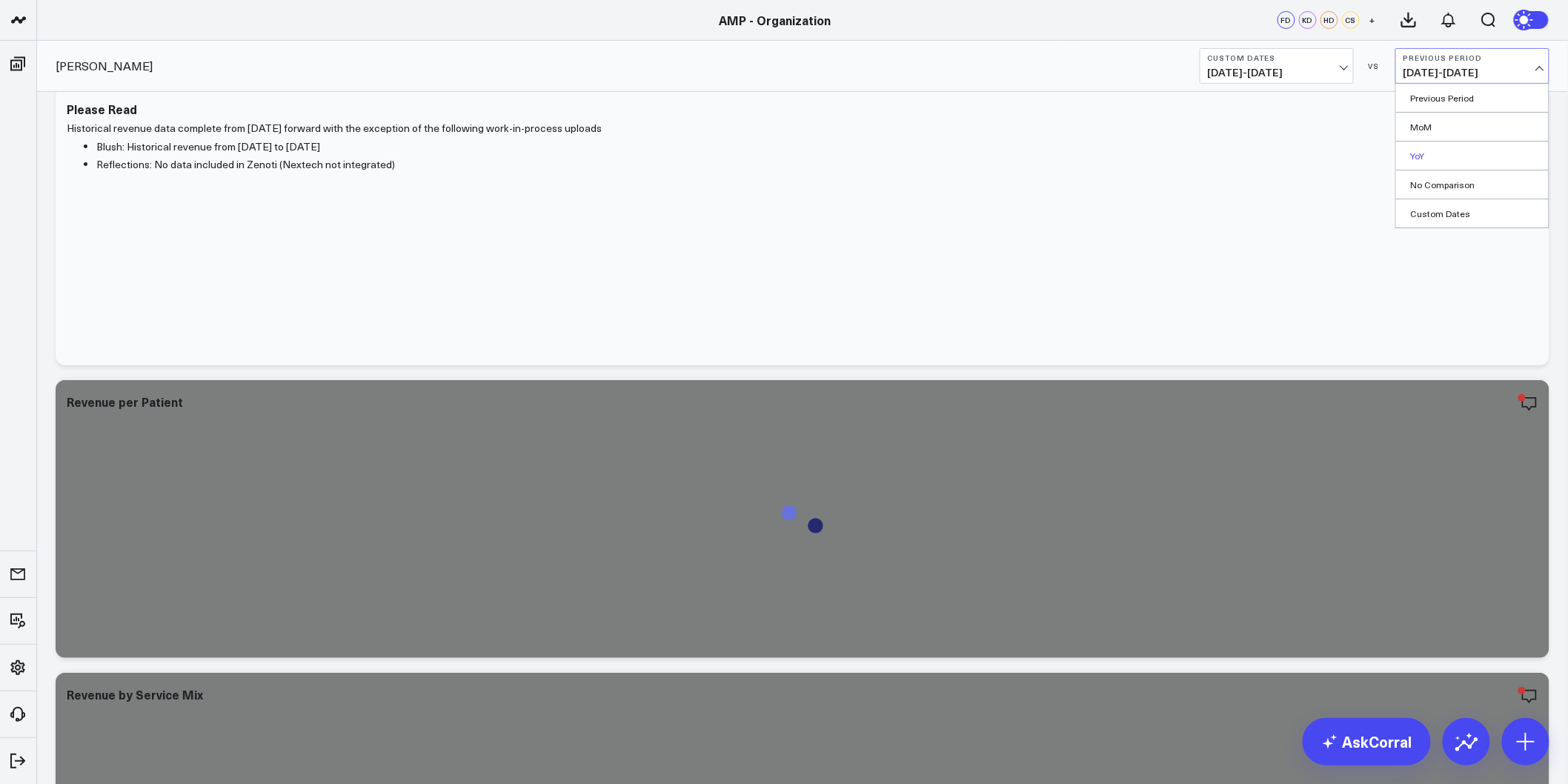
click at [1470, 157] on link "YoY" at bounding box center [1472, 155] width 152 height 28
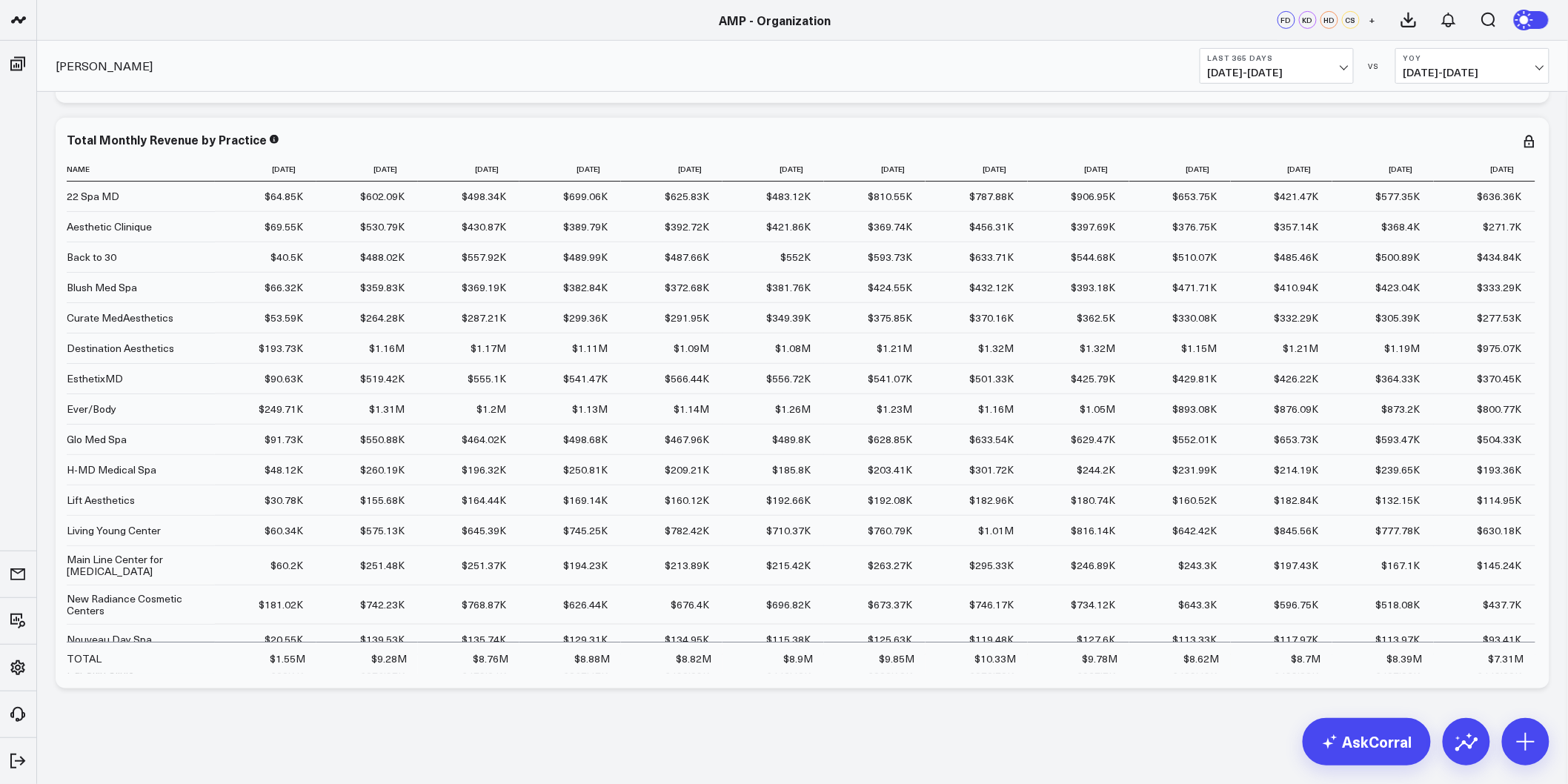
scroll to position [12032, 0]
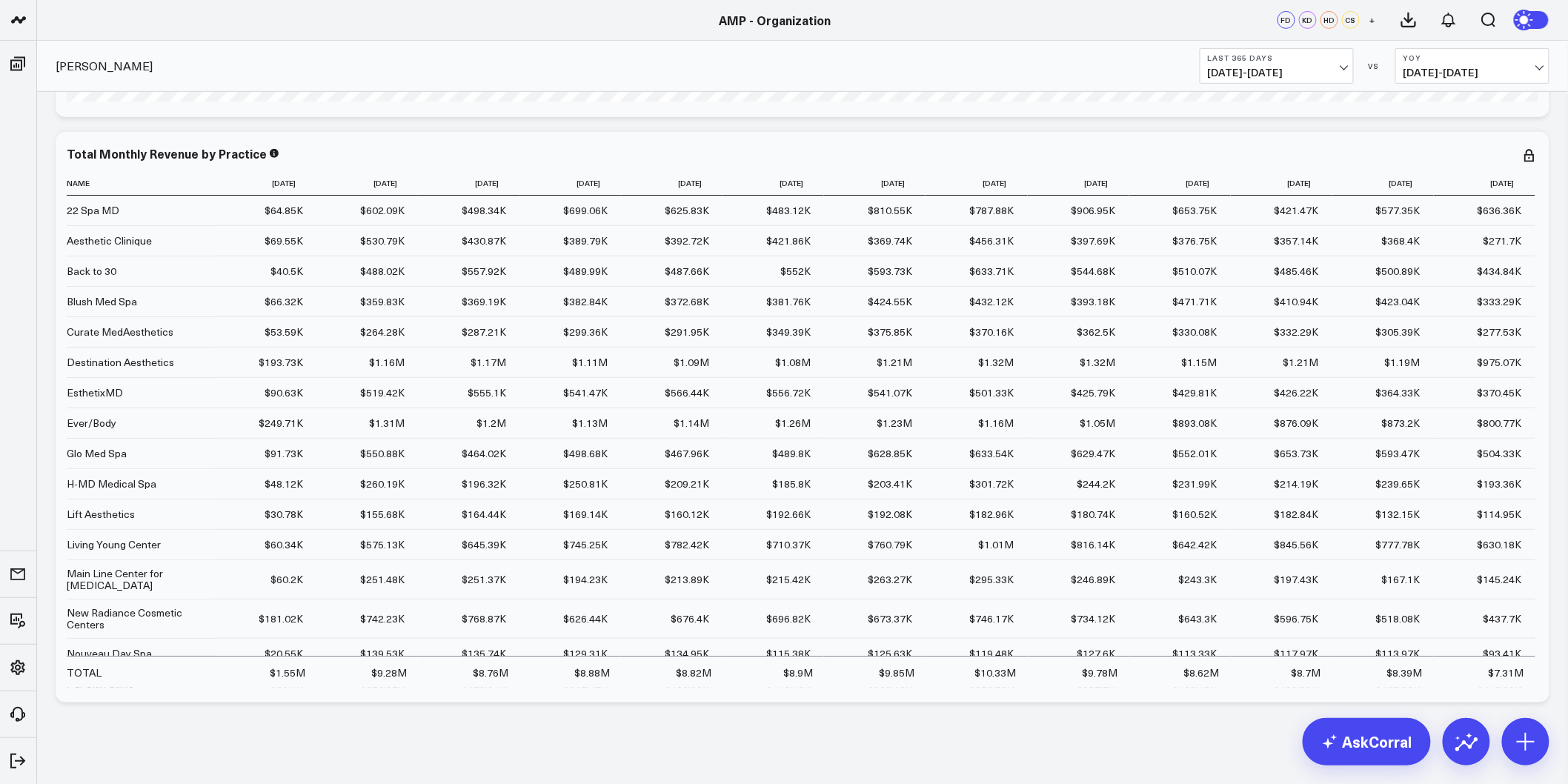
click at [1330, 71] on span "[DATE] - [DATE]" at bounding box center [1277, 73] width 138 height 12
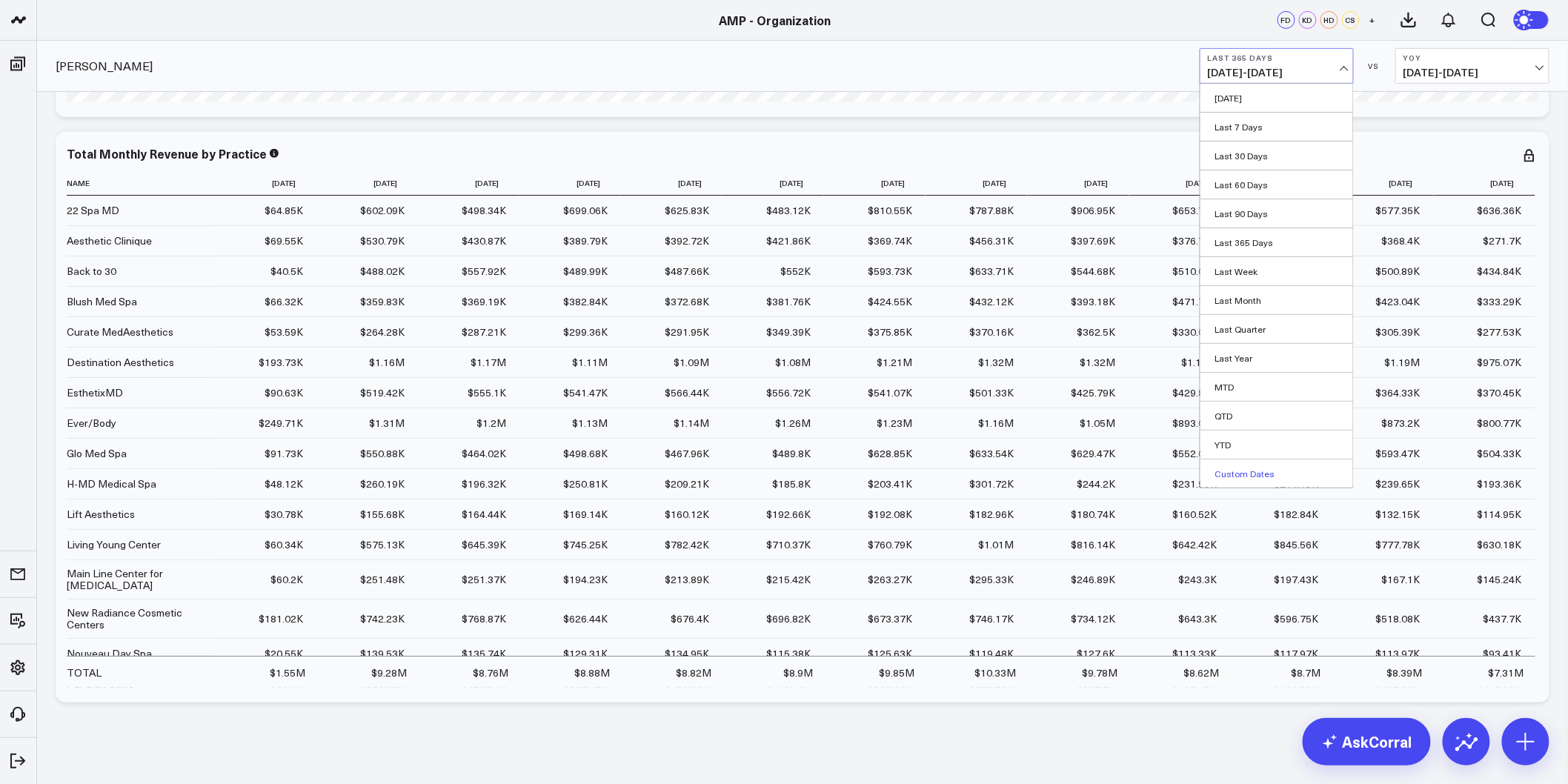
click at [1250, 473] on link "Custom Dates" at bounding box center [1277, 473] width 152 height 28
select select "8"
select select "2025"
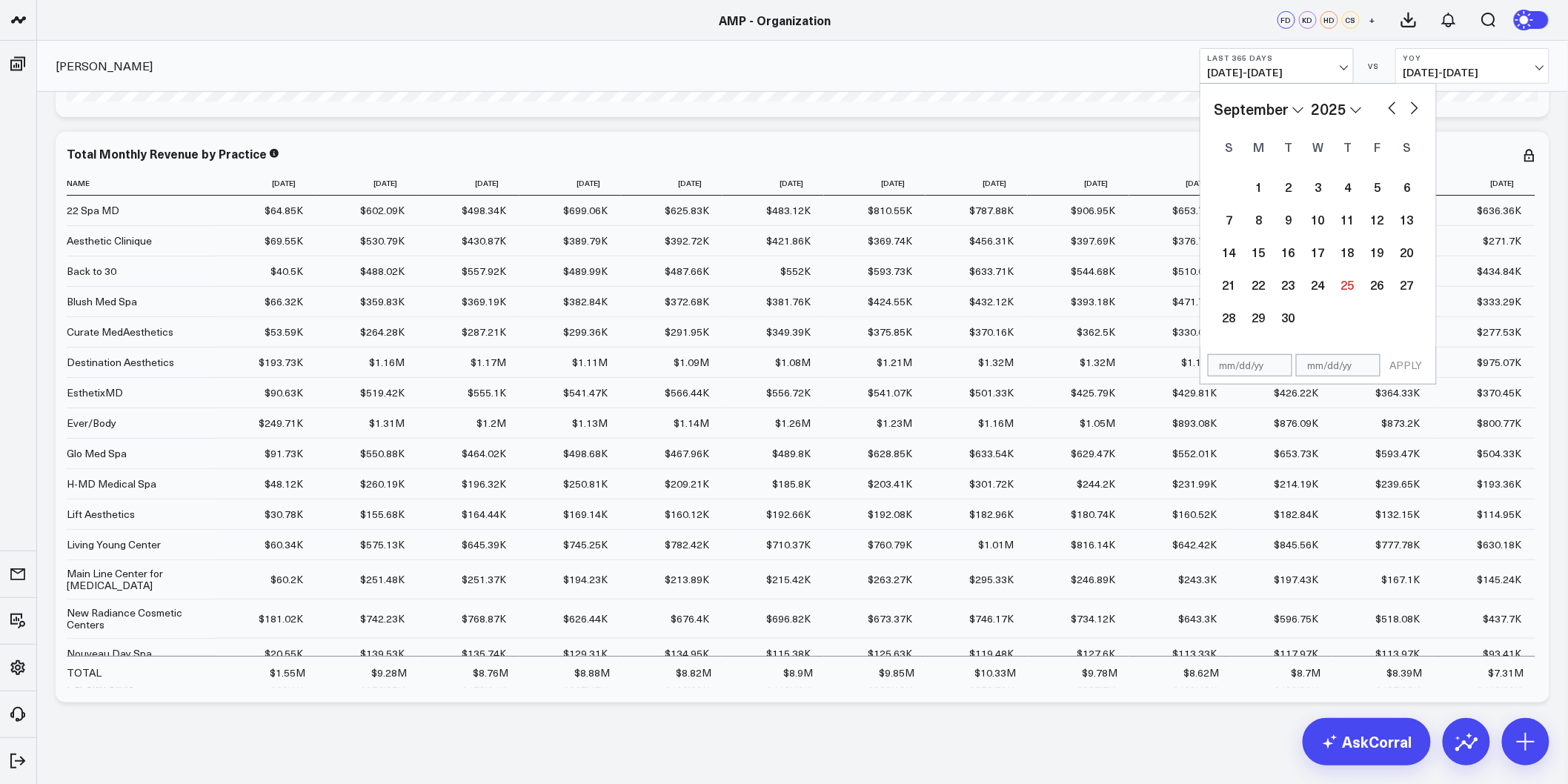
click at [1288, 109] on select "January February March April May June July August September October November De…" at bounding box center [1259, 109] width 89 height 22
select select "2025"
click at [1350, 105] on select "2026 2025 2024 2023 2022 2021 2020 2019 2018 2017 2016 2015 2014 2013 2012 2011…" at bounding box center [1337, 109] width 50 height 22
select select "2024"
click at [1263, 187] on div "1" at bounding box center [1259, 186] width 30 height 30
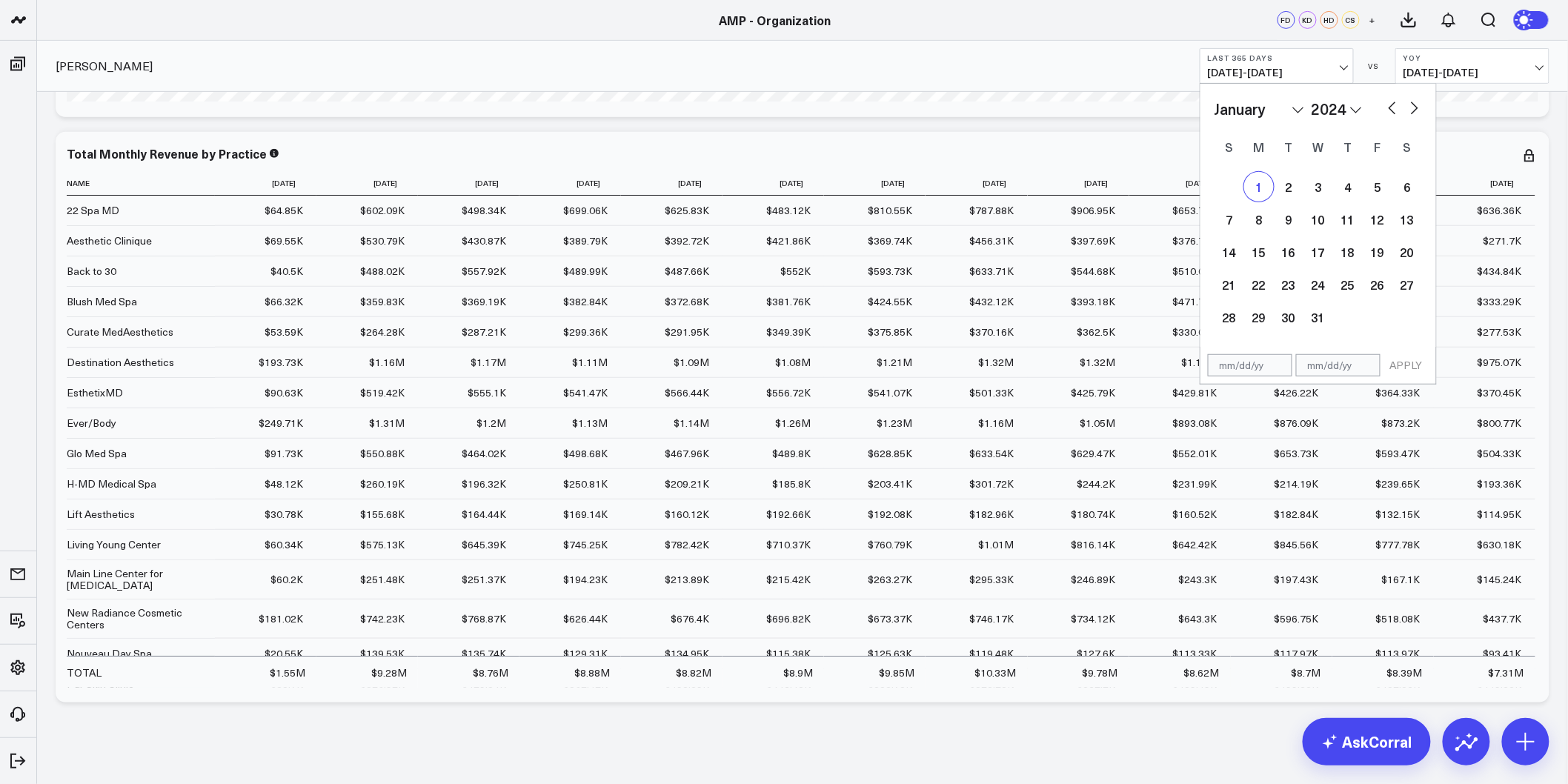
type input "[DATE]"
select select "2024"
click at [1301, 107] on select "January February March April May June July August September October November De…" at bounding box center [1259, 109] width 89 height 22
select select "7"
select select "2024"
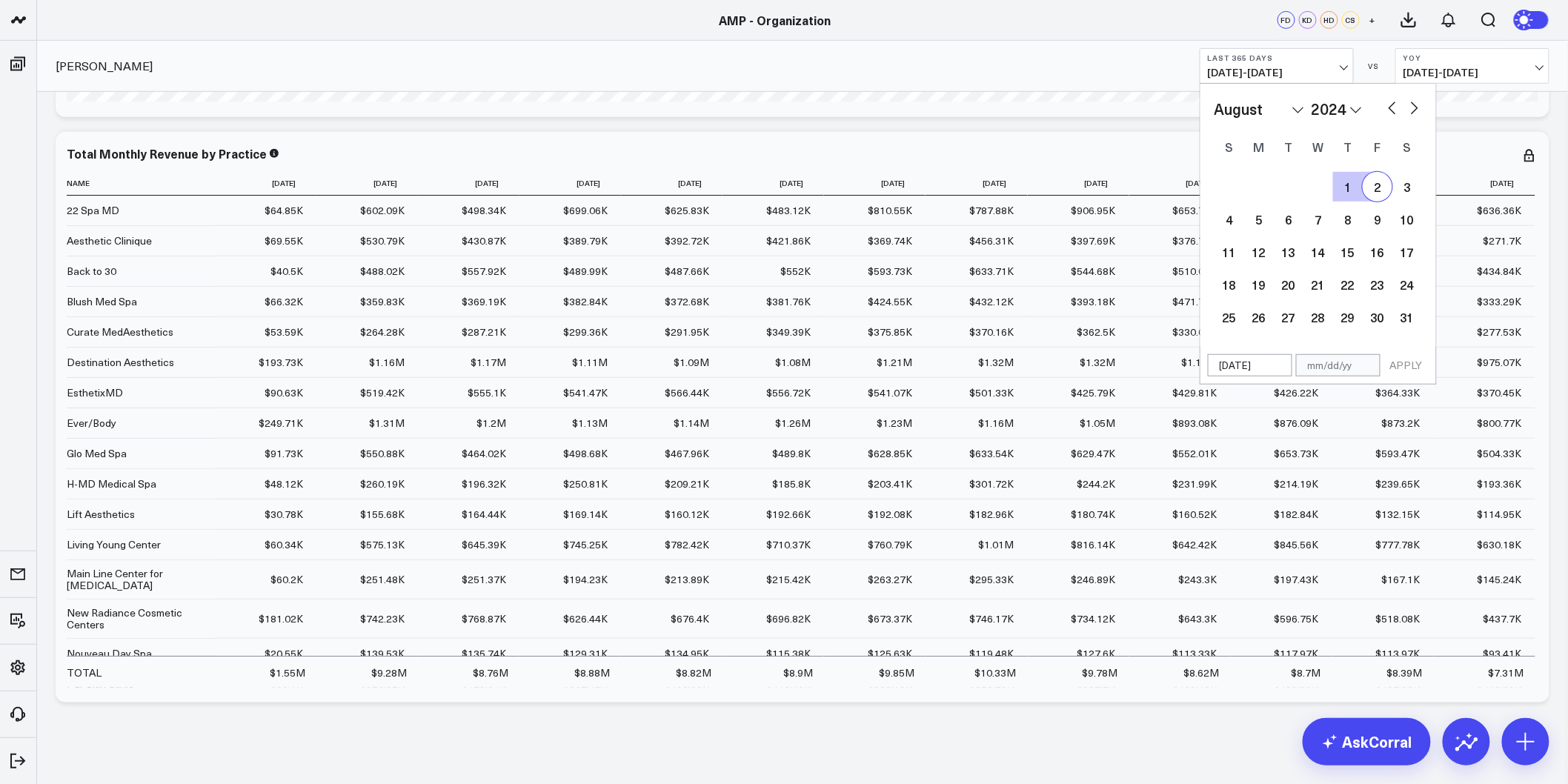
click at [1346, 110] on select "2026 2025 2024 2023 2022 2021 2020 2019 2018 2017 2016 2015 2014 2013 2012 2011…" at bounding box center [1337, 109] width 50 height 22
select select "7"
select select "2025"
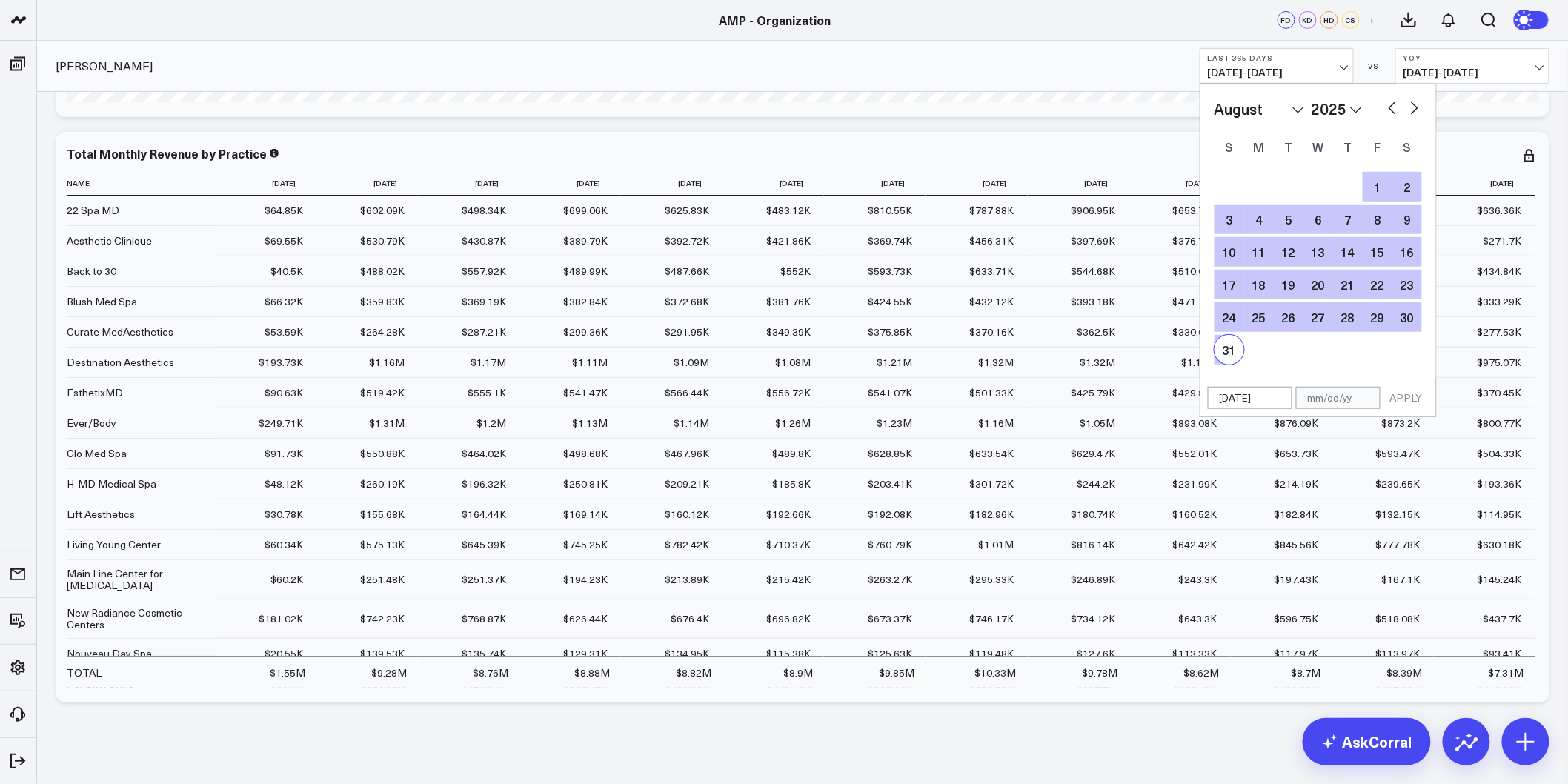
click at [1228, 343] on div "31" at bounding box center [1229, 349] width 30 height 30
type input "08/31/25"
select select "7"
select select "2025"
click at [1409, 398] on button "APPLY" at bounding box center [1407, 398] width 45 height 22
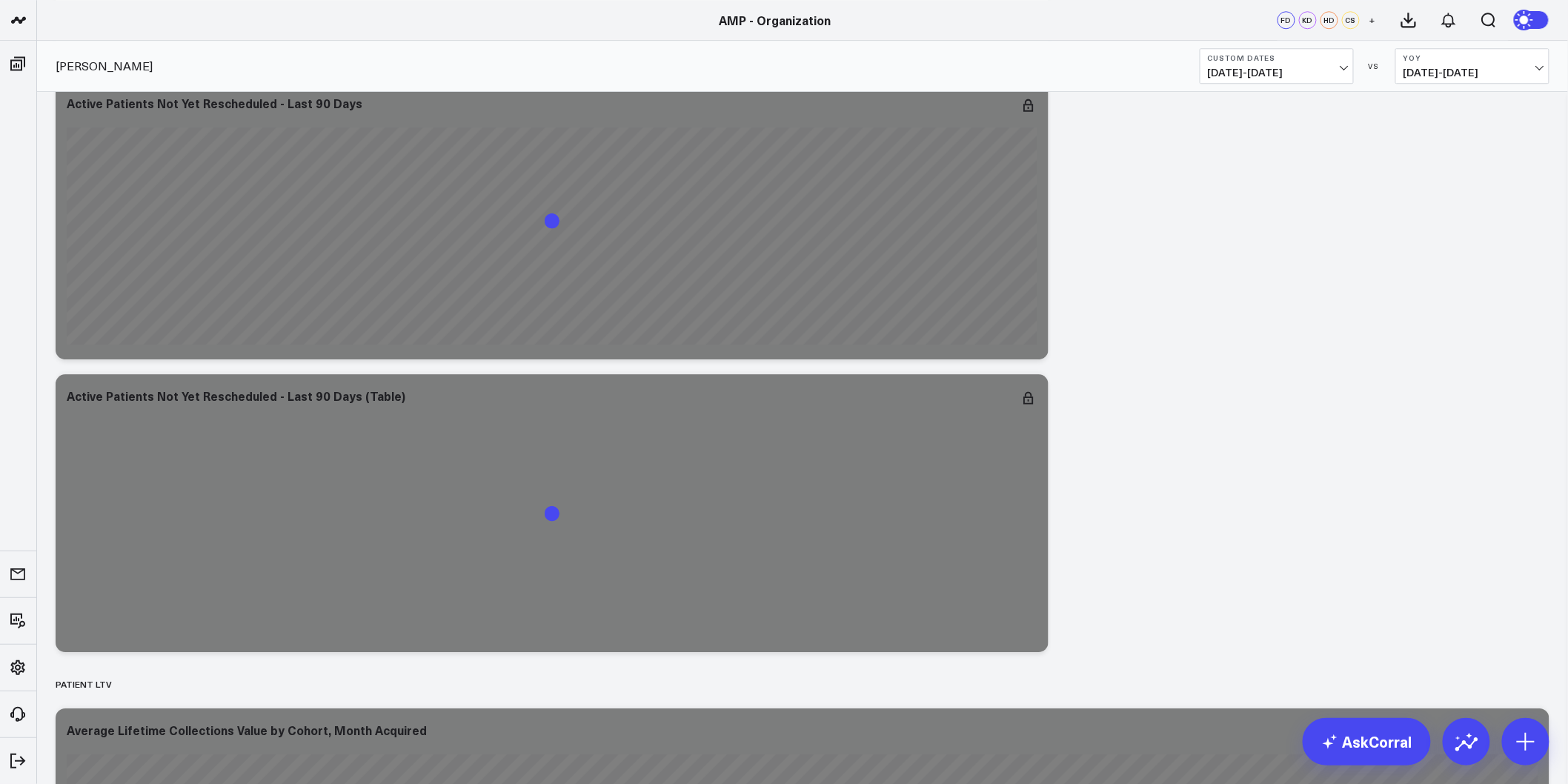
scroll to position [8706, 0]
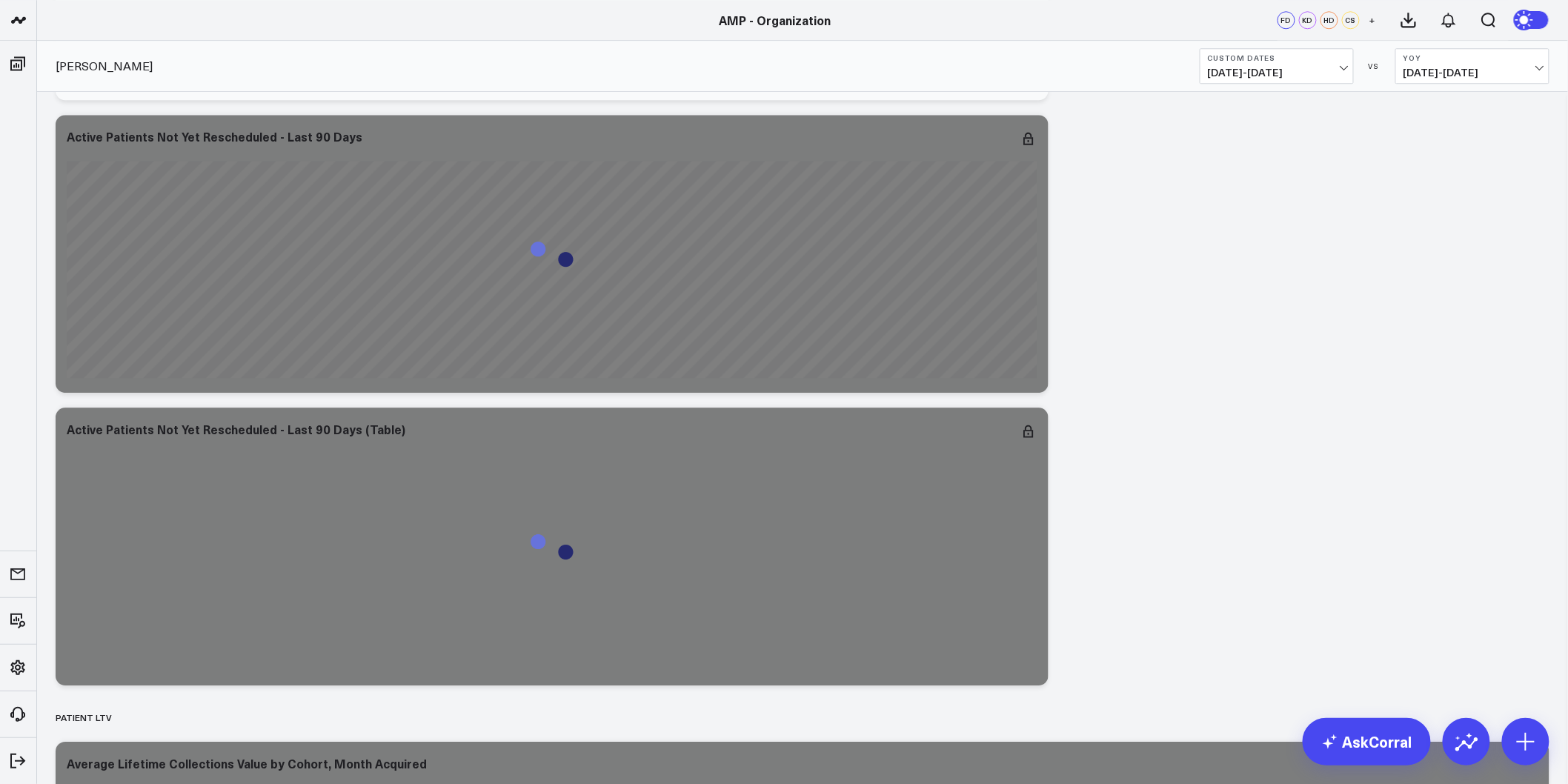
drag, startPoint x: 1476, startPoint y: 448, endPoint x: 1425, endPoint y: 168, distance: 284.6
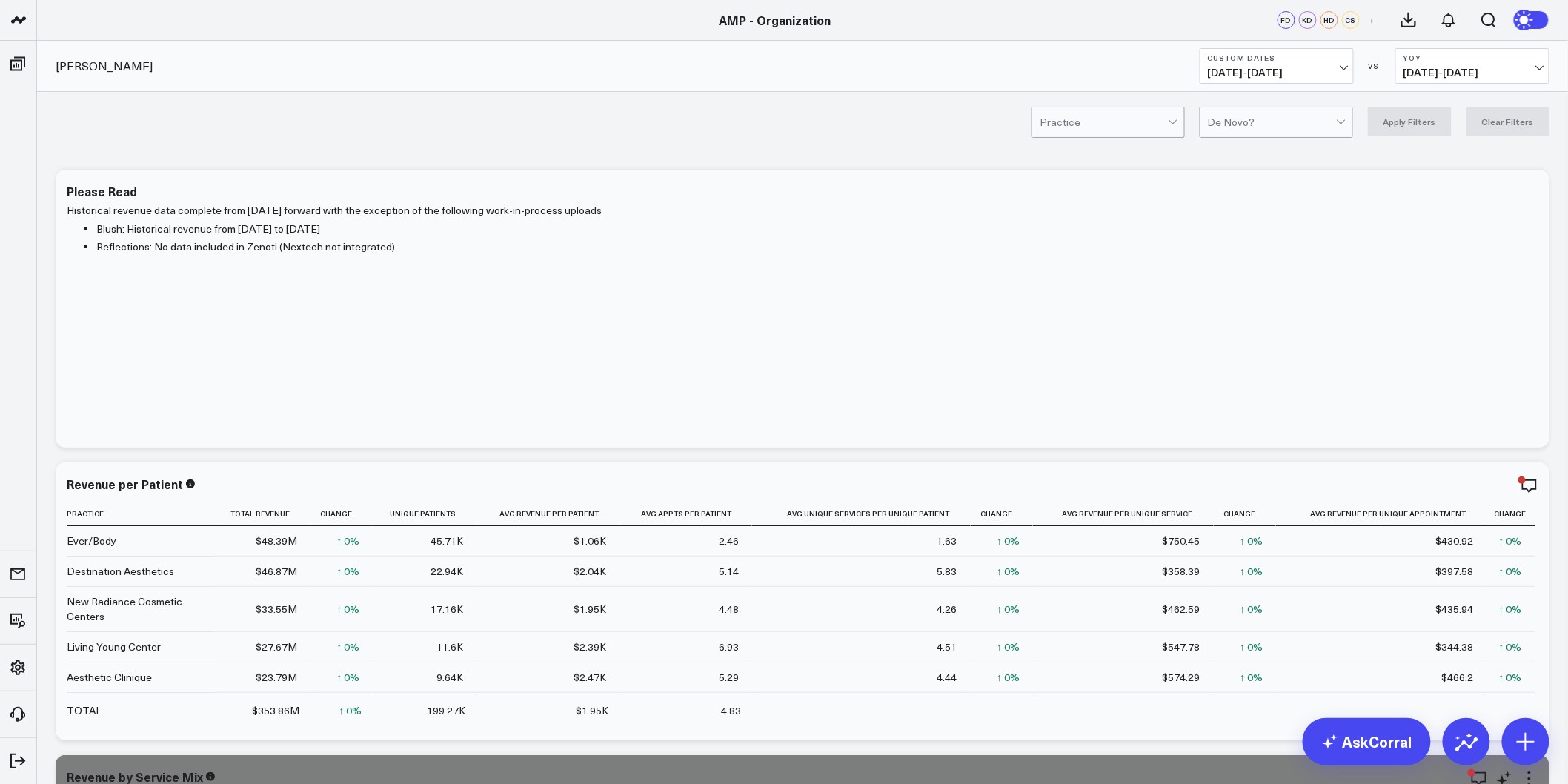
scroll to position [411, 0]
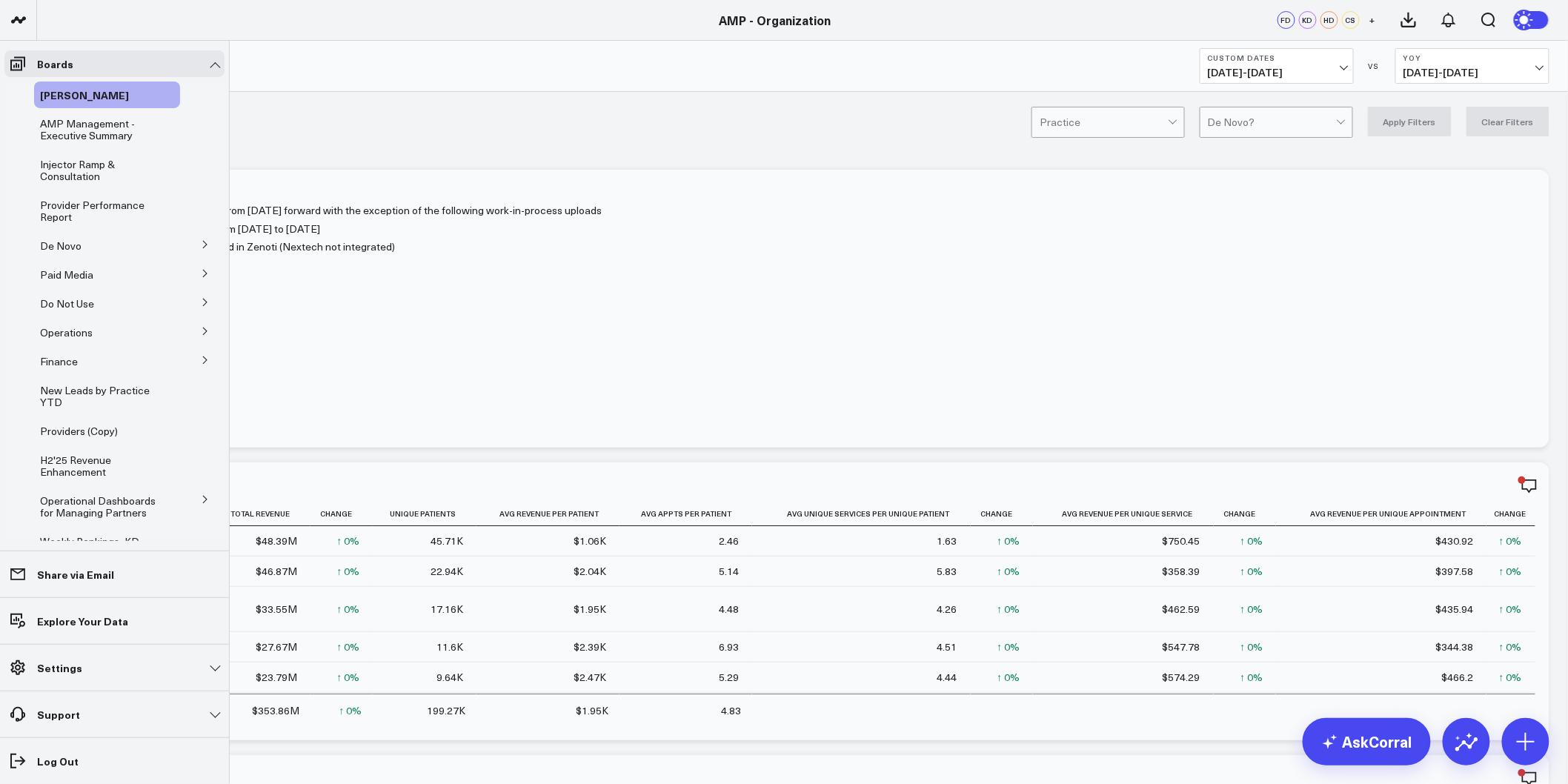
click at [186, 243] on button at bounding box center [206, 244] width 39 height 22
click at [85, 311] on span "De Novo Charts" at bounding box center [86, 310] width 76 height 15
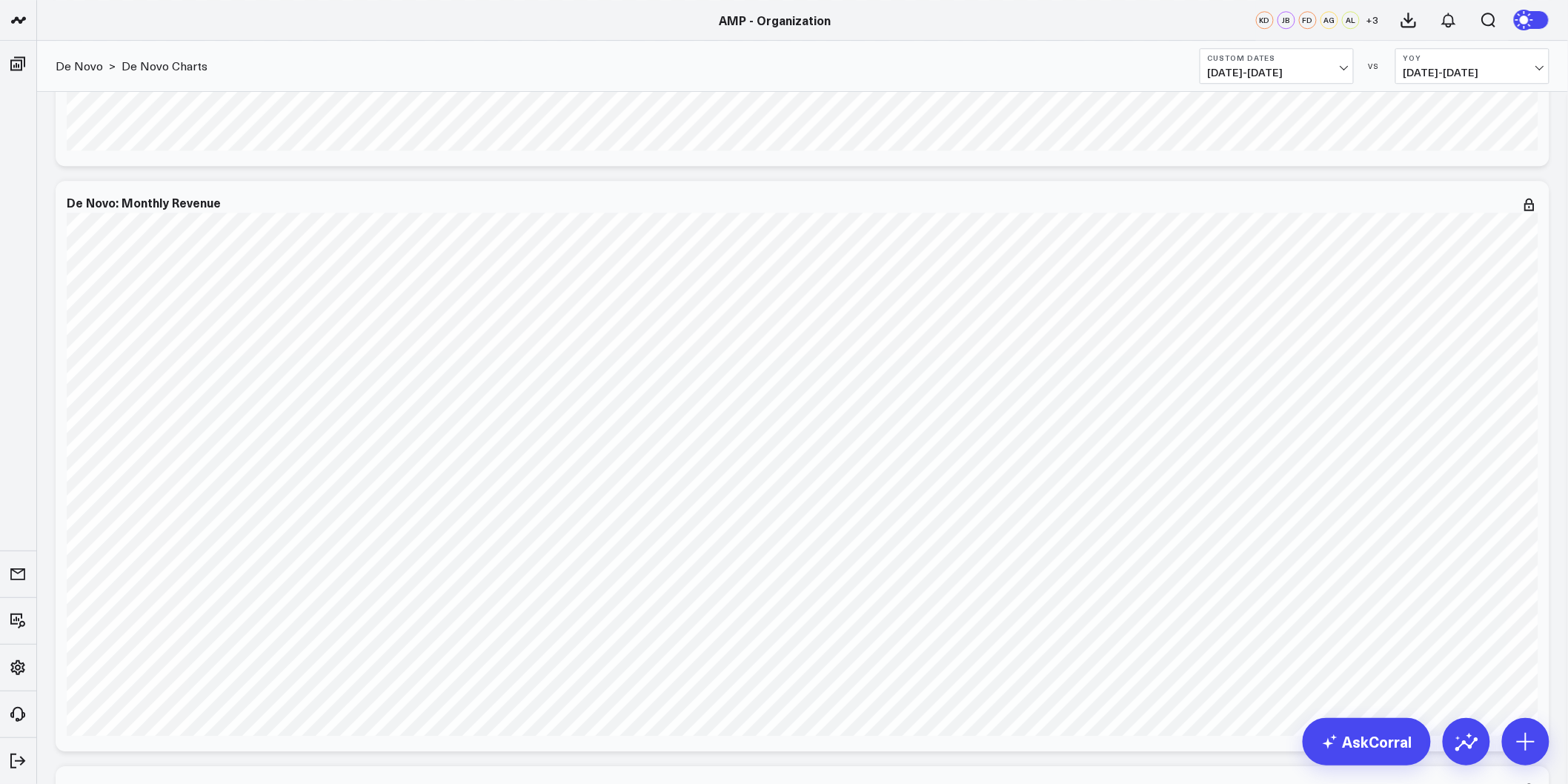
scroll to position [1811, 0]
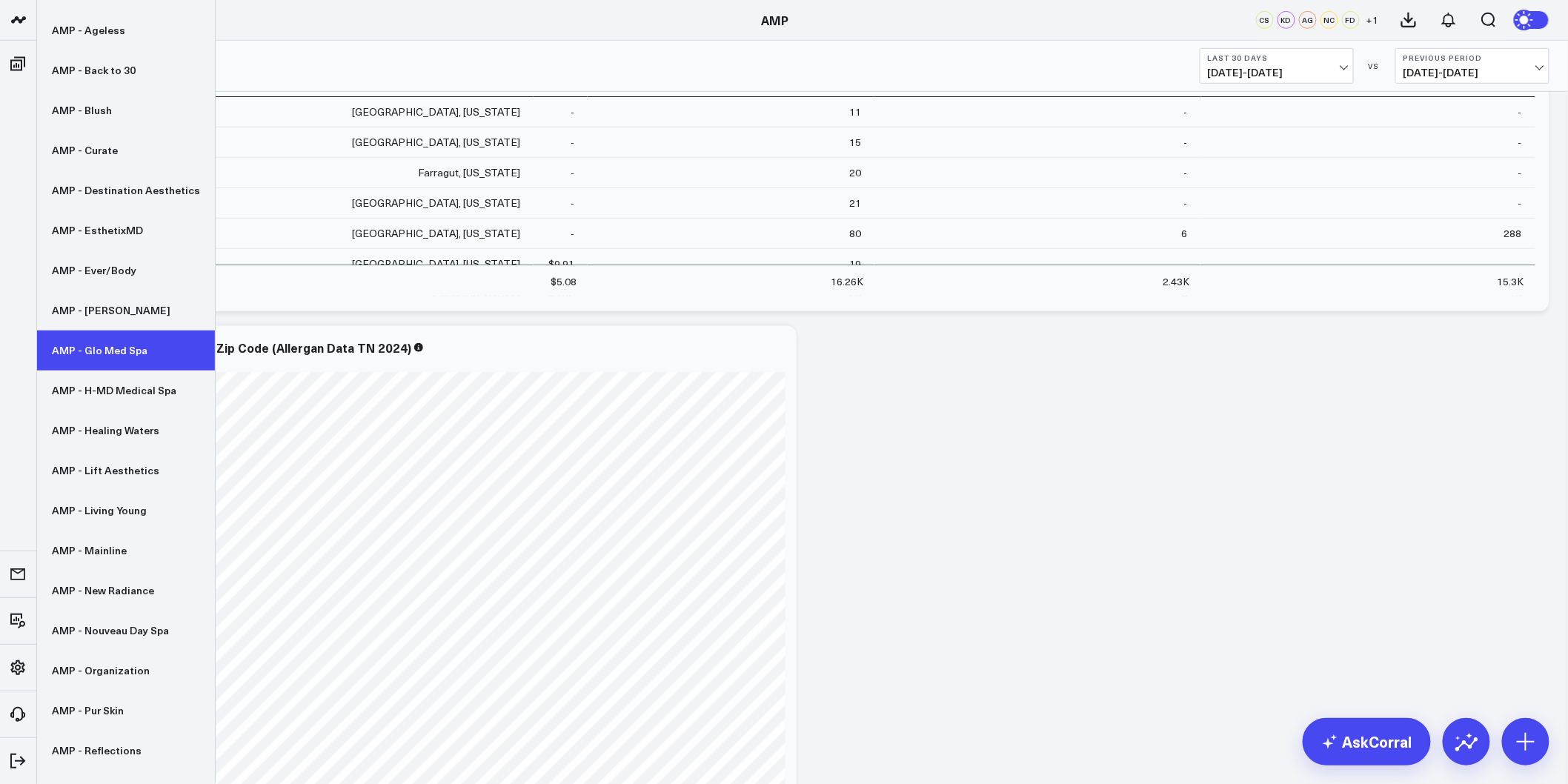
scroll to position [46, 0]
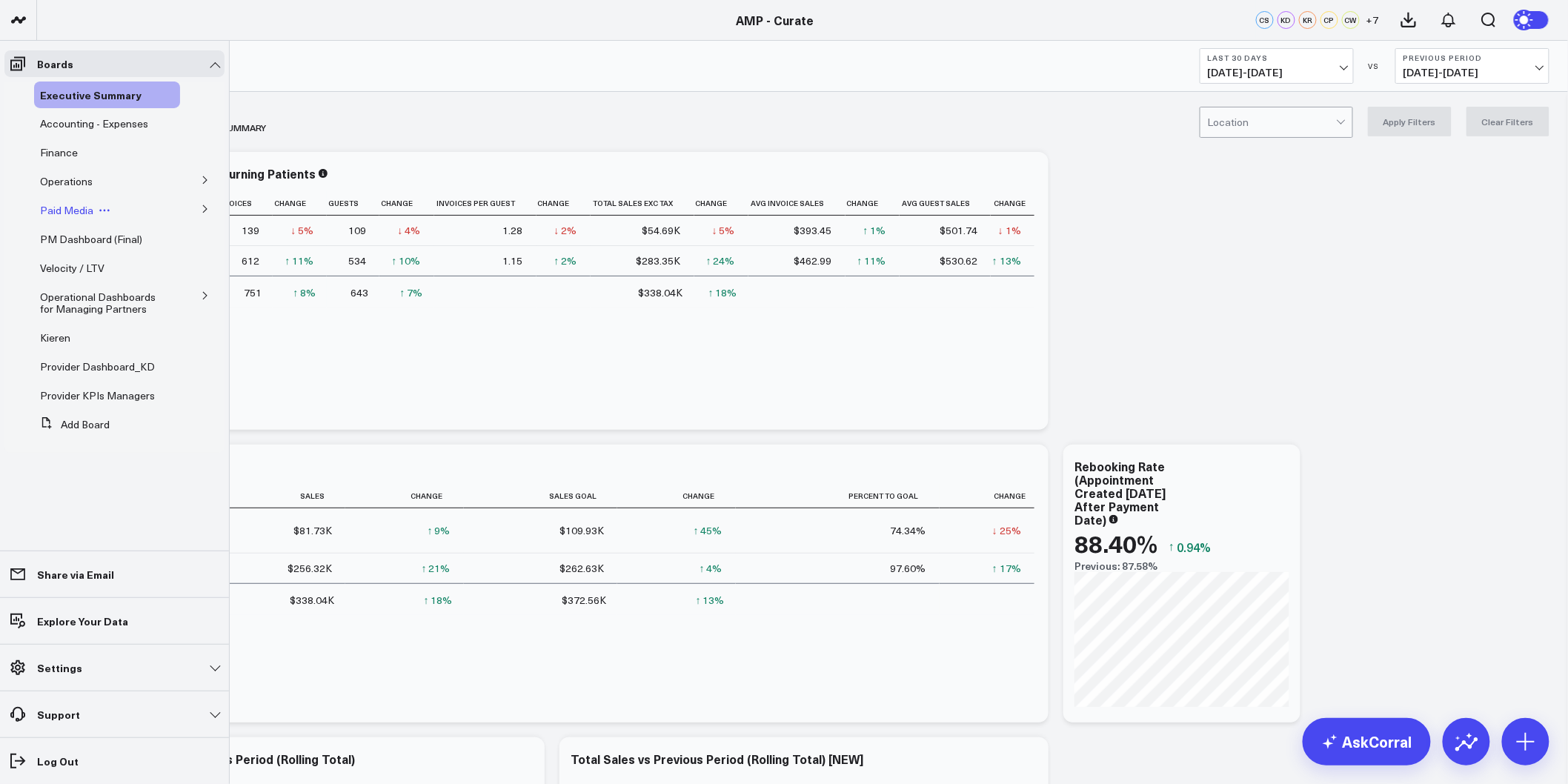
click at [83, 212] on span "Paid Media" at bounding box center [66, 210] width 53 height 15
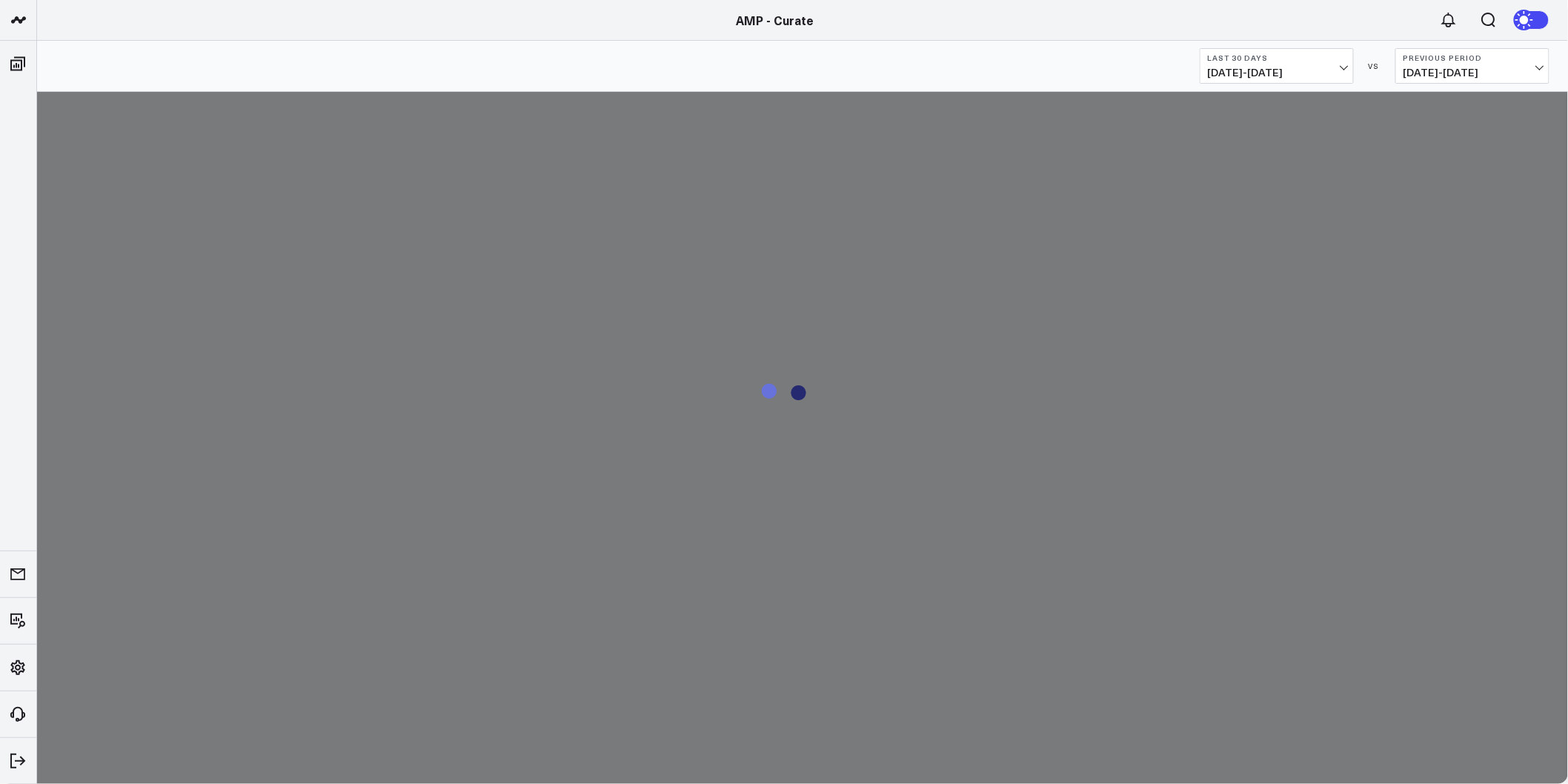
click at [1286, 82] on button "Last 30 Days [DATE] - [DATE]" at bounding box center [1277, 66] width 154 height 36
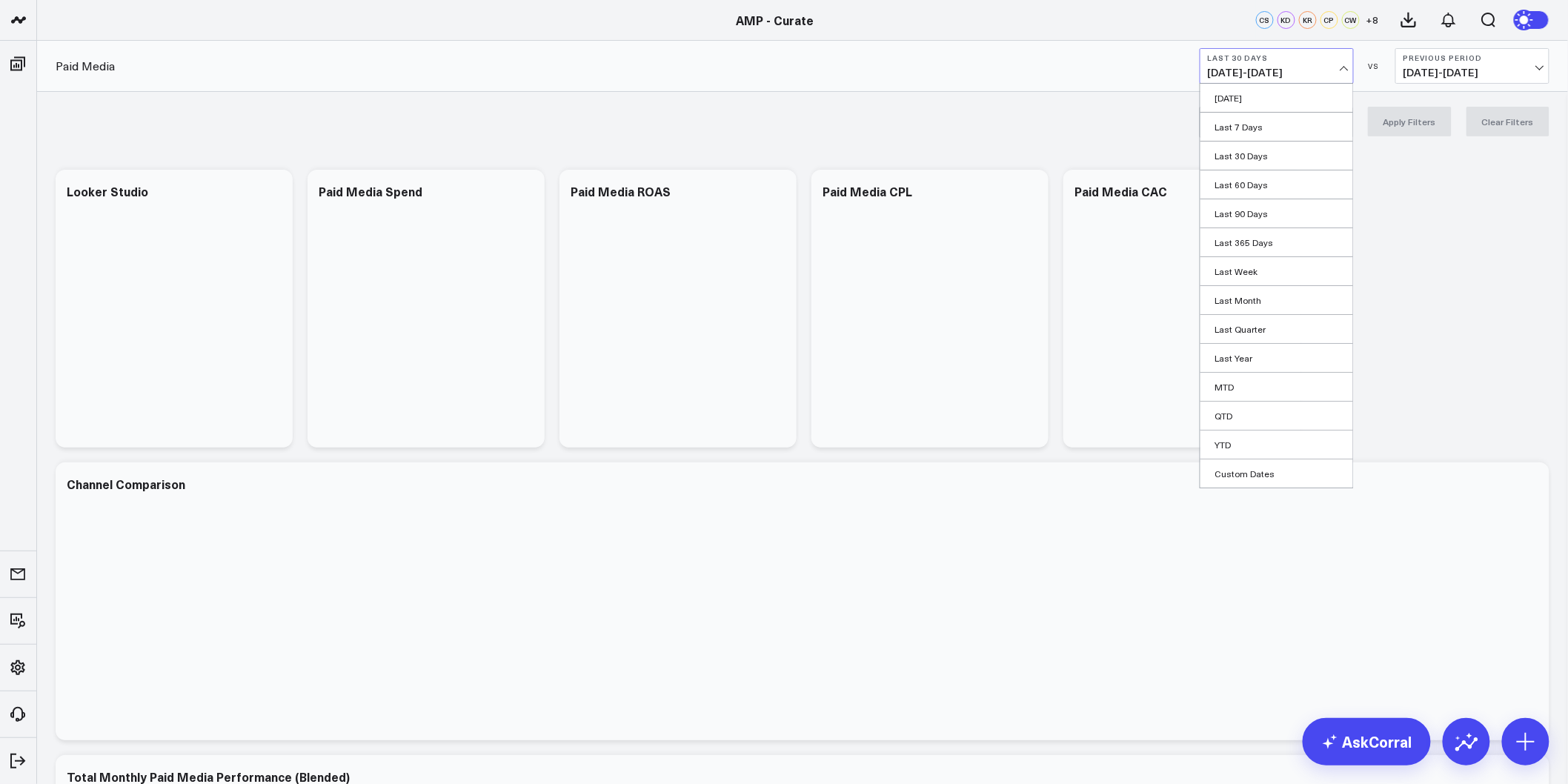
click at [1287, 71] on span "[DATE] - [DATE]" at bounding box center [1277, 73] width 138 height 12
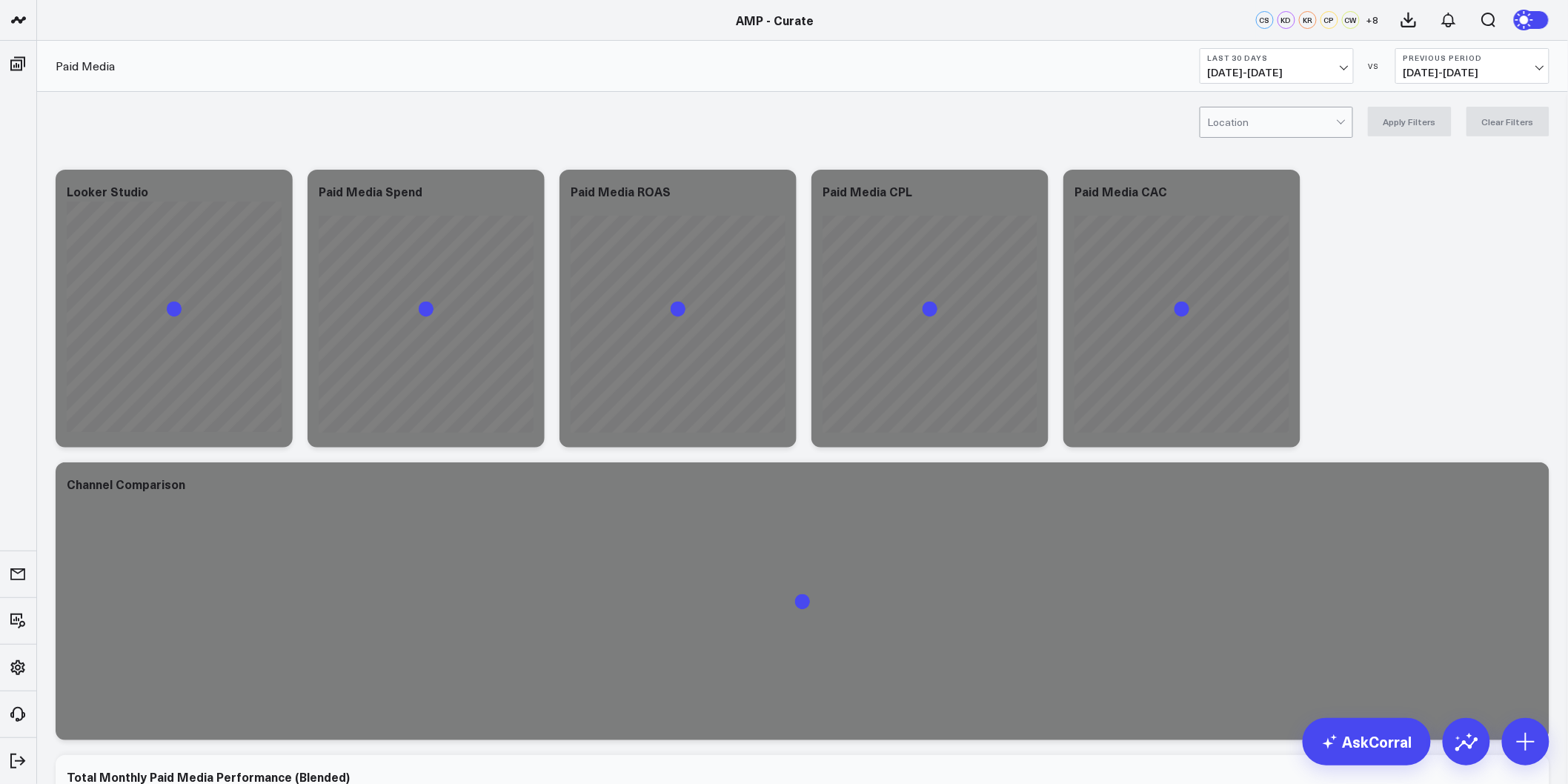
click at [1289, 79] on button "Last 30 Days [DATE] - [DATE]" at bounding box center [1277, 66] width 154 height 36
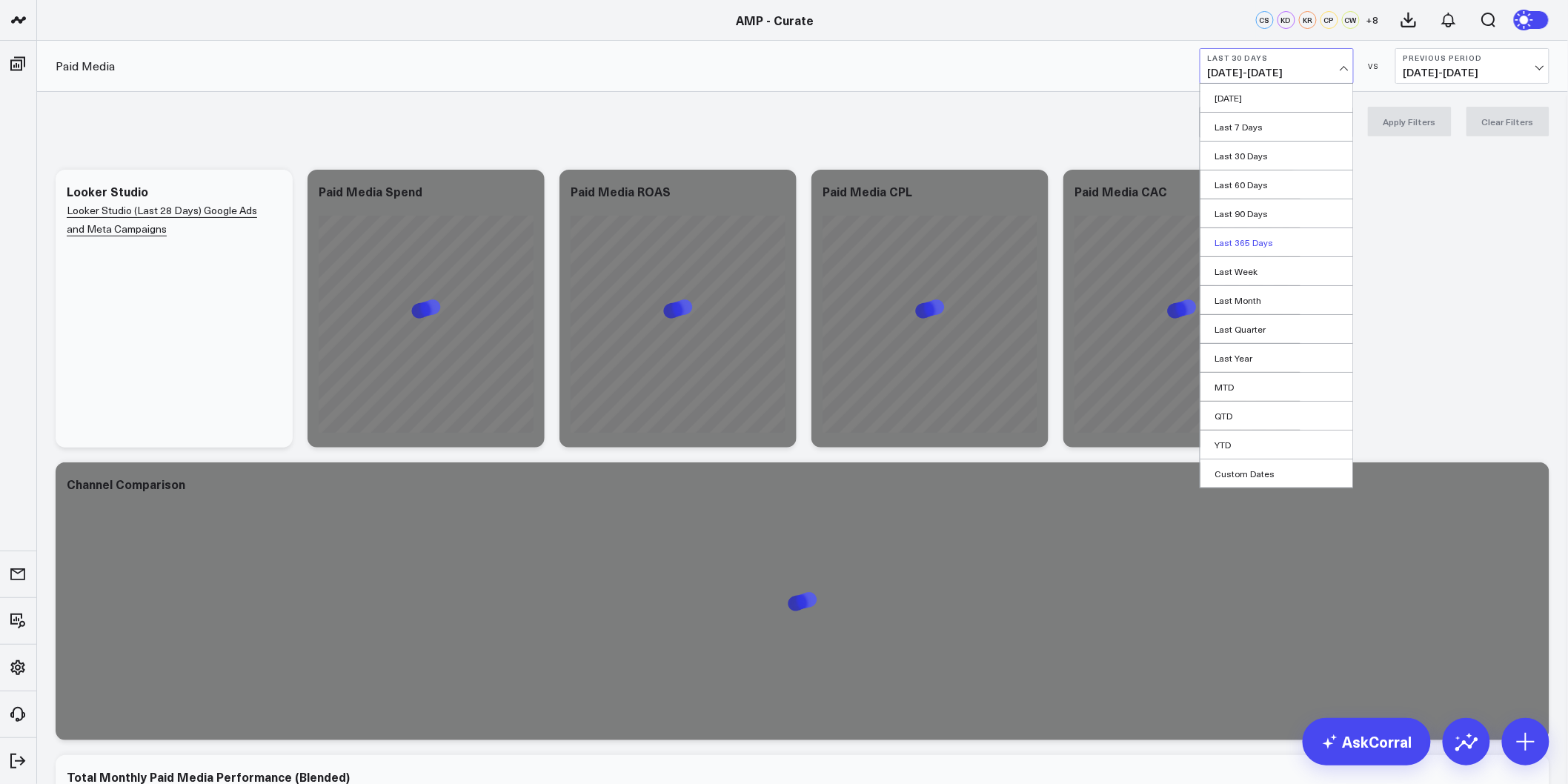
click at [1262, 233] on link "Last 365 Days" at bounding box center [1277, 242] width 152 height 28
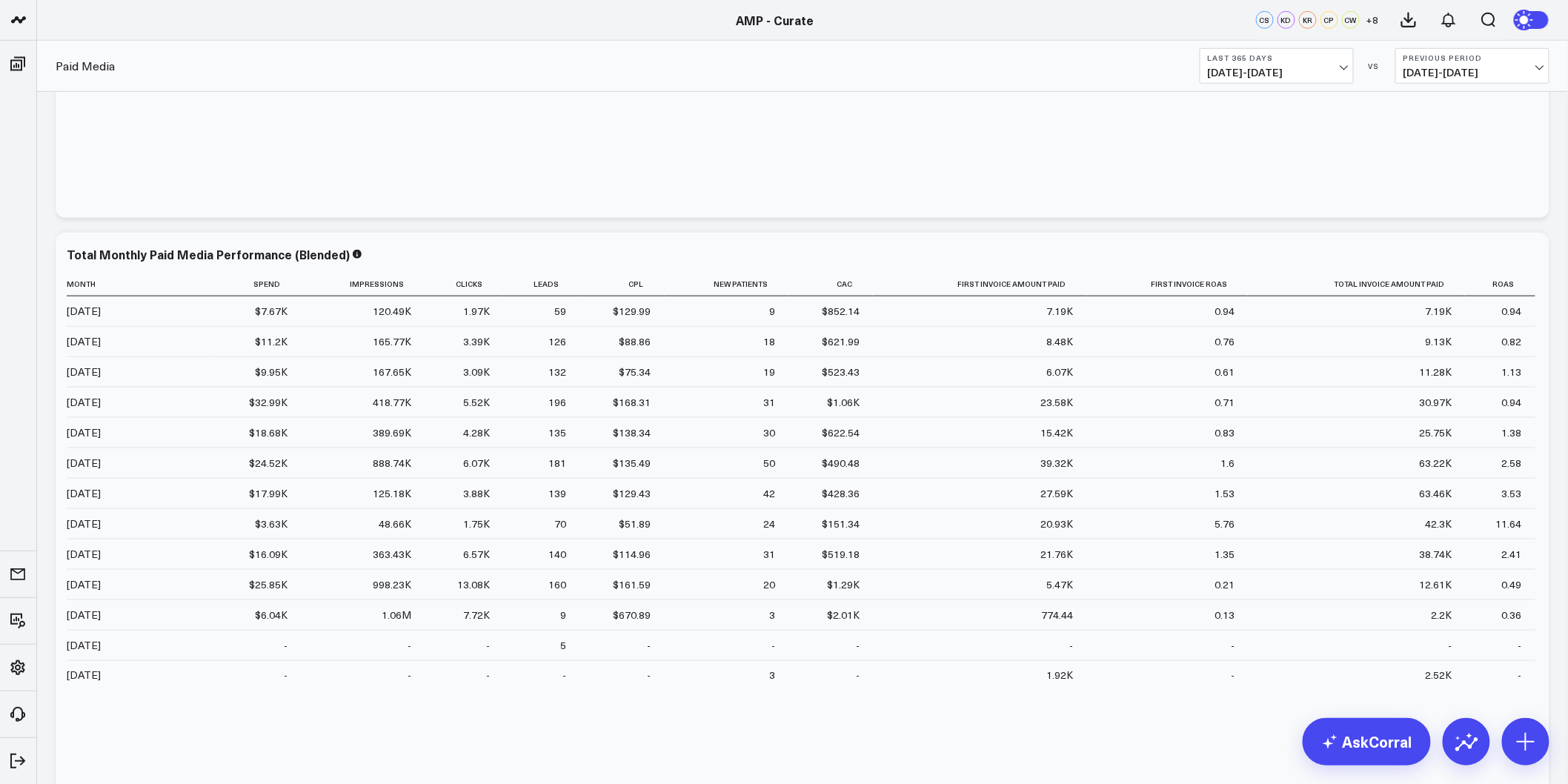
scroll to position [493, 0]
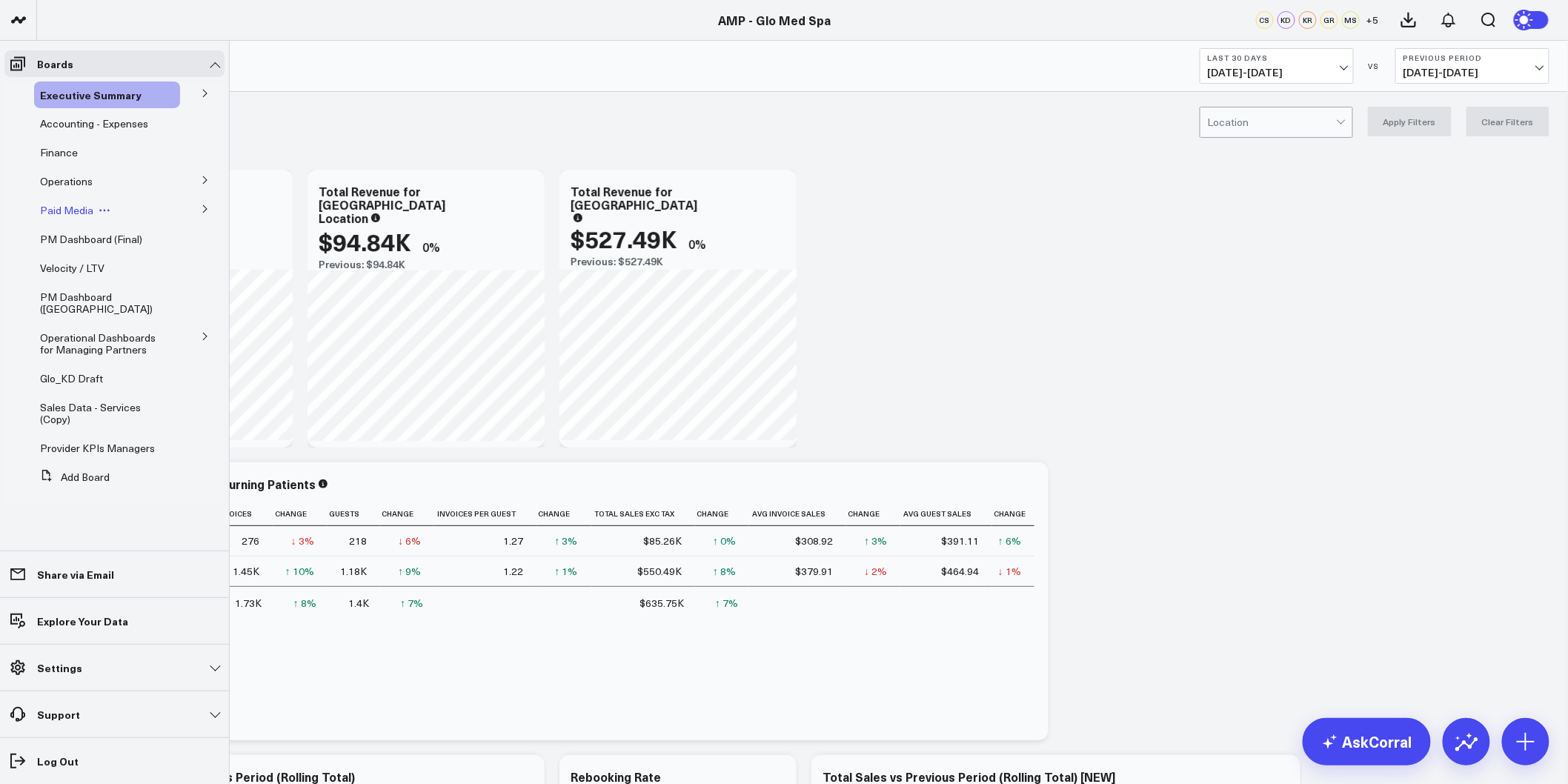
click at [64, 206] on span "Paid Media" at bounding box center [66, 210] width 53 height 15
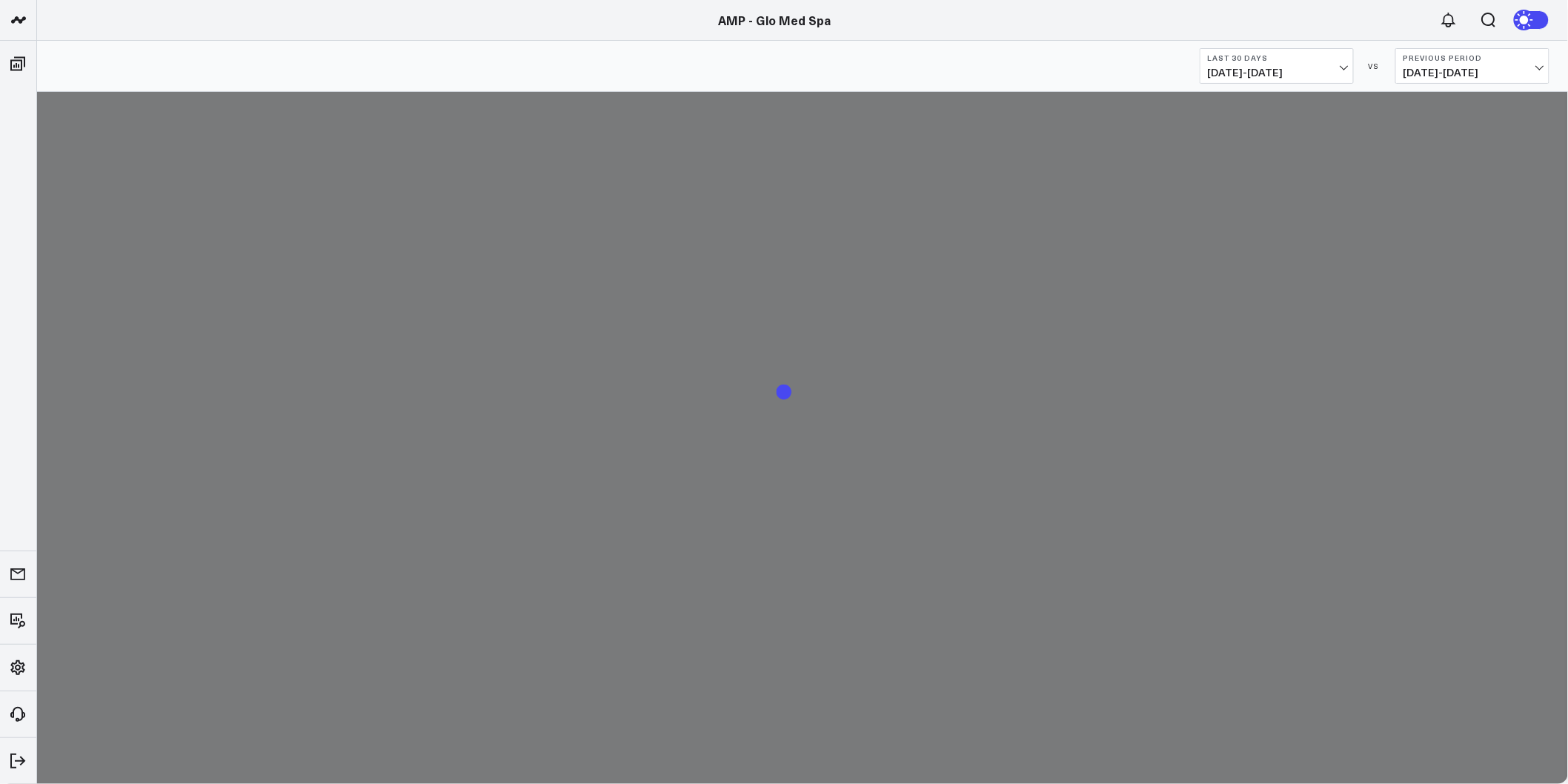
click at [1280, 75] on span "[DATE] - [DATE]" at bounding box center [1277, 73] width 138 height 12
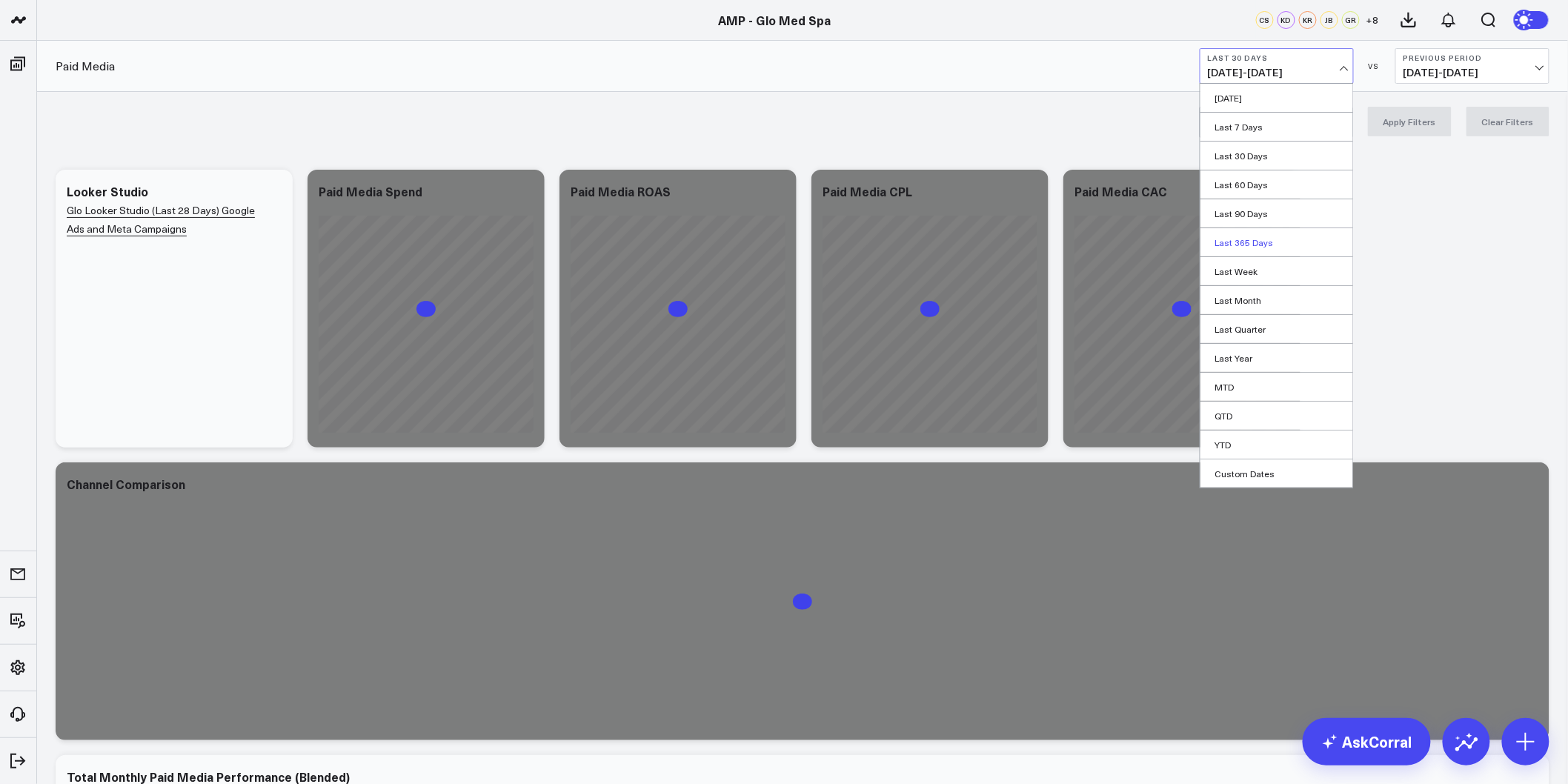
click at [1258, 243] on link "Last 365 Days" at bounding box center [1277, 242] width 152 height 28
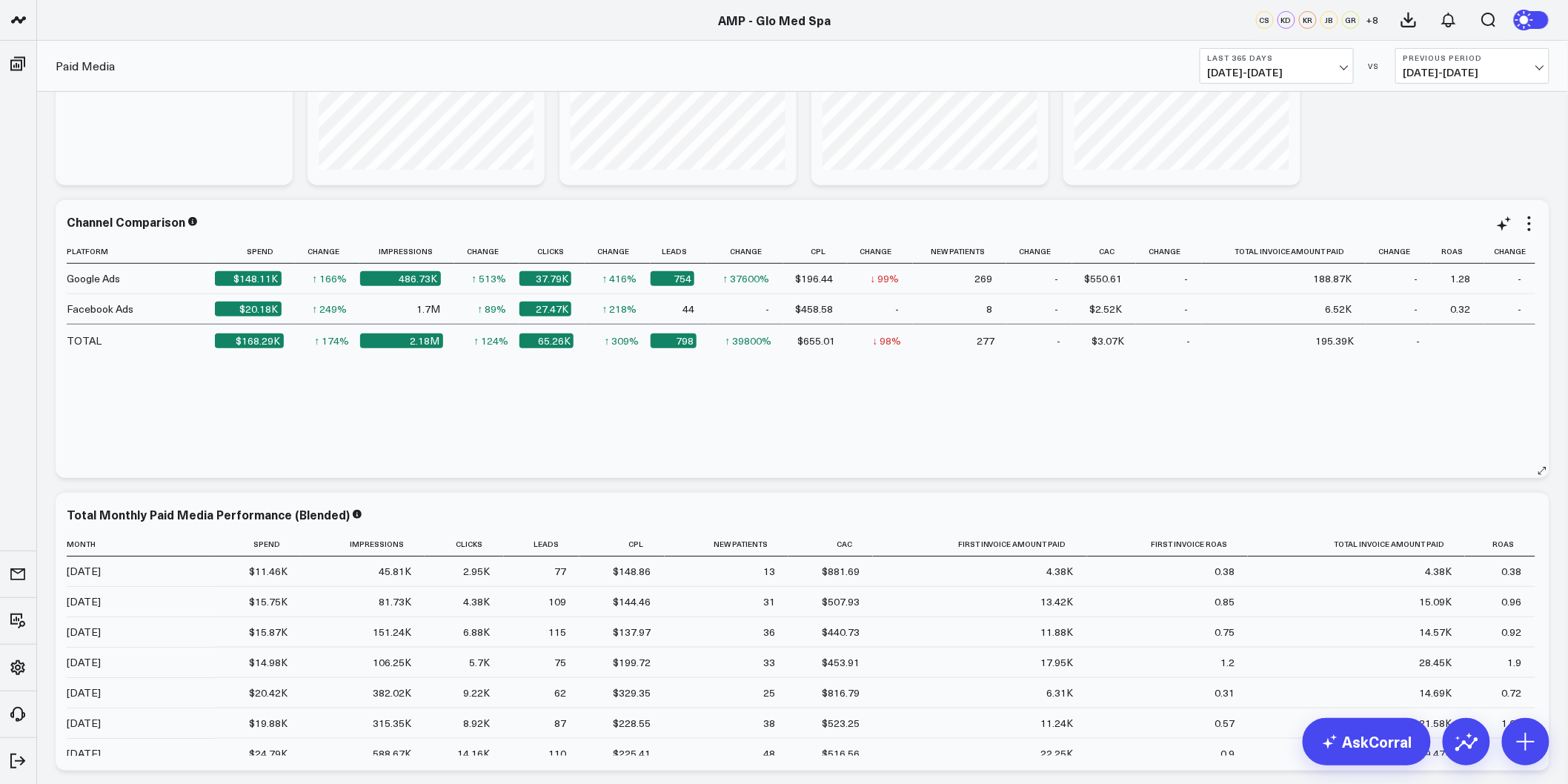
scroll to position [344, 0]
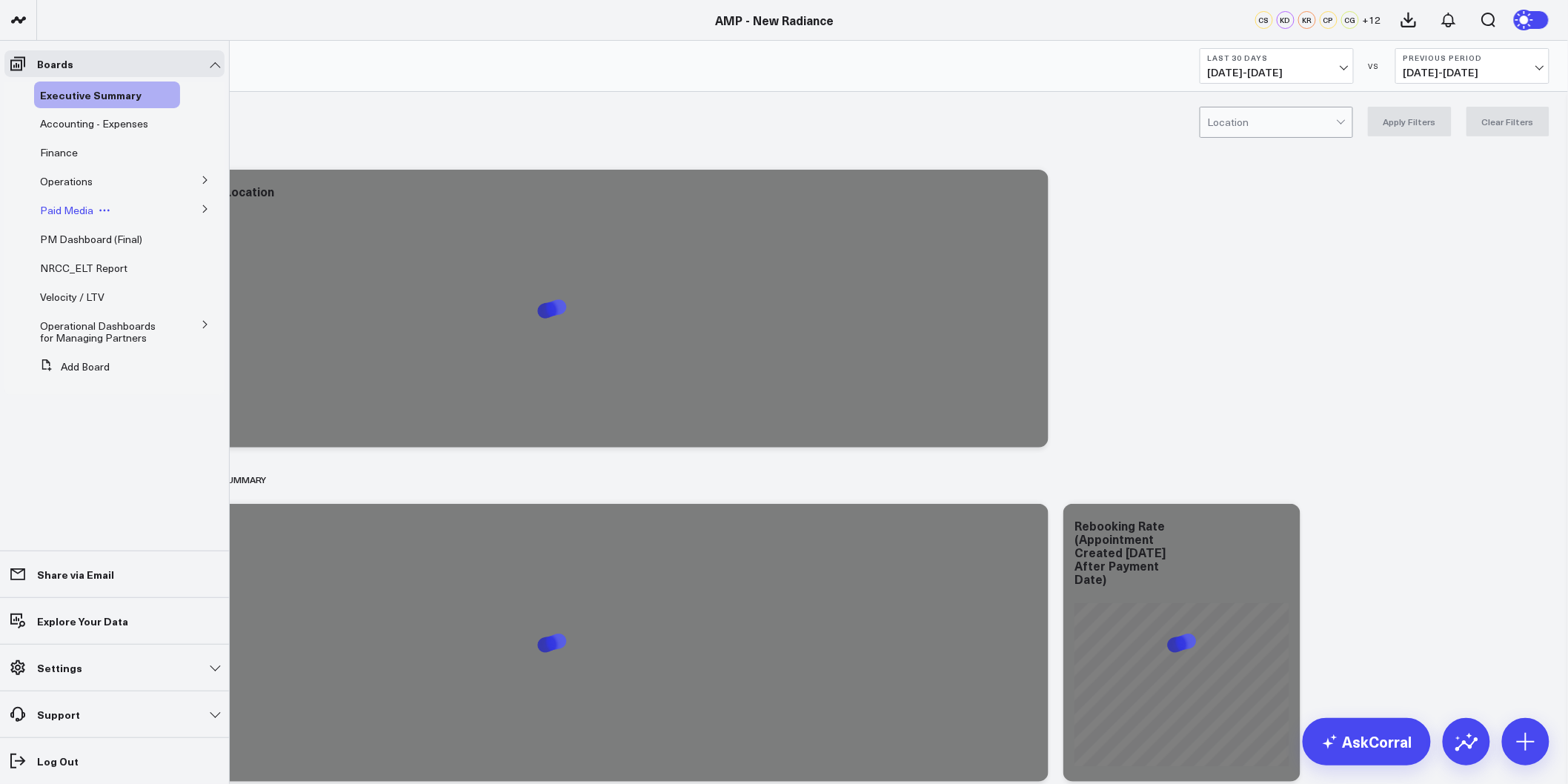
click at [65, 204] on span "Paid Media" at bounding box center [66, 210] width 53 height 15
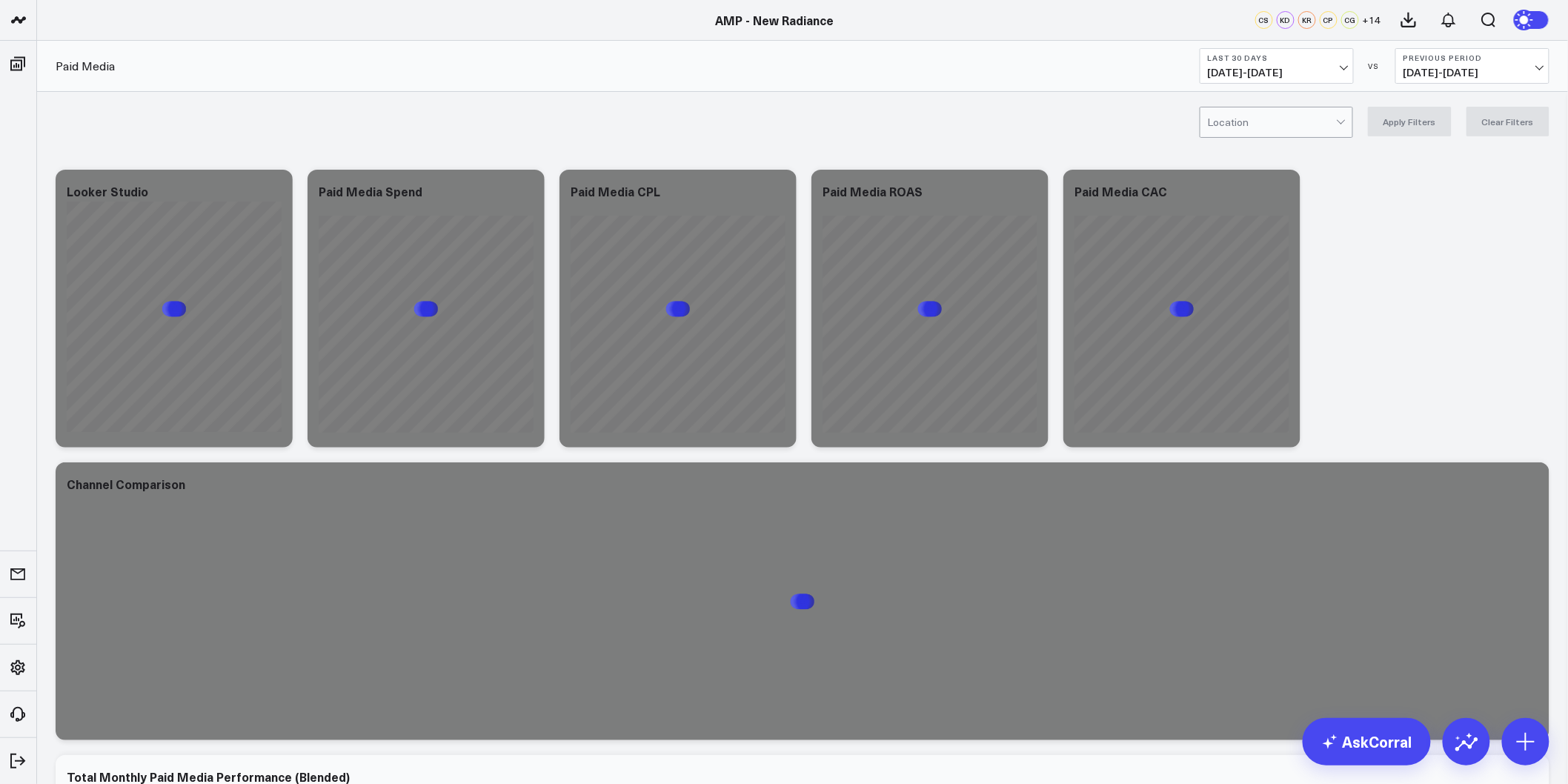
click at [1241, 59] on b "Last 30 Days" at bounding box center [1277, 57] width 138 height 9
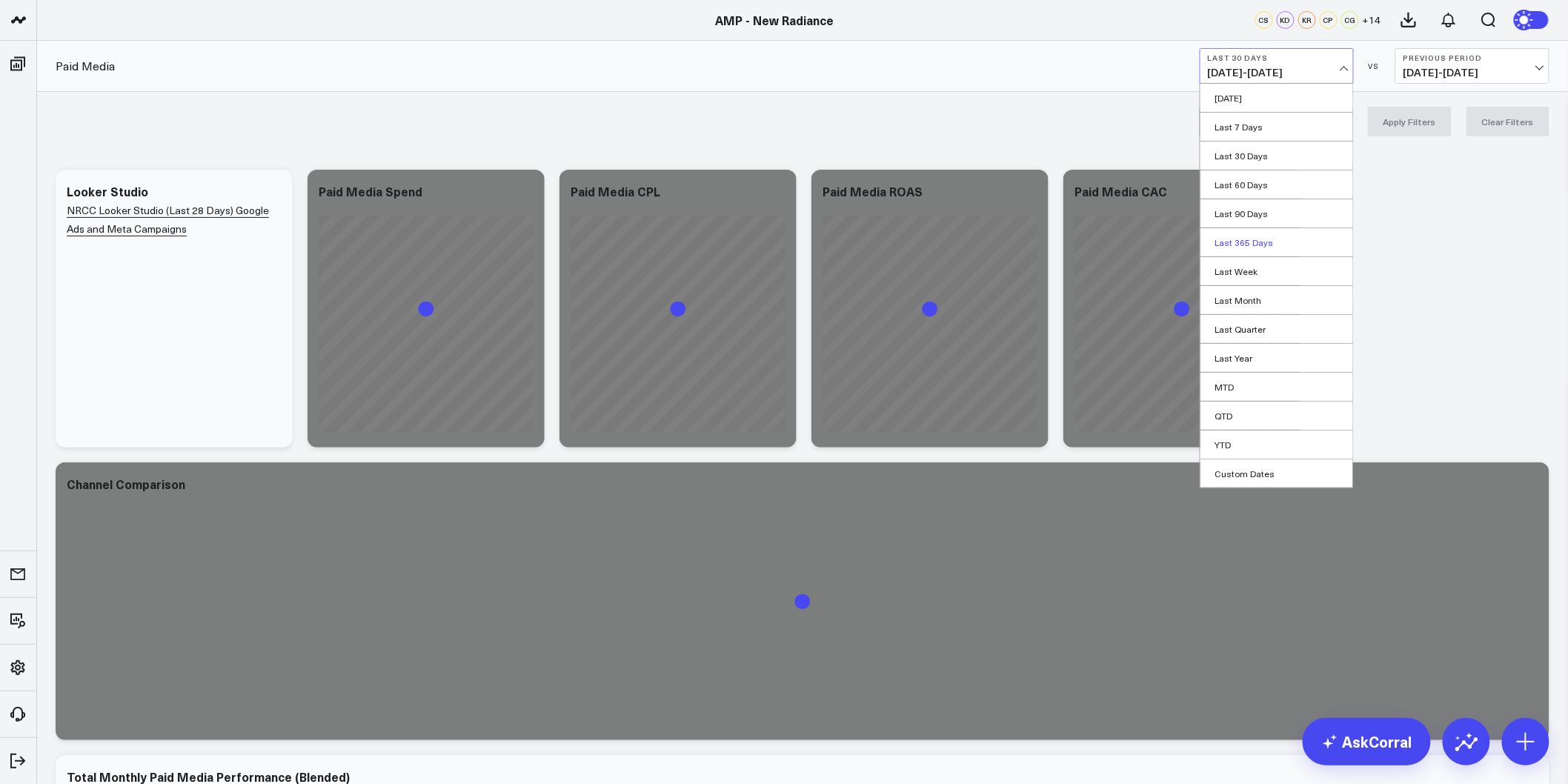
click at [1258, 248] on link "Last 365 Days" at bounding box center [1277, 242] width 152 height 28
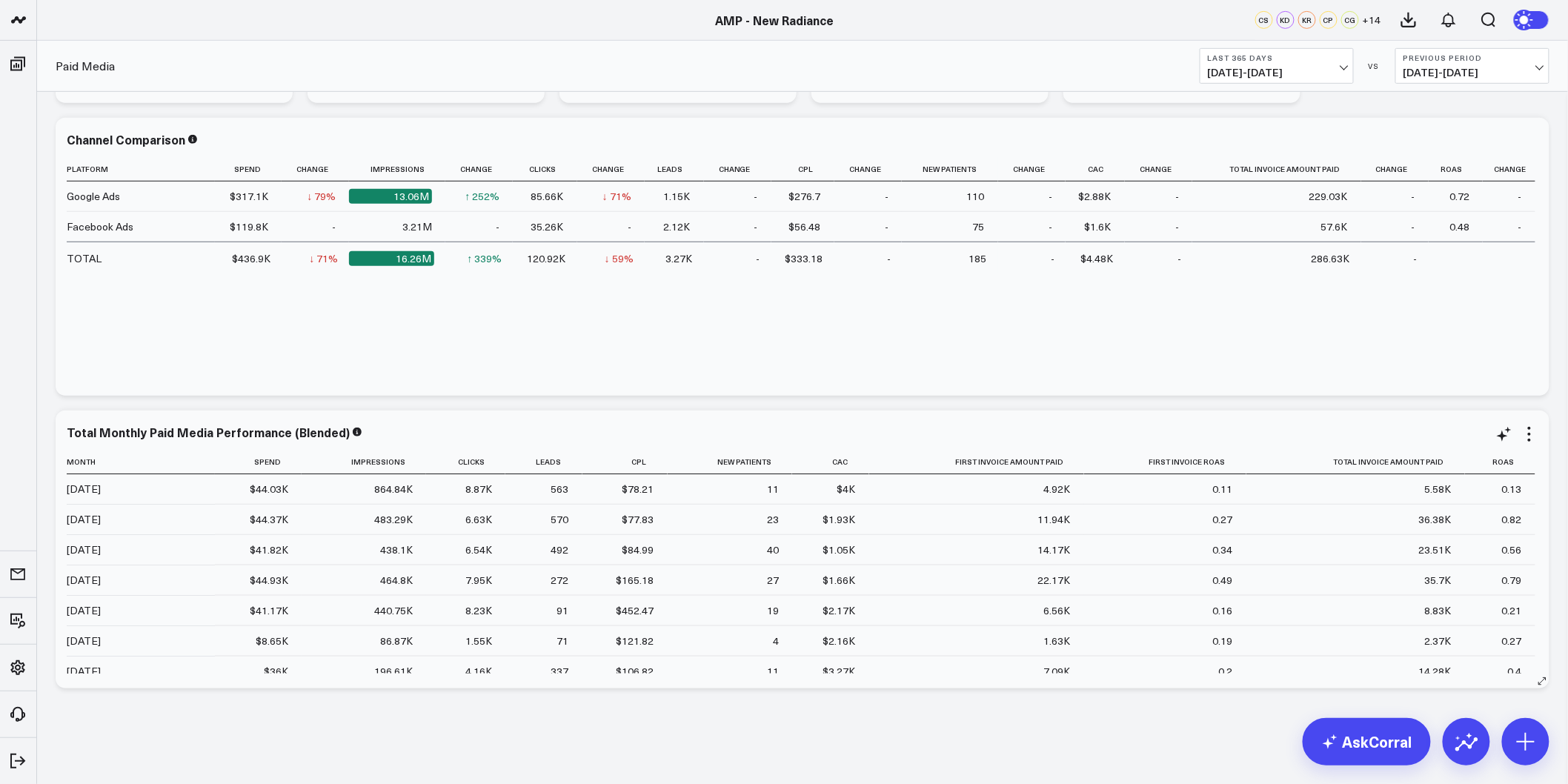
scroll to position [82, 0]
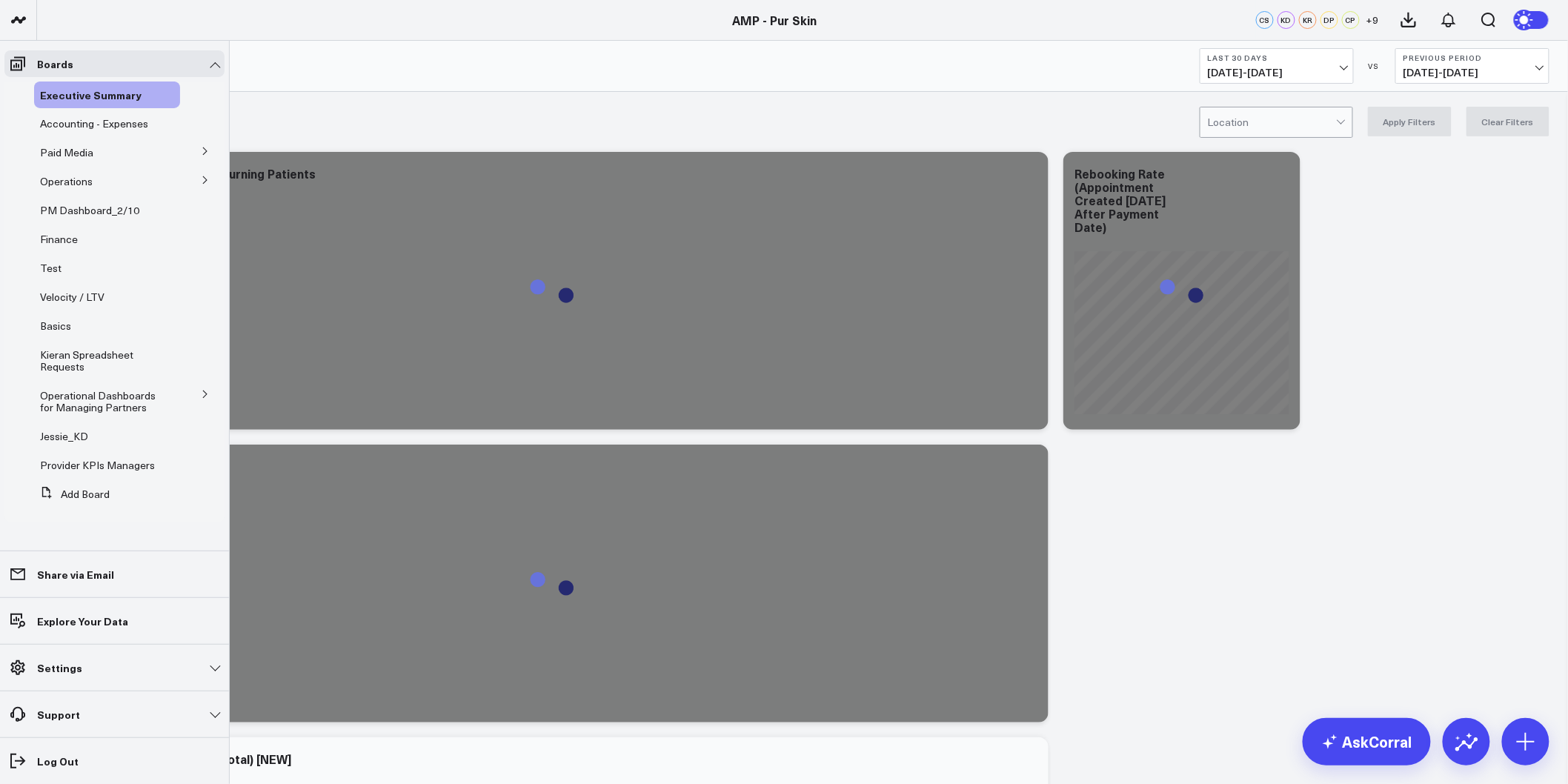
drag, startPoint x: 64, startPoint y: 145, endPoint x: 166, endPoint y: 168, distance: 104.6
click at [64, 146] on span "Paid Media" at bounding box center [66, 152] width 53 height 15
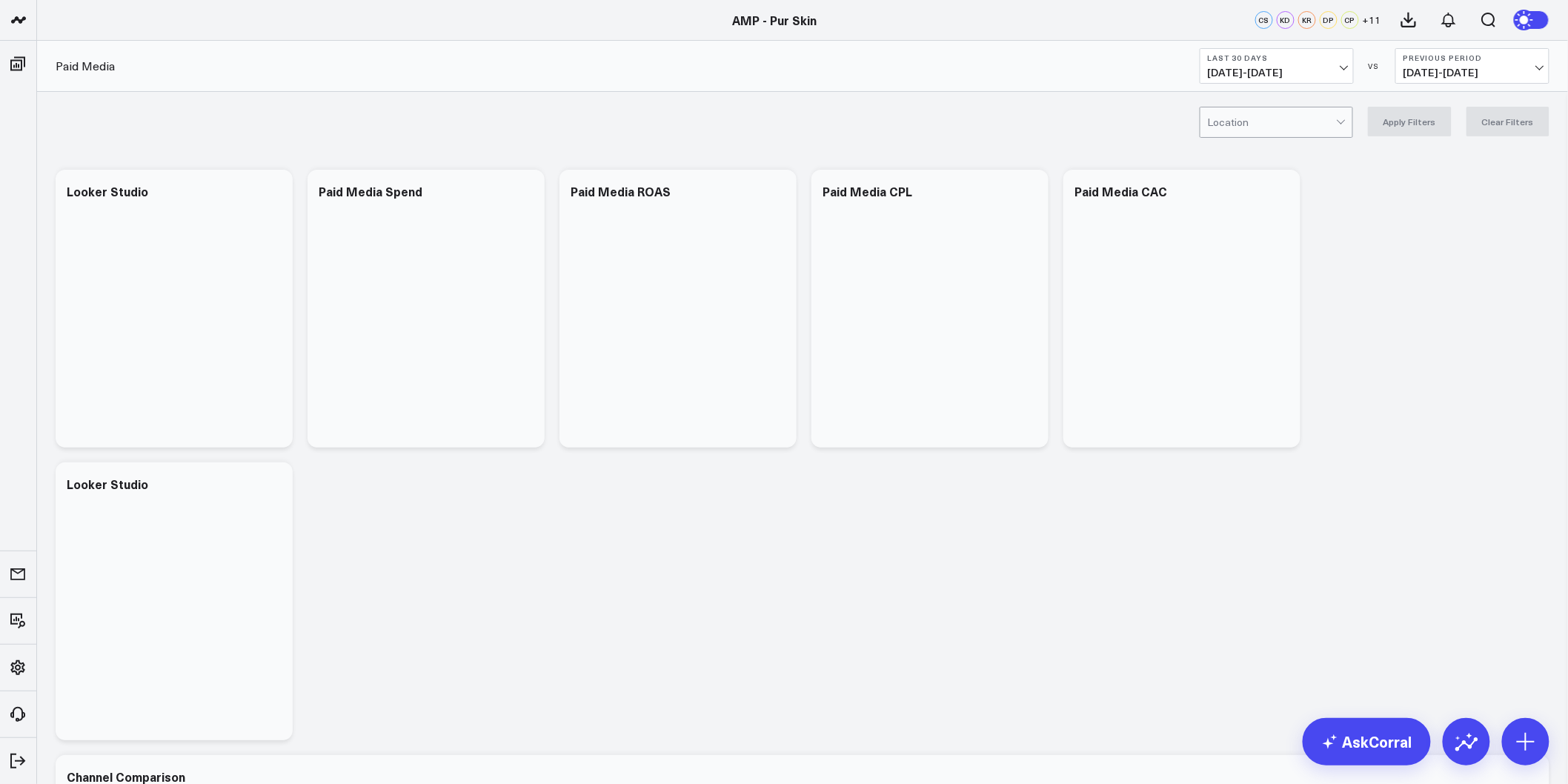
click at [1284, 67] on span "[DATE] - [DATE]" at bounding box center [1277, 73] width 138 height 12
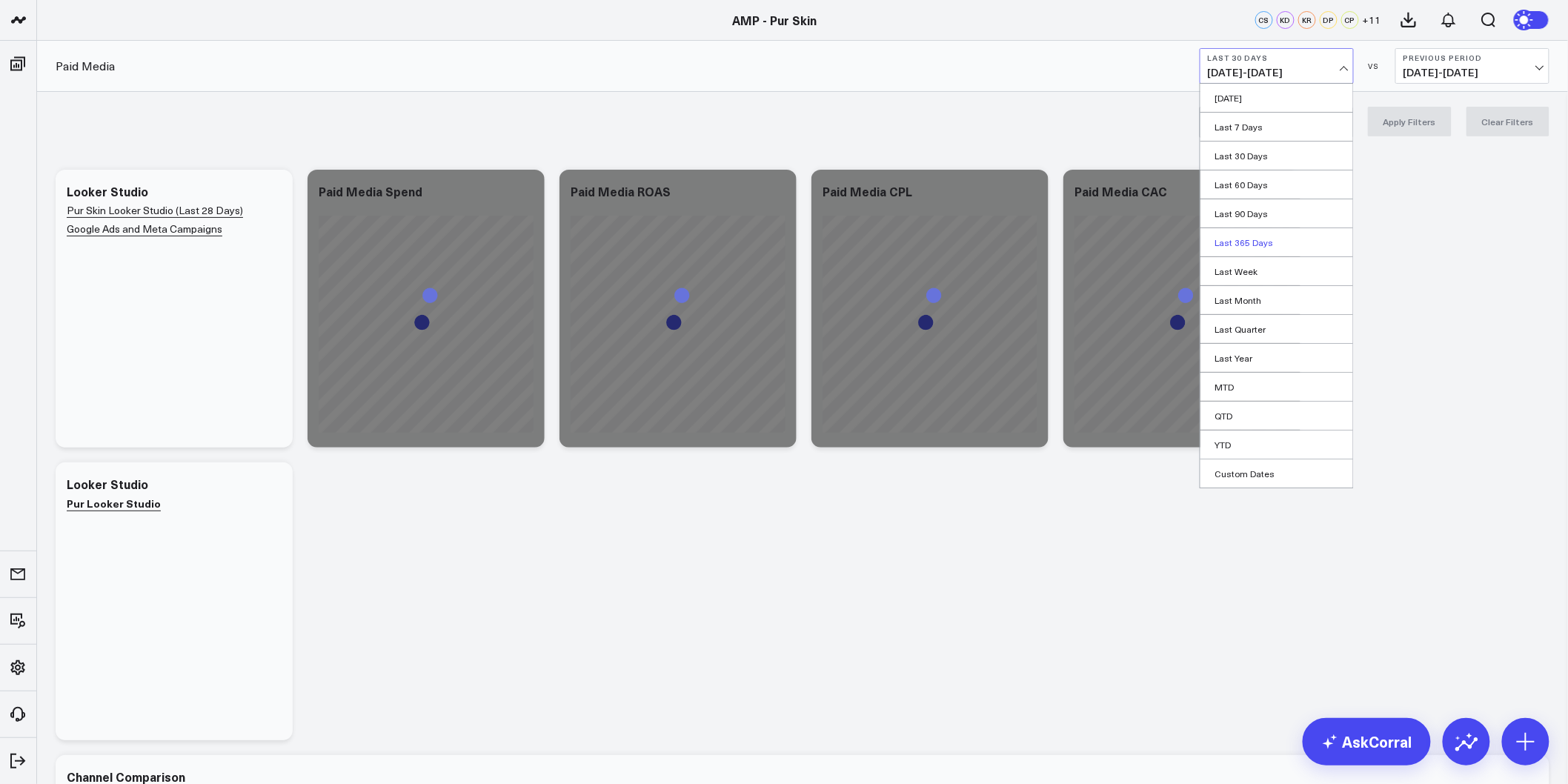
click at [1261, 243] on link "Last 365 Days" at bounding box center [1277, 242] width 152 height 28
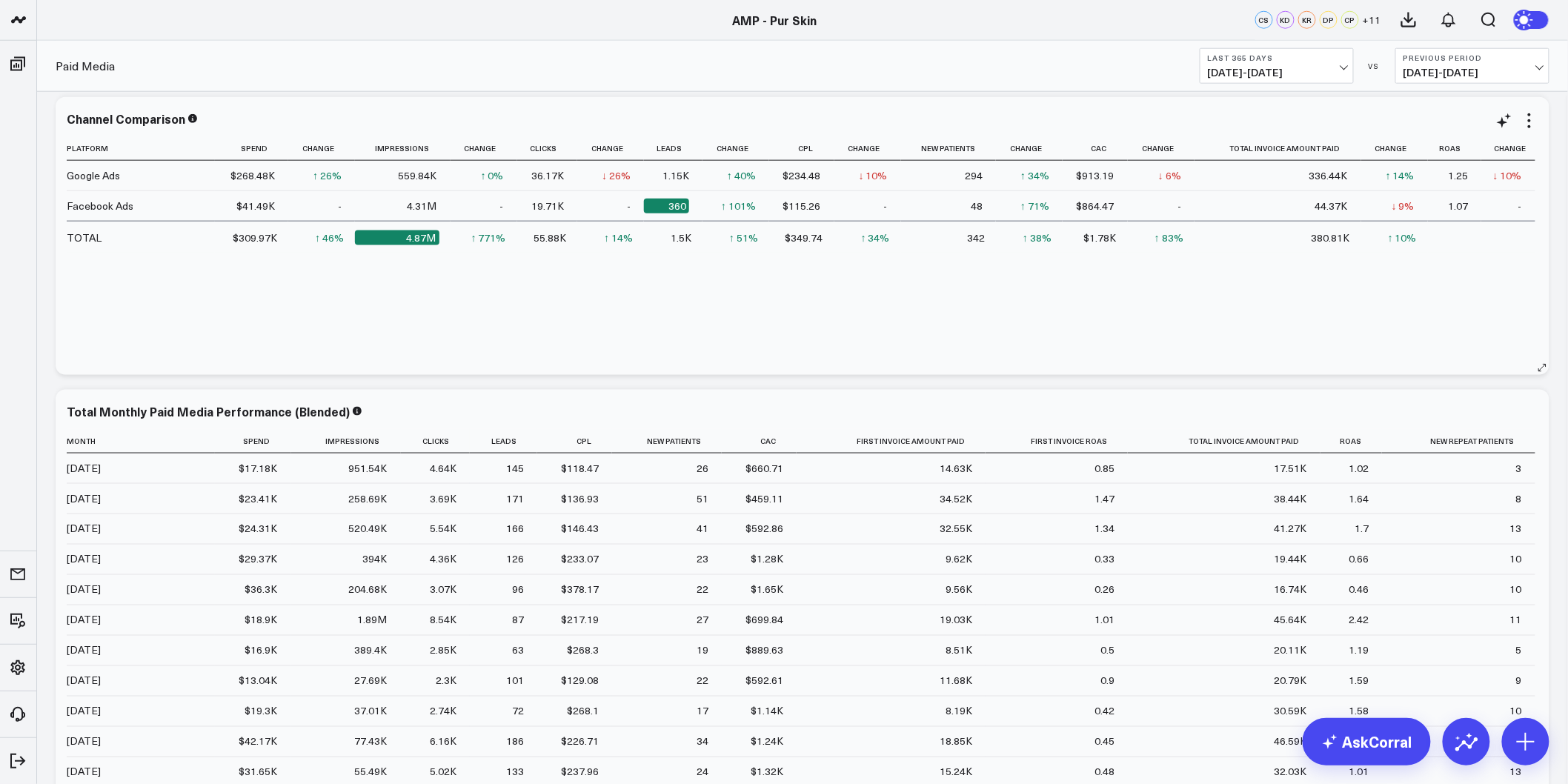
scroll to position [740, 0]
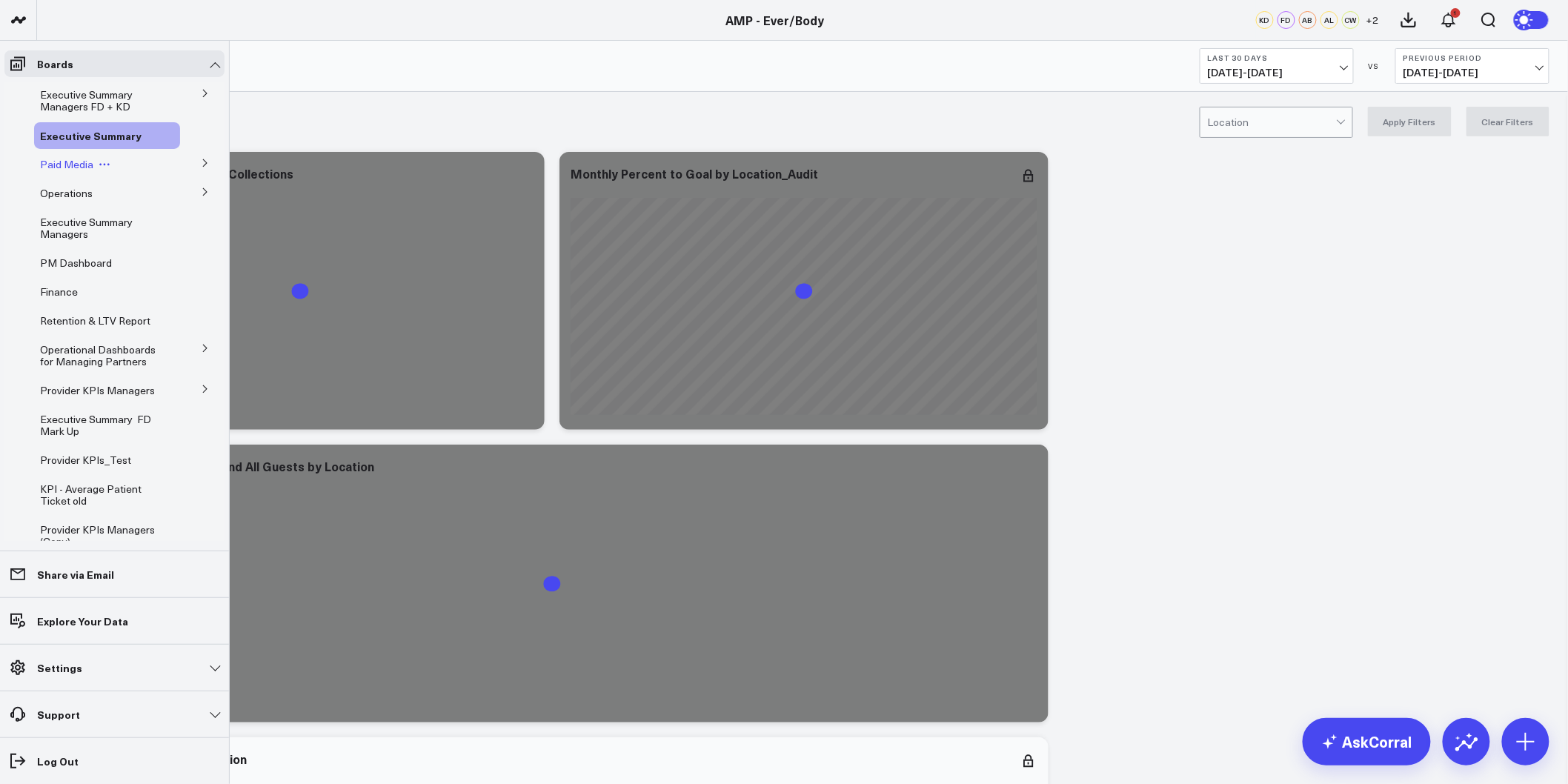
click at [73, 167] on span "Paid Media" at bounding box center [66, 164] width 53 height 15
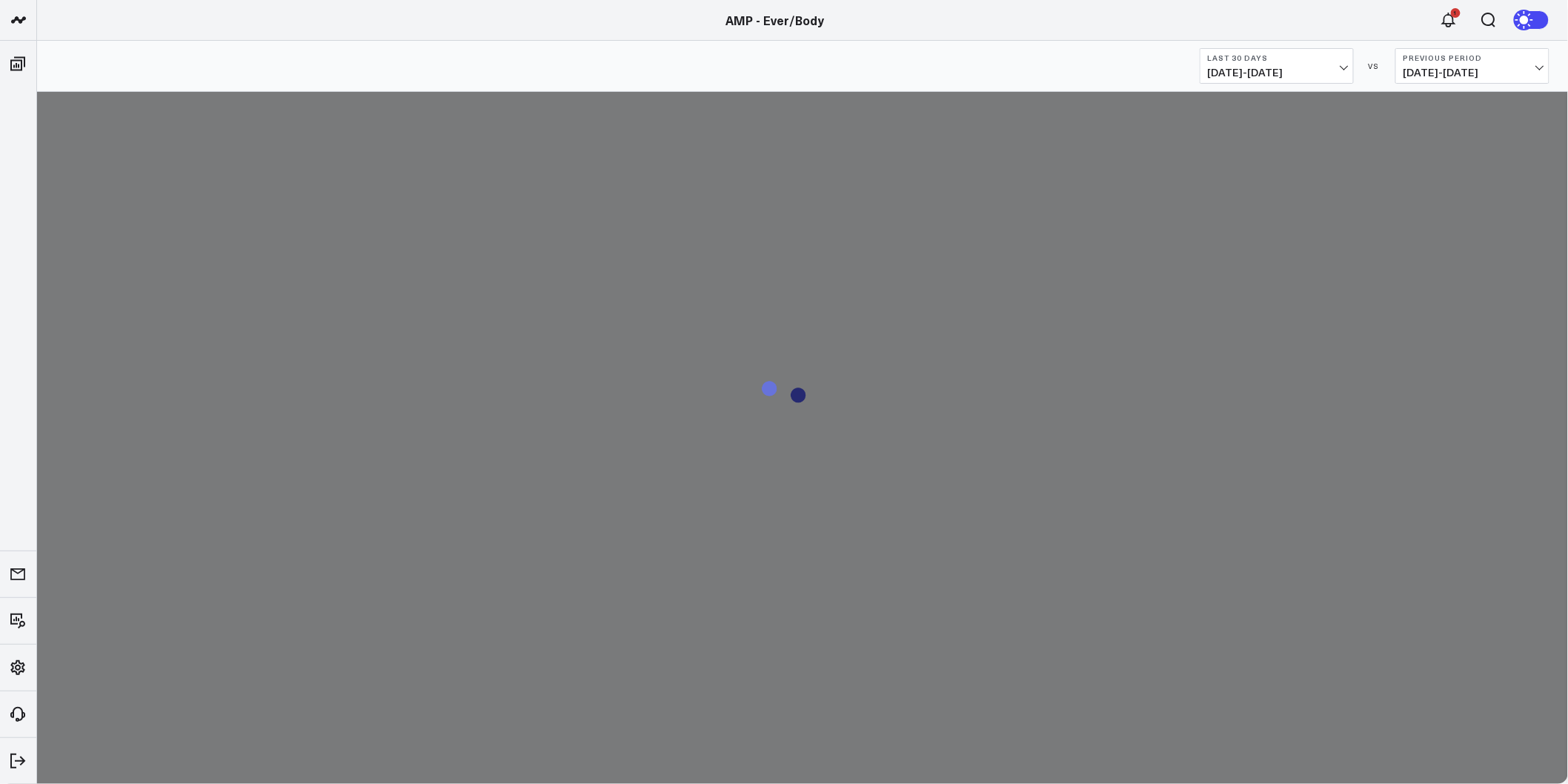
click at [1261, 71] on span "[DATE] - [DATE]" at bounding box center [1277, 73] width 138 height 12
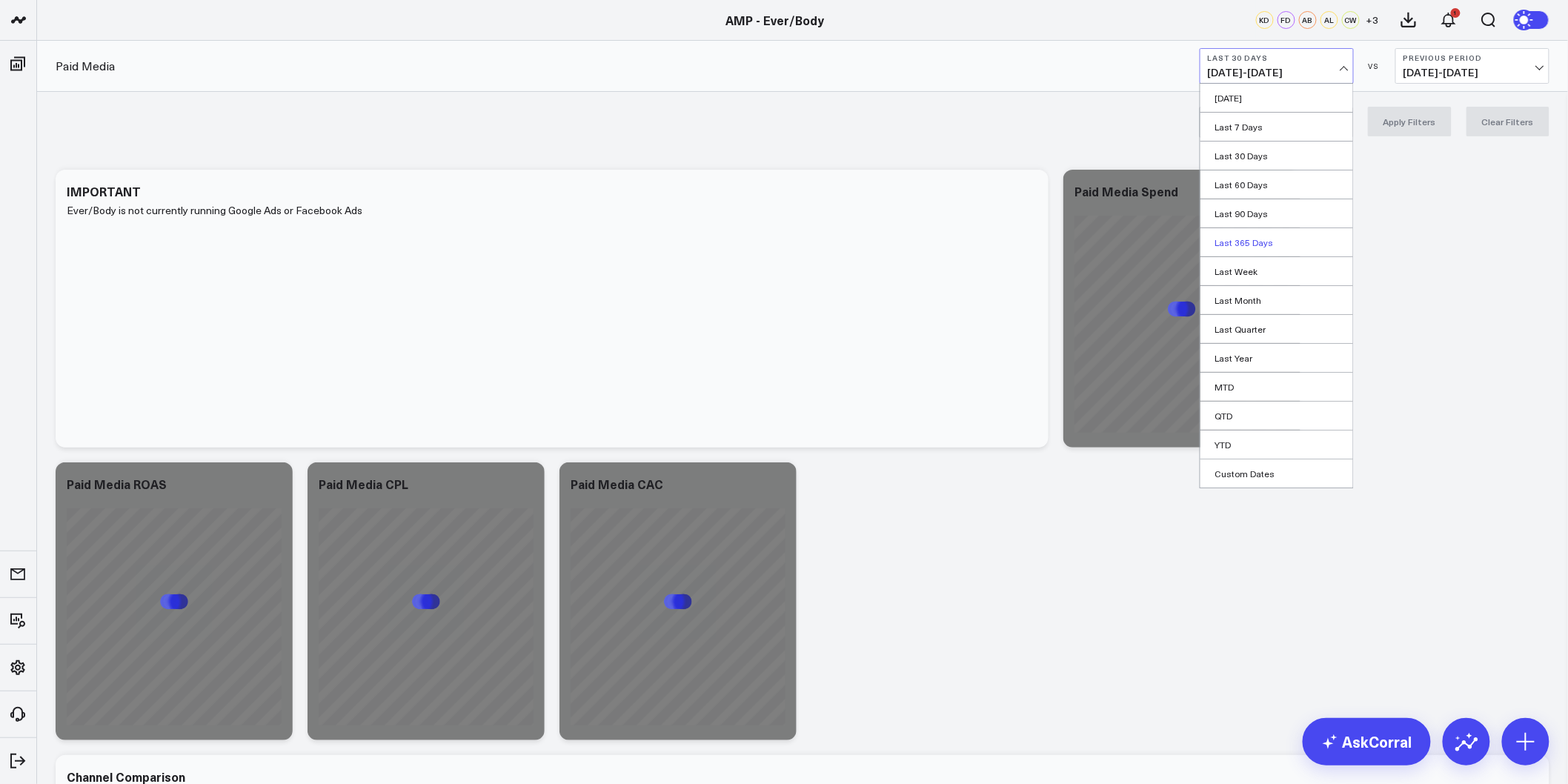
click at [1261, 246] on link "Last 365 Days" at bounding box center [1277, 242] width 152 height 28
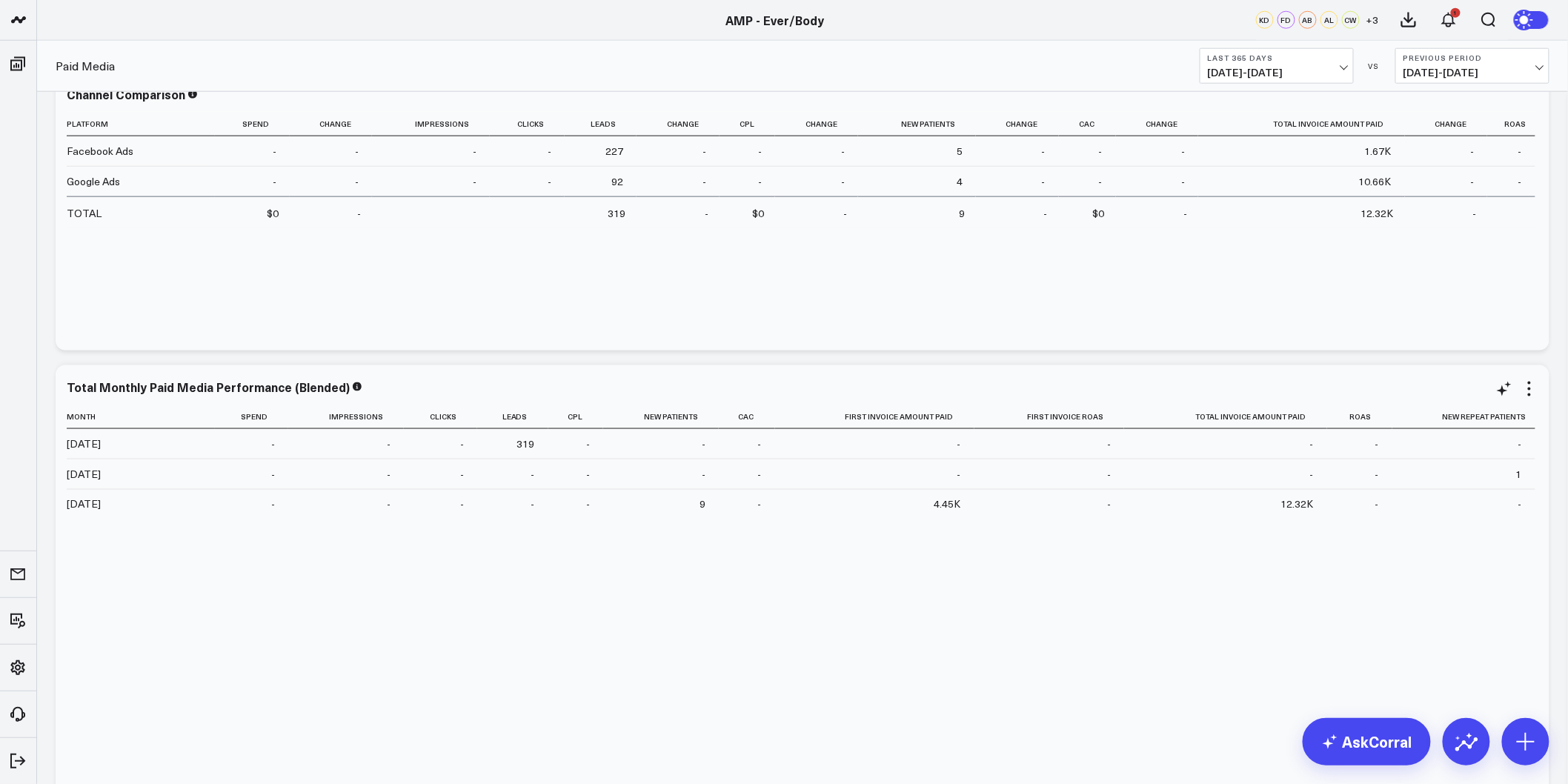
scroll to position [658, 0]
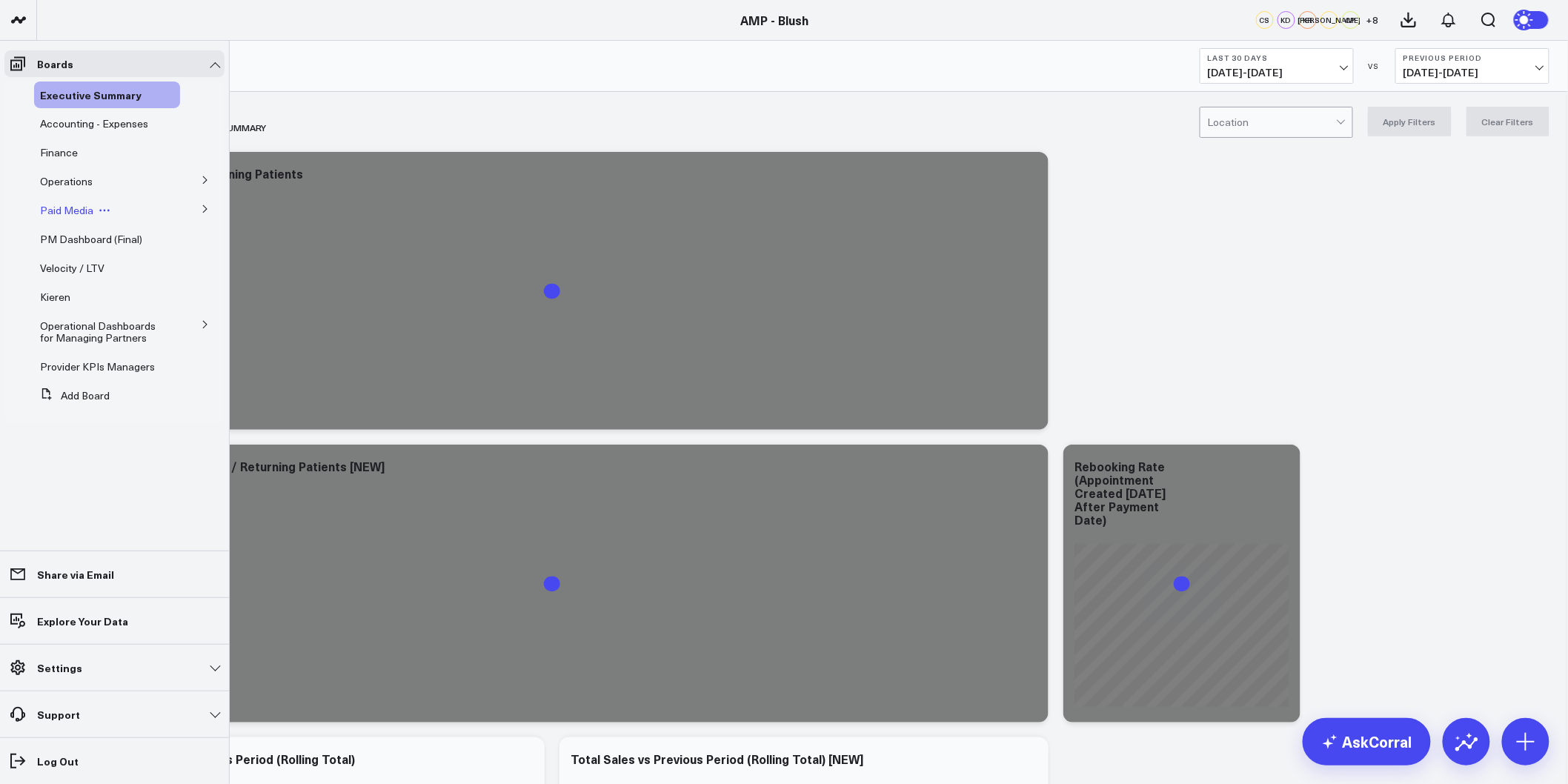
click at [74, 212] on span "Paid Media" at bounding box center [66, 210] width 53 height 15
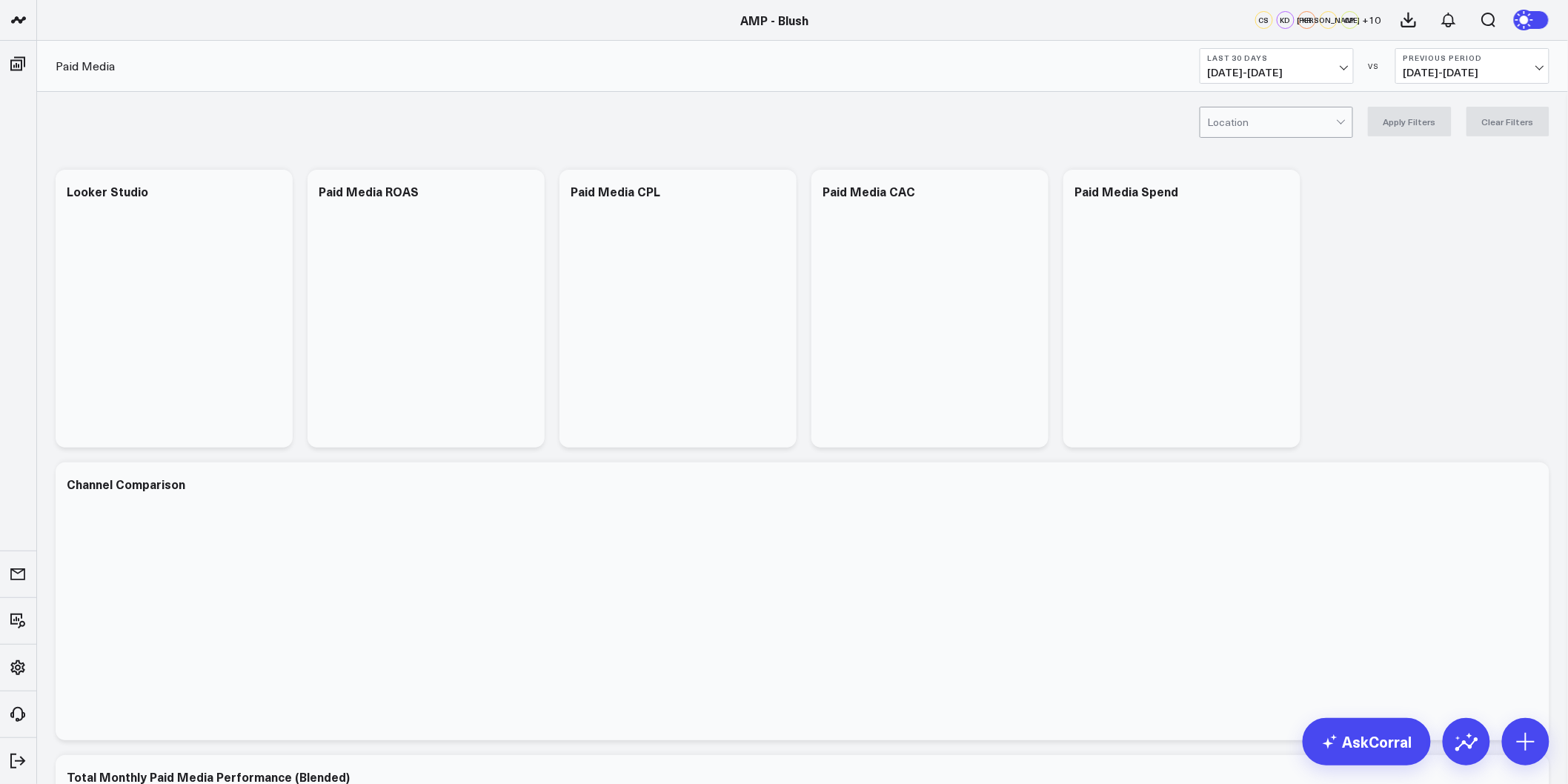
click at [1318, 77] on span "[DATE] - [DATE]" at bounding box center [1277, 73] width 138 height 12
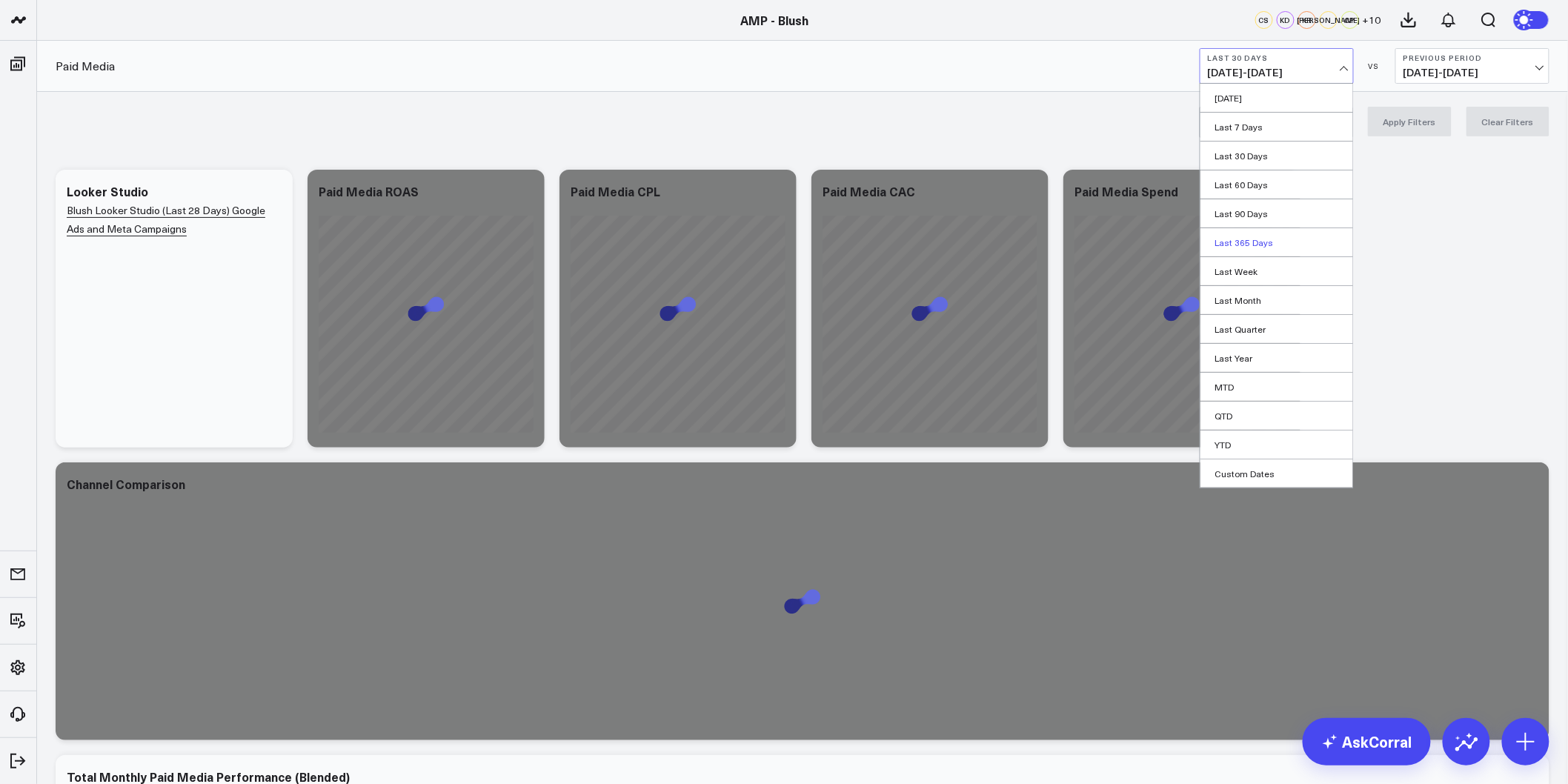
click at [1253, 248] on link "Last 365 Days" at bounding box center [1277, 242] width 152 height 28
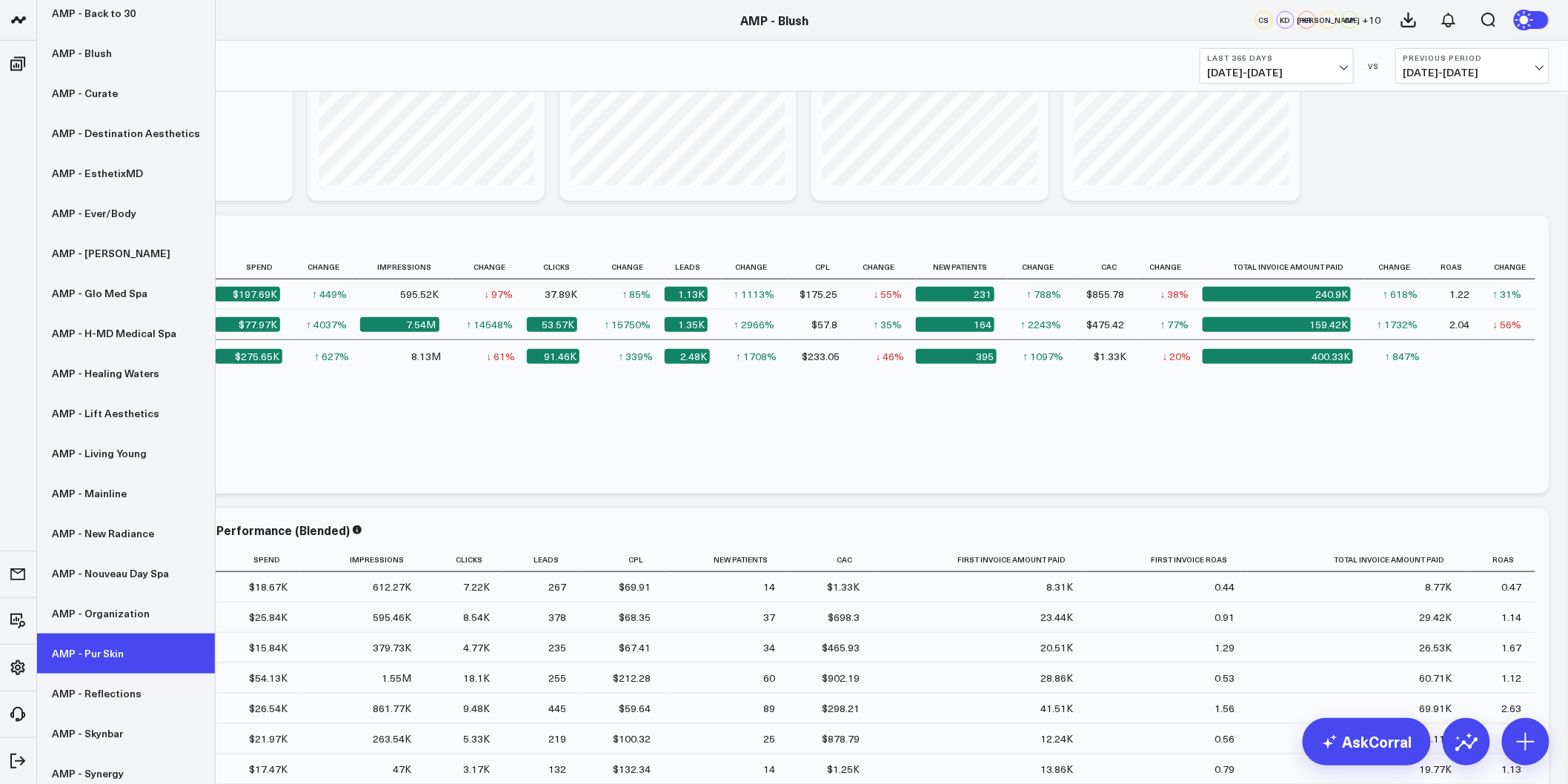
scroll to position [211, 0]
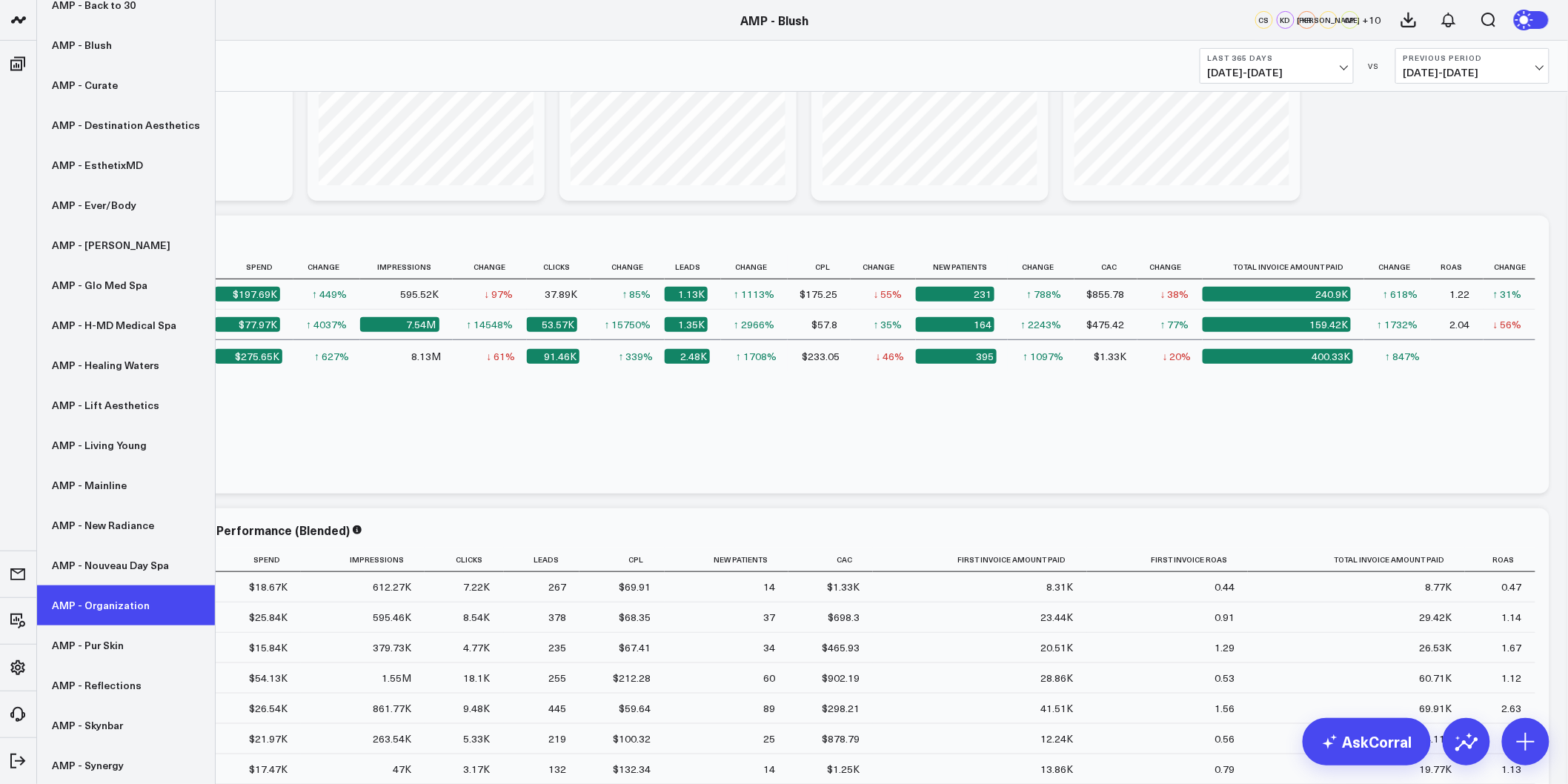
click at [124, 613] on link "AMP - Organization" at bounding box center [125, 604] width 178 height 40
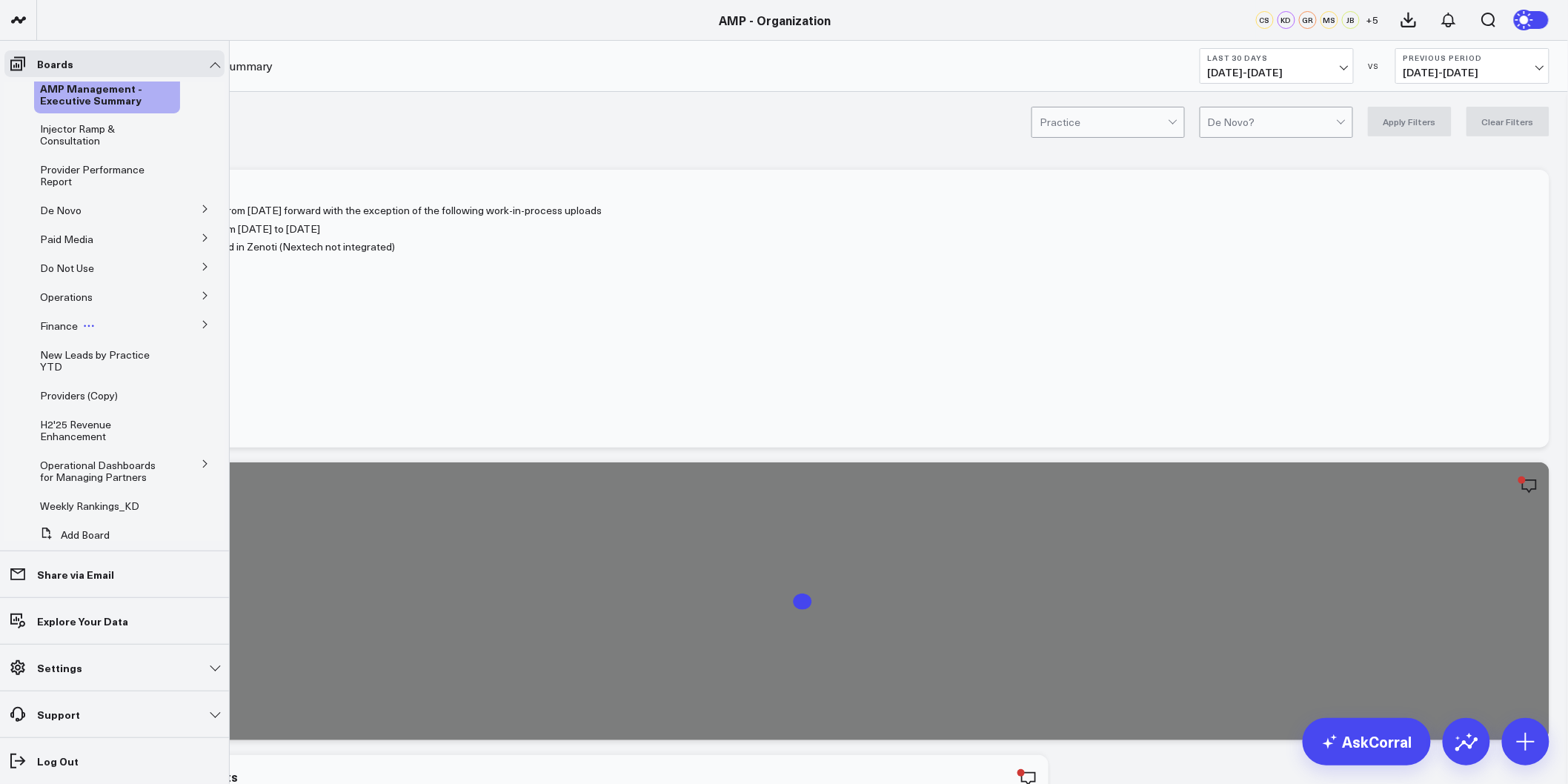
scroll to position [65, 0]
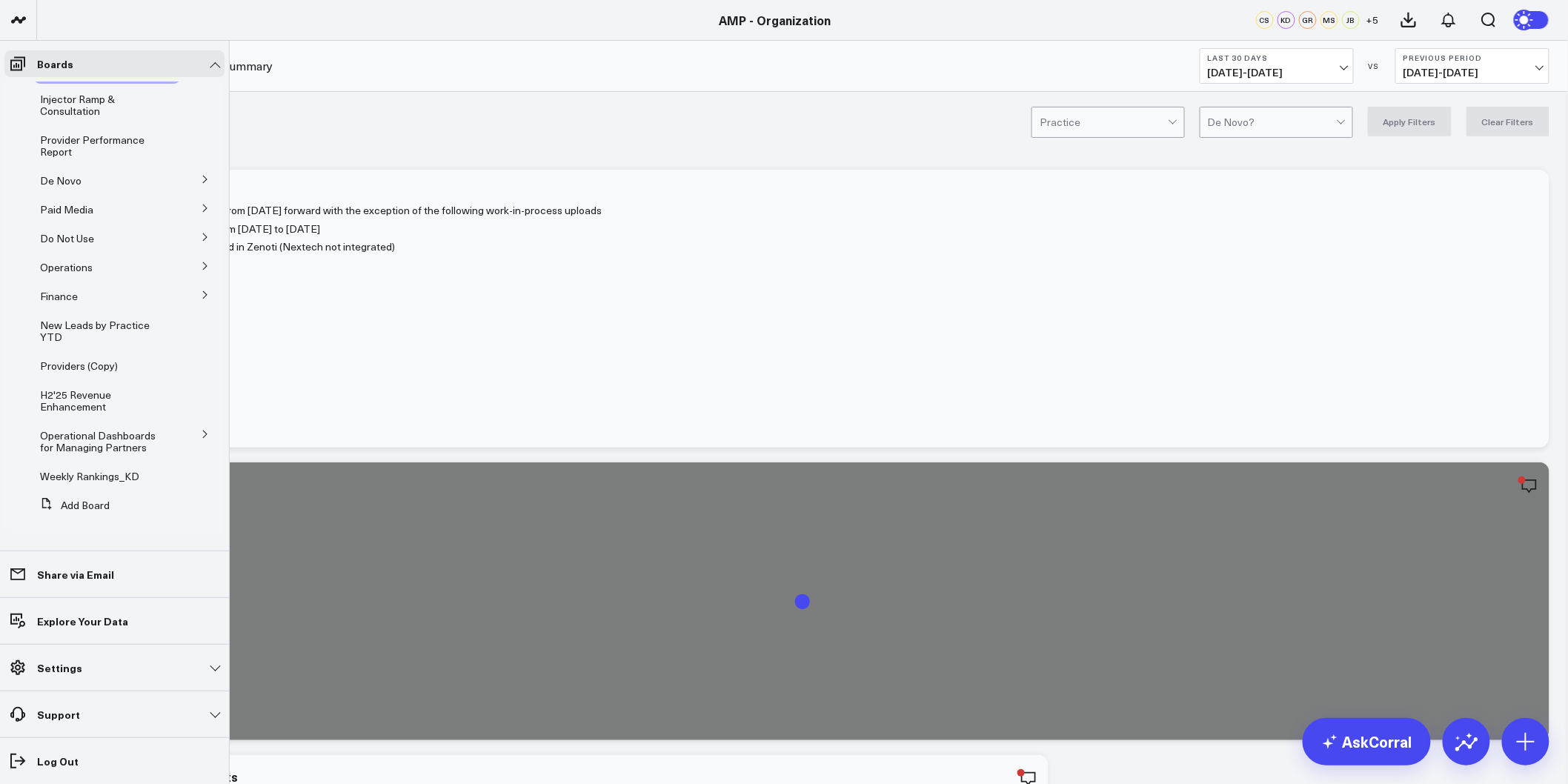
click at [203, 206] on icon at bounding box center [205, 209] width 4 height 8
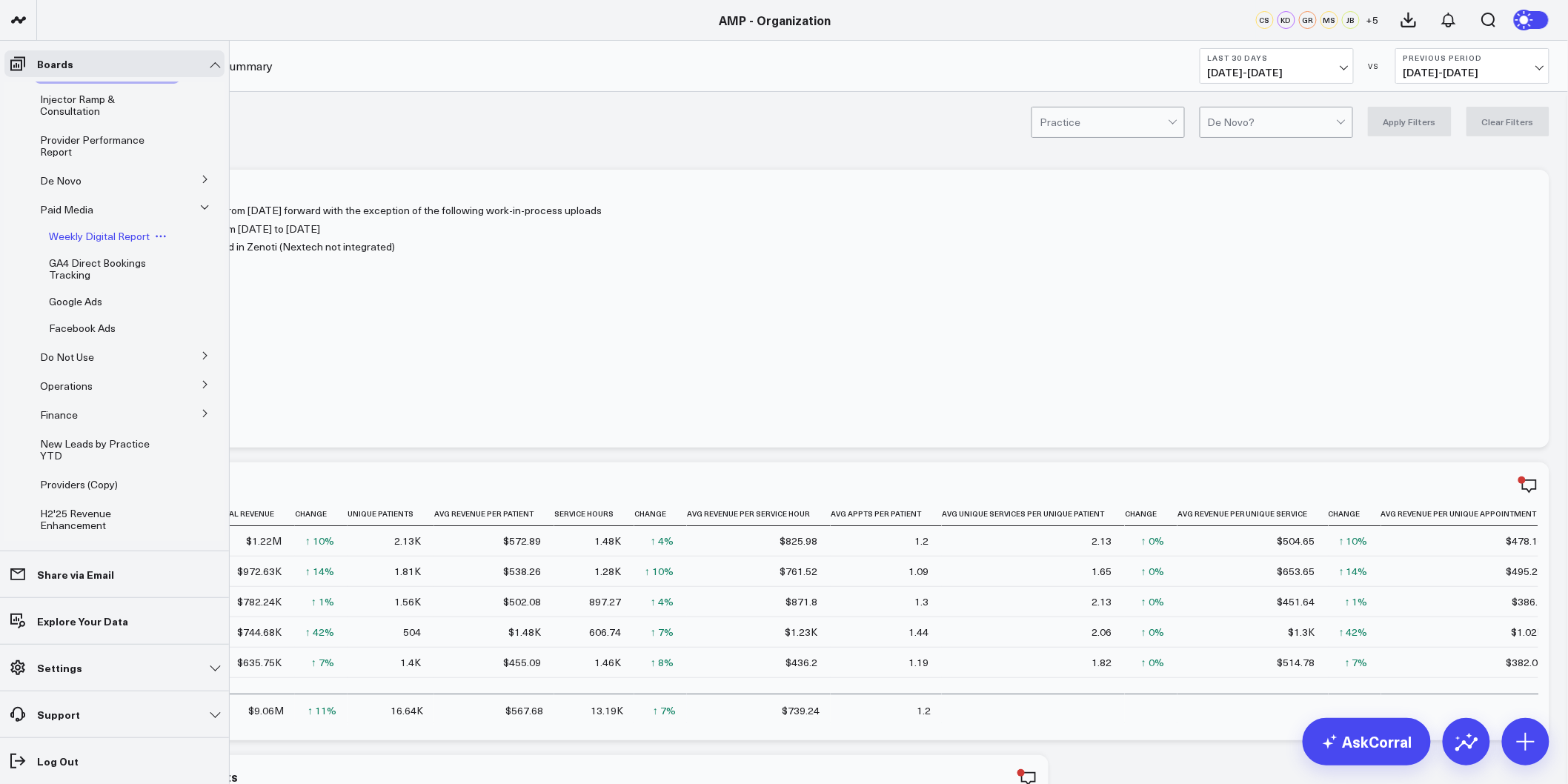
click at [102, 237] on span "Weekly Digital Report" at bounding box center [99, 236] width 101 height 15
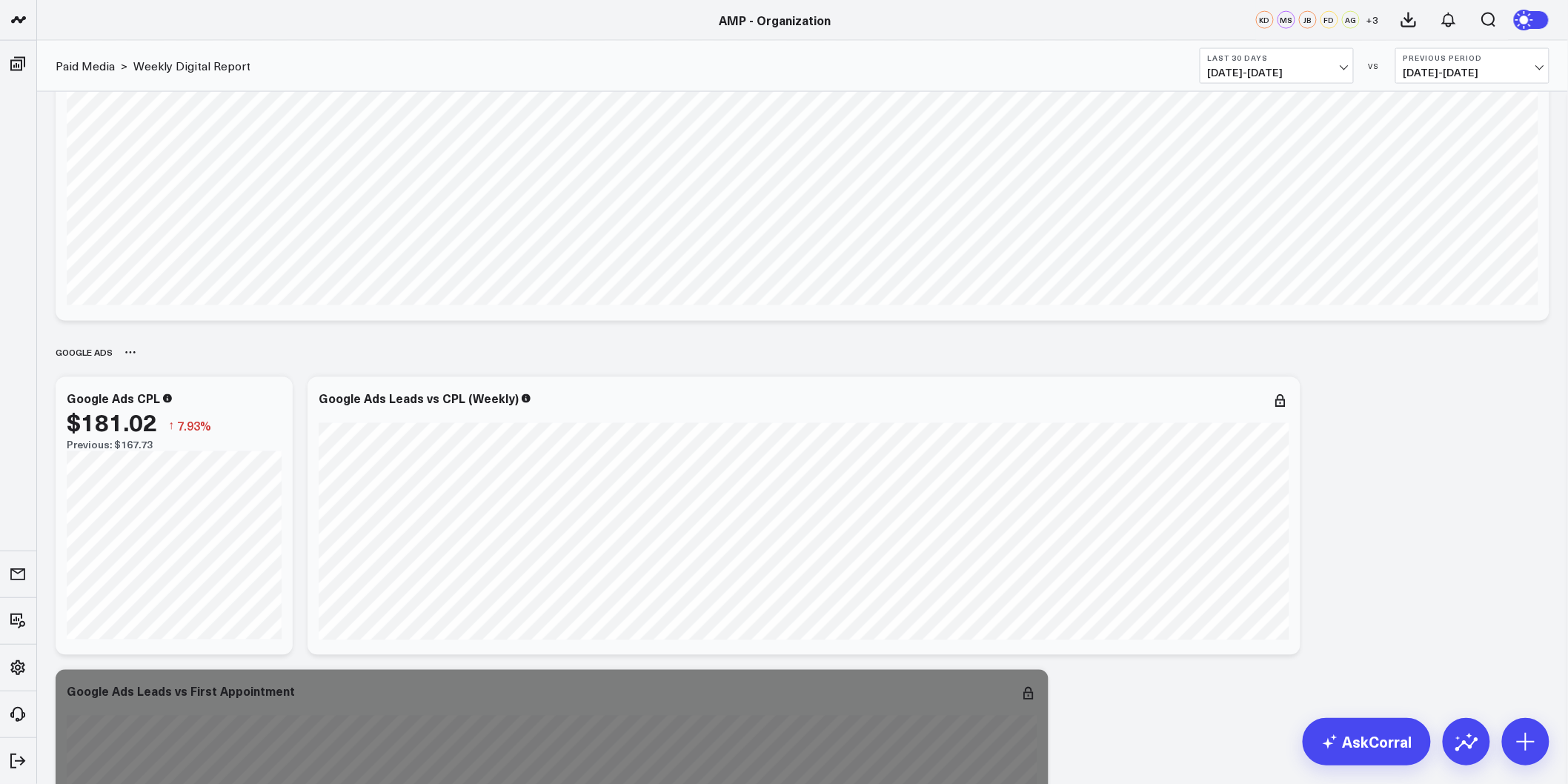
scroll to position [3292, 0]
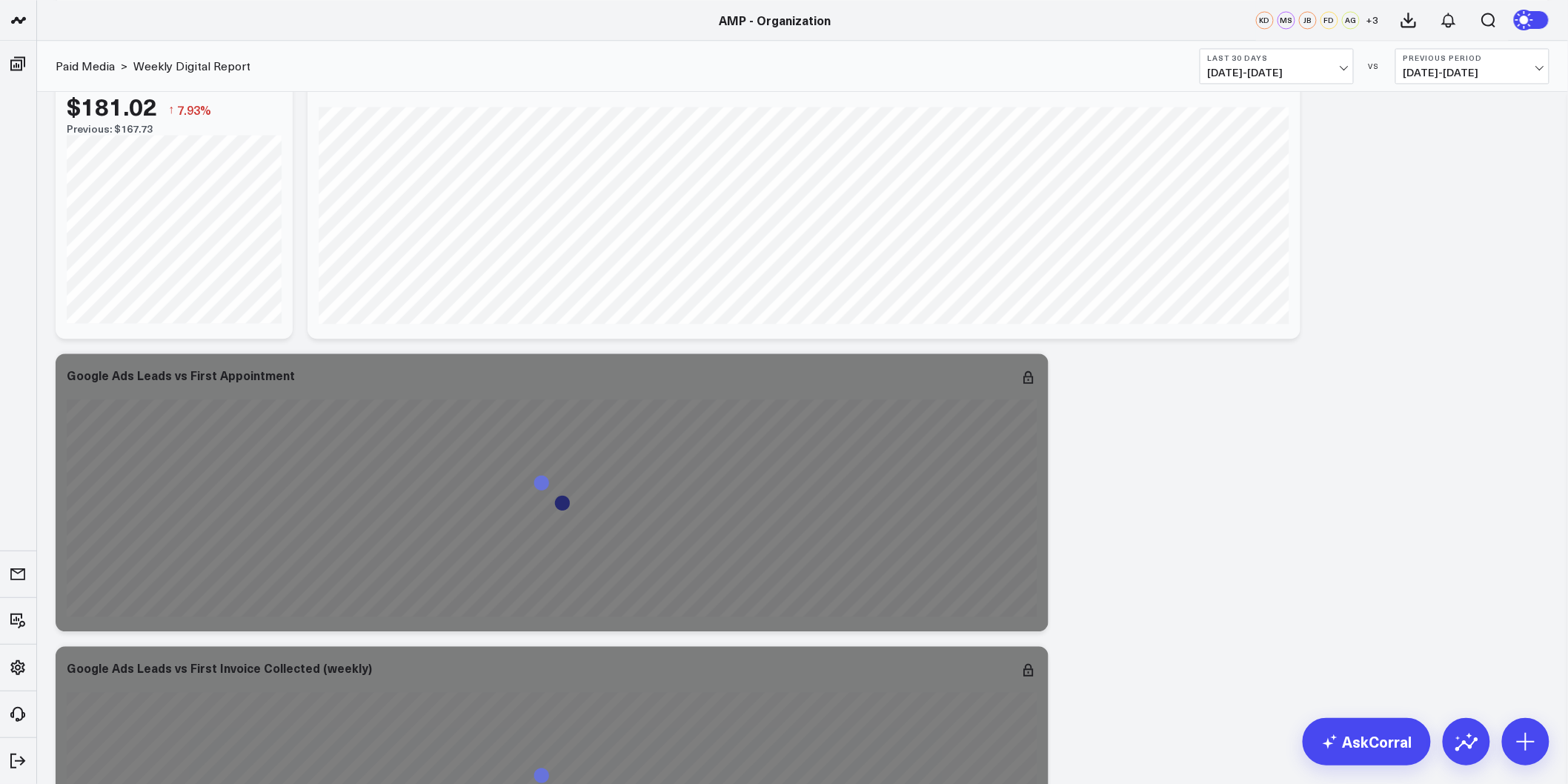
drag, startPoint x: 1472, startPoint y: 415, endPoint x: 1451, endPoint y: 597, distance: 183.2
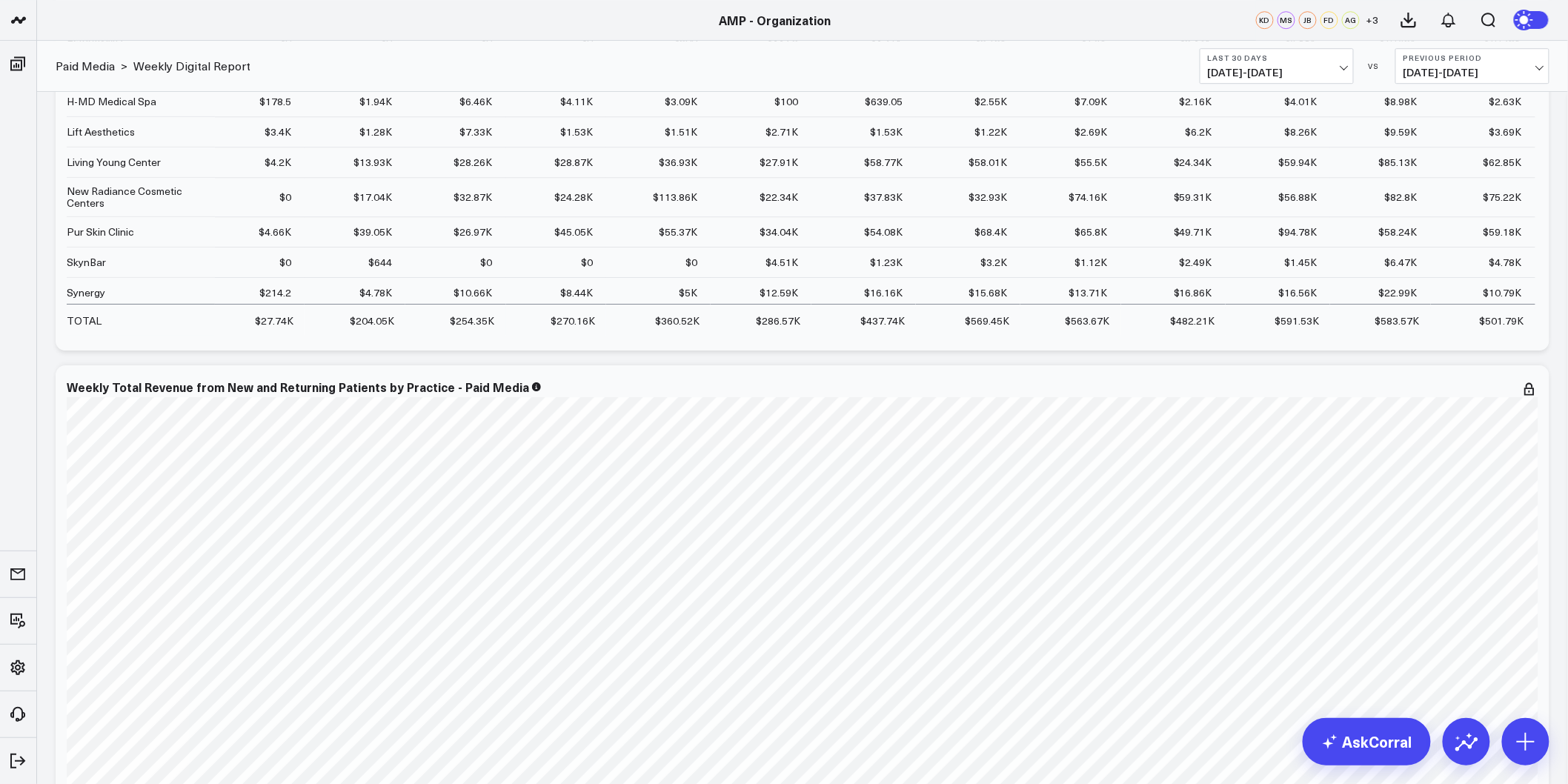
scroll to position [6764, 0]
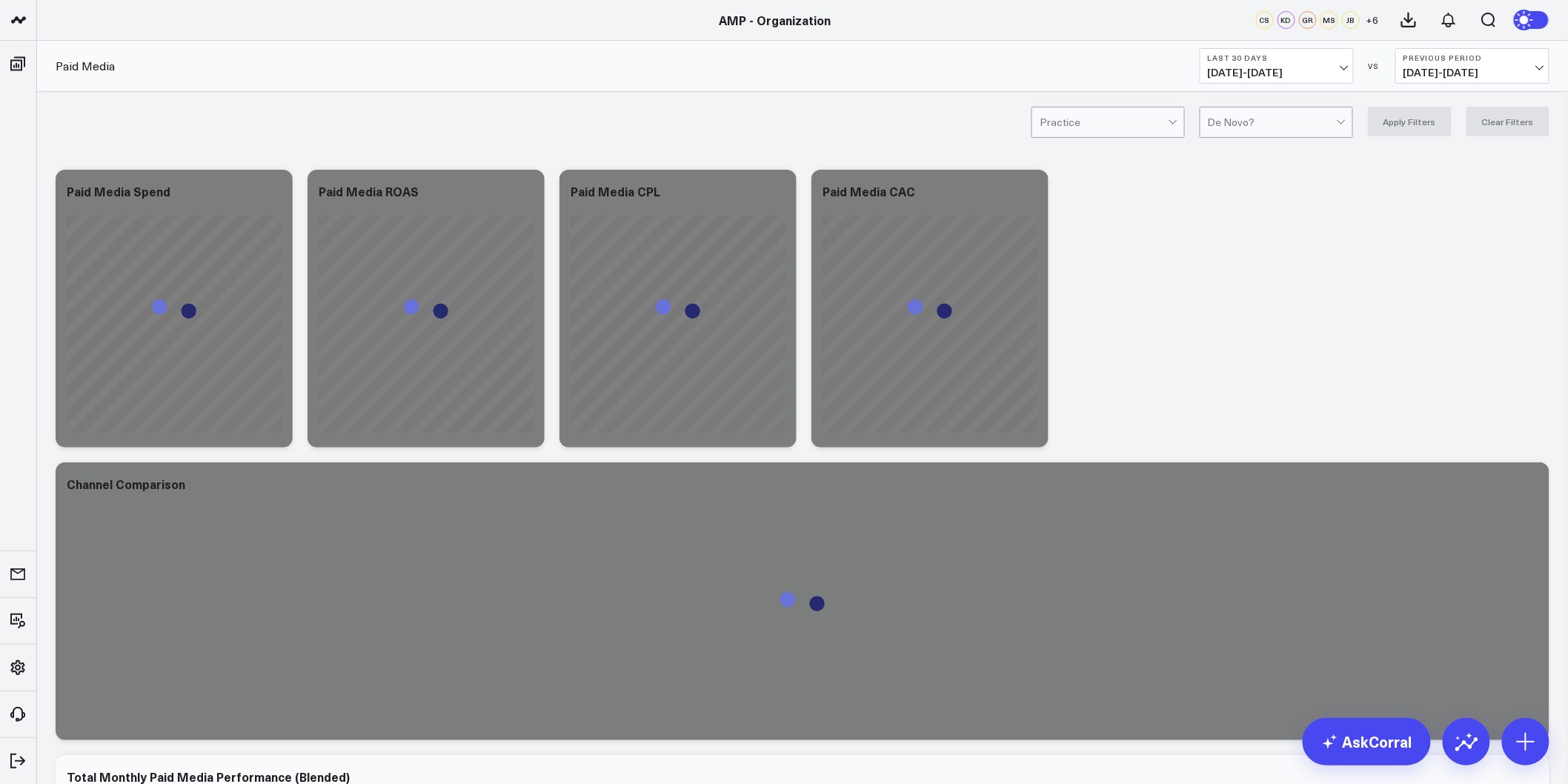
click at [1308, 57] on b "Last 30 Days" at bounding box center [1277, 57] width 138 height 9
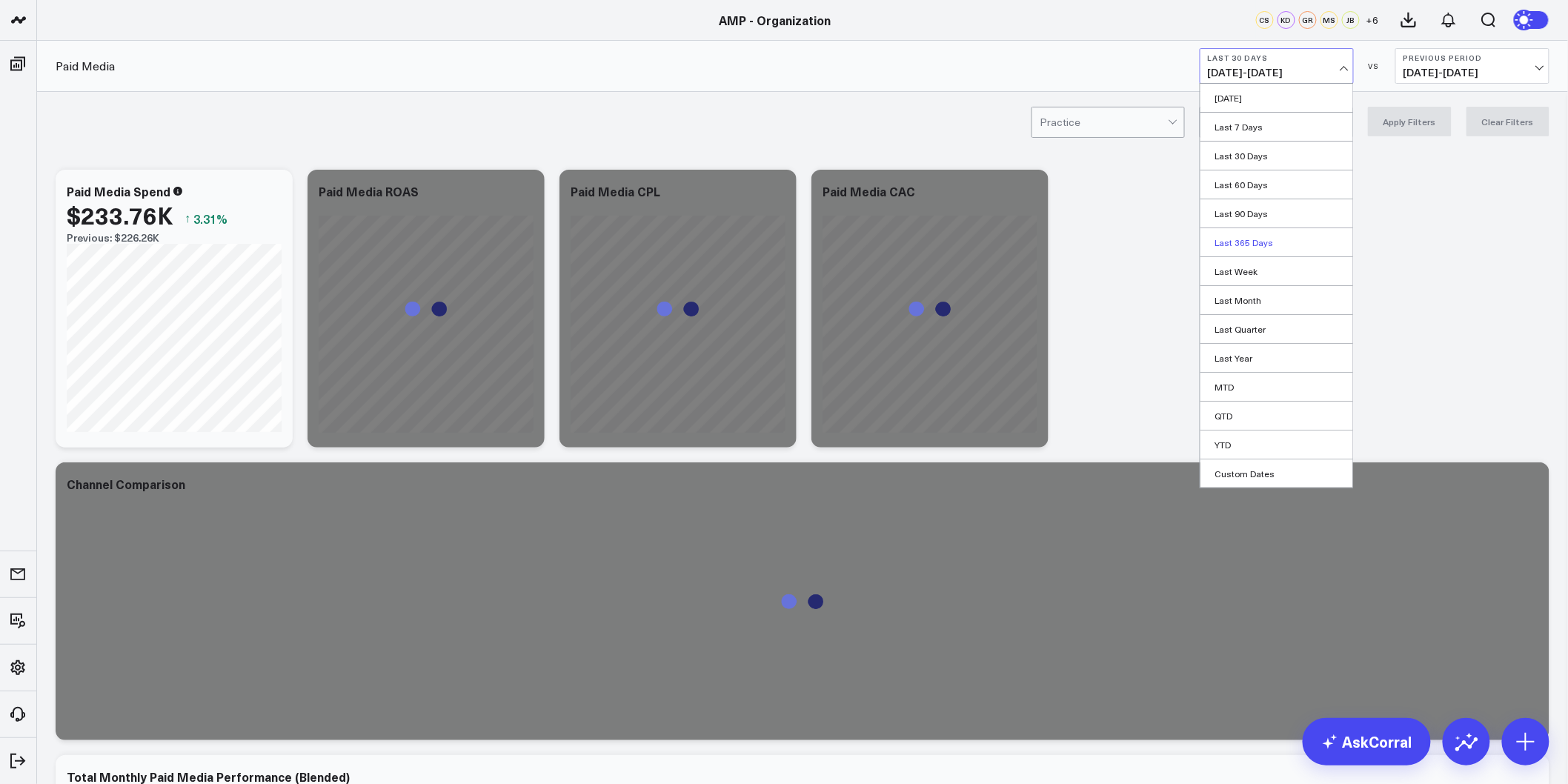
click at [1254, 254] on link "Last 365 Days" at bounding box center [1277, 242] width 152 height 28
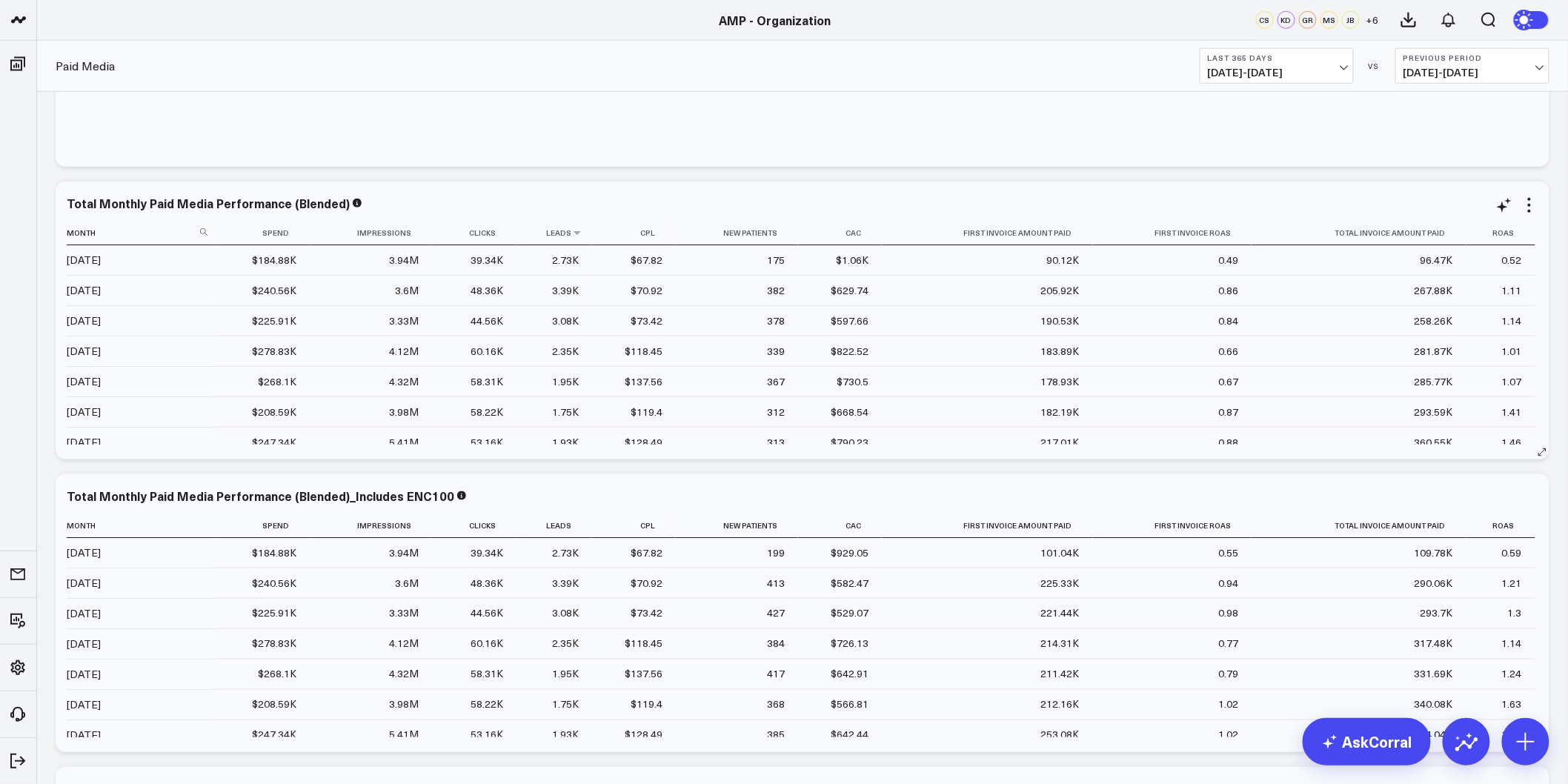
scroll to position [575, 0]
